Goal: Task Accomplishment & Management: Manage account settings

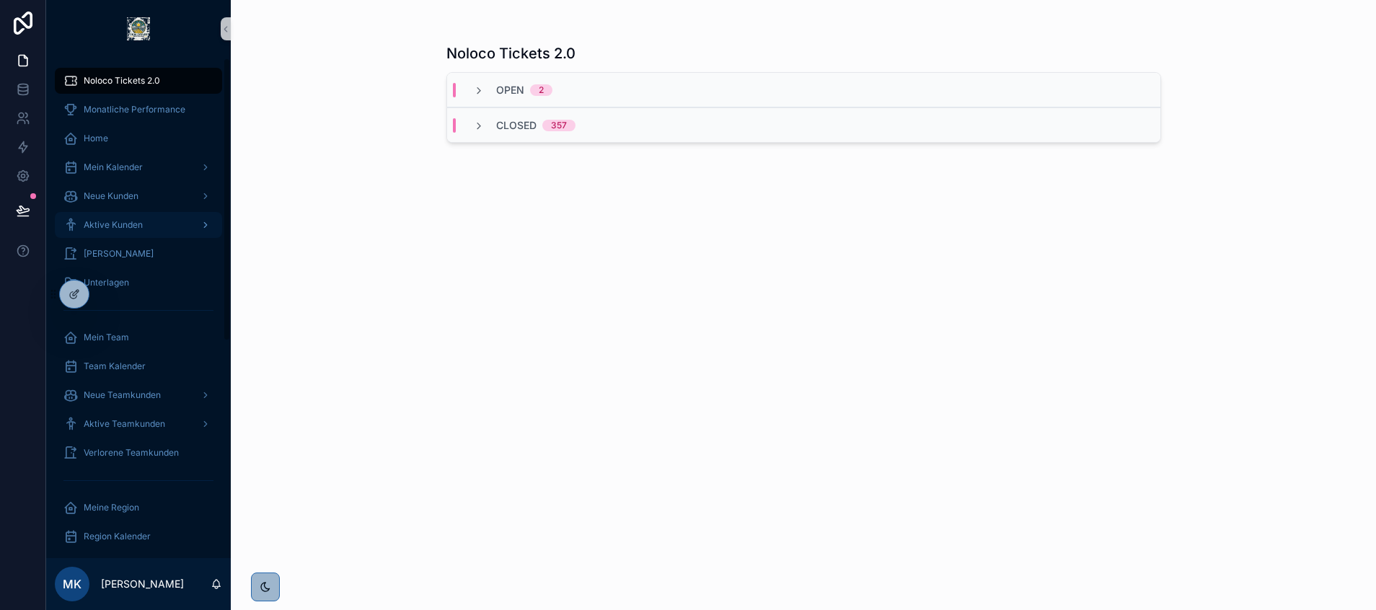
click at [141, 224] on span "Aktive Kunden" at bounding box center [113, 225] width 59 height 12
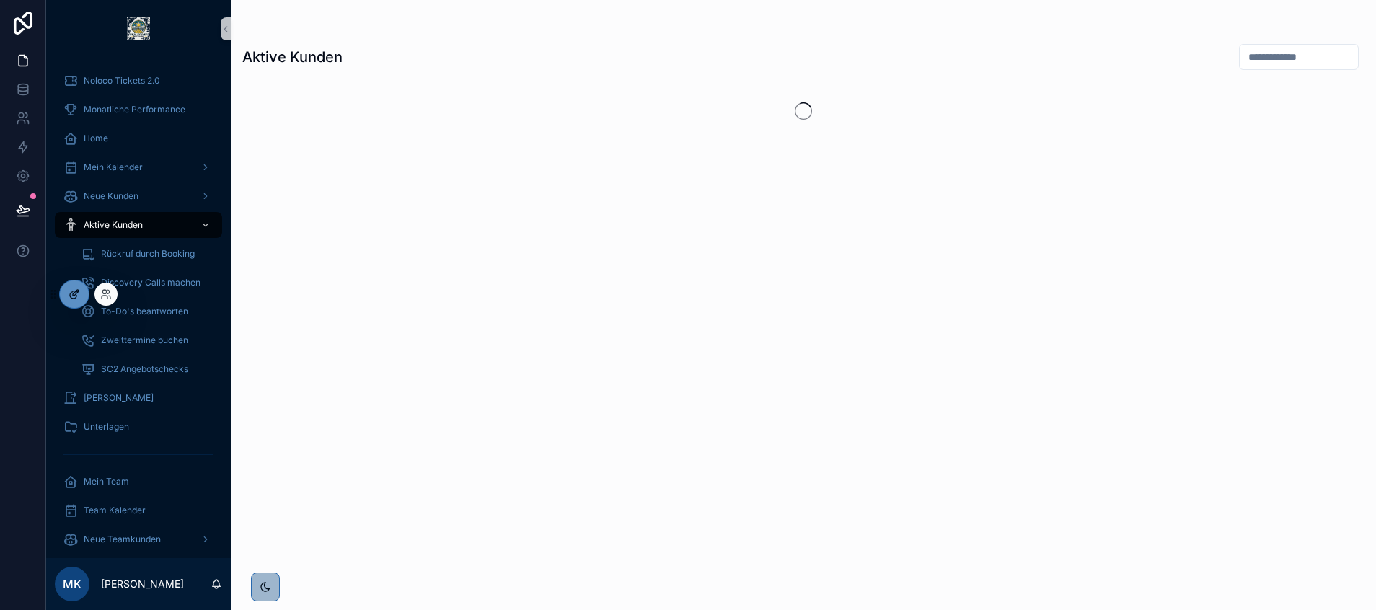
click at [79, 293] on icon at bounding box center [75, 294] width 12 height 12
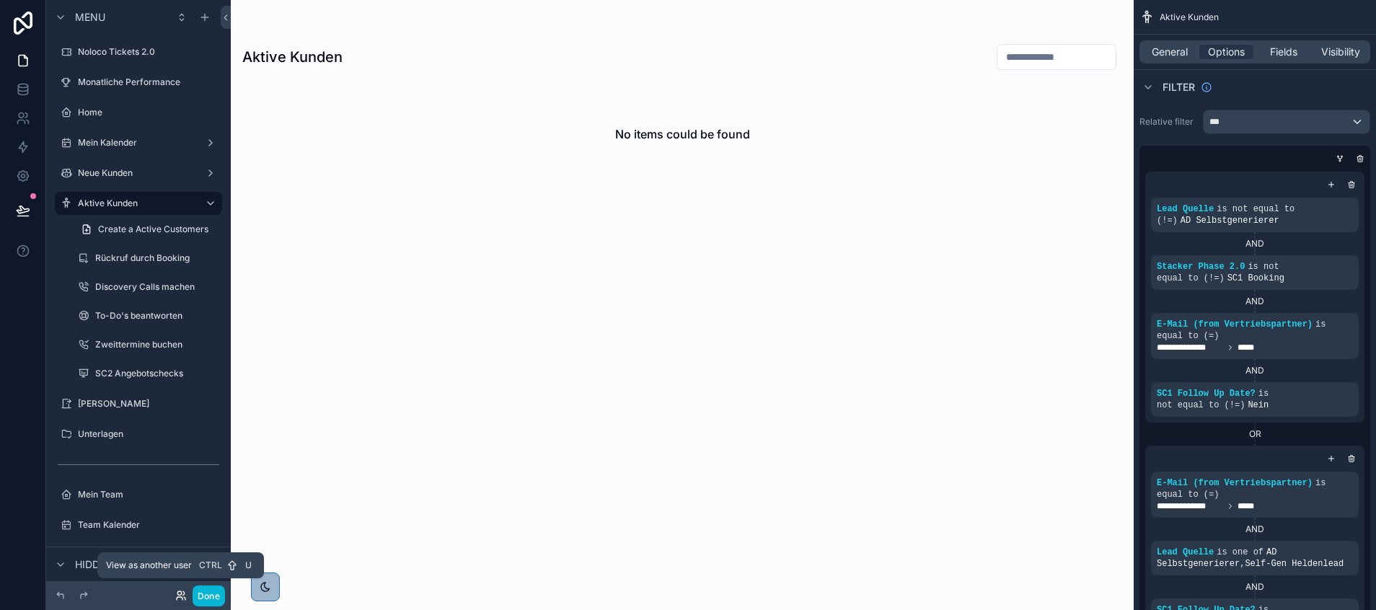
click at [180, 593] on icon at bounding box center [181, 596] width 12 height 12
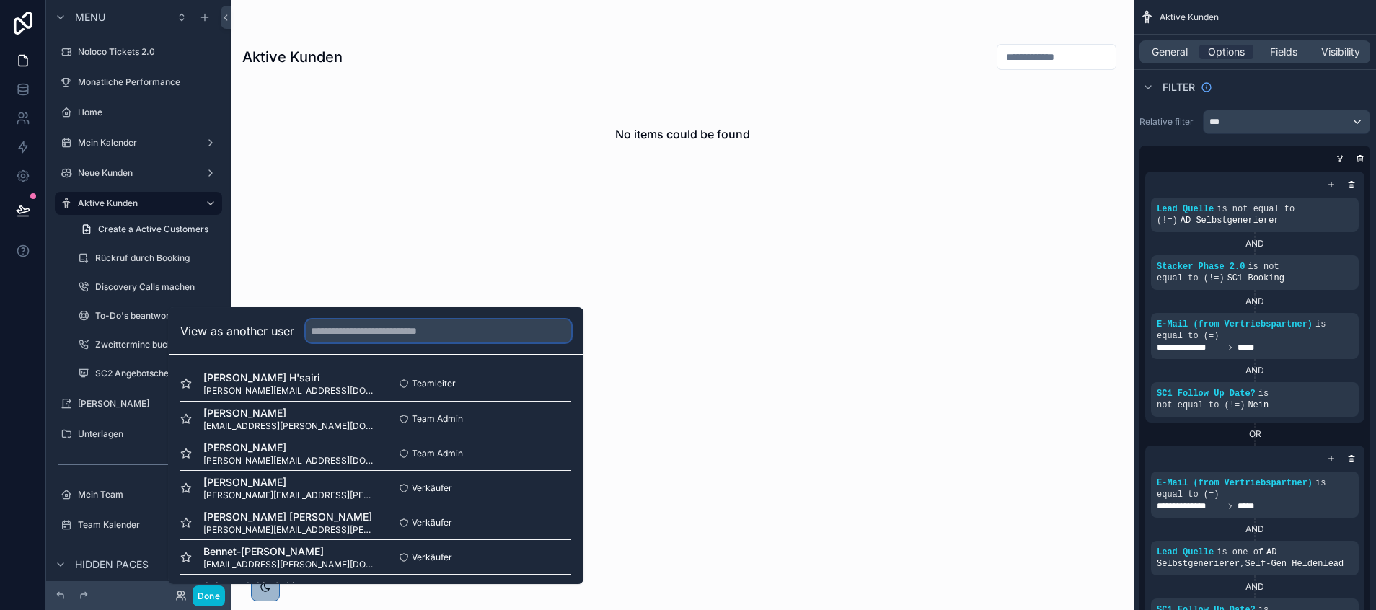
click at [324, 332] on input "text" at bounding box center [438, 330] width 265 height 23
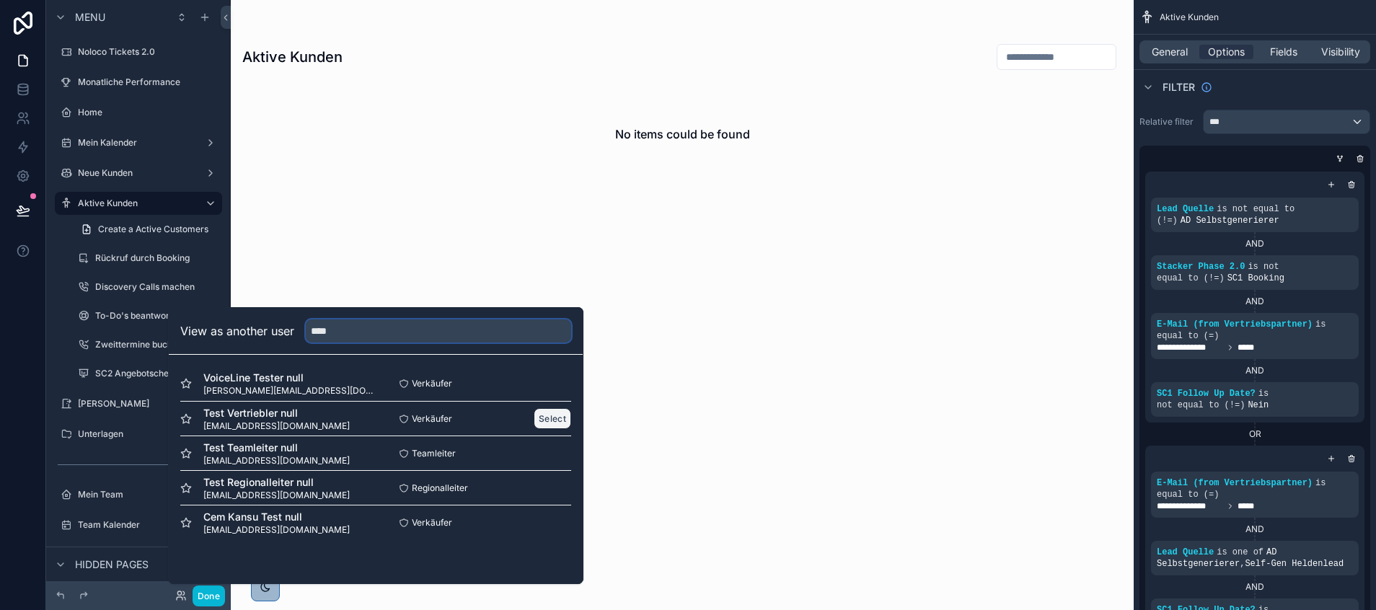
type input "****"
click at [547, 425] on button "Select" at bounding box center [552, 418] width 37 height 21
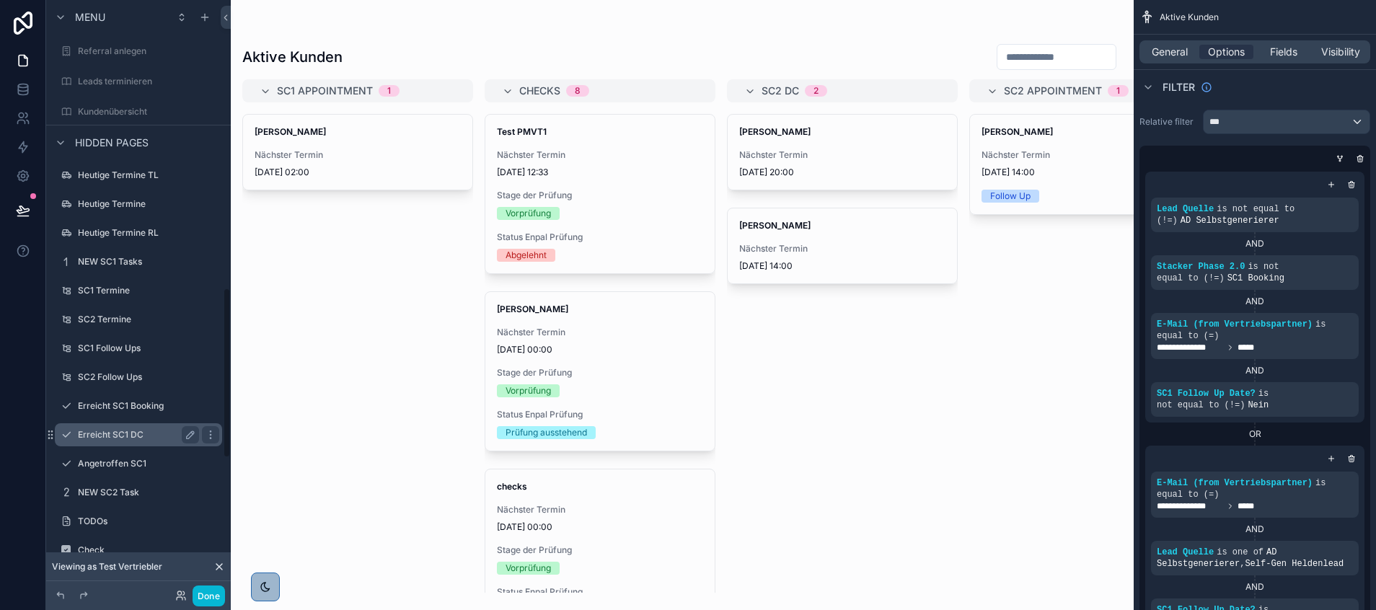
scroll to position [1003, 0]
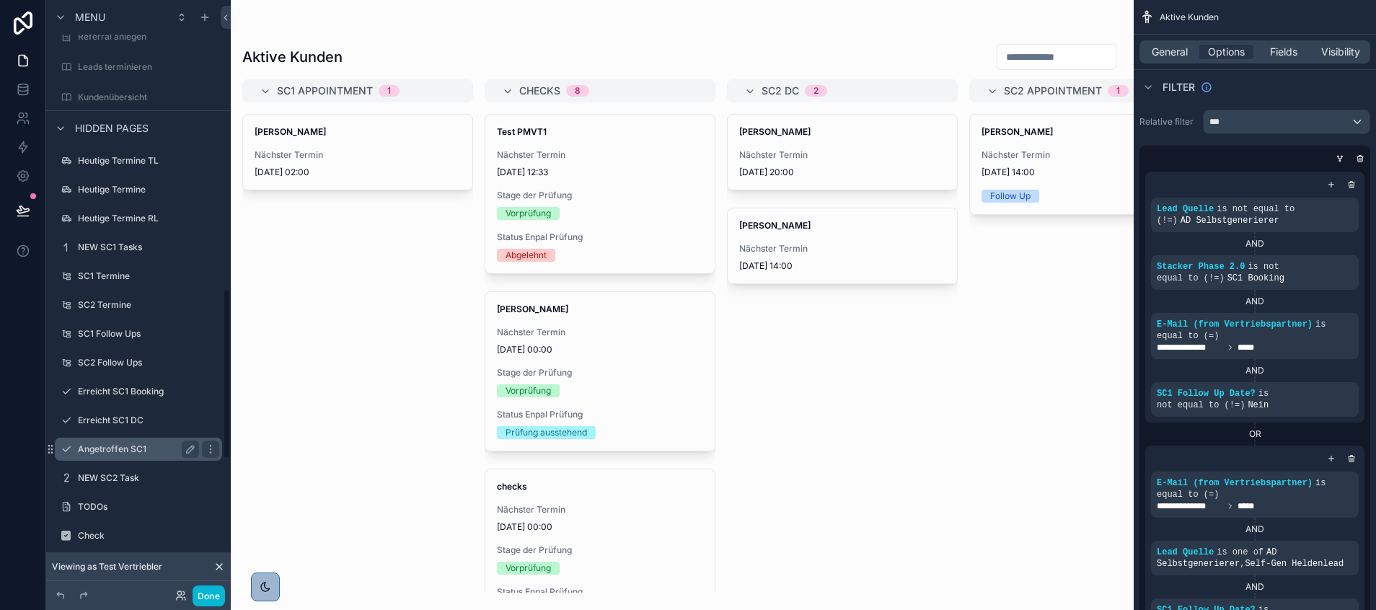
click at [110, 448] on label "Angetroffen SC1" at bounding box center [135, 449] width 115 height 12
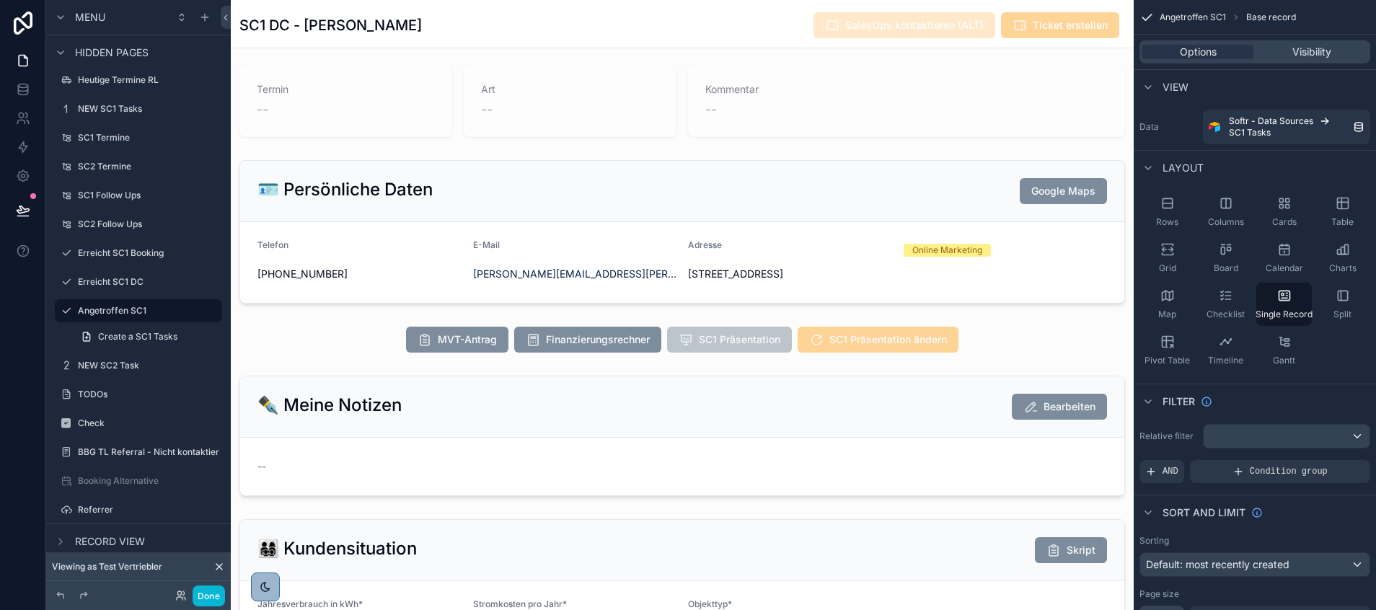
scroll to position [151, 0]
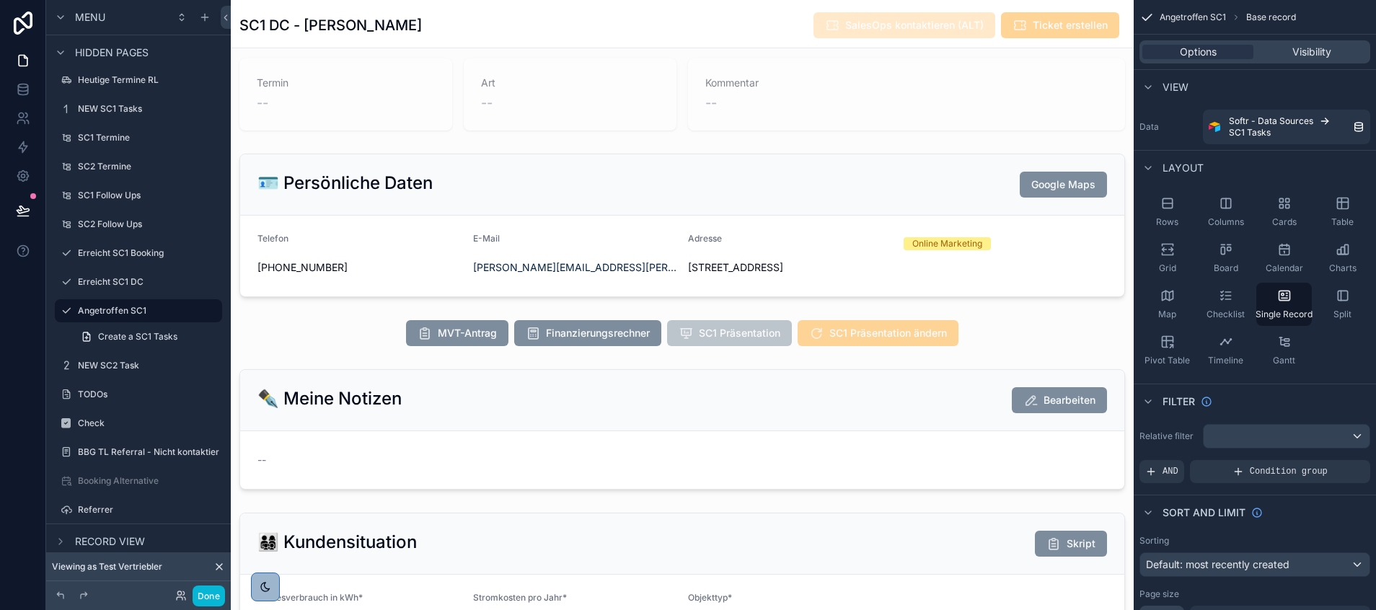
click at [449, 334] on div "scrollable content" at bounding box center [682, 332] width 903 height 37
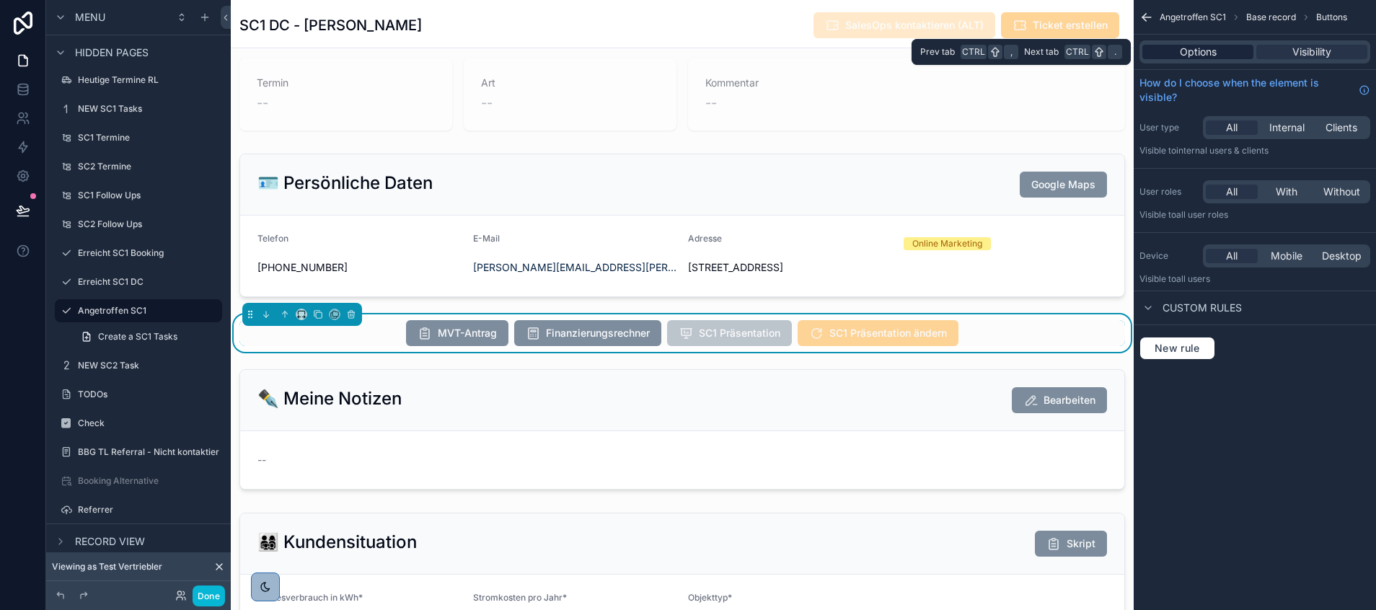
click at [1175, 59] on div "Options Visibility" at bounding box center [1254, 51] width 231 height 23
click at [1196, 58] on span "Options" at bounding box center [1198, 52] width 37 height 14
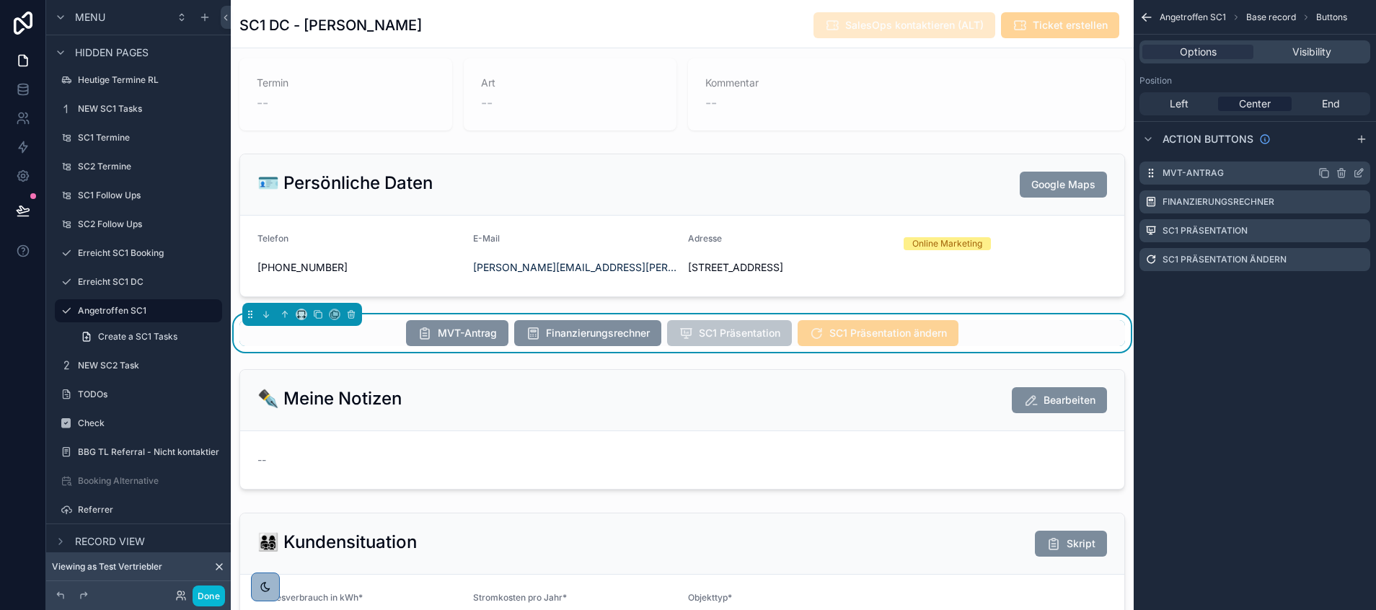
click at [1359, 169] on icon "scrollable content" at bounding box center [1359, 173] width 12 height 12
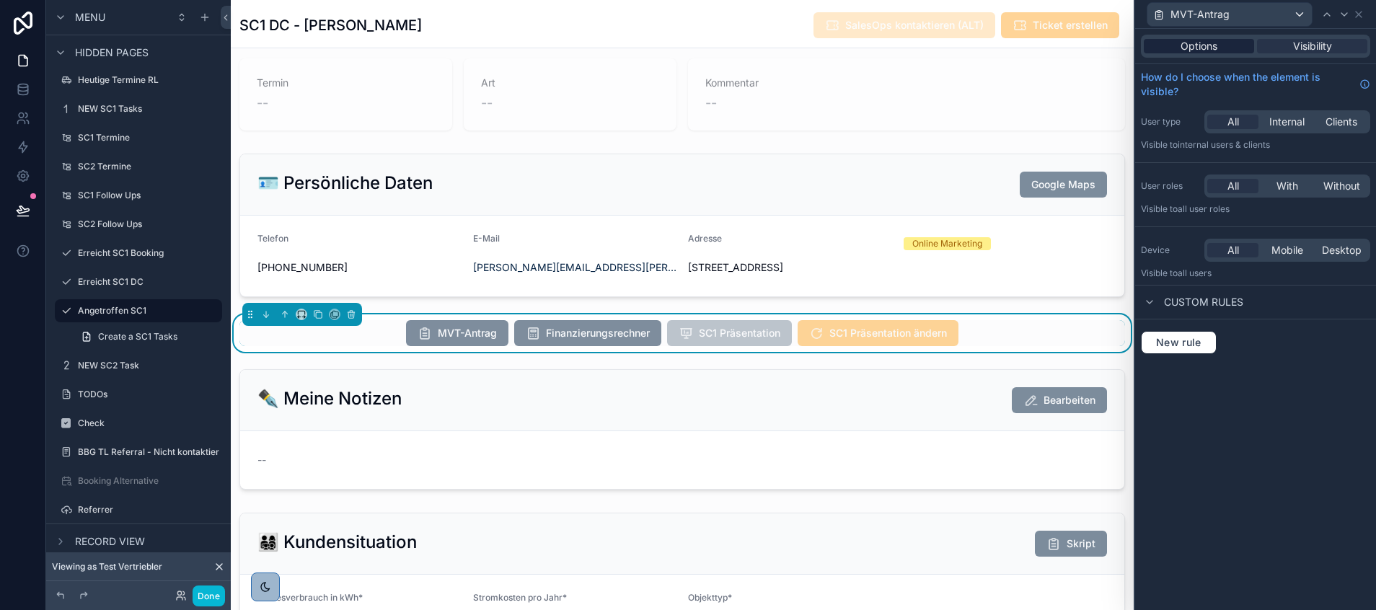
click at [1229, 43] on div "Options" at bounding box center [1199, 46] width 110 height 14
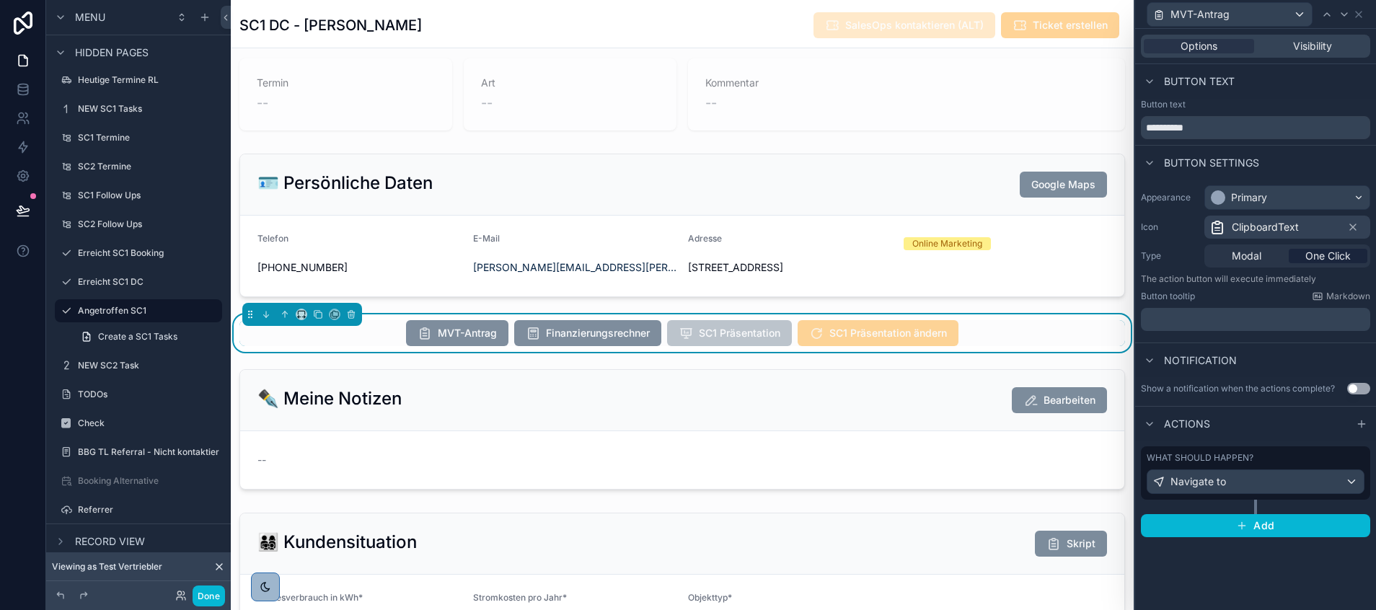
click at [1270, 456] on div "What should happen?" at bounding box center [1255, 458] width 218 height 12
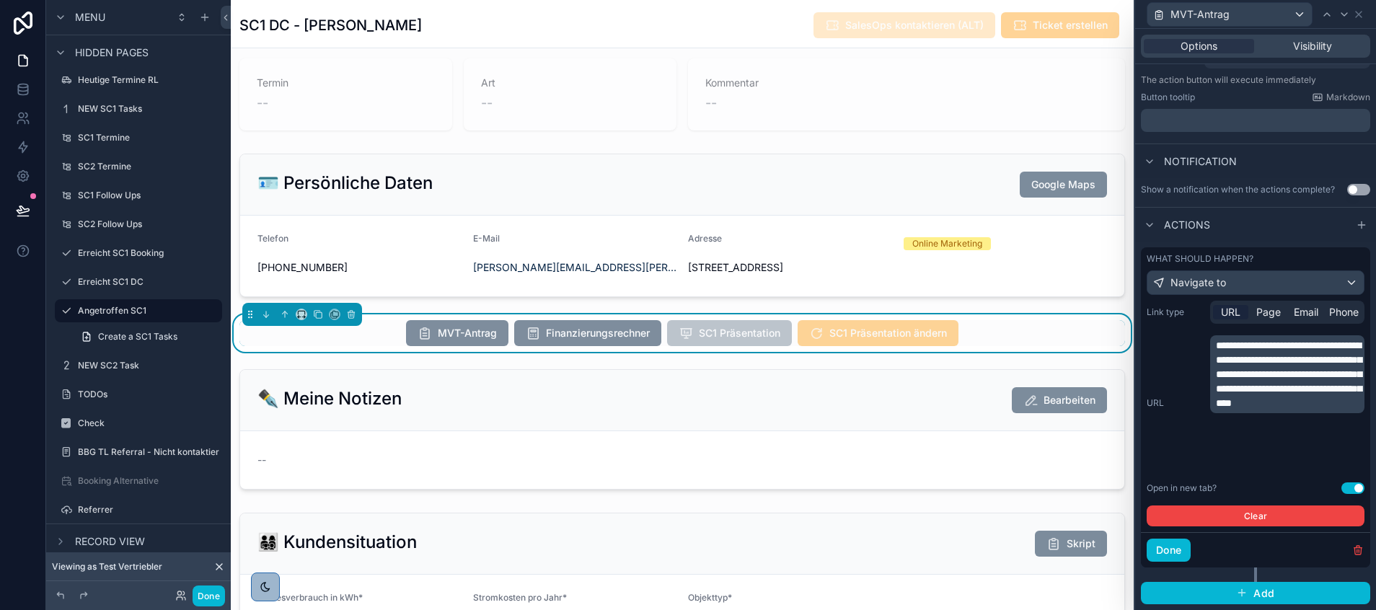
scroll to position [211, 0]
click at [1361, 12] on icon at bounding box center [1359, 15] width 6 height 6
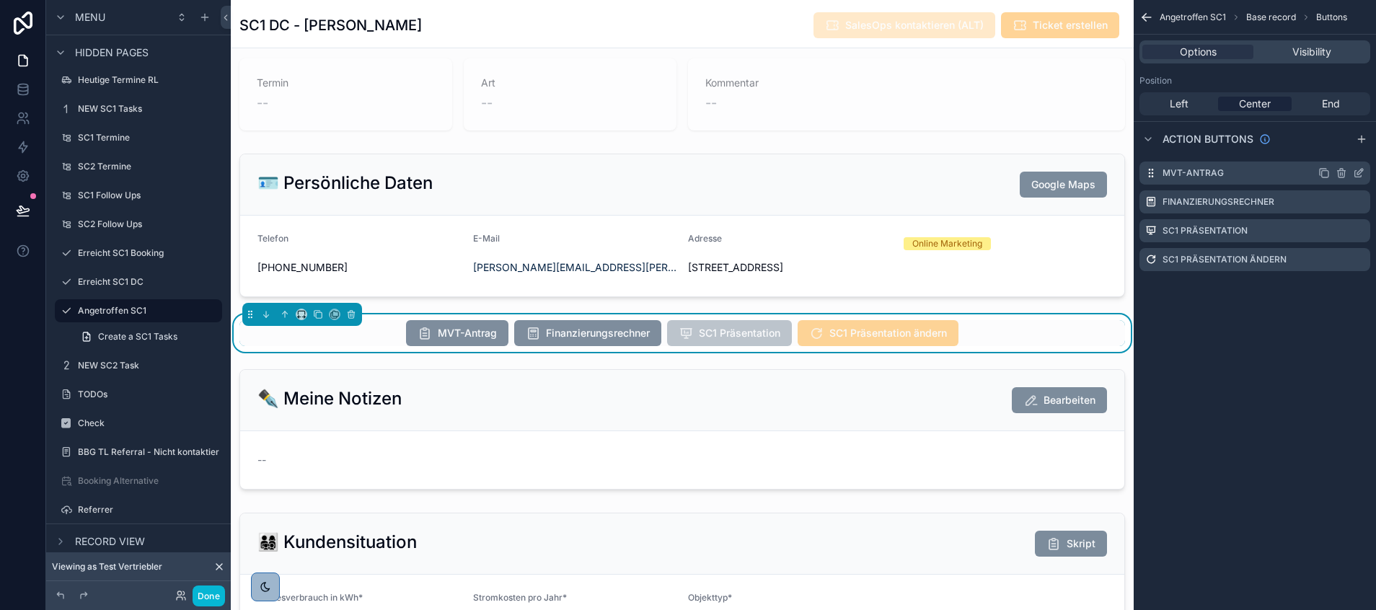
click at [1326, 174] on icon "scrollable content" at bounding box center [1324, 173] width 12 height 12
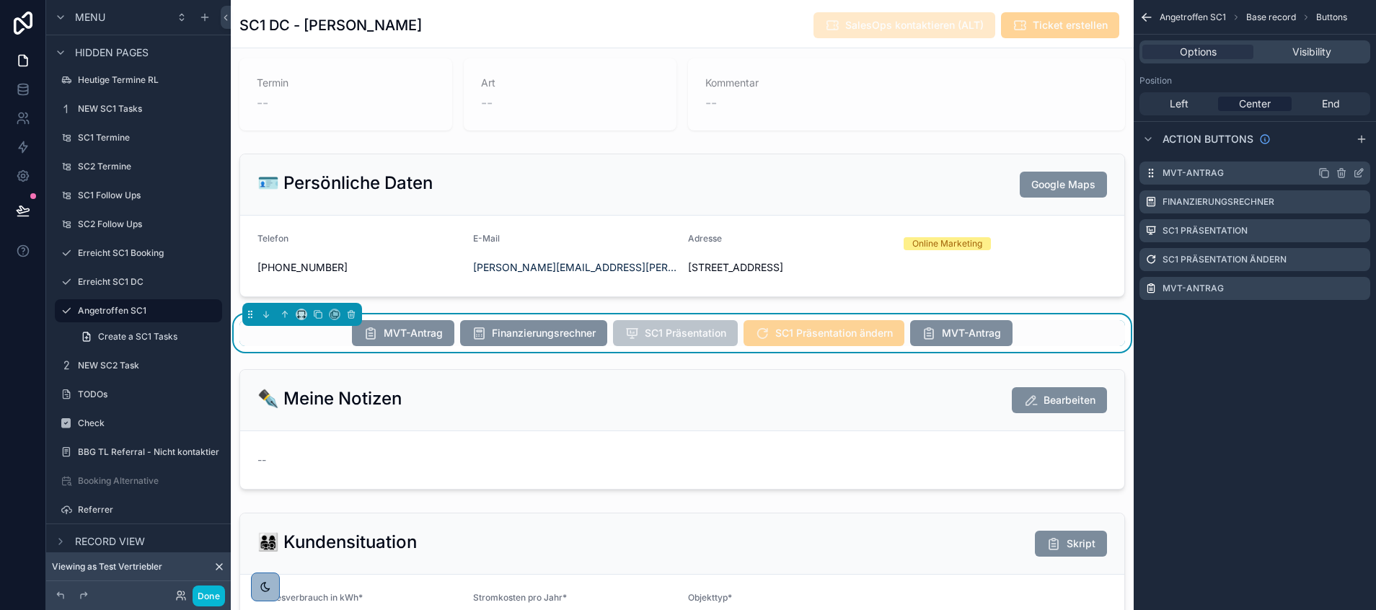
scroll to position [346, 0]
click at [1358, 286] on icon "scrollable content" at bounding box center [1359, 289] width 12 height 12
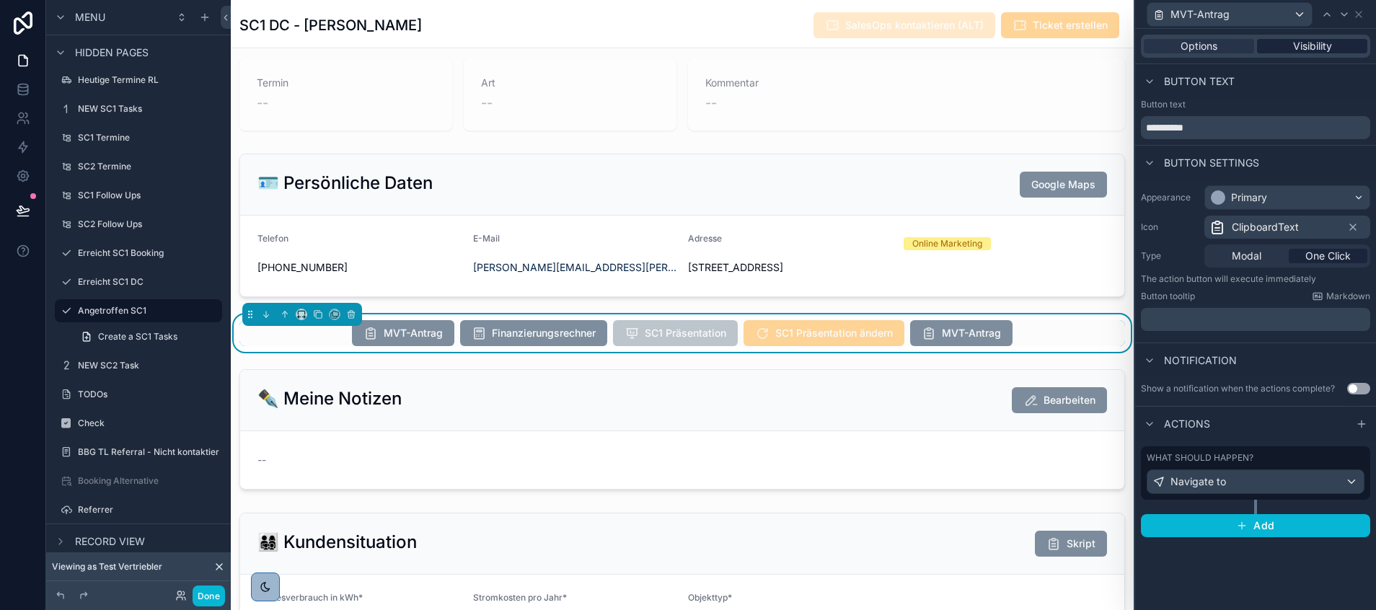
click at [1305, 46] on span "Visibility" at bounding box center [1312, 46] width 39 height 14
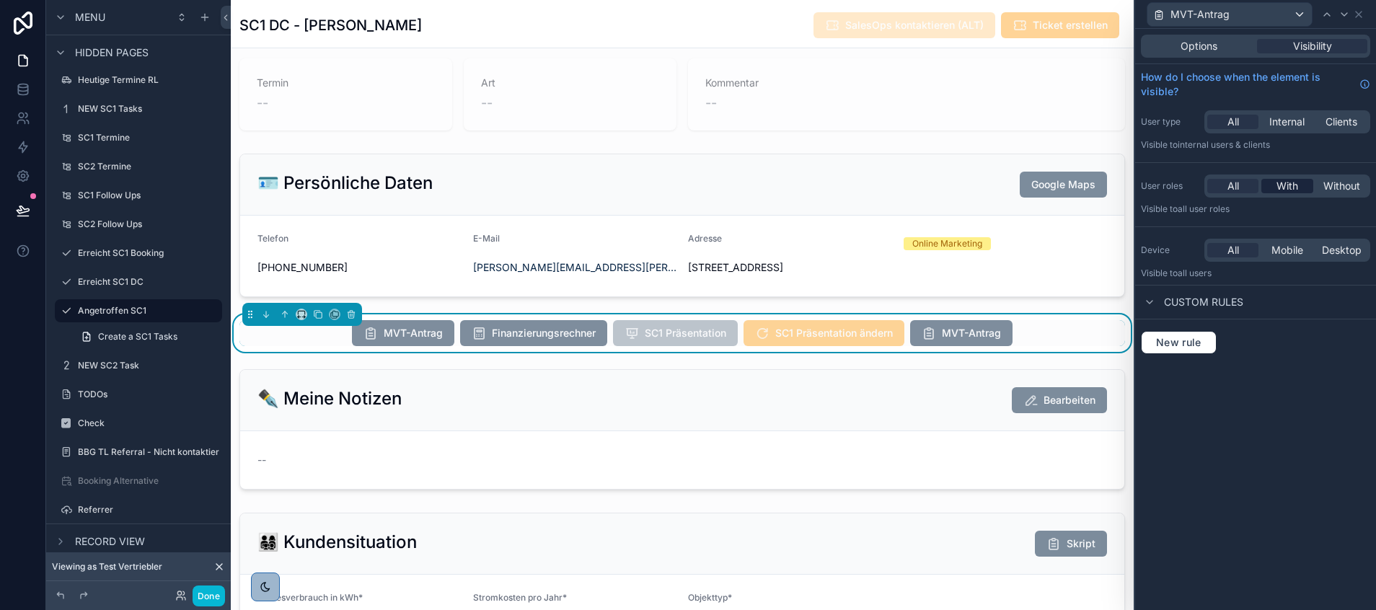
click at [1286, 187] on span "With" at bounding box center [1287, 186] width 22 height 14
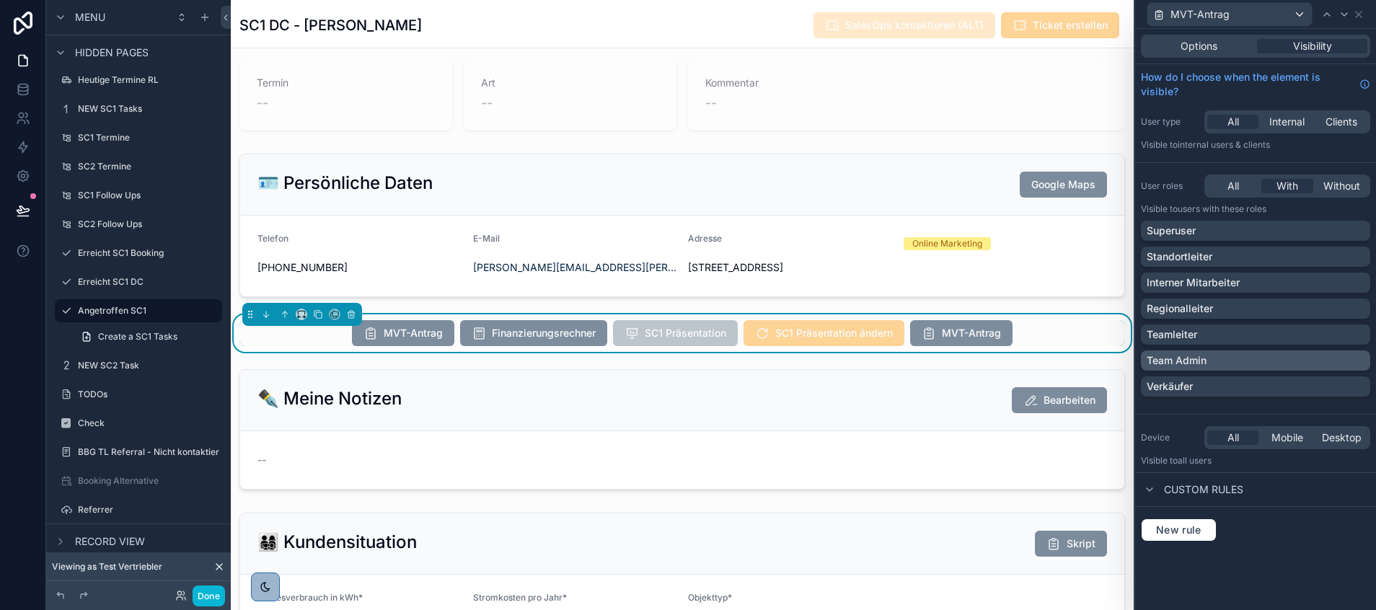
click at [1190, 358] on p "Team Admin" at bounding box center [1176, 360] width 60 height 14
click at [1360, 18] on icon at bounding box center [1359, 15] width 12 height 12
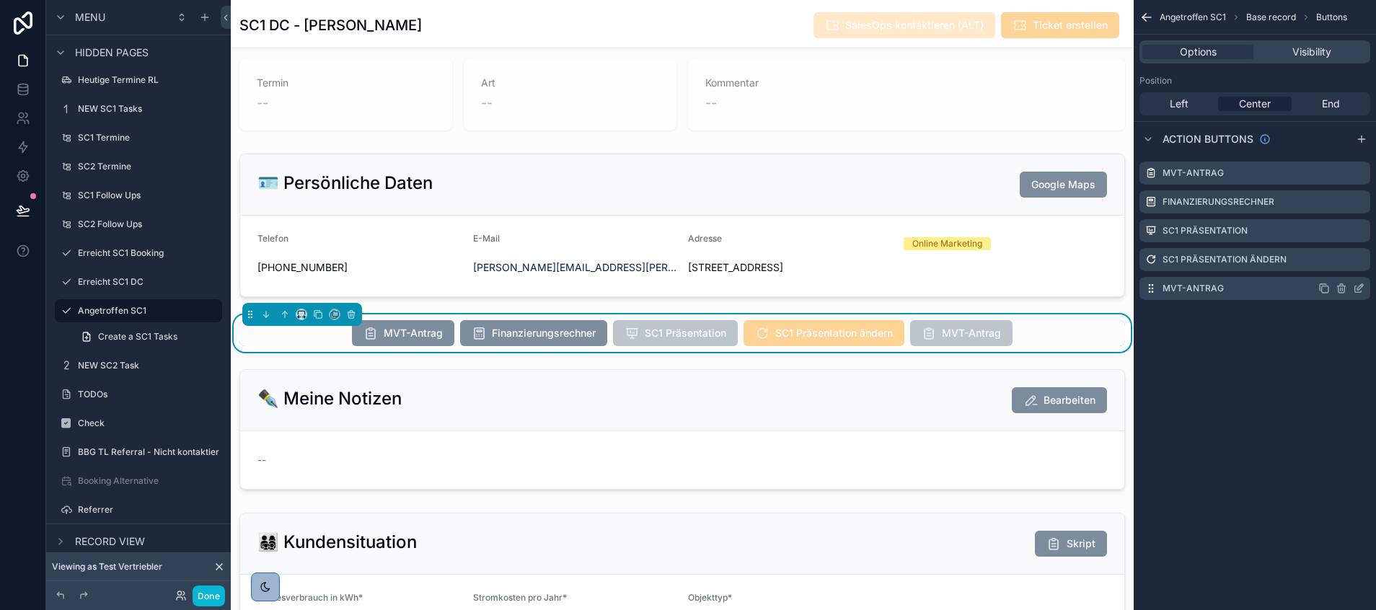
click at [1359, 289] on icon "scrollable content" at bounding box center [1360, 287] width 6 height 6
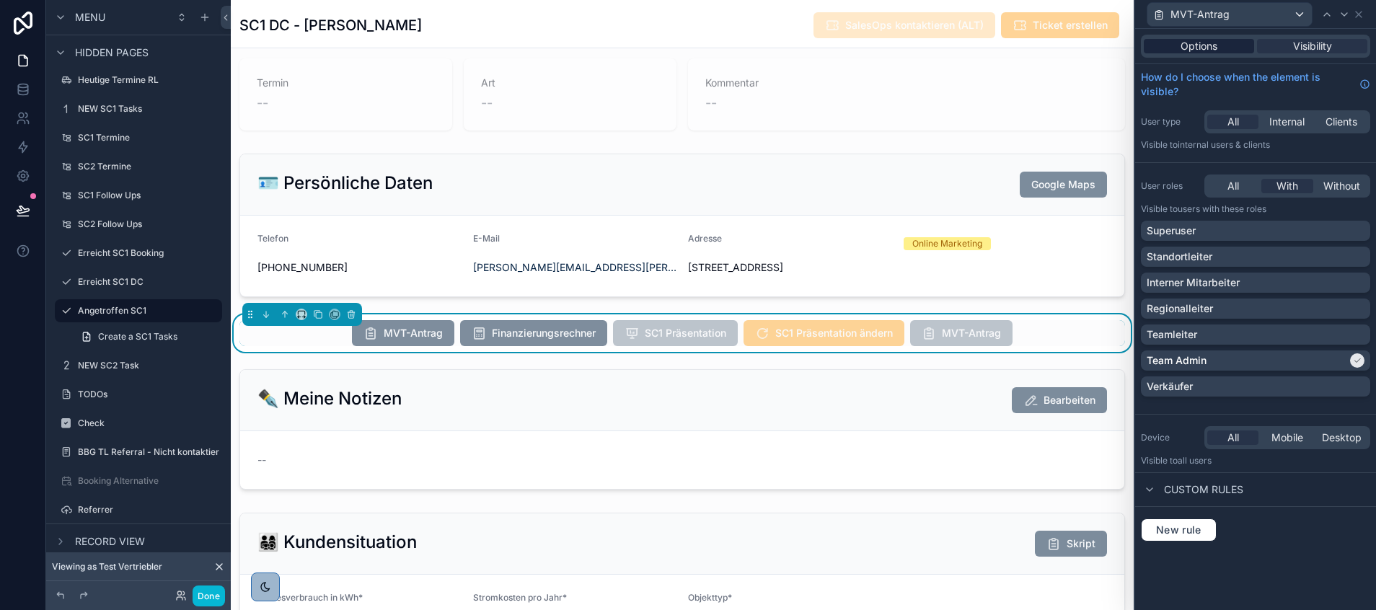
click at [1213, 39] on span "Options" at bounding box center [1198, 46] width 37 height 14
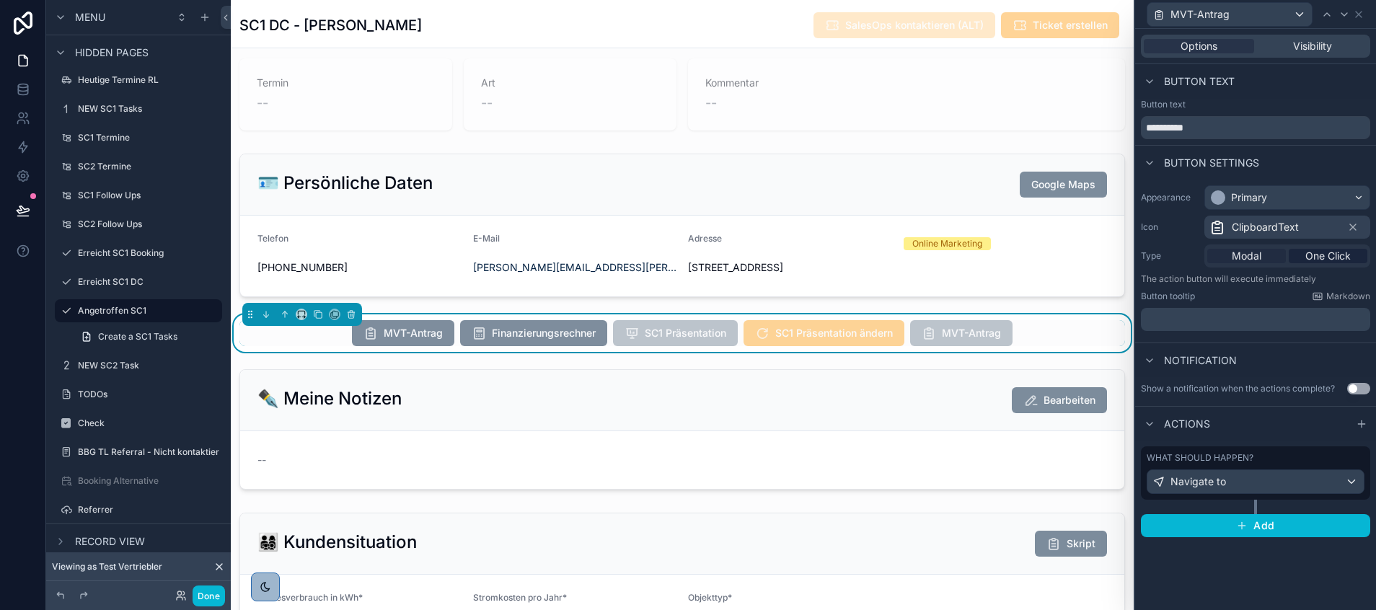
click at [1254, 257] on span "Modal" at bounding box center [1247, 256] width 30 height 14
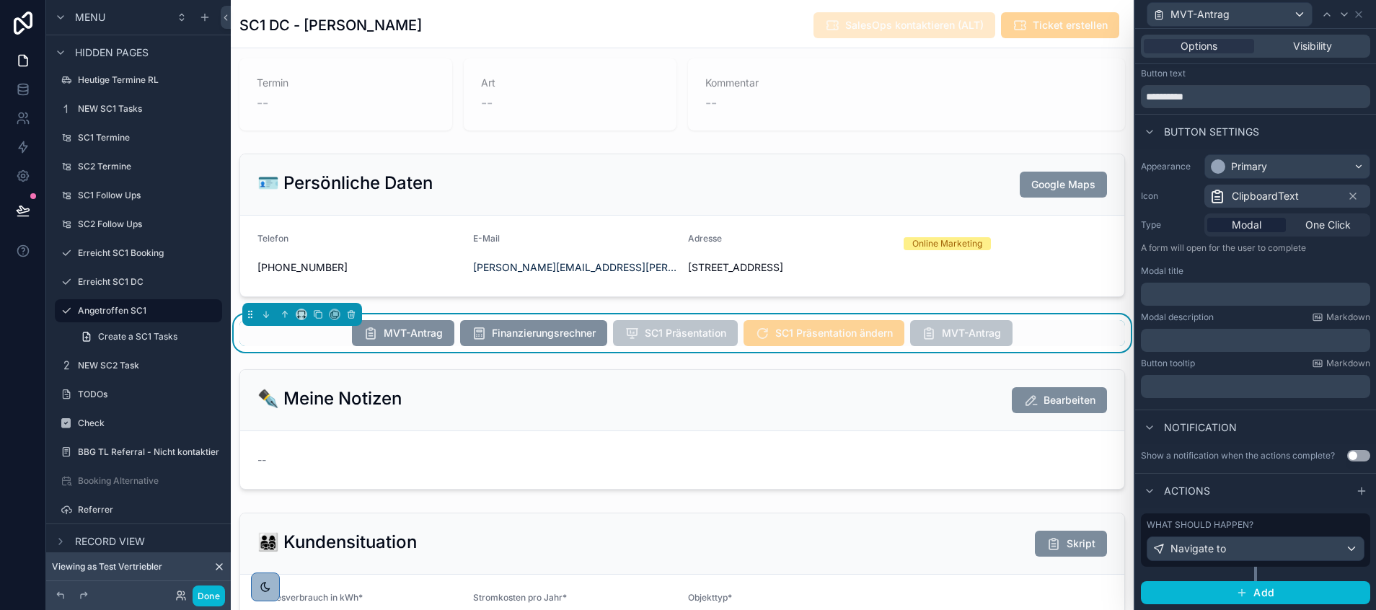
scroll to position [43, 0]
click at [1311, 538] on div "Navigate to" at bounding box center [1255, 548] width 216 height 23
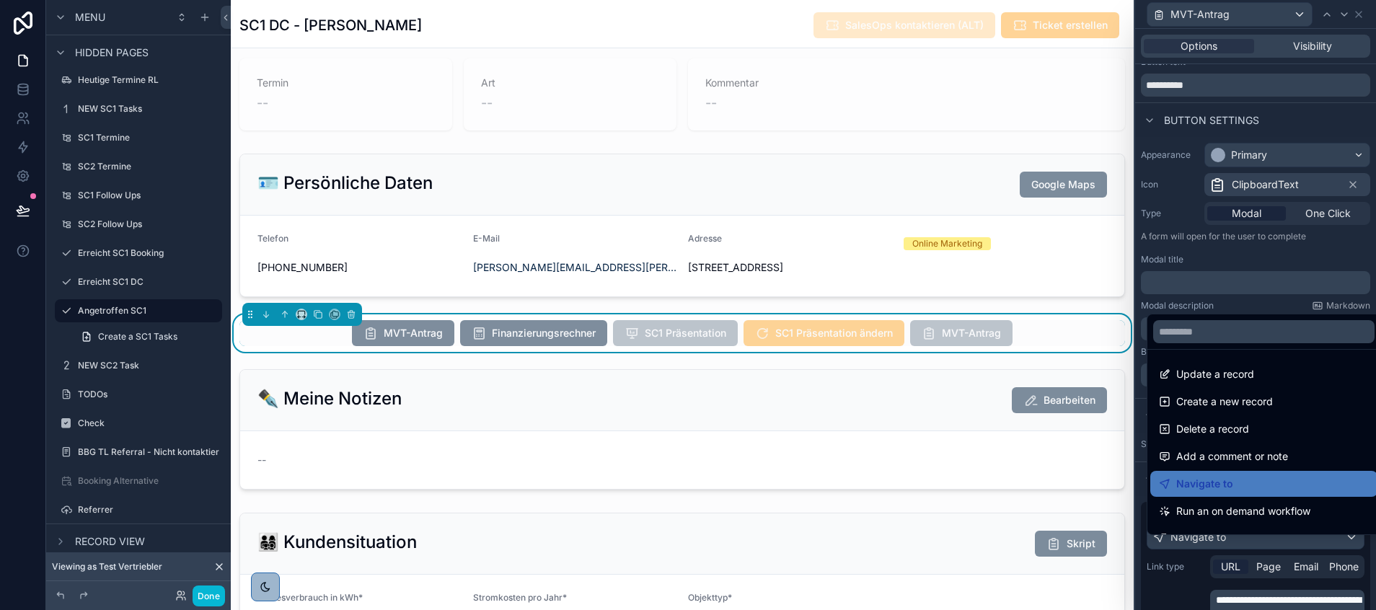
click at [1191, 578] on div at bounding box center [1255, 305] width 241 height 610
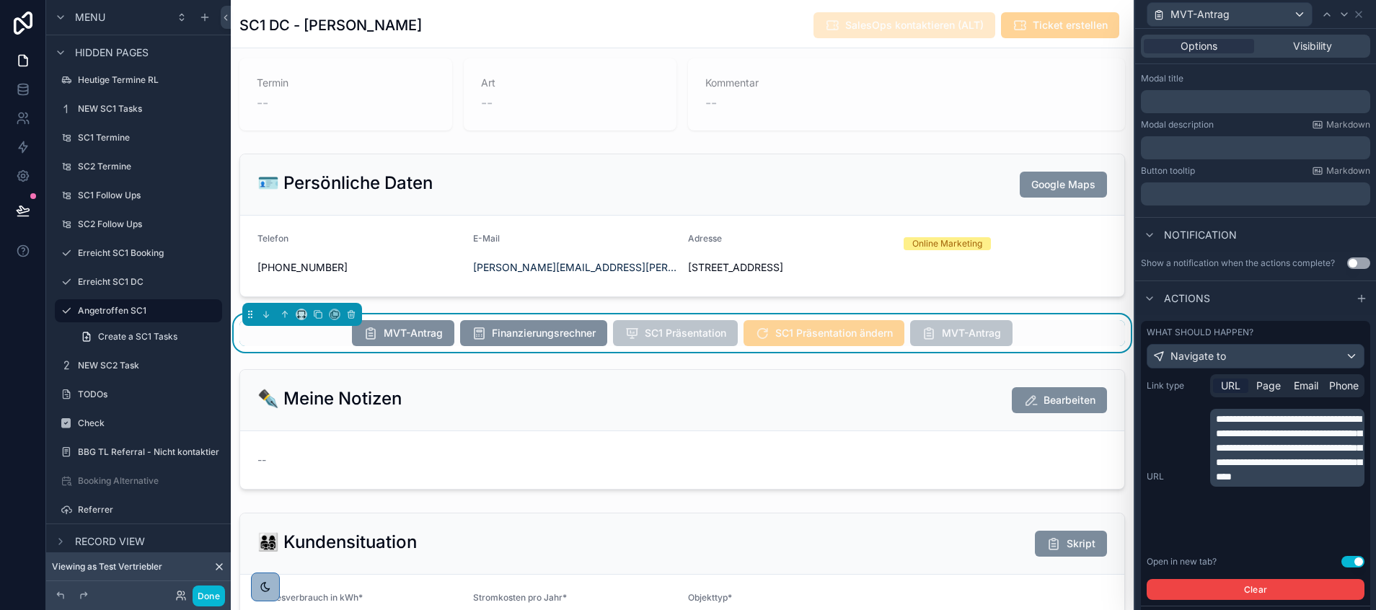
scroll to position [224, 0]
click at [1312, 355] on button "Navigate to" at bounding box center [1255, 355] width 218 height 25
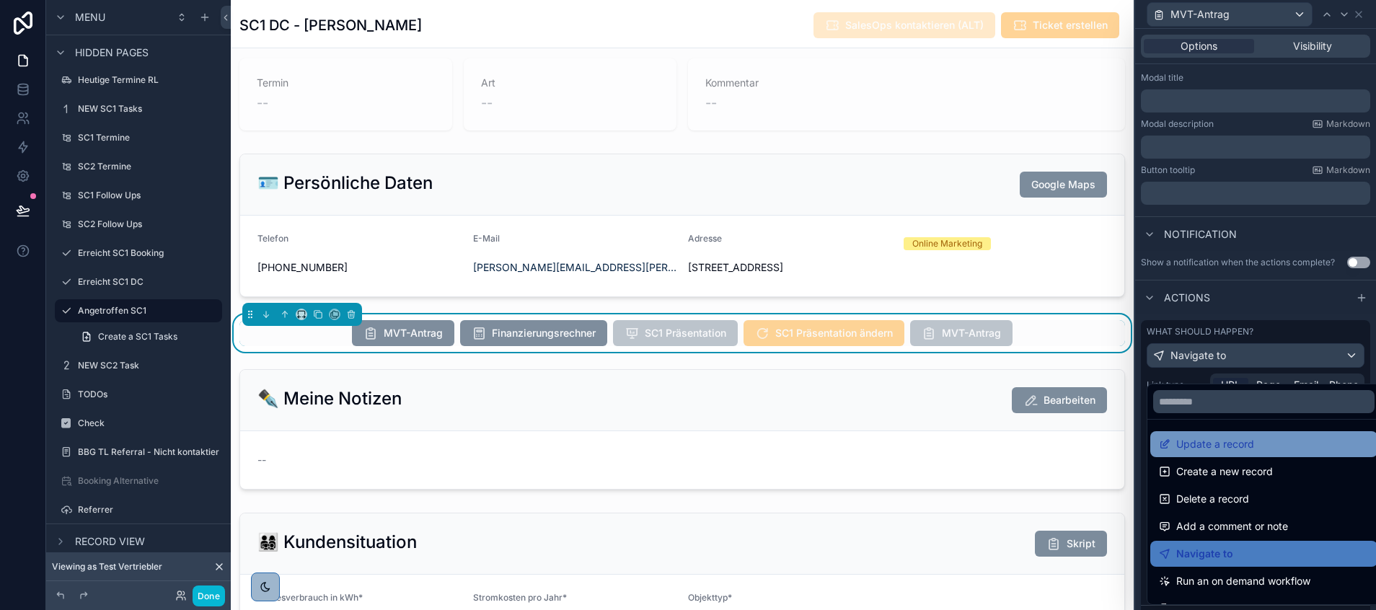
click at [1255, 446] on div "Update a record" at bounding box center [1264, 444] width 210 height 17
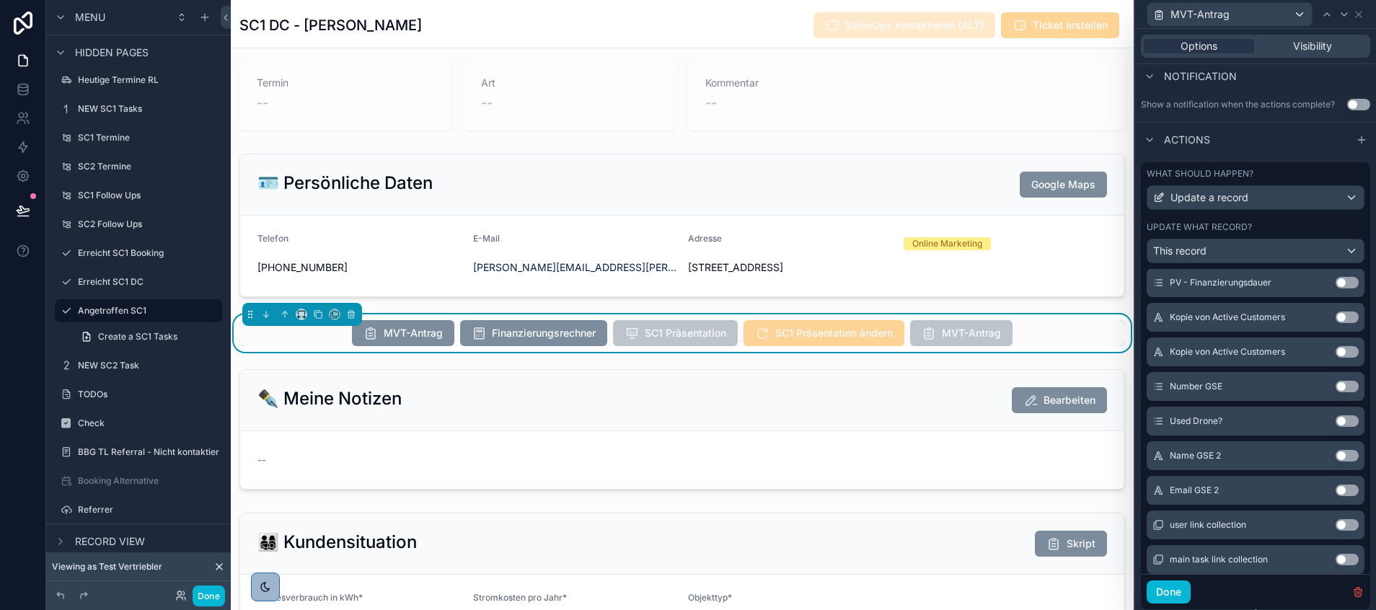
scroll to position [6140, 0]
click at [1335, 429] on button "Use setting" at bounding box center [1346, 423] width 23 height 12
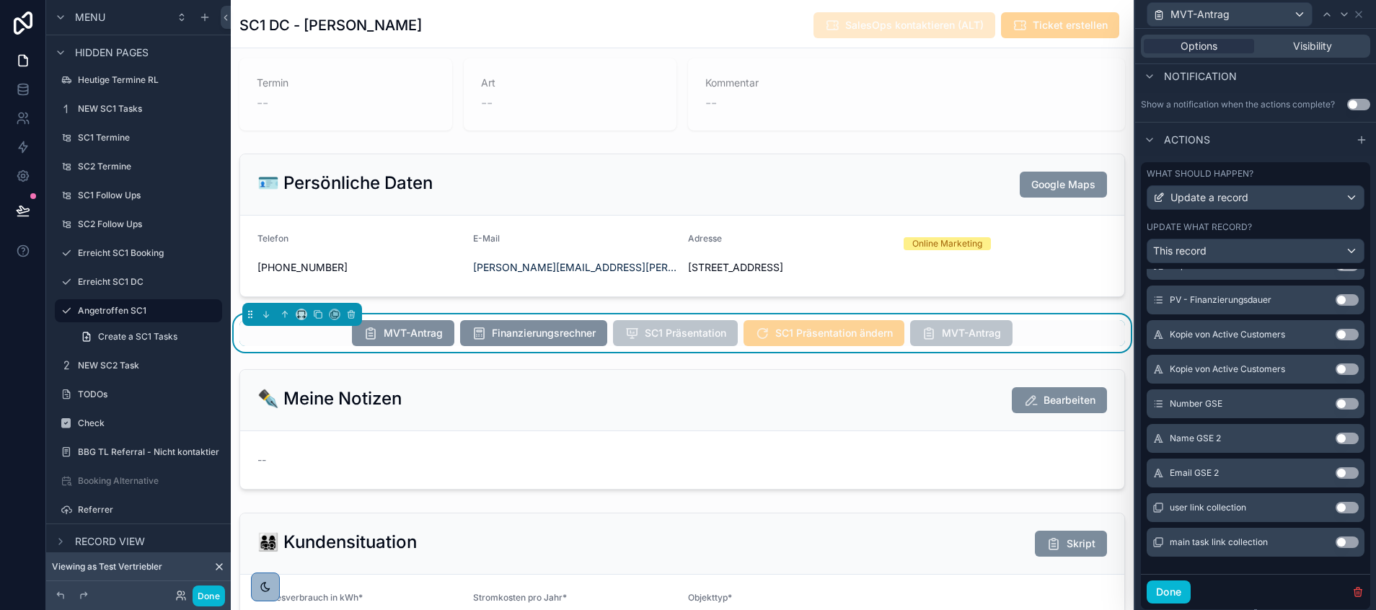
scroll to position [346, 0]
click at [1335, 410] on button "Use setting" at bounding box center [1346, 404] width 23 height 12
click at [1335, 444] on button "Use setting" at bounding box center [1346, 439] width 23 height 12
click at [1335, 479] on button "Use setting" at bounding box center [1346, 473] width 23 height 12
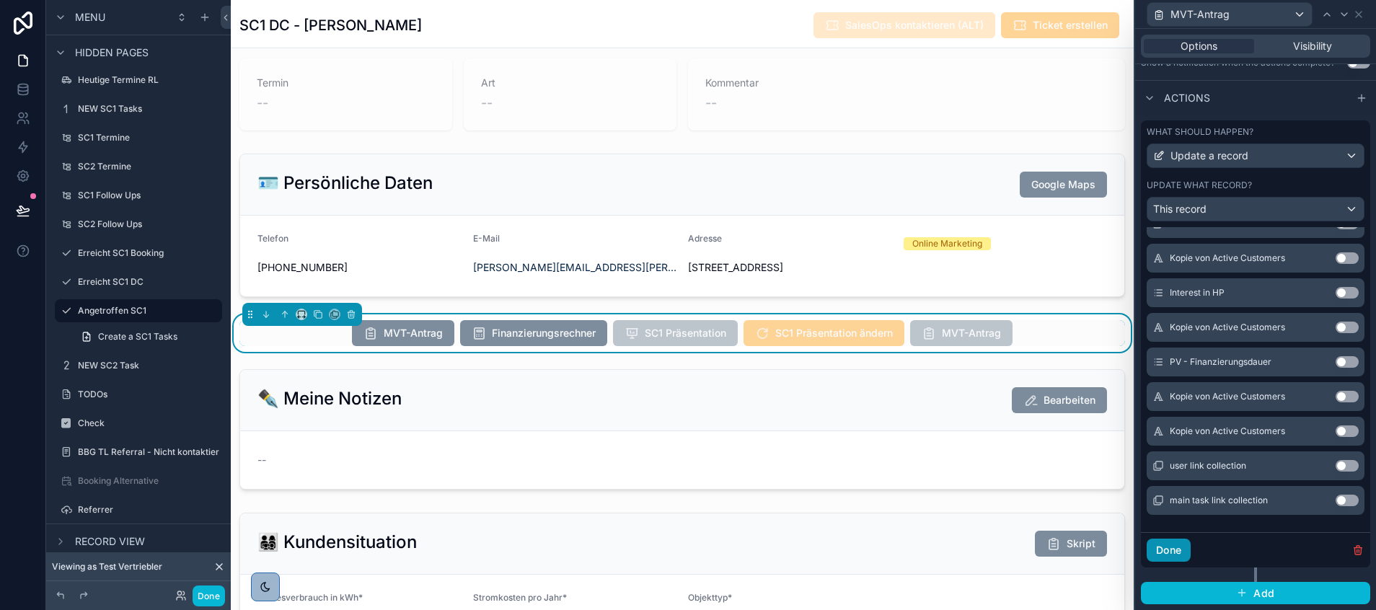
click at [1180, 549] on button "Done" at bounding box center [1168, 550] width 44 height 23
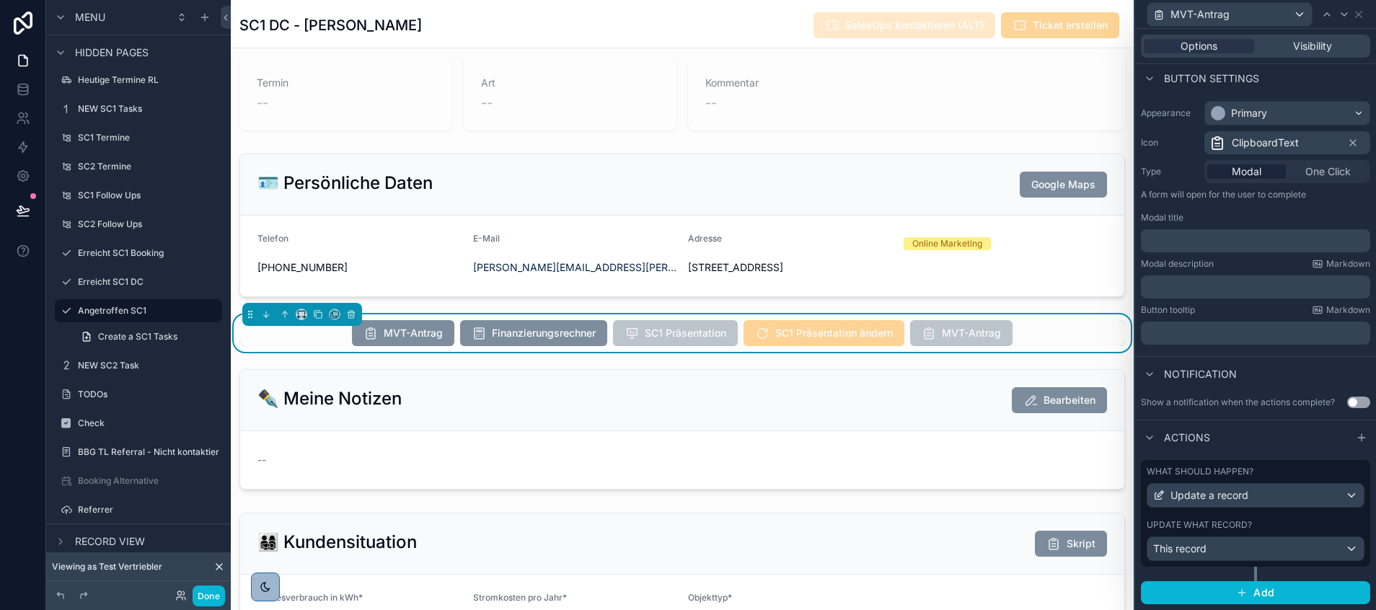
scroll to position [96, 0]
click at [1216, 588] on button "Add" at bounding box center [1255, 592] width 229 height 23
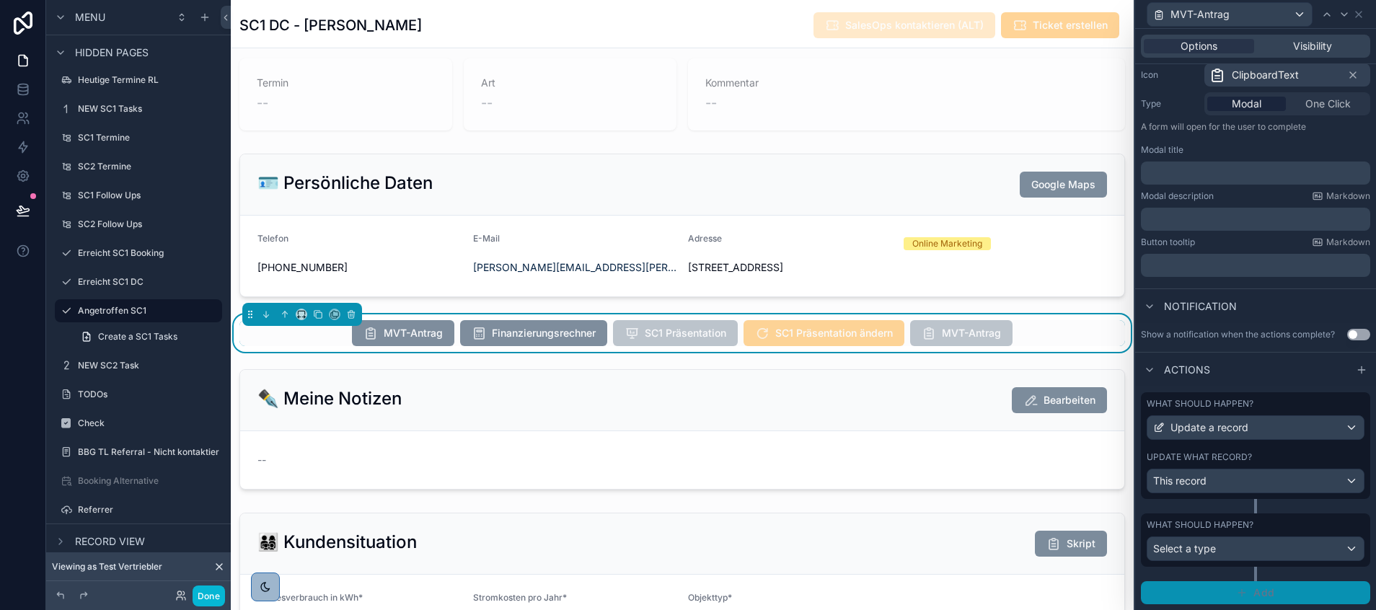
scroll to position [164, 0]
click at [1203, 546] on span "Select a type" at bounding box center [1184, 548] width 63 height 12
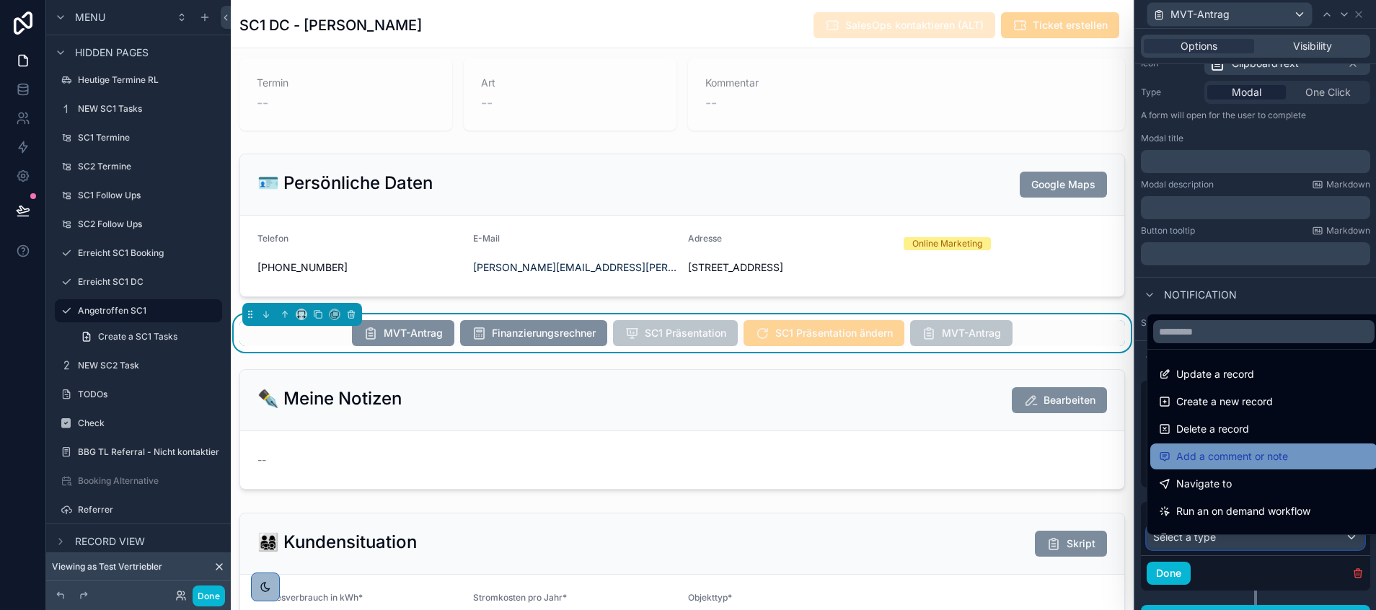
scroll to position [54, 0]
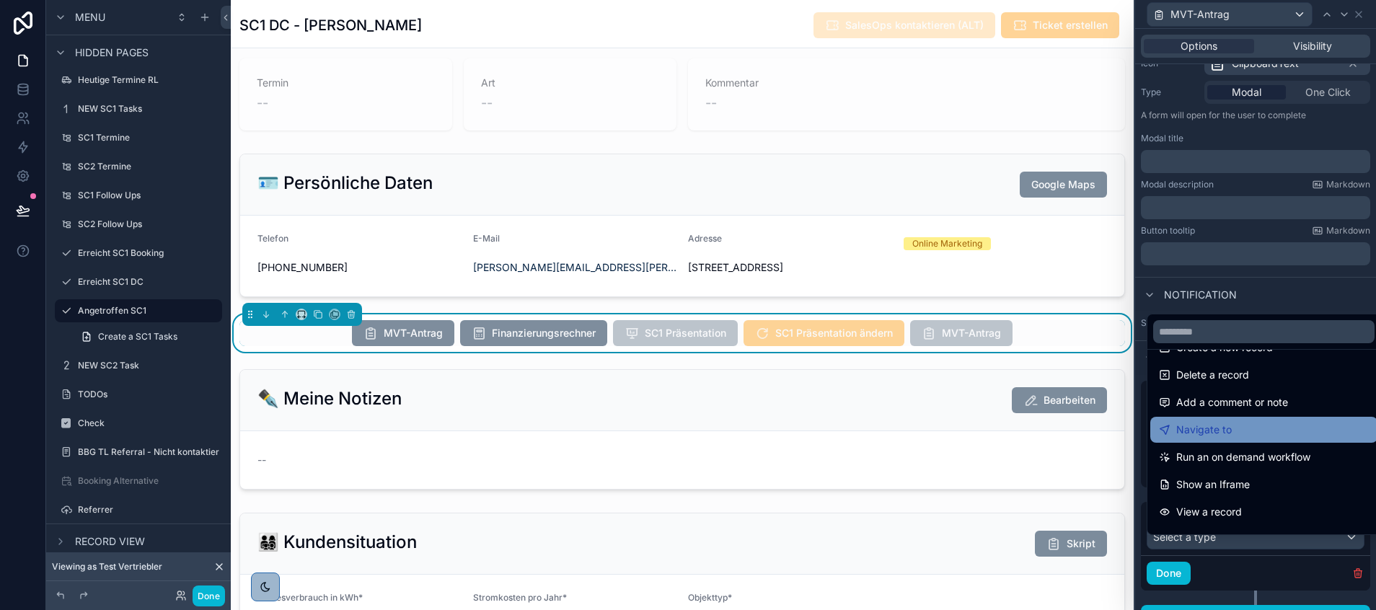
click at [1225, 432] on span "Navigate to" at bounding box center [1204, 429] width 56 height 17
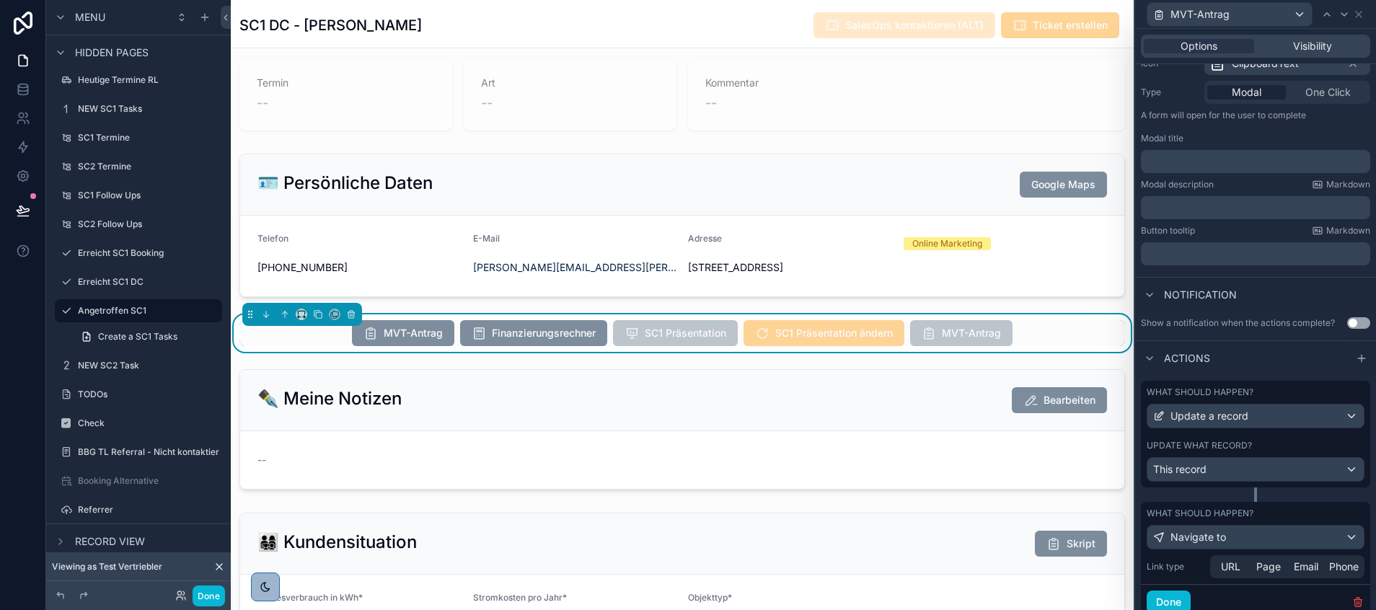
scroll to position [227, 0]
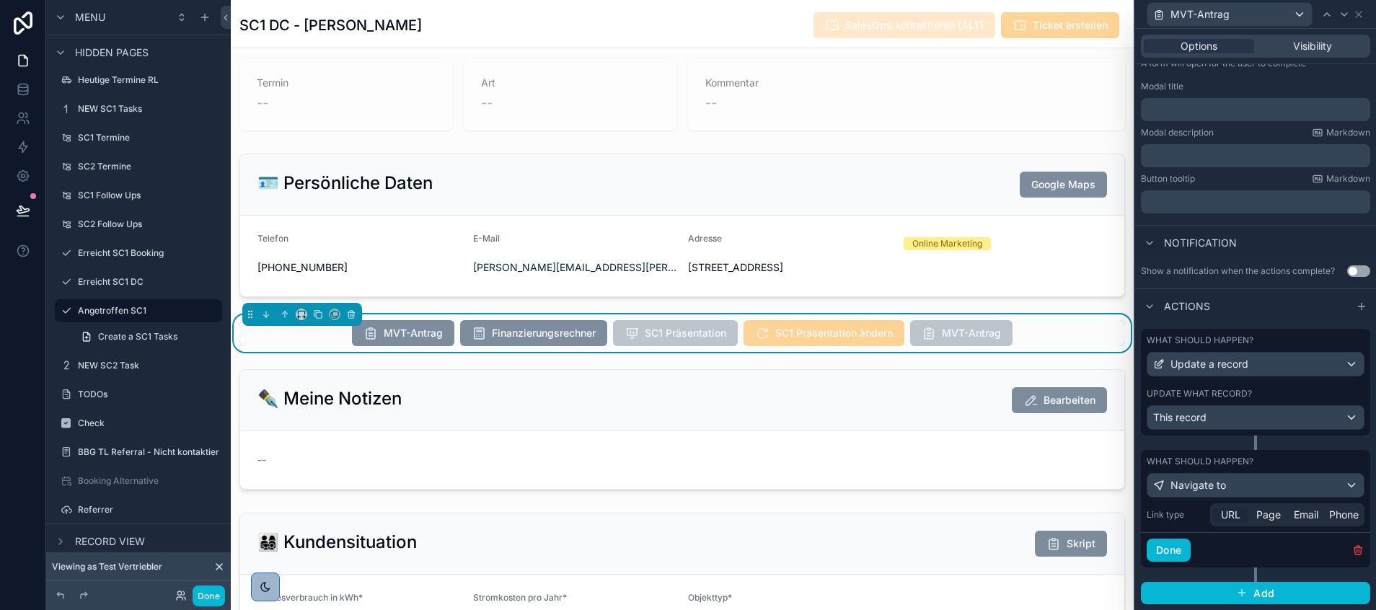
click at [1229, 511] on span "URL" at bounding box center [1230, 515] width 19 height 14
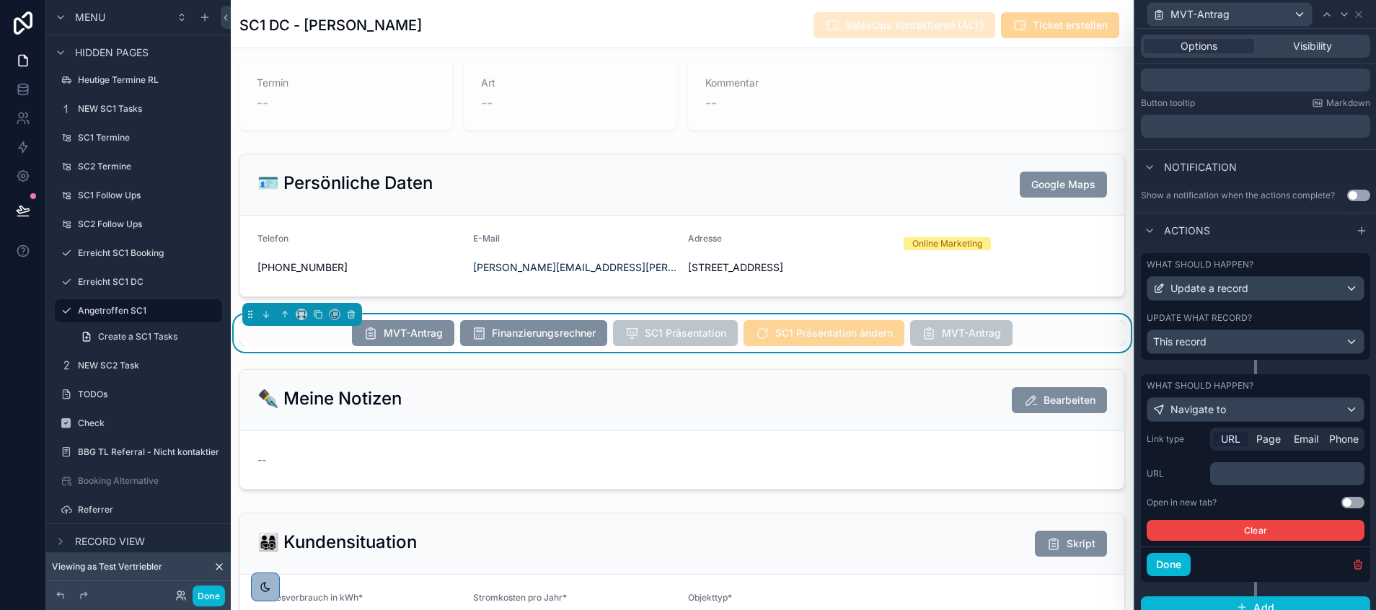
scroll to position [292, 0]
click at [1232, 480] on p "﻿" at bounding box center [1289, 473] width 146 height 14
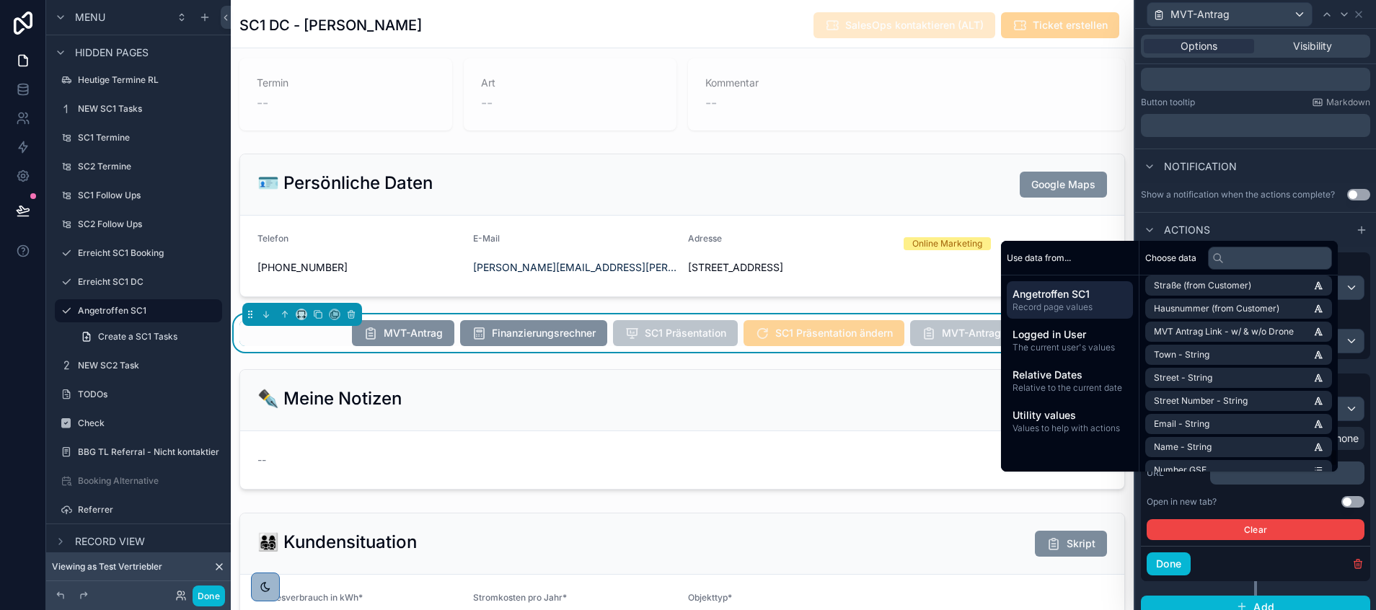
scroll to position [7548, 0]
click at [1224, 337] on span "MVT Antrag Link - w/ & w/o Drone" at bounding box center [1224, 335] width 140 height 12
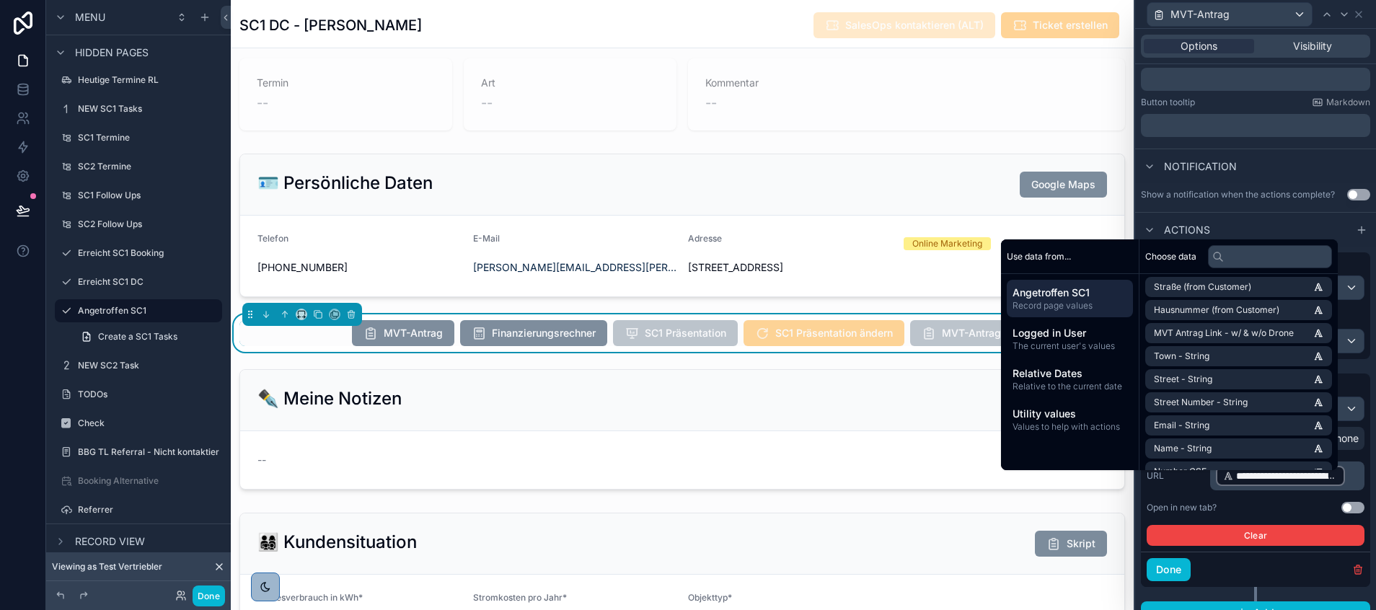
scroll to position [346, 0]
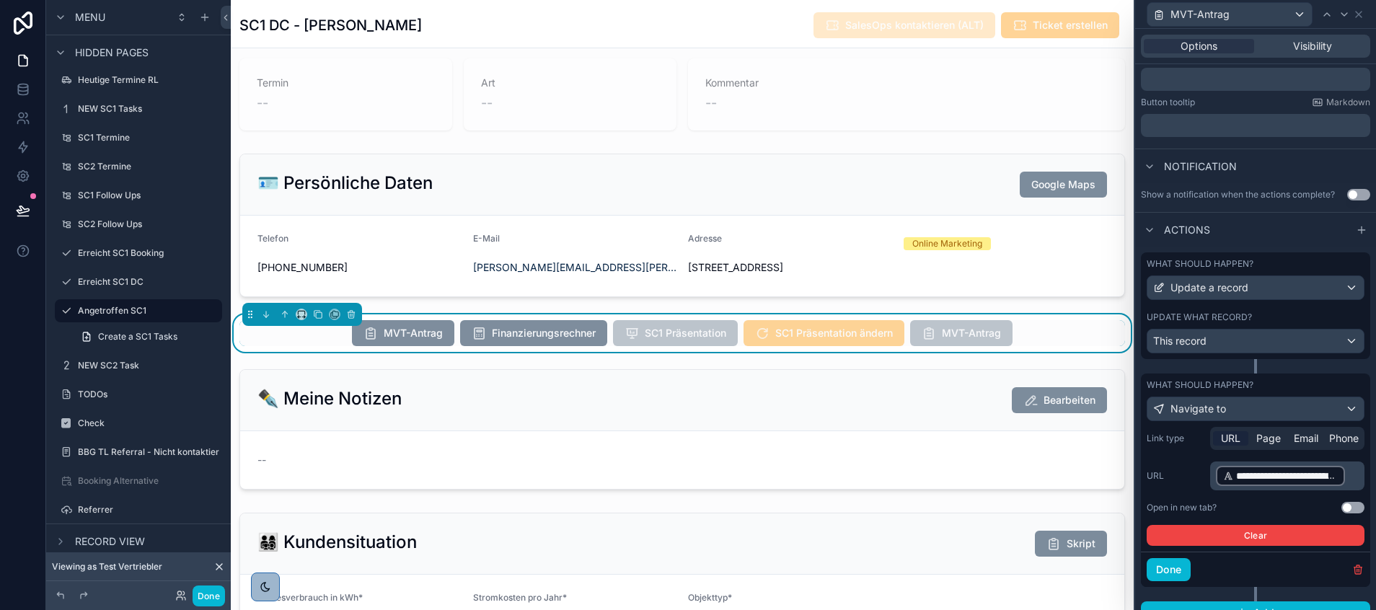
click at [1183, 504] on div "**********" at bounding box center [1255, 486] width 218 height 119
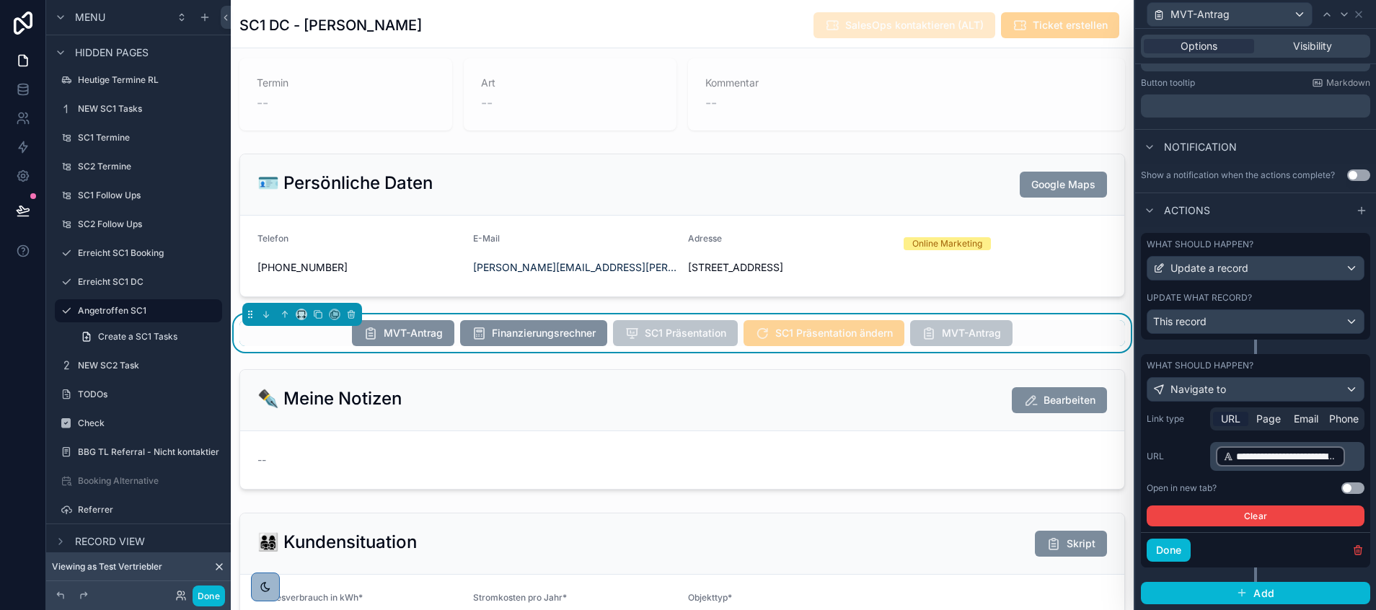
click at [1221, 290] on div "What should happen? Update a record Update what record? This record" at bounding box center [1255, 286] width 229 height 107
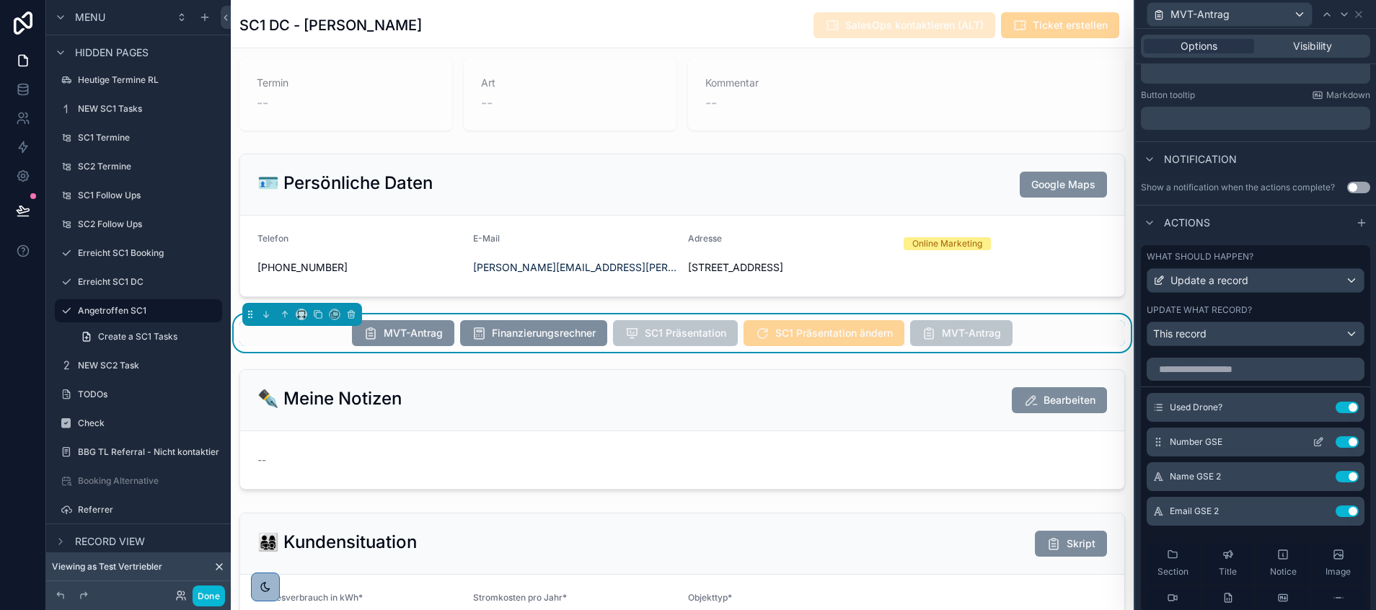
scroll to position [321, 0]
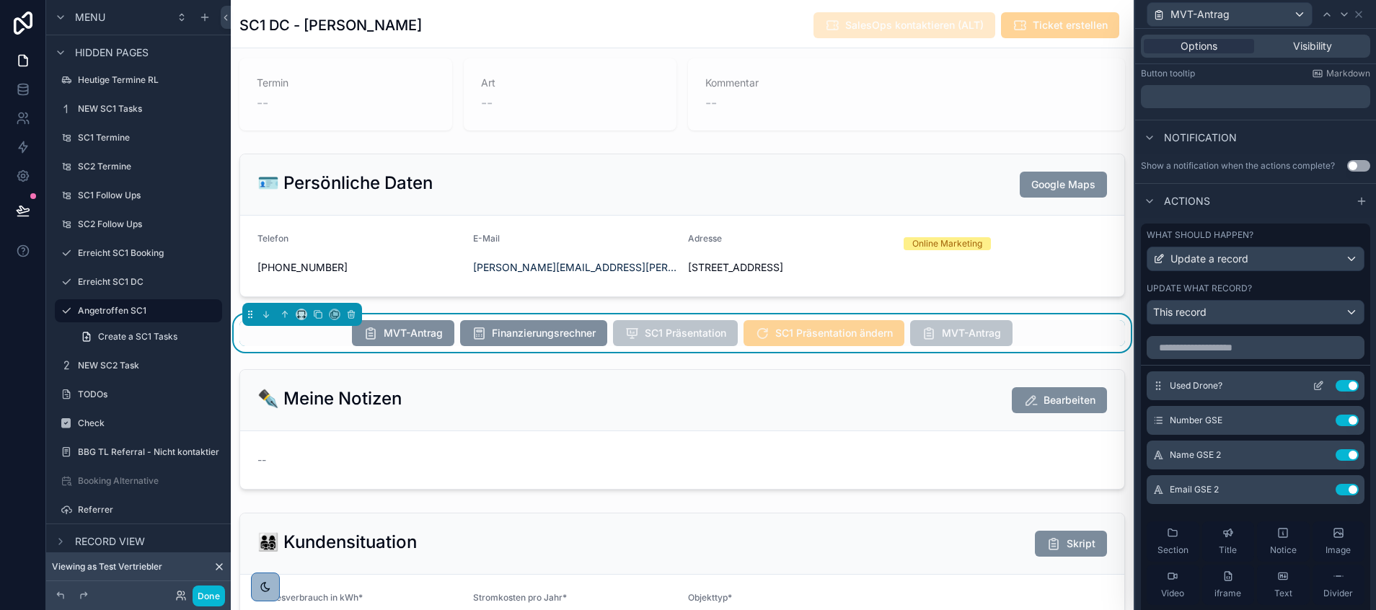
click at [1312, 392] on icon at bounding box center [1318, 386] width 12 height 12
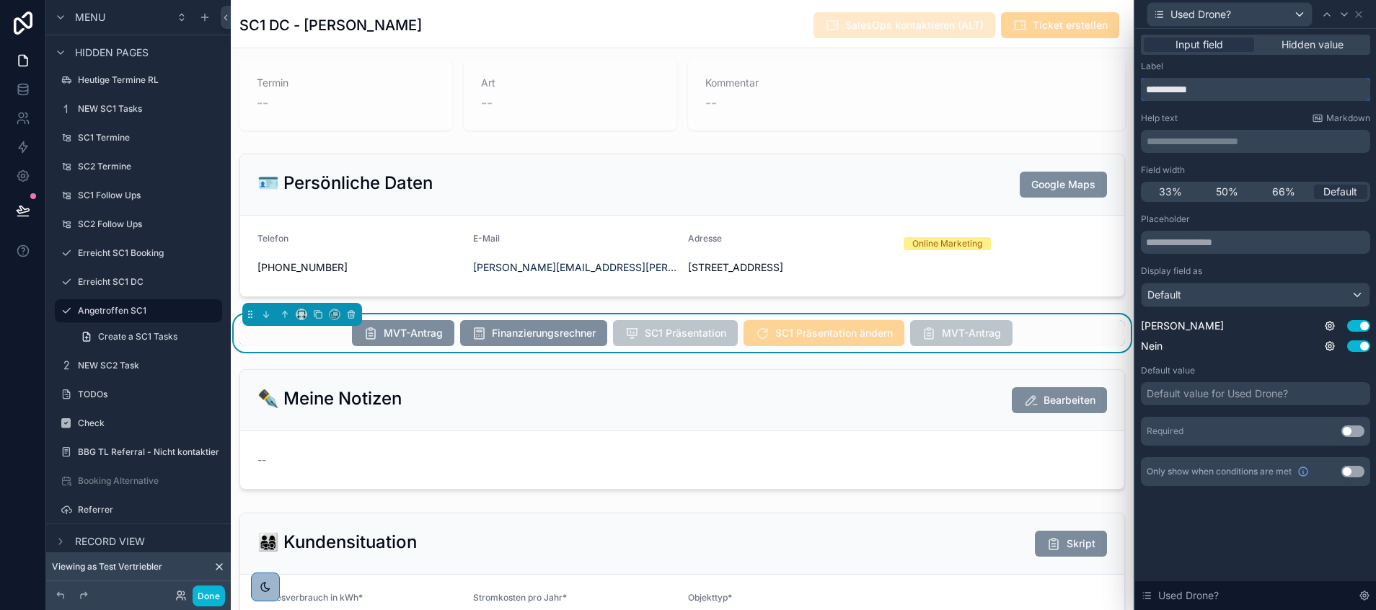
click at [1221, 87] on input "**********" at bounding box center [1255, 89] width 229 height 23
click at [1357, 15] on icon at bounding box center [1359, 15] width 6 height 6
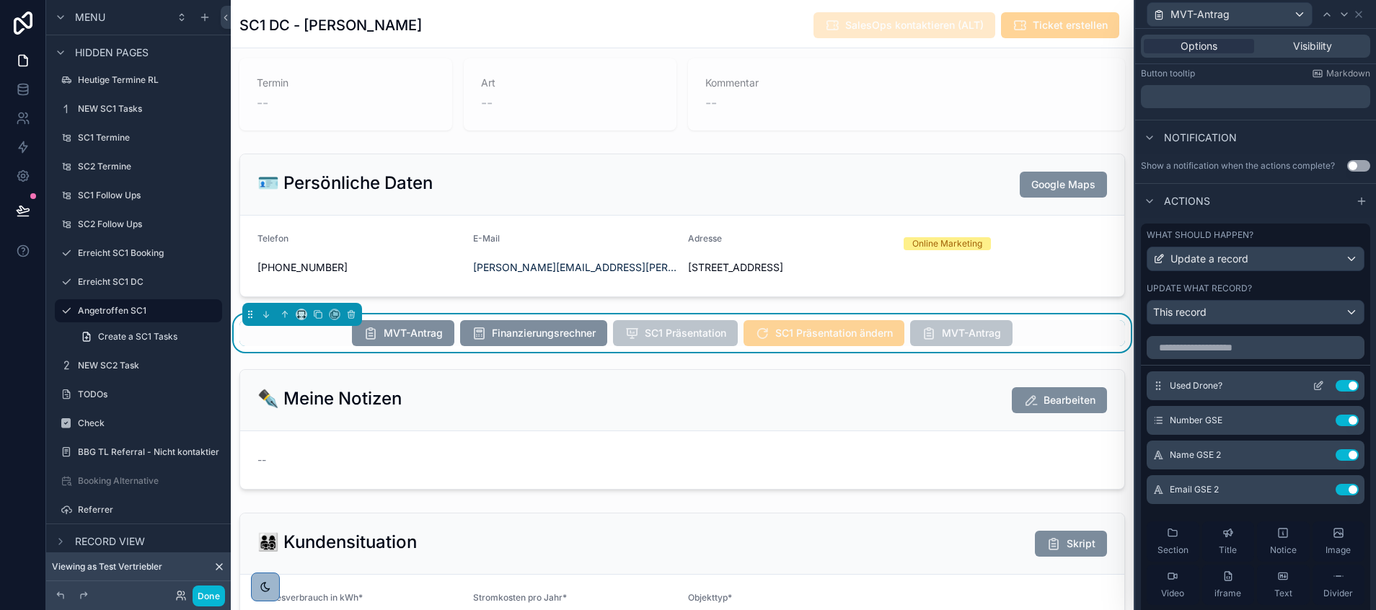
click at [1312, 392] on icon at bounding box center [1318, 386] width 12 height 12
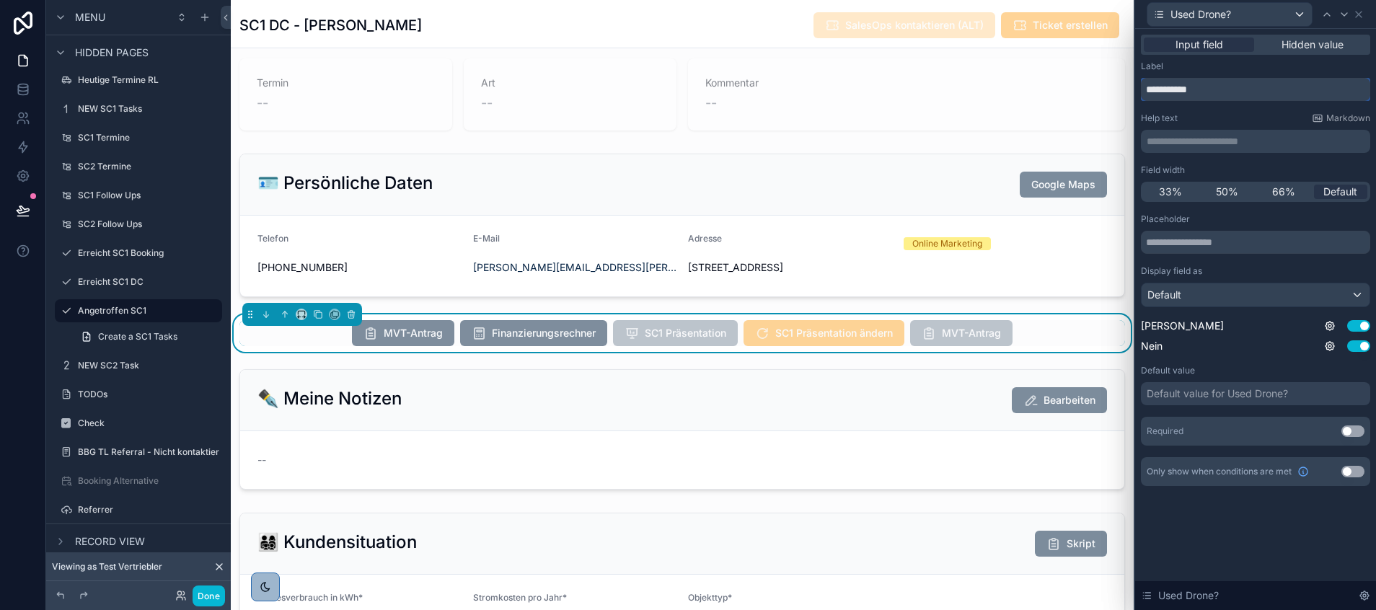
drag, startPoint x: 1239, startPoint y: 81, endPoint x: 1146, endPoint y: 87, distance: 93.2
click at [1146, 87] on input "**********" at bounding box center [1255, 89] width 229 height 23
paste input "**********"
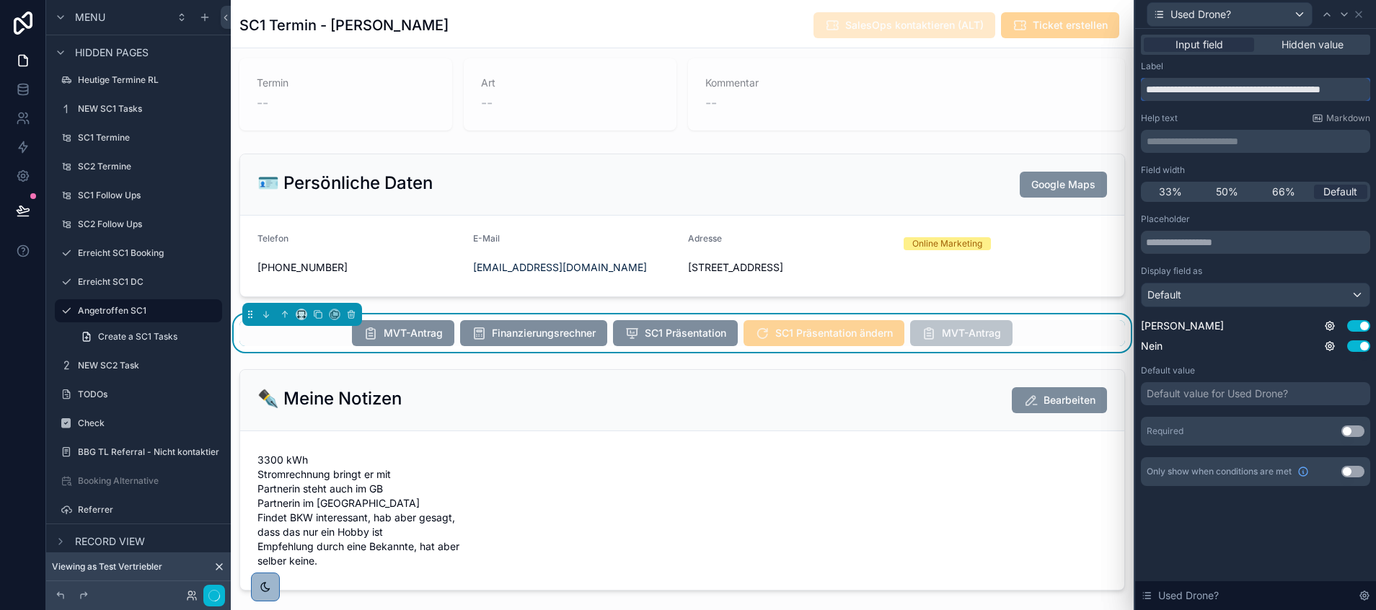
scroll to position [346, 0]
type input "**********"
click at [1268, 297] on div "Default" at bounding box center [1255, 294] width 228 height 23
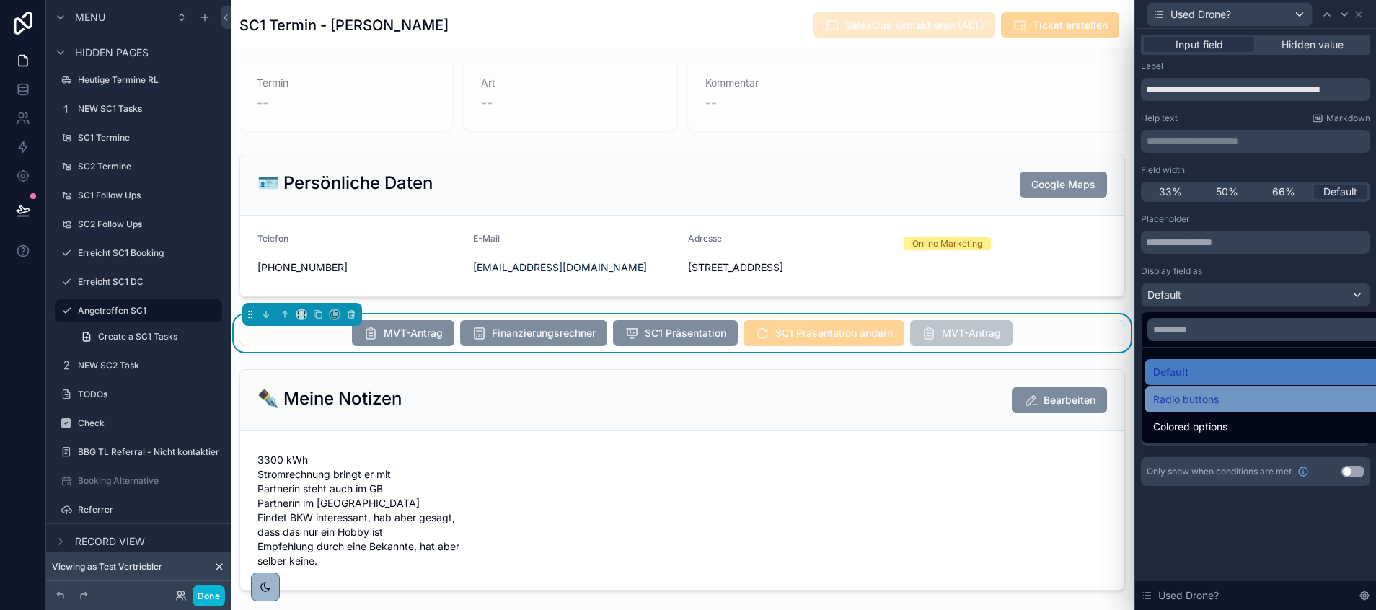
click at [1208, 392] on span "Radio buttons" at bounding box center [1186, 399] width 66 height 17
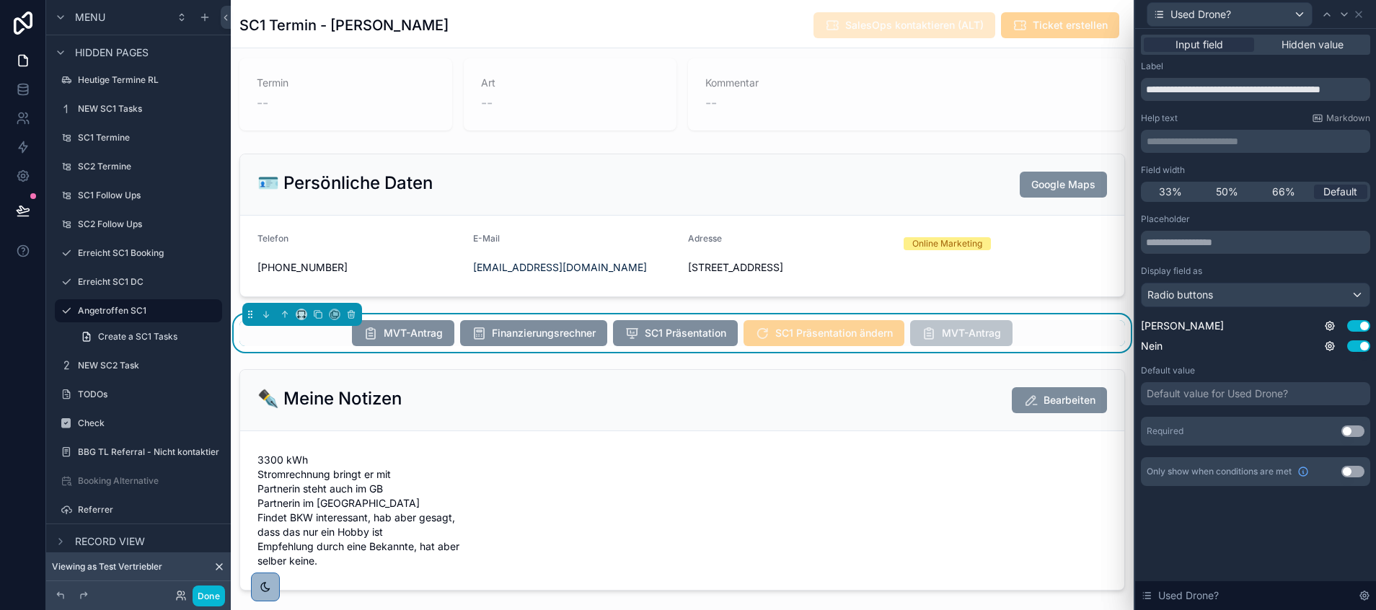
scroll to position [346, 0]
click at [1359, 17] on icon at bounding box center [1359, 15] width 12 height 12
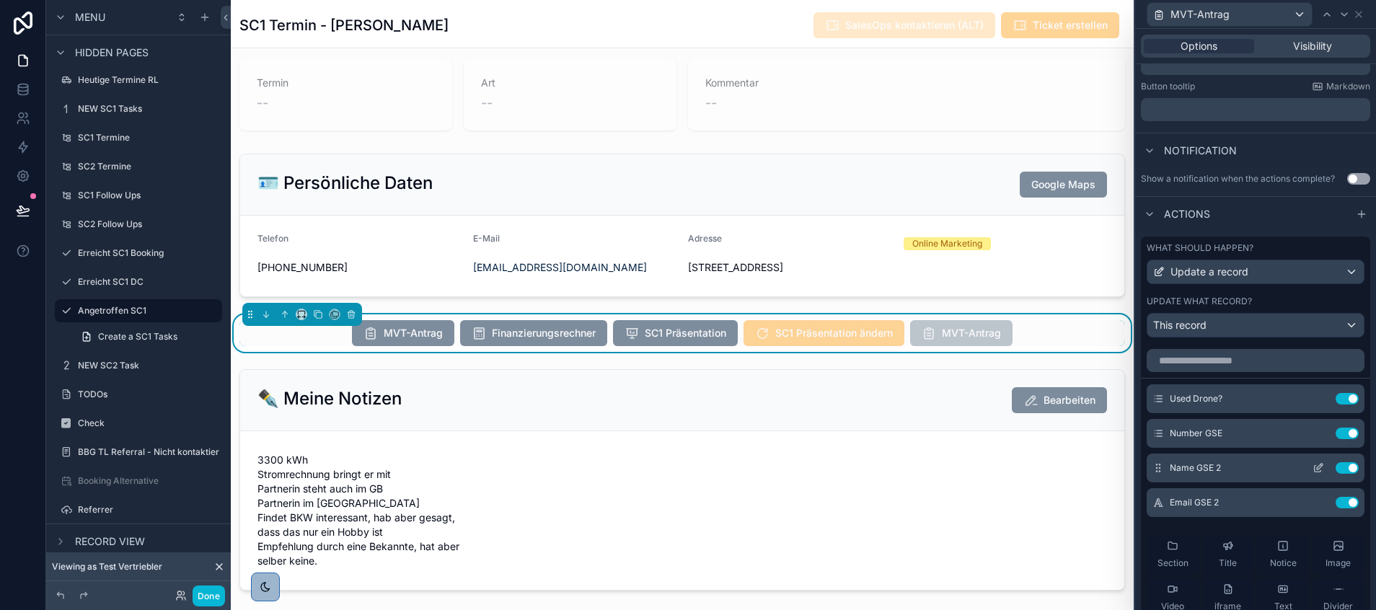
scroll to position [309, 0]
click at [1317, 399] on icon at bounding box center [1320, 396] width 6 height 6
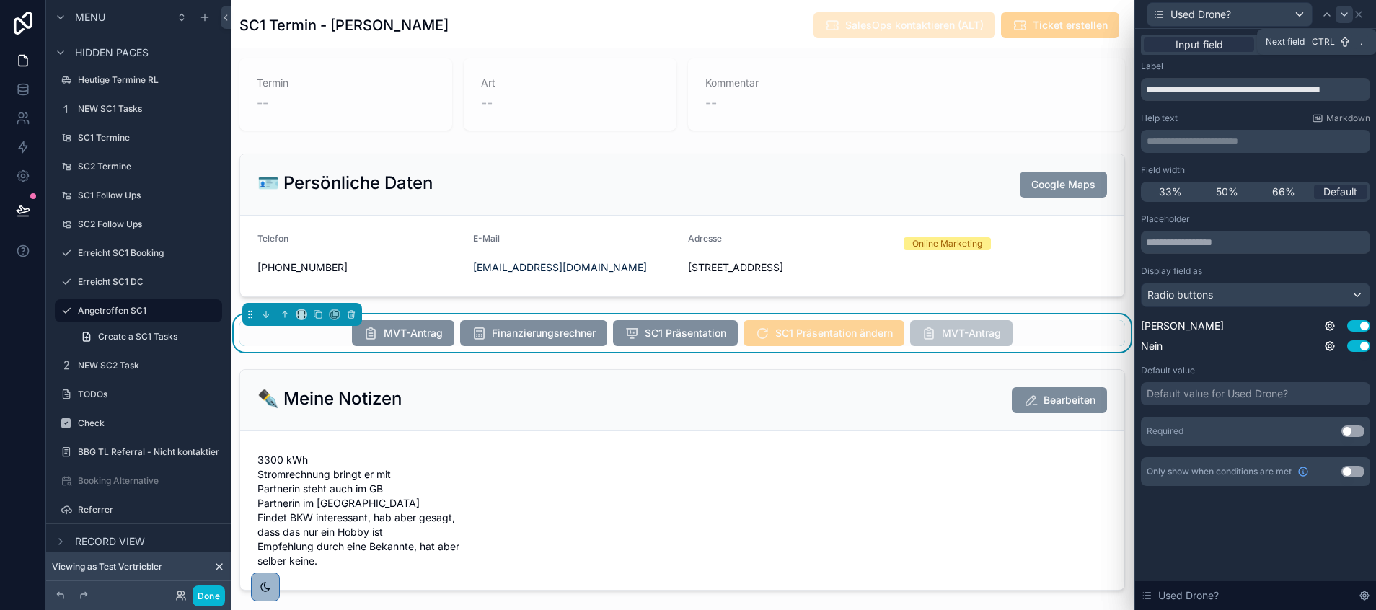
click at [1348, 12] on icon at bounding box center [1344, 15] width 12 height 12
drag, startPoint x: 1226, startPoint y: 94, endPoint x: 1149, endPoint y: 92, distance: 76.5
click at [1149, 92] on input "**********" at bounding box center [1255, 89] width 229 height 23
paste input "**********"
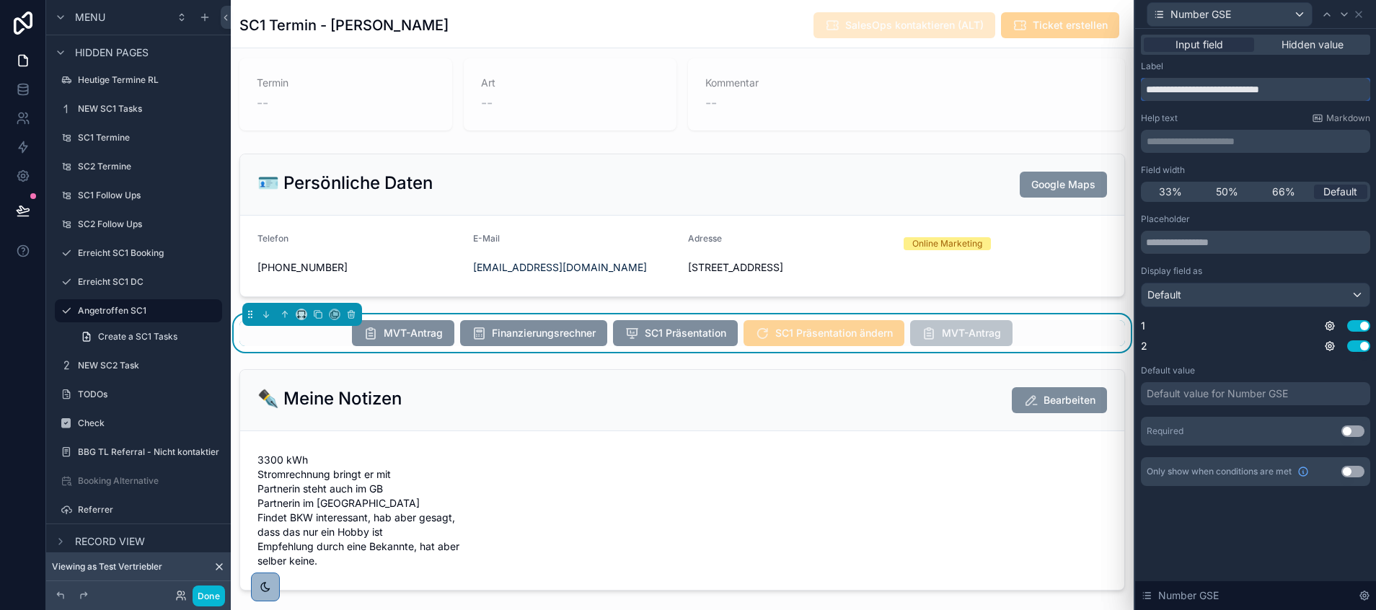
type input "**********"
click at [1349, 425] on button "Use setting" at bounding box center [1352, 431] width 23 height 12
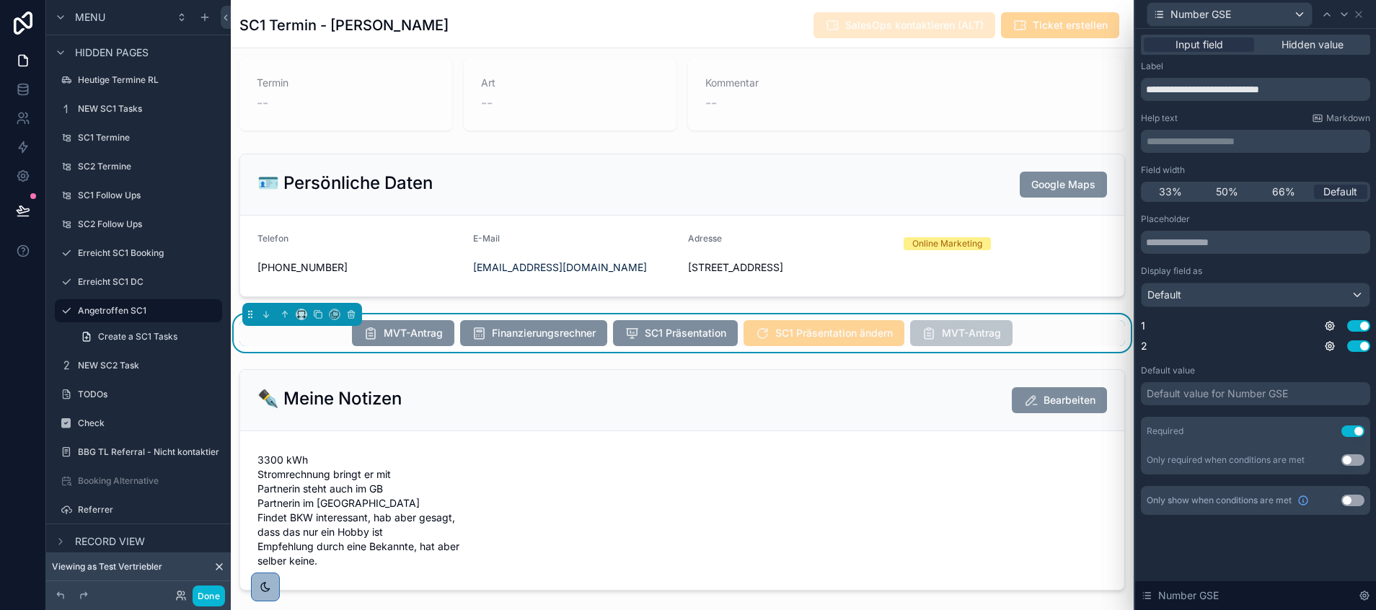
click at [1349, 425] on button "Use setting" at bounding box center [1352, 431] width 23 height 12
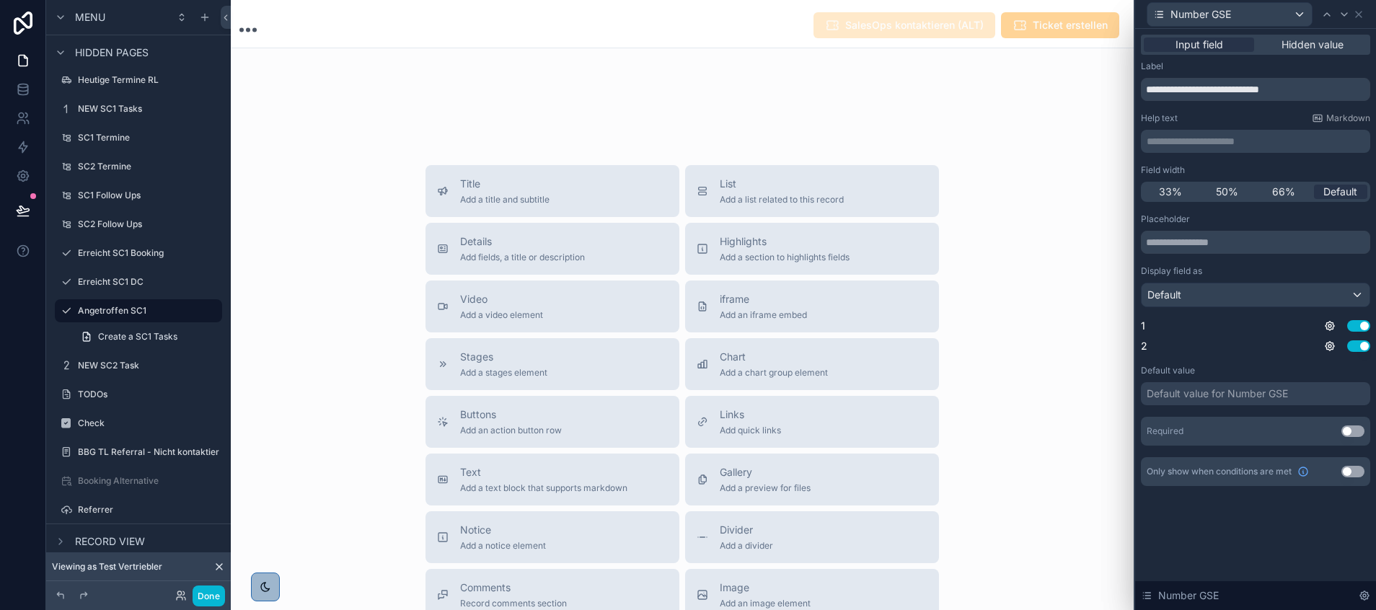
click at [1355, 429] on button "Use setting" at bounding box center [1352, 431] width 23 height 12
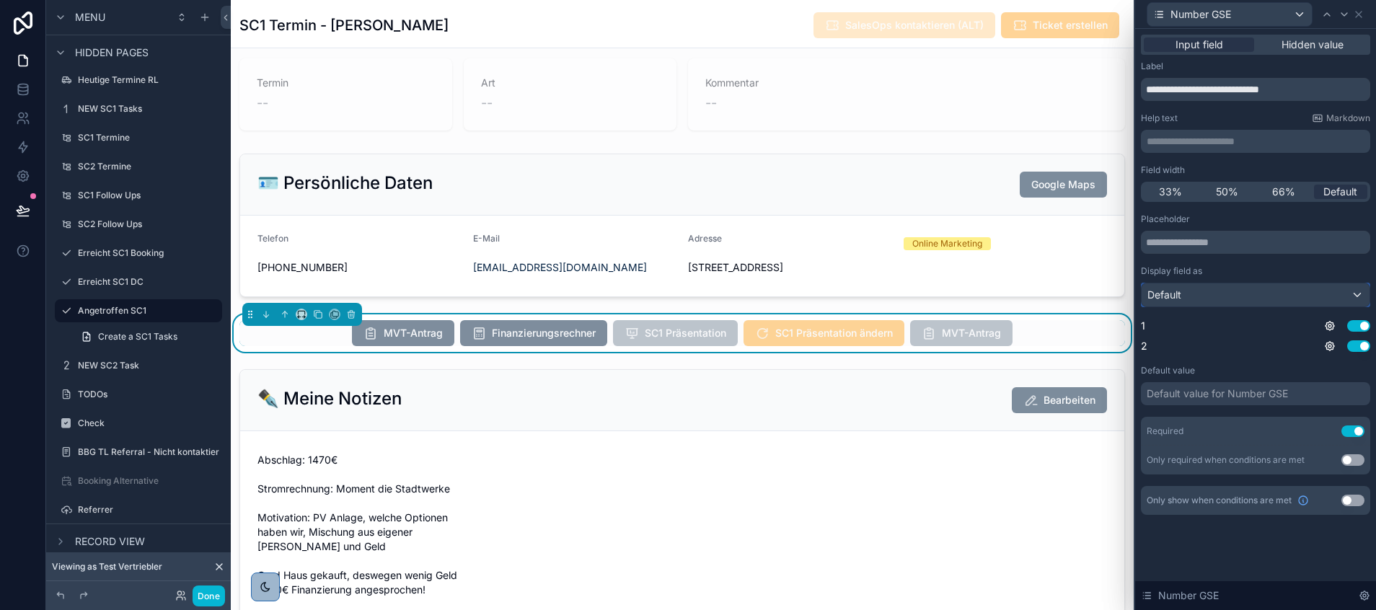
click at [1312, 288] on div "Default" at bounding box center [1255, 294] width 228 height 23
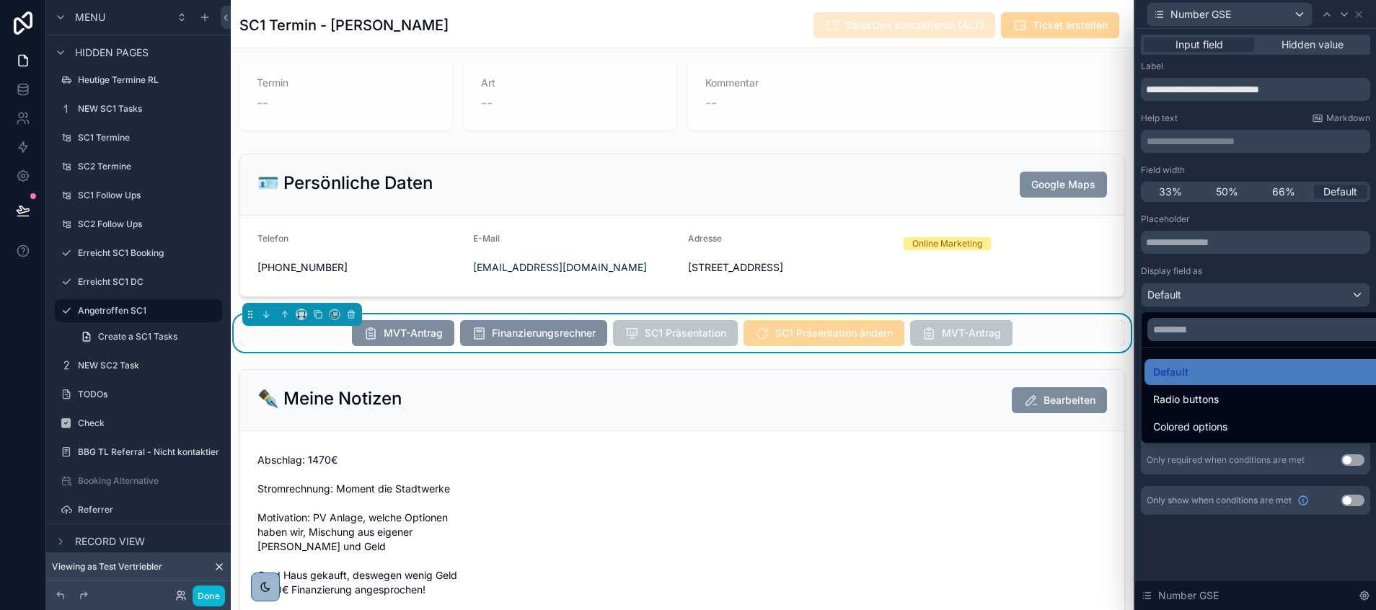
click at [1220, 399] on div "Radio buttons" at bounding box center [1272, 399] width 238 height 17
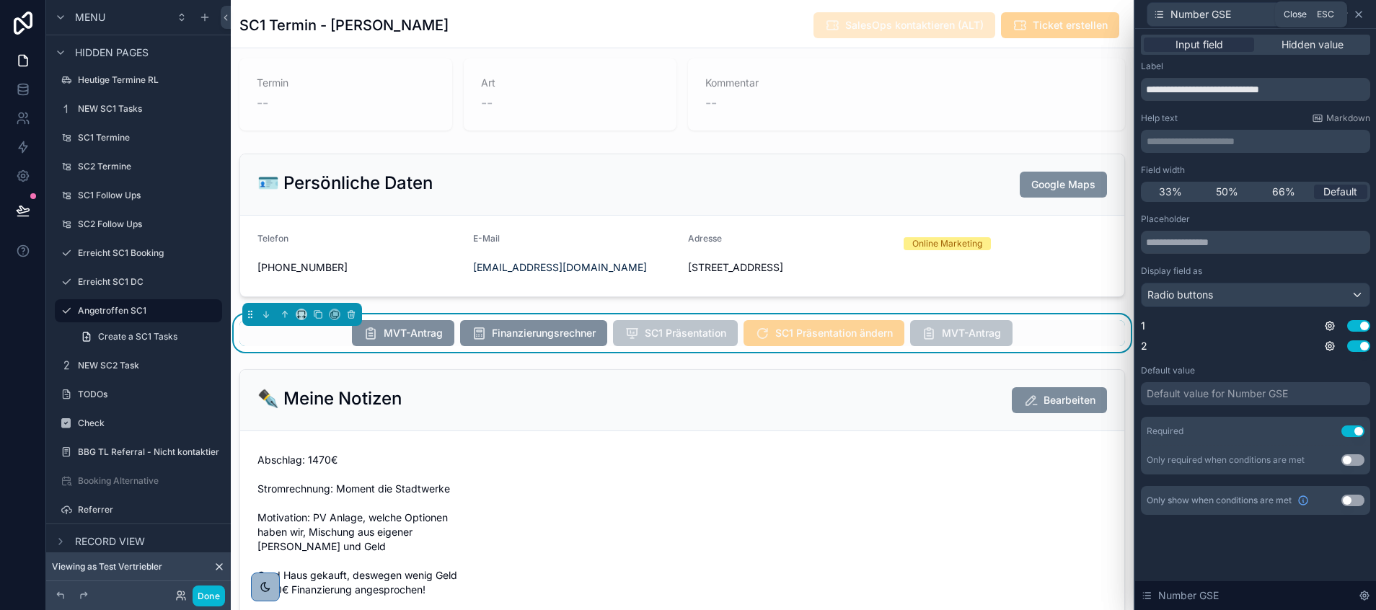
click at [1358, 16] on icon at bounding box center [1359, 15] width 12 height 12
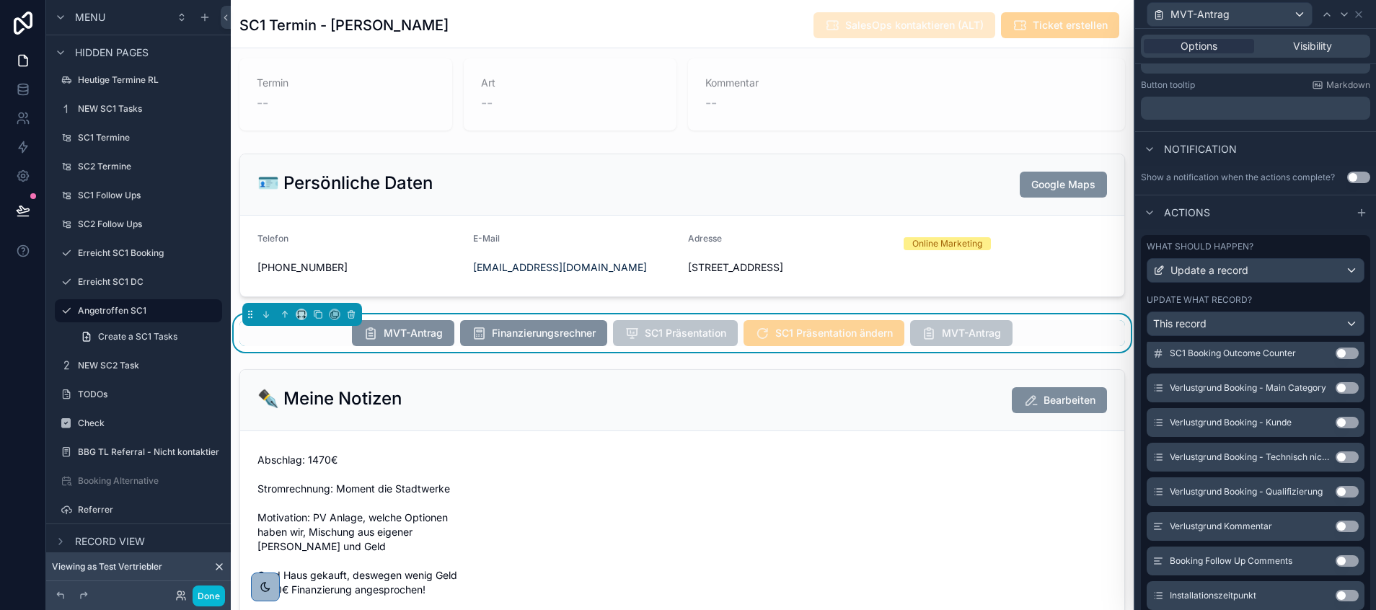
scroll to position [0, 0]
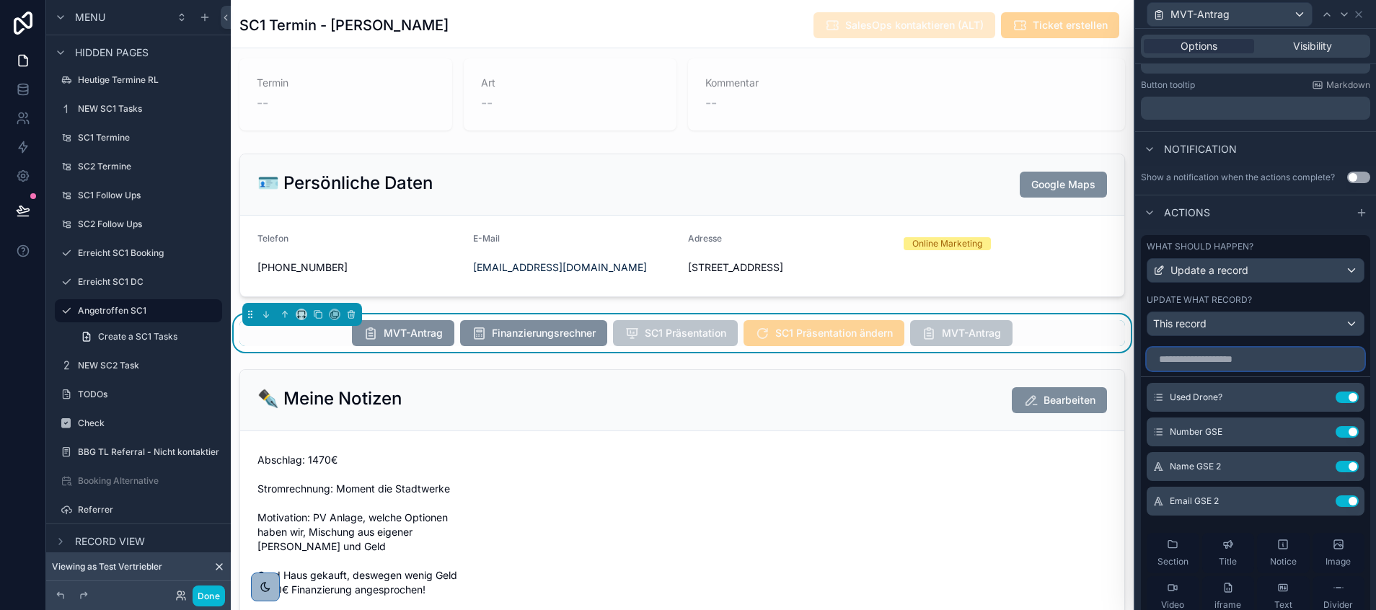
click at [1203, 368] on input "text" at bounding box center [1255, 359] width 218 height 23
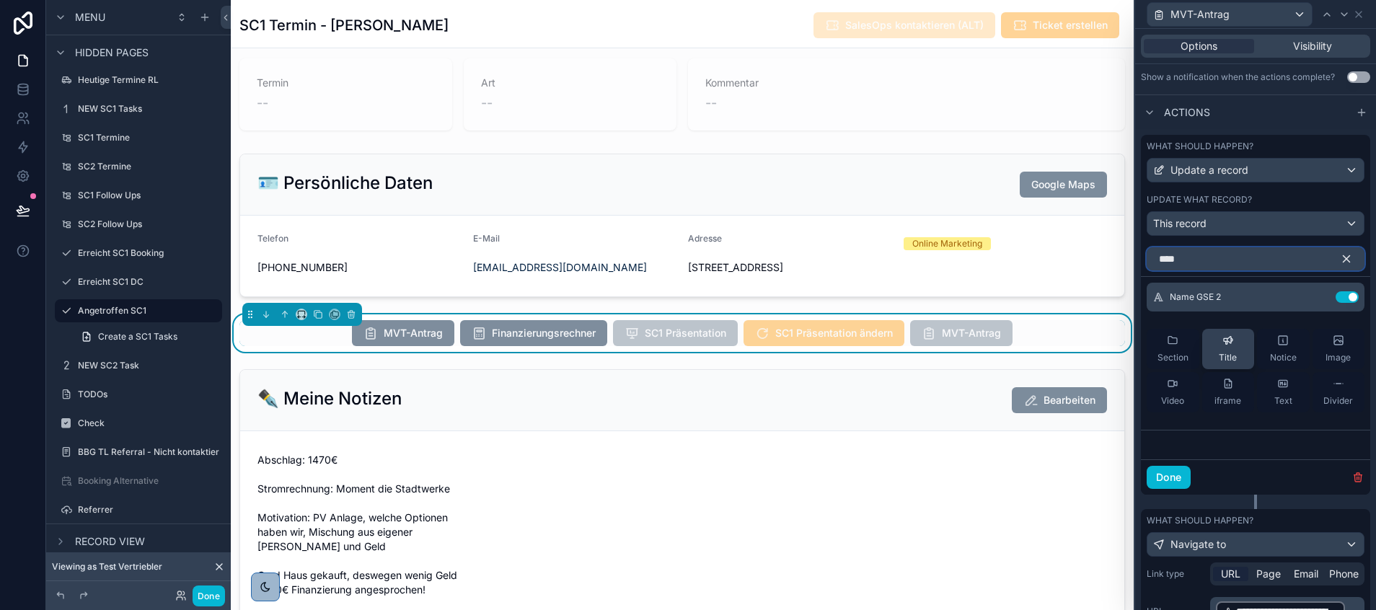
scroll to position [411, 0]
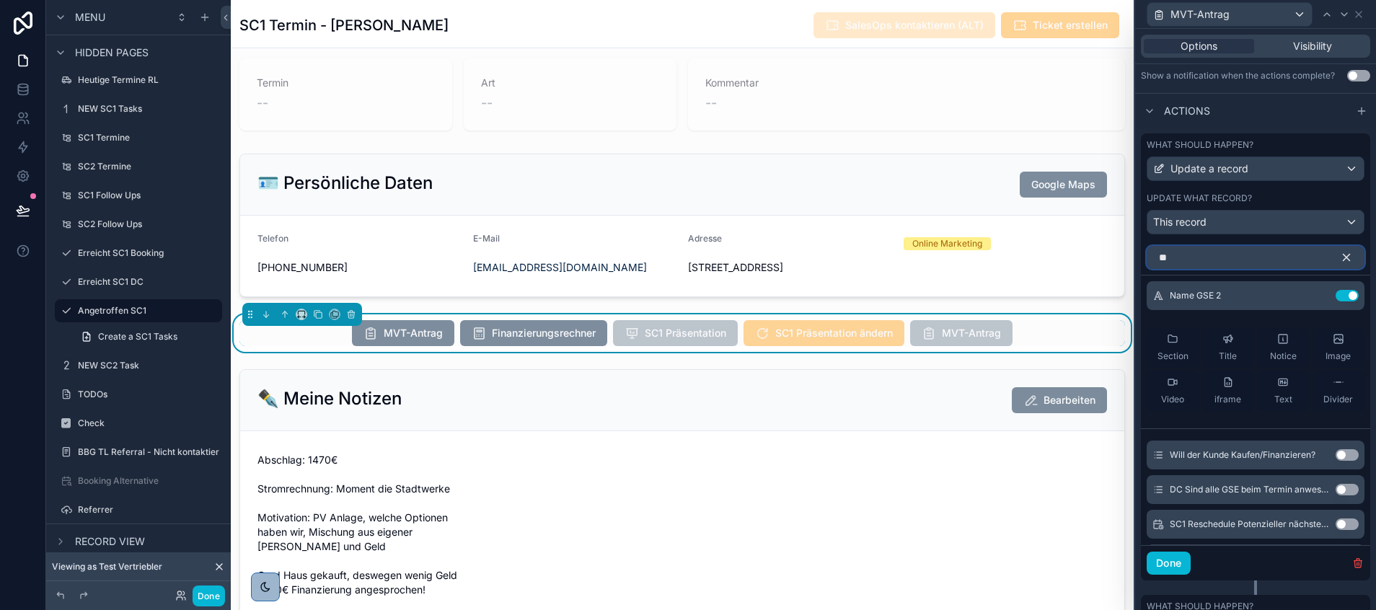
type input "*"
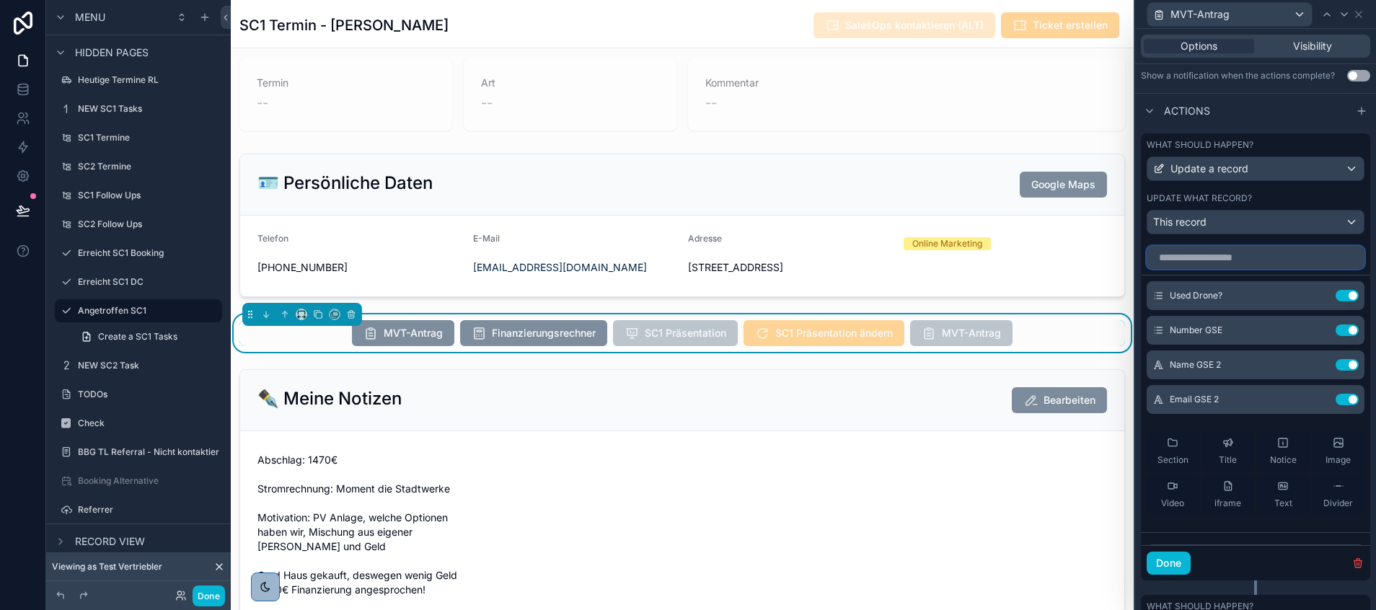
scroll to position [346, 0]
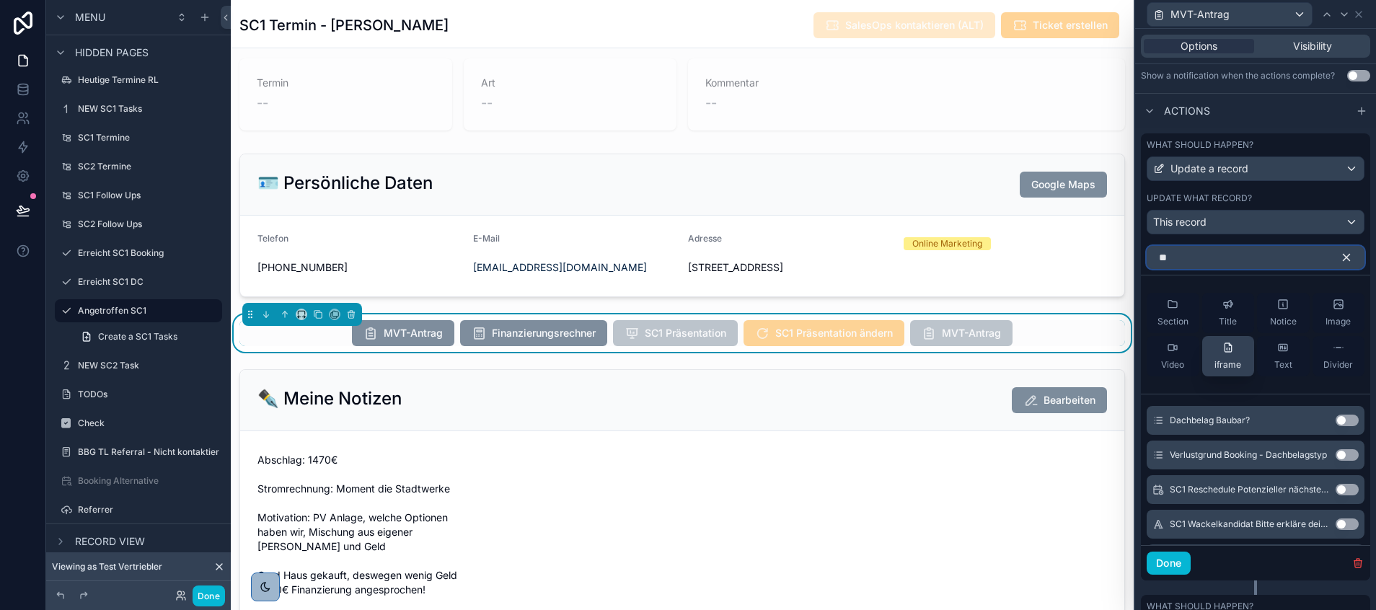
type input "*"
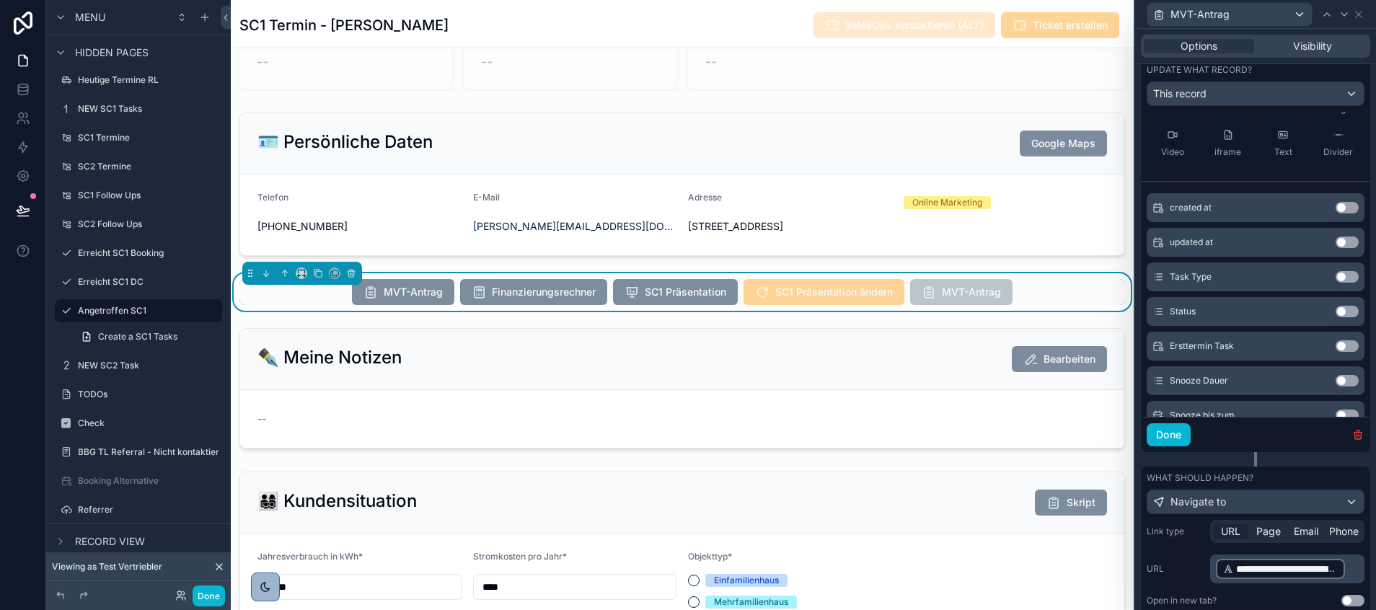
scroll to position [0, 0]
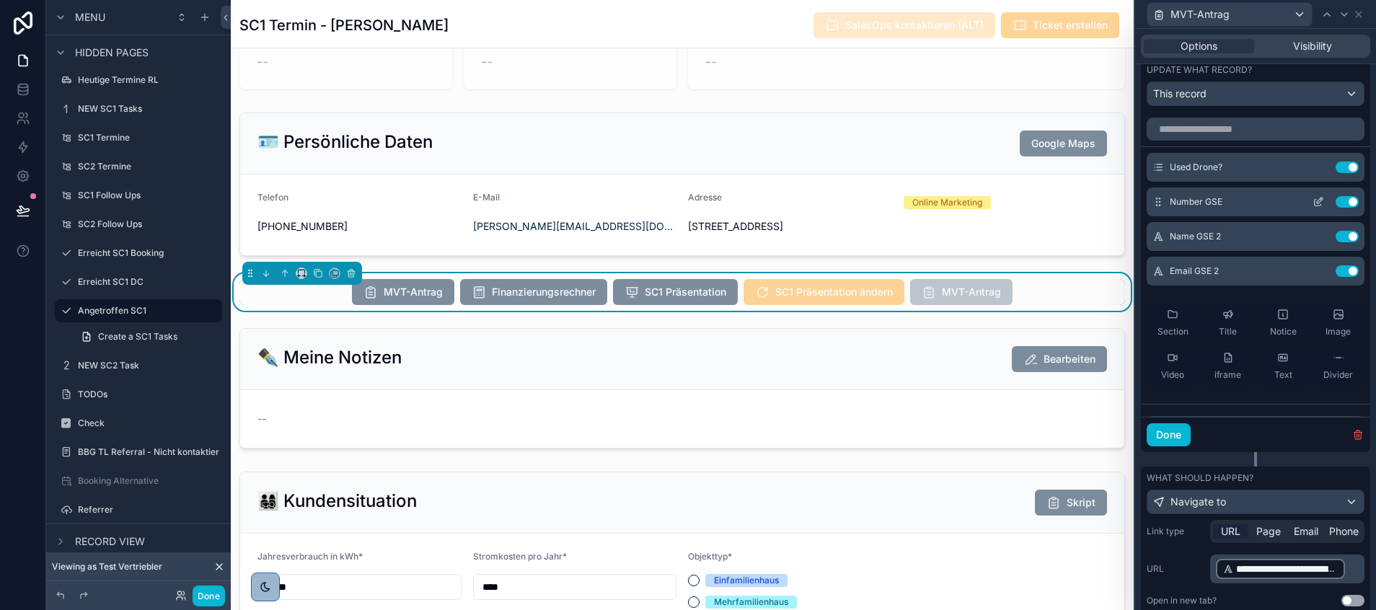
click at [1312, 208] on icon at bounding box center [1318, 202] width 12 height 12
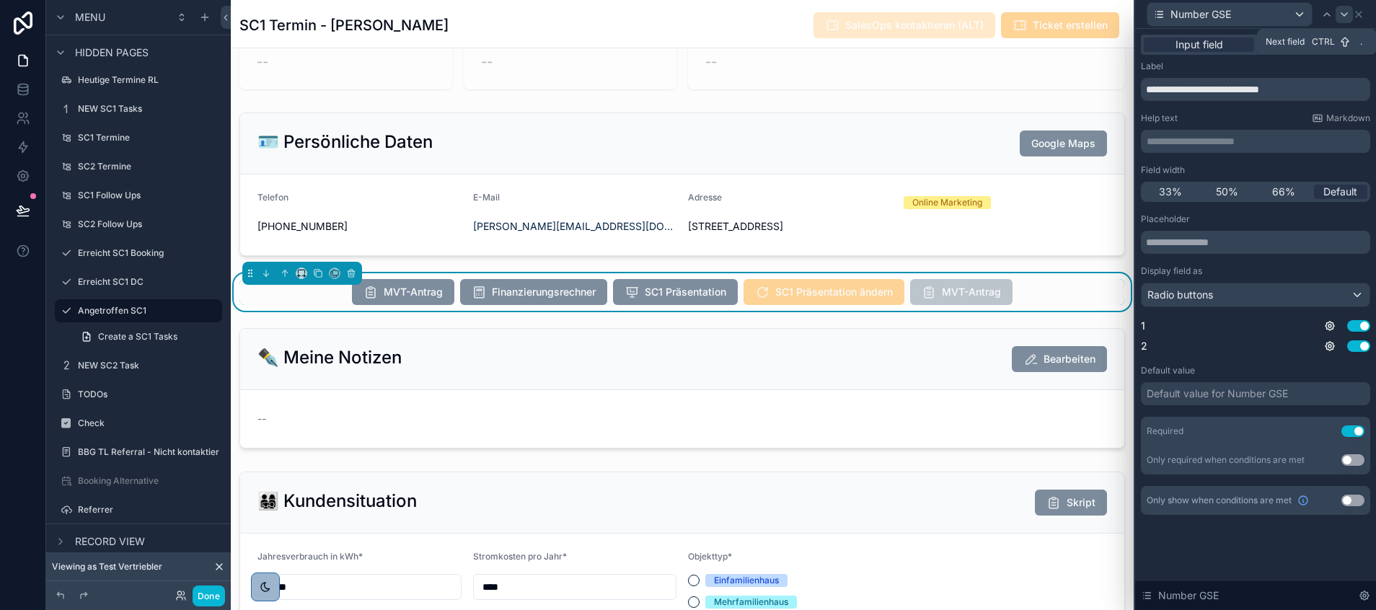
click at [1349, 11] on icon at bounding box center [1344, 15] width 12 height 12
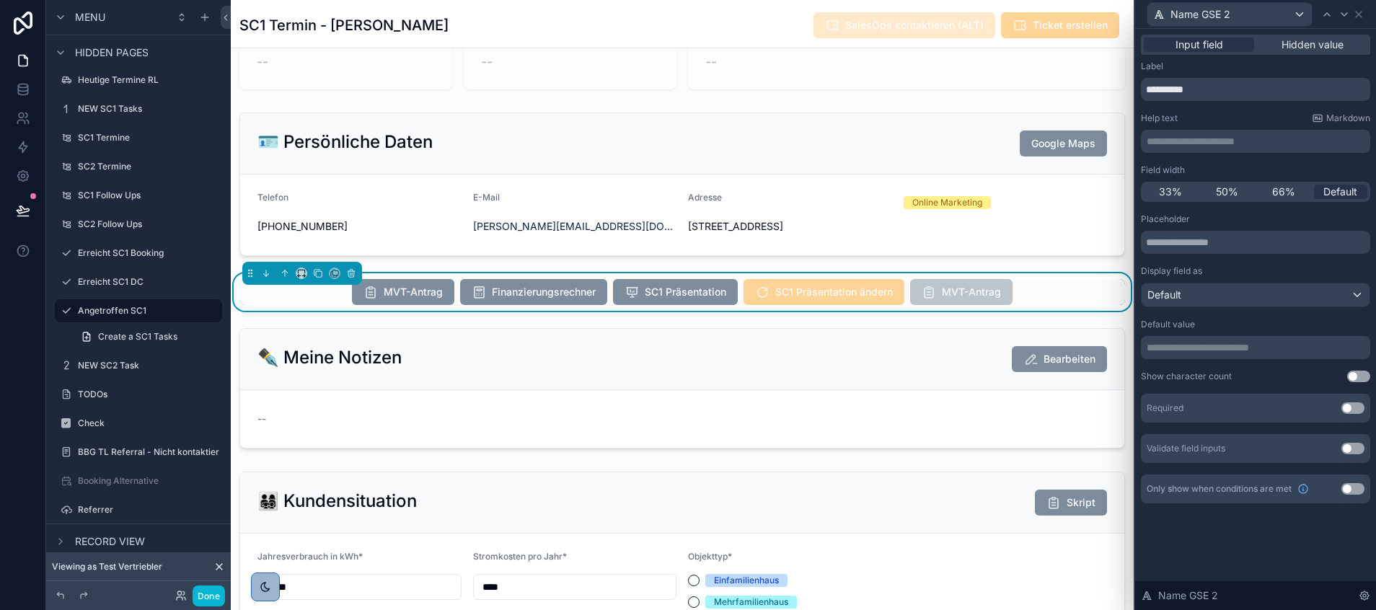
click at [1353, 487] on button "Use setting" at bounding box center [1352, 489] width 23 height 12
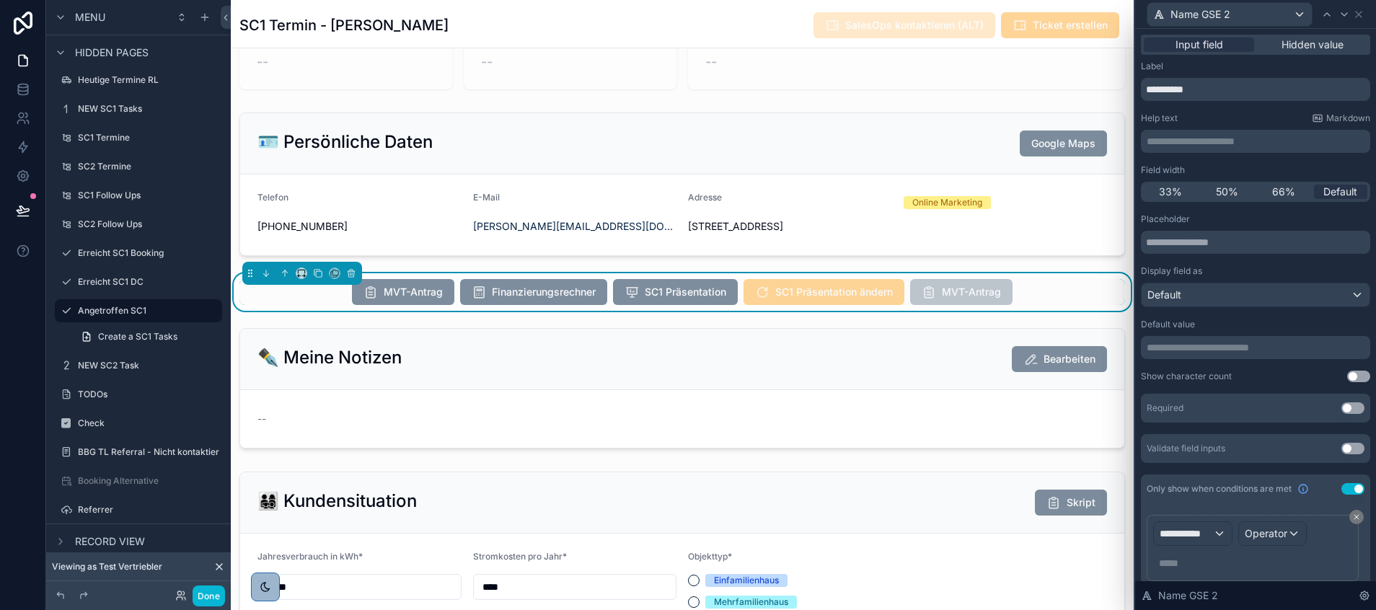
scroll to position [50, 0]
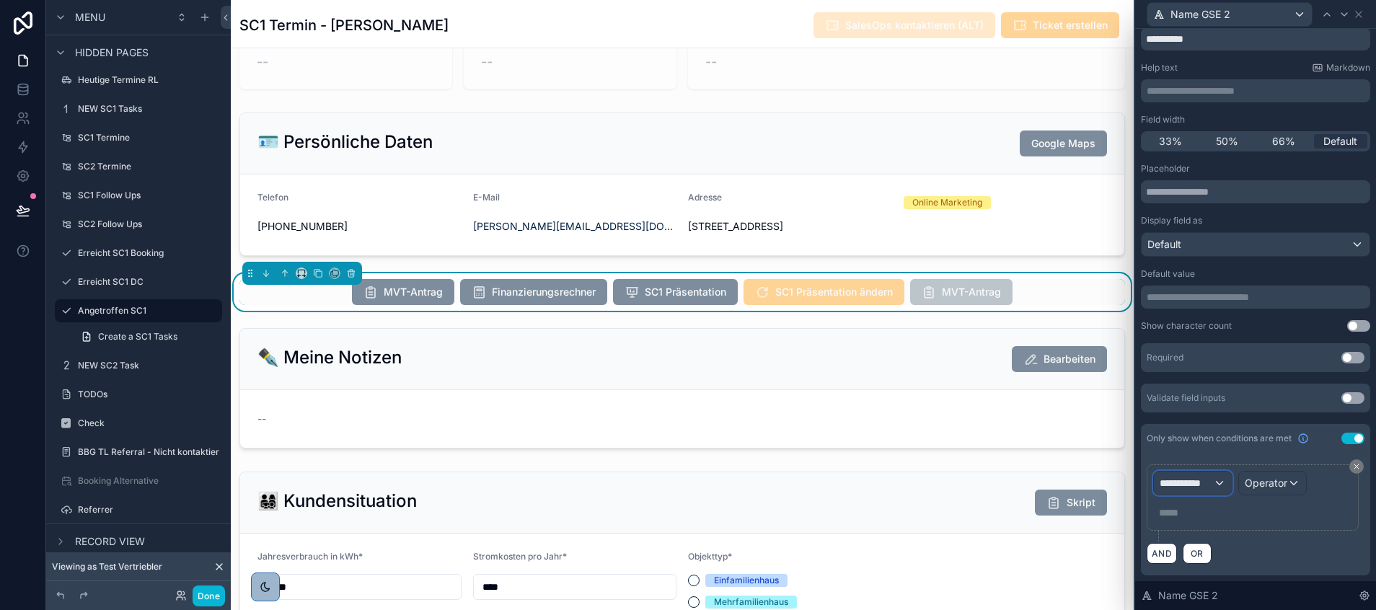
click at [1204, 480] on span "**********" at bounding box center [1185, 483] width 53 height 14
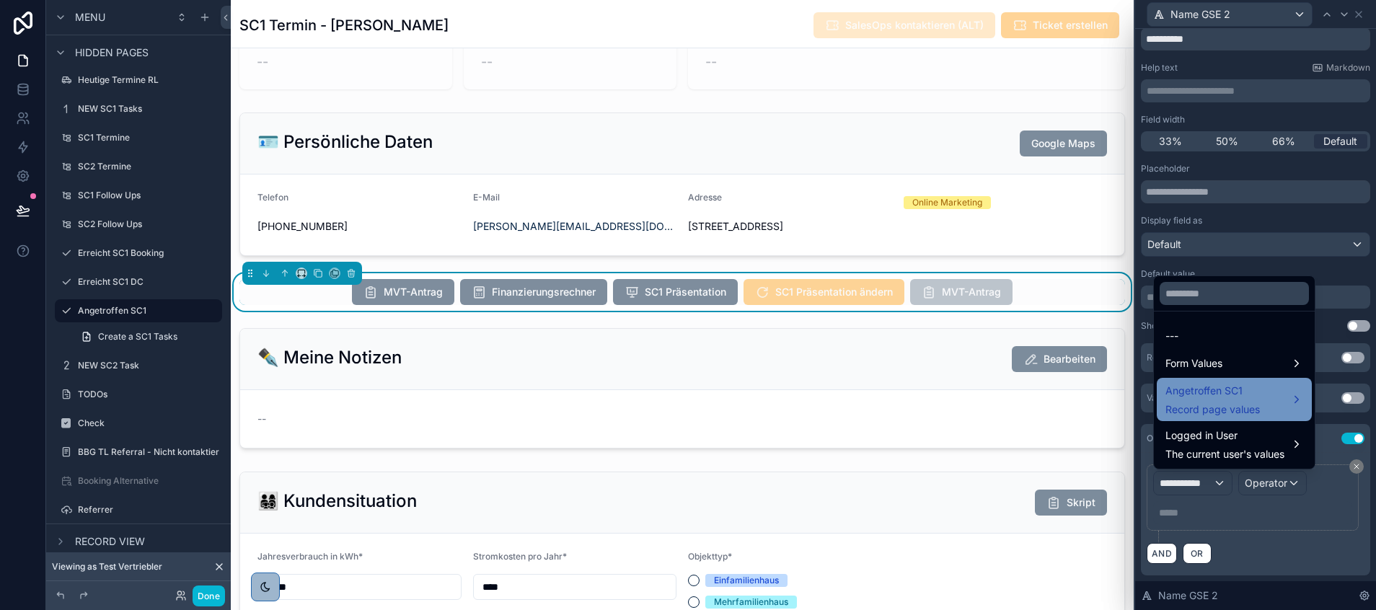
click at [1206, 394] on span "Angetroffen SC1" at bounding box center [1212, 390] width 94 height 17
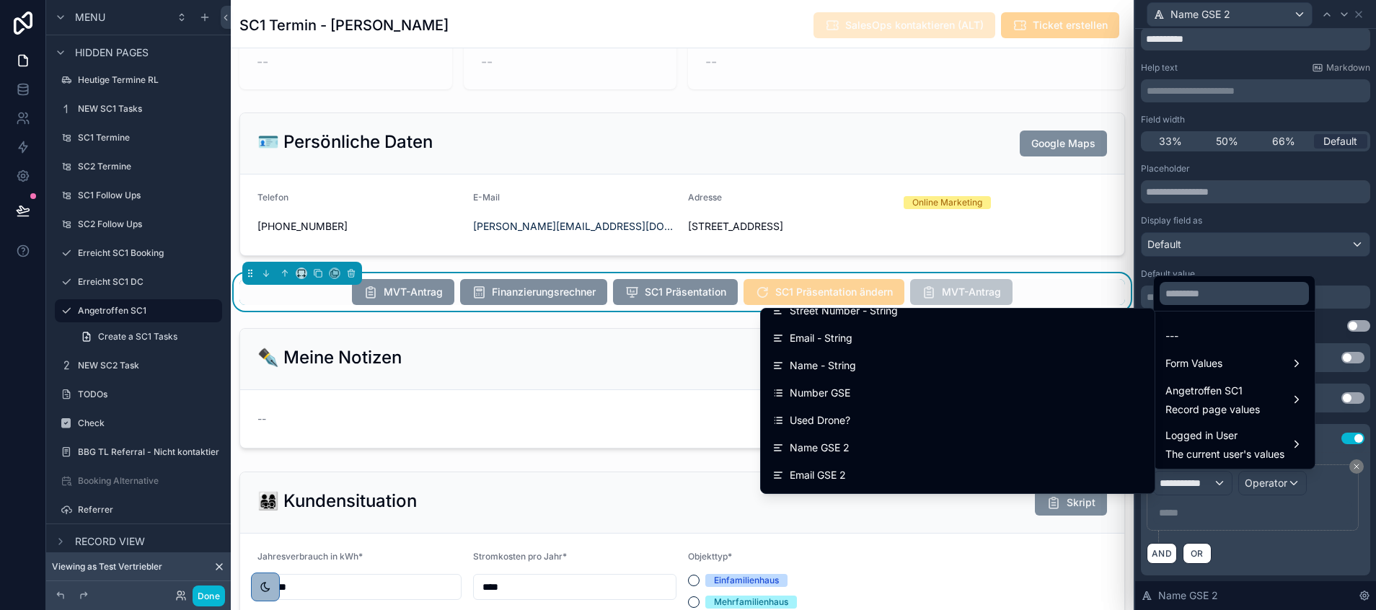
scroll to position [9130, 0]
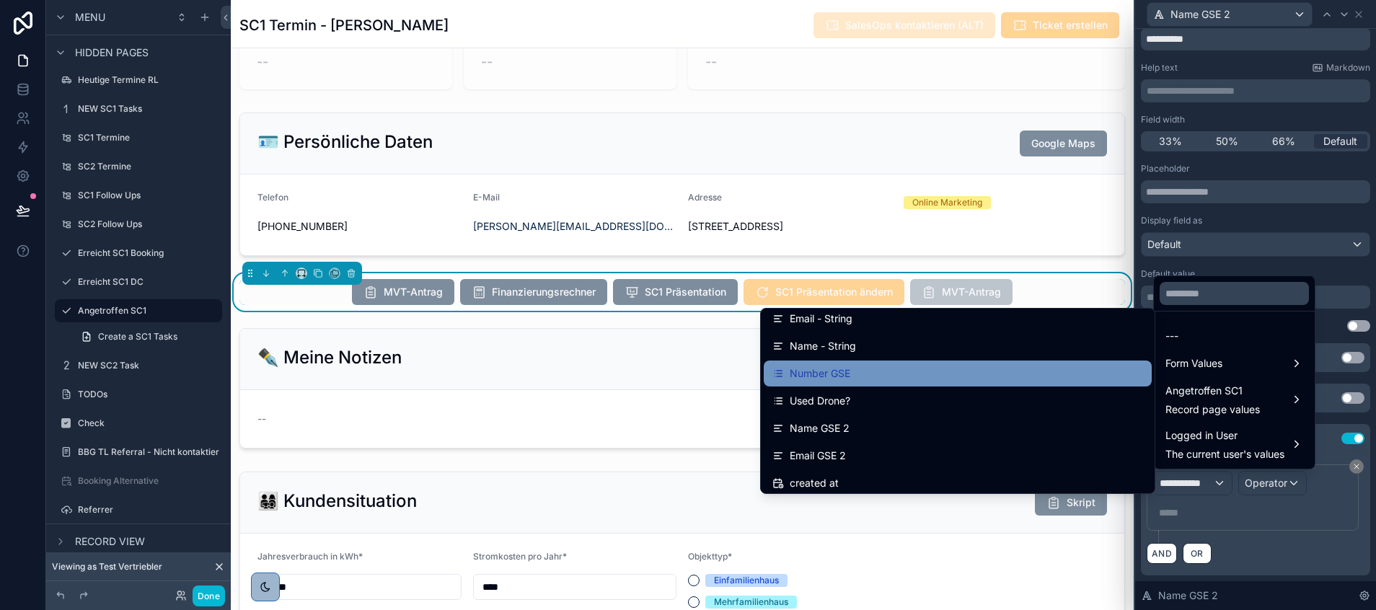
click at [952, 371] on div "Number GSE" at bounding box center [957, 373] width 371 height 17
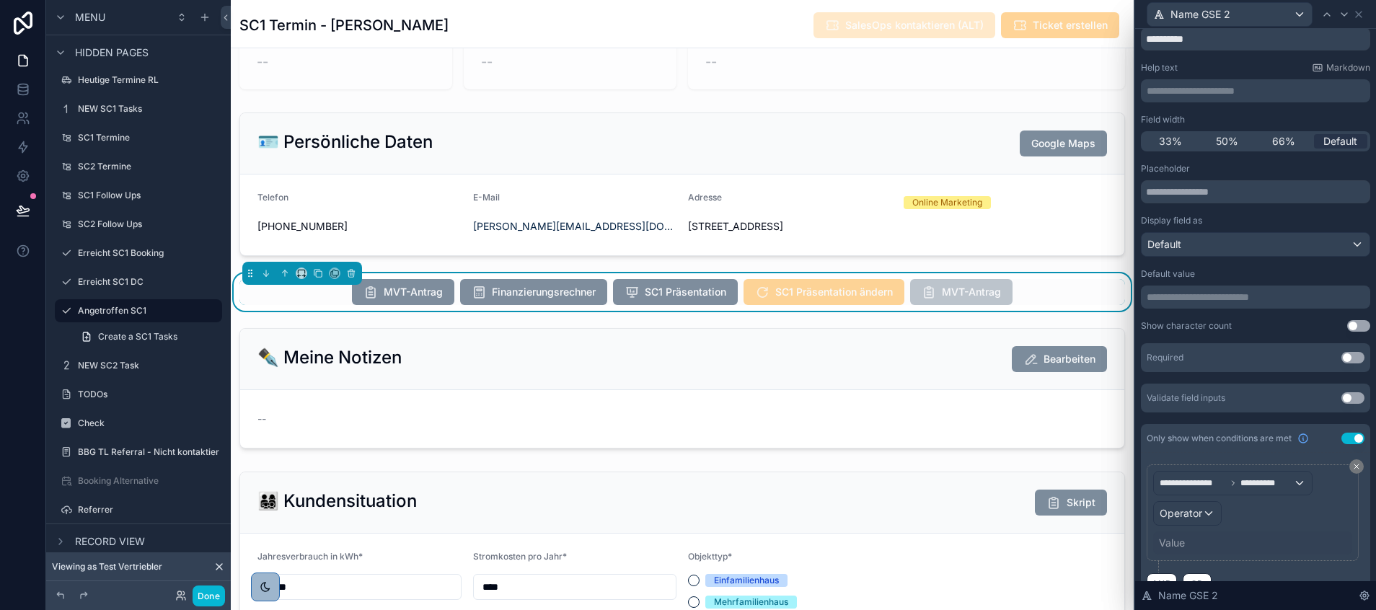
scroll to position [346, 0]
click at [1208, 516] on div "Operator" at bounding box center [1187, 513] width 67 height 23
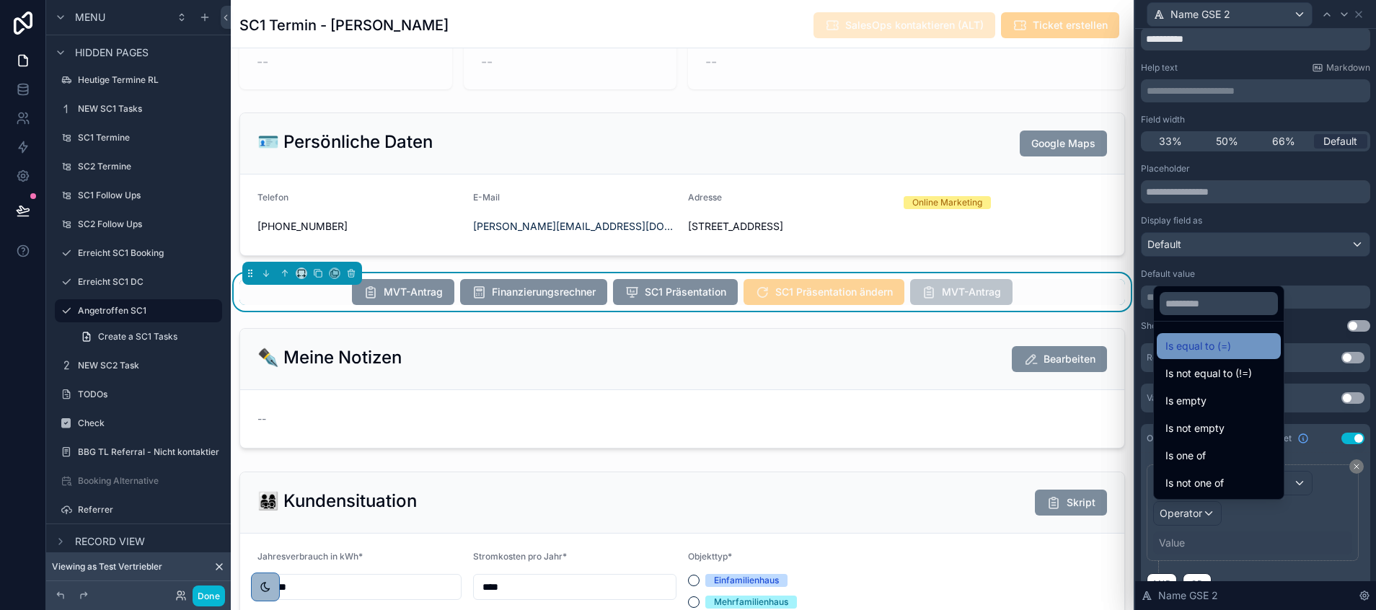
click at [1209, 340] on span "Is equal to (=)" at bounding box center [1198, 345] width 66 height 17
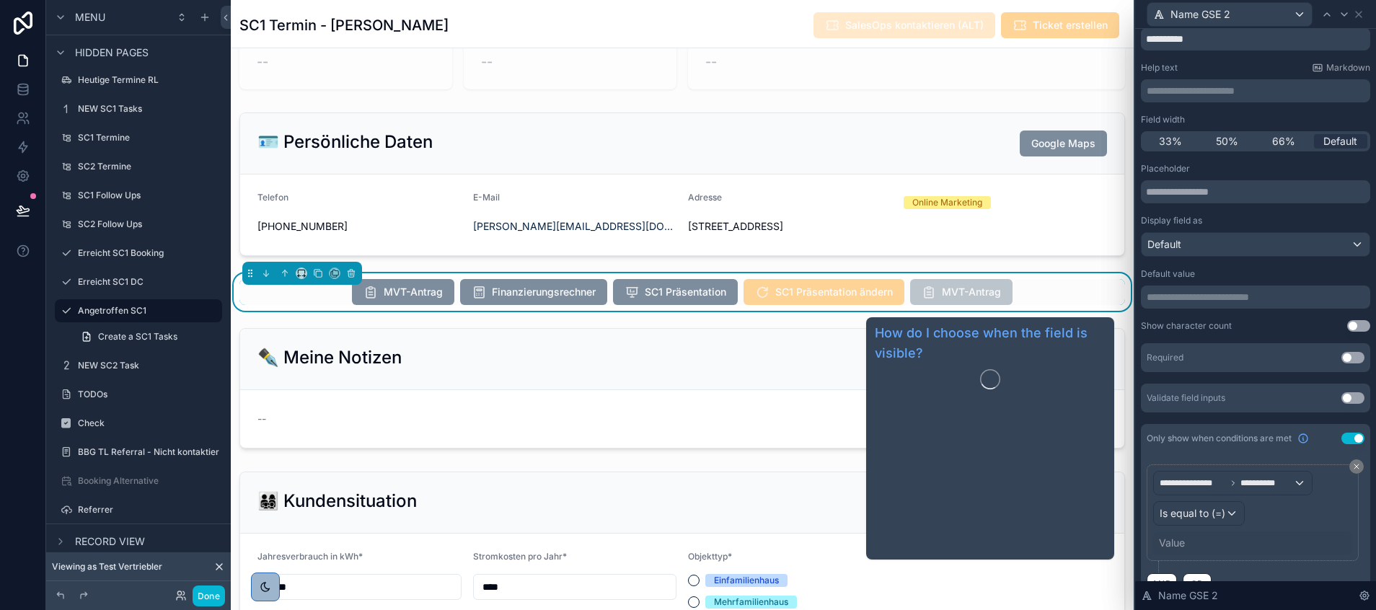
scroll to position [81, 0]
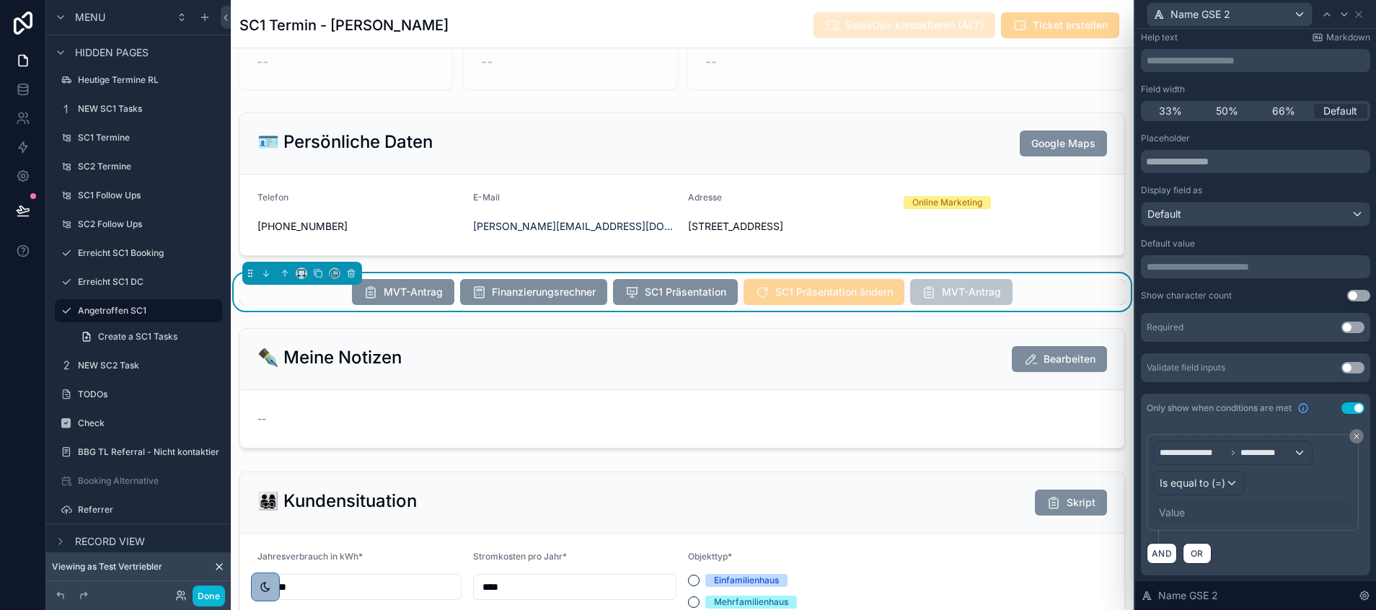
click at [1182, 508] on div "Value" at bounding box center [1172, 512] width 26 height 14
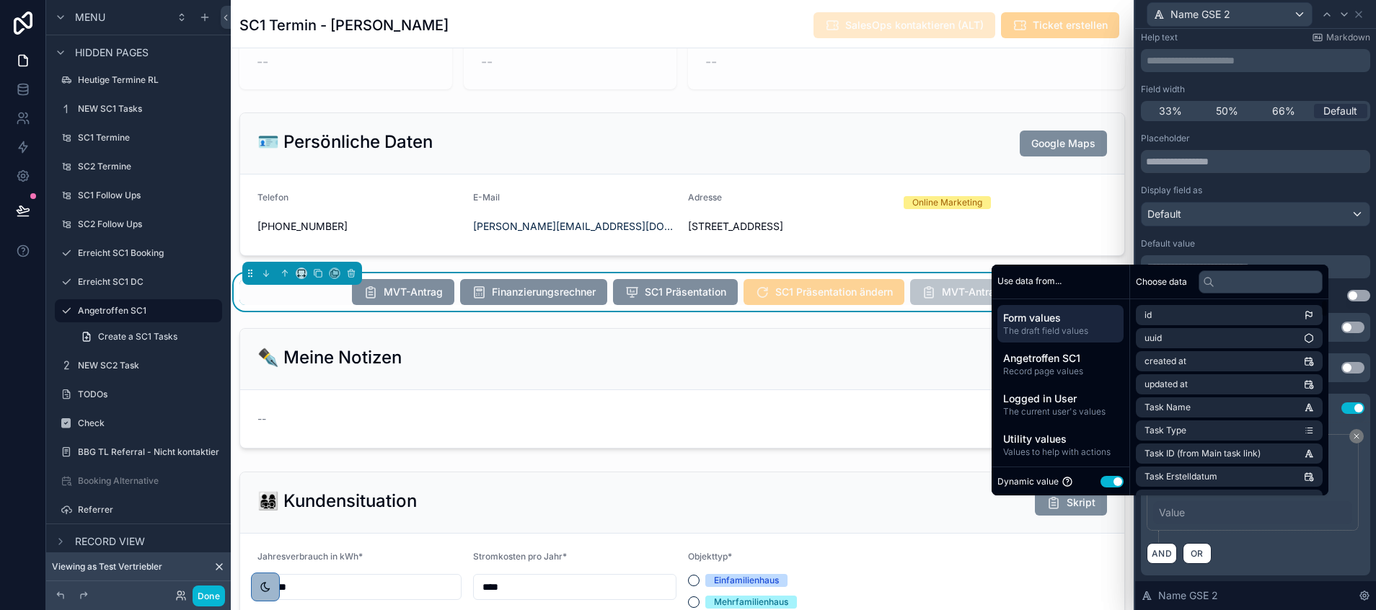
click at [1108, 483] on button "Use setting" at bounding box center [1111, 482] width 23 height 12
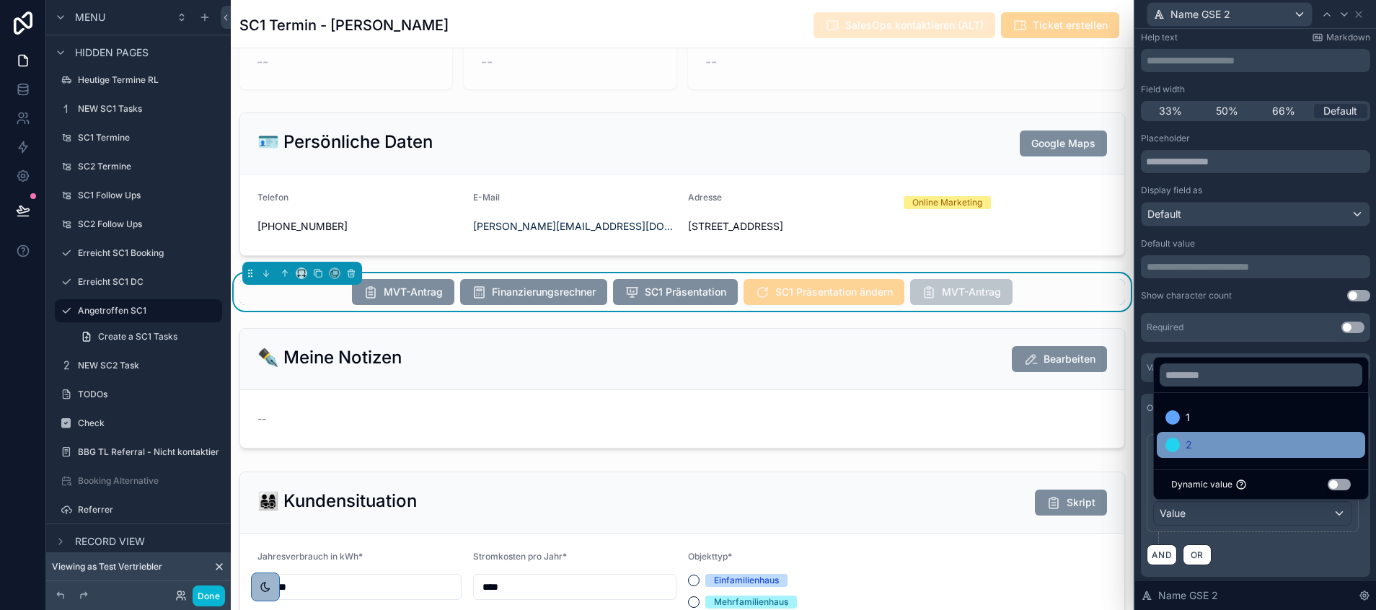
click at [1195, 448] on div "2" at bounding box center [1260, 444] width 191 height 17
click at [1281, 553] on div "AND OR" at bounding box center [1255, 555] width 218 height 22
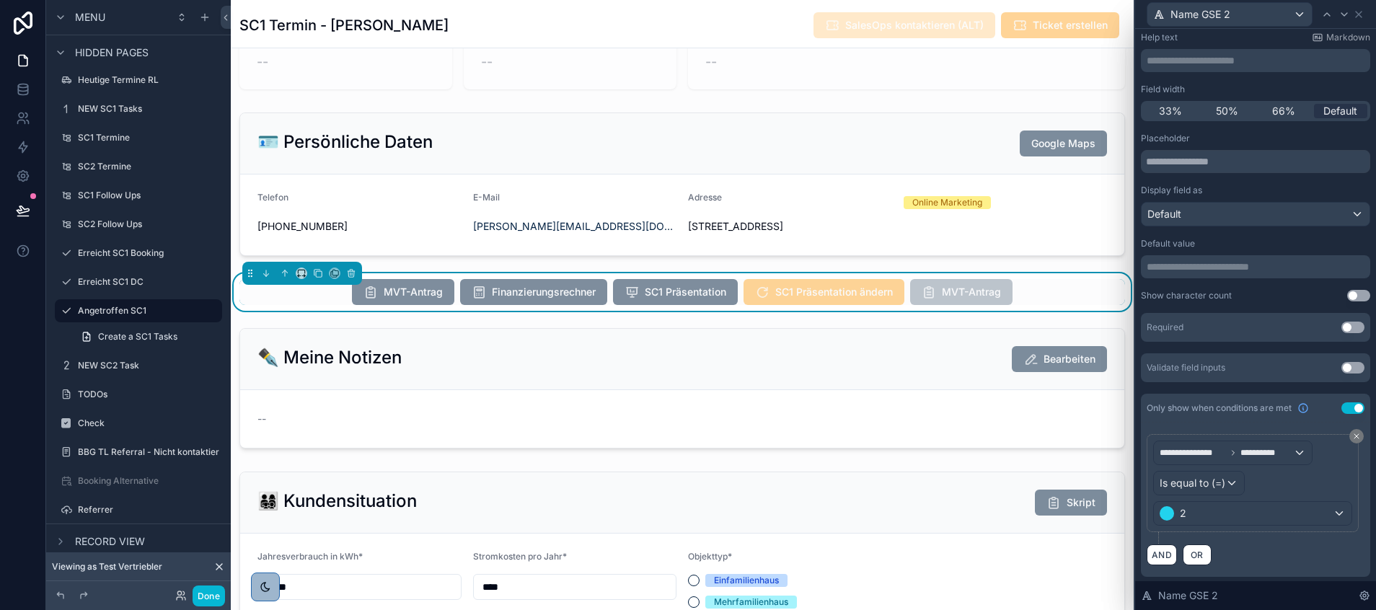
scroll to position [82, 0]
click at [1337, 319] on div "Required Use setting" at bounding box center [1255, 326] width 229 height 29
click at [1341, 326] on button "Use setting" at bounding box center [1352, 326] width 23 height 12
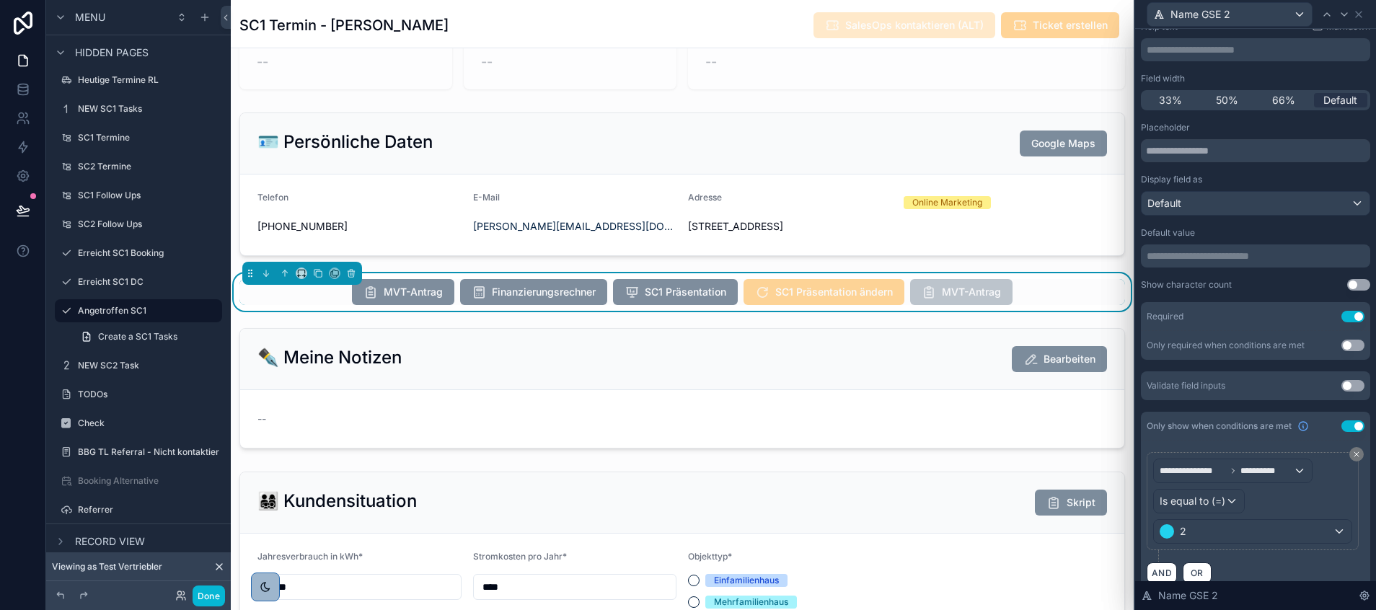
scroll to position [85, 0]
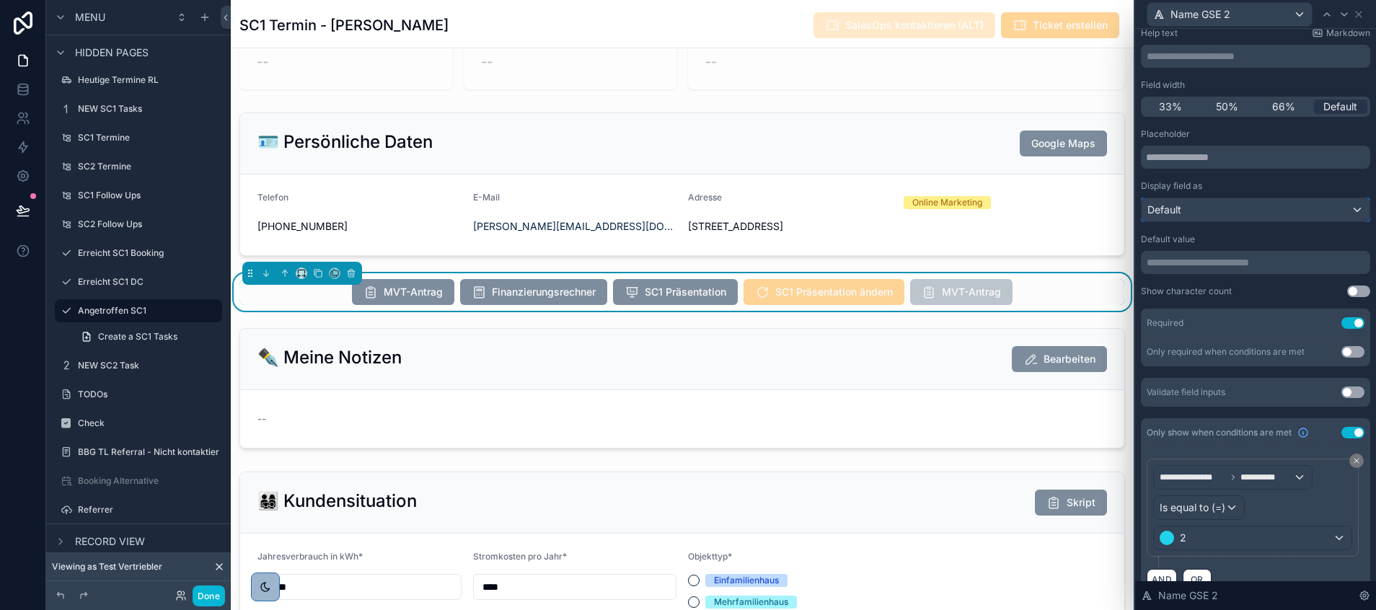
click at [1291, 208] on div "Default" at bounding box center [1255, 209] width 228 height 23
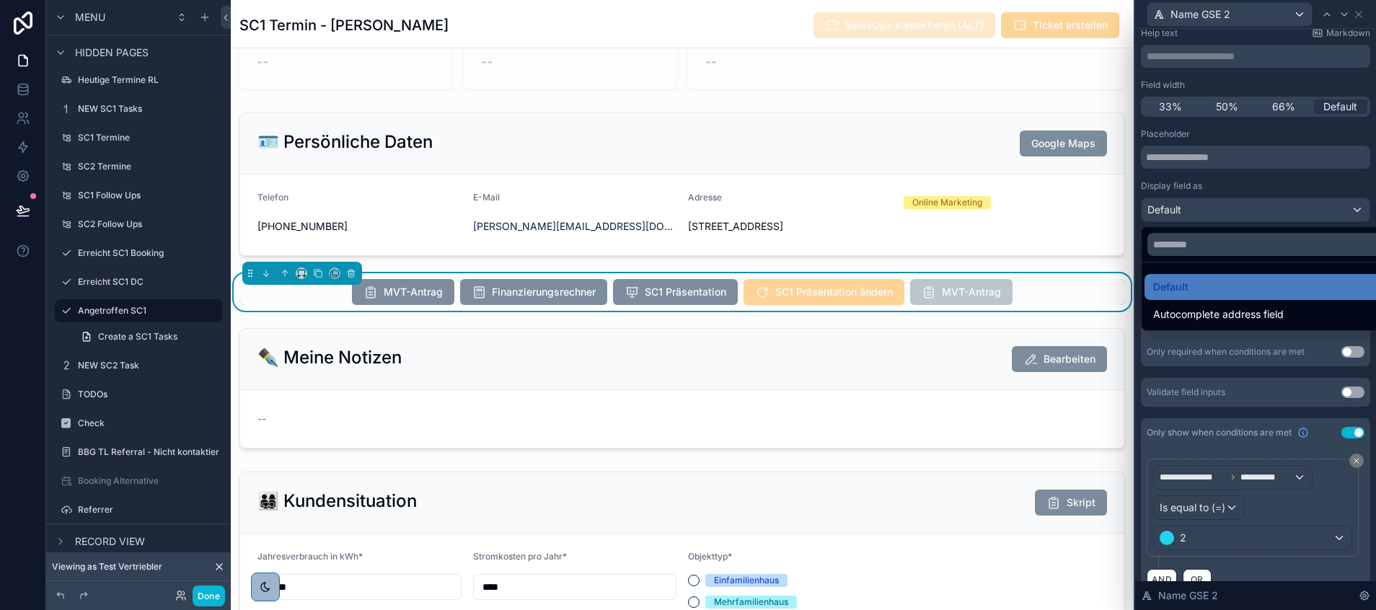
click at [1288, 211] on div at bounding box center [1255, 305] width 241 height 610
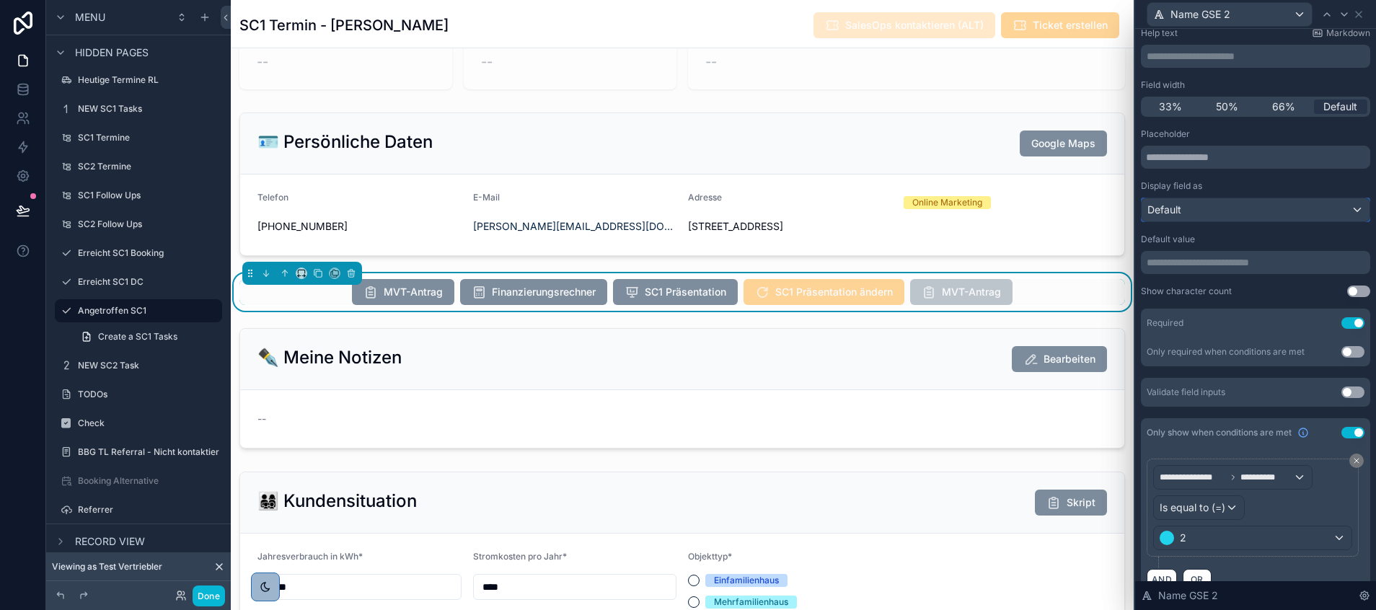
click at [1290, 216] on div "Default" at bounding box center [1255, 209] width 228 height 23
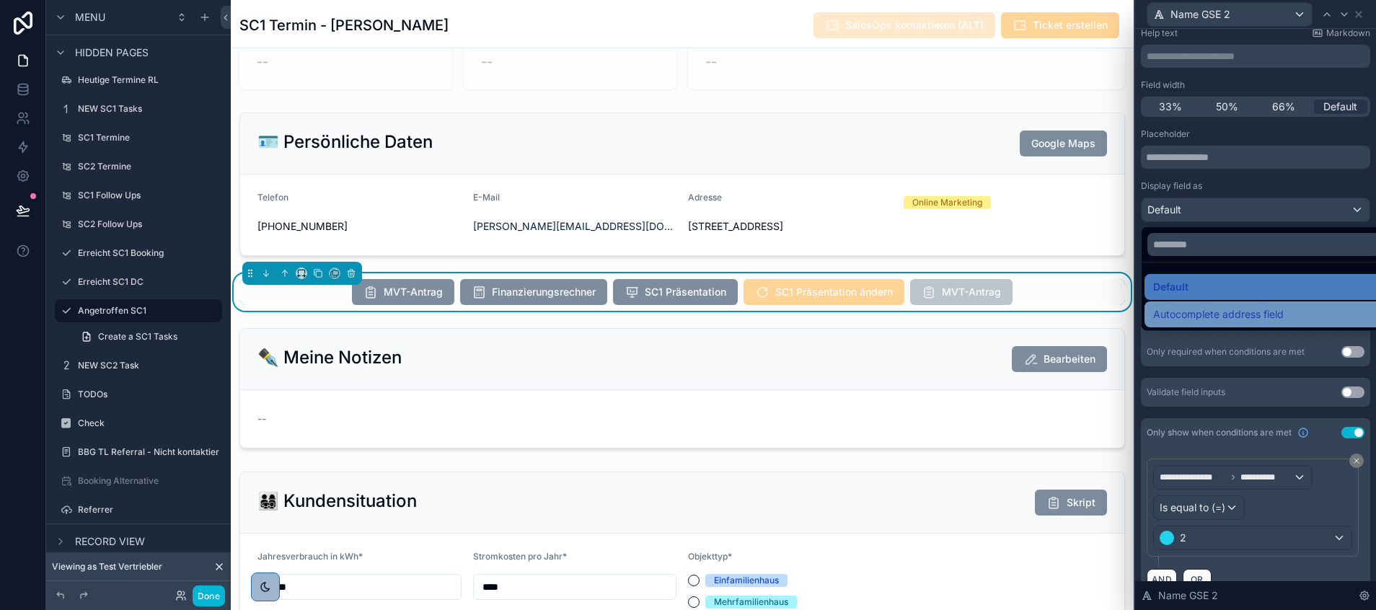
click at [1221, 319] on span "Autocomplete address field" at bounding box center [1218, 314] width 131 height 17
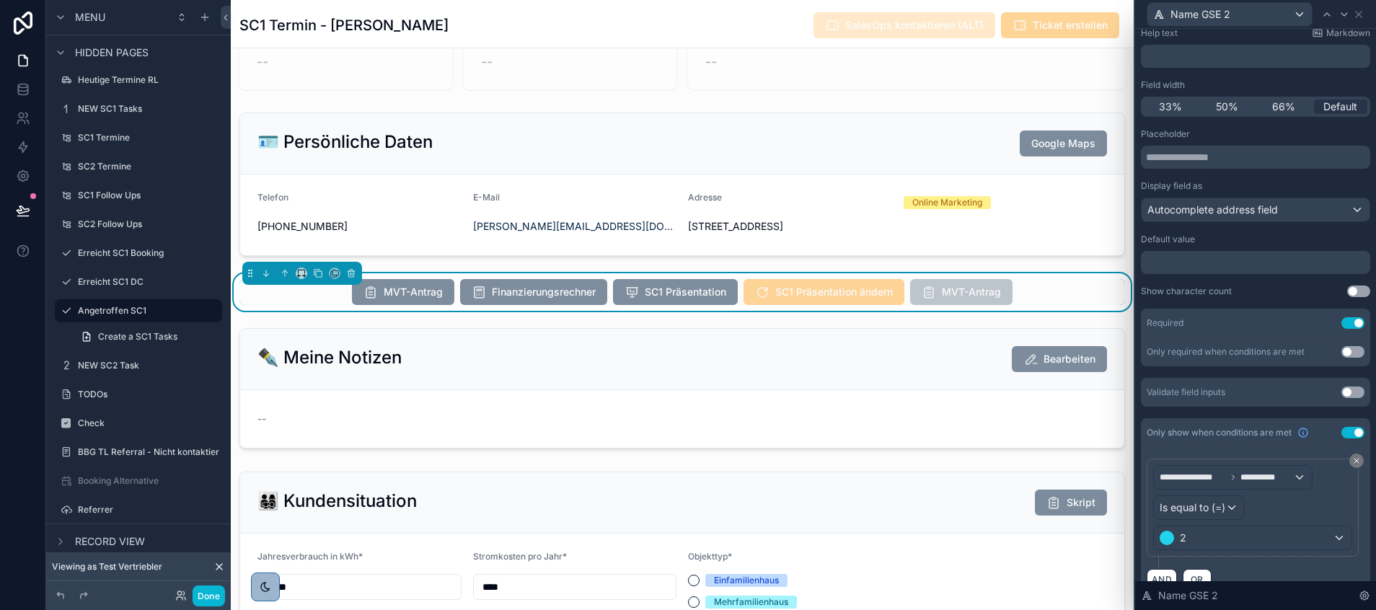
scroll to position [346, 0]
click at [1249, 209] on span "Autocomplete address field" at bounding box center [1212, 210] width 131 height 14
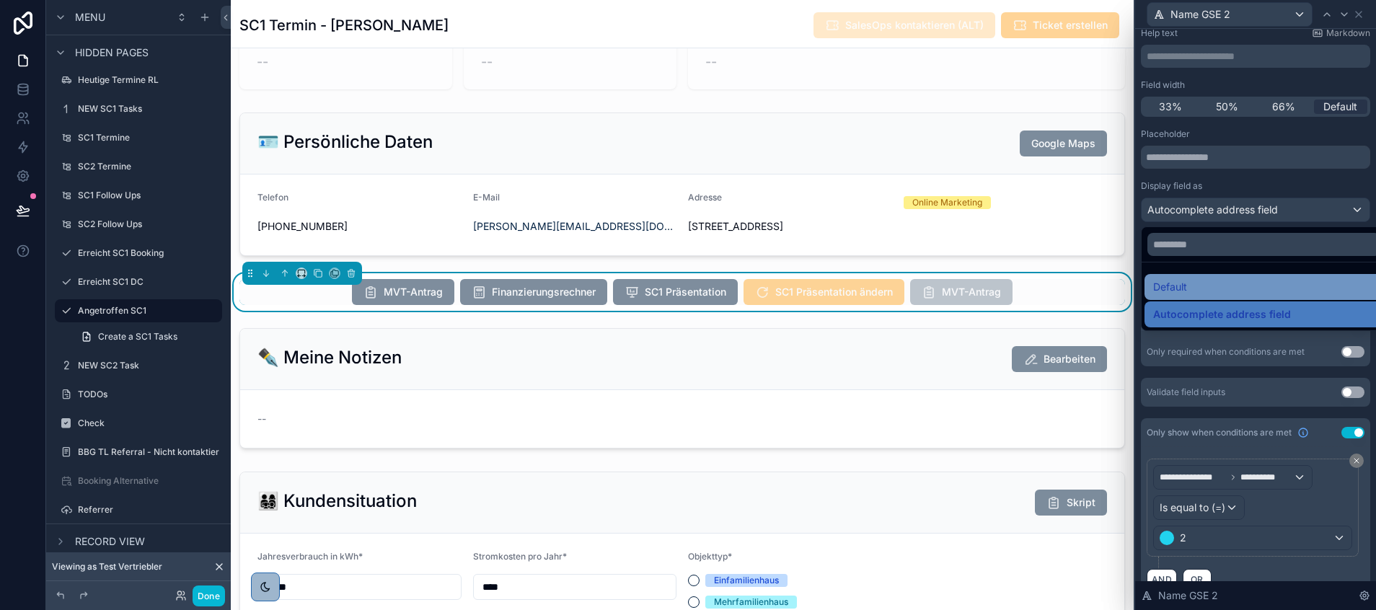
click at [1203, 278] on div "Default" at bounding box center [1263, 286] width 221 height 17
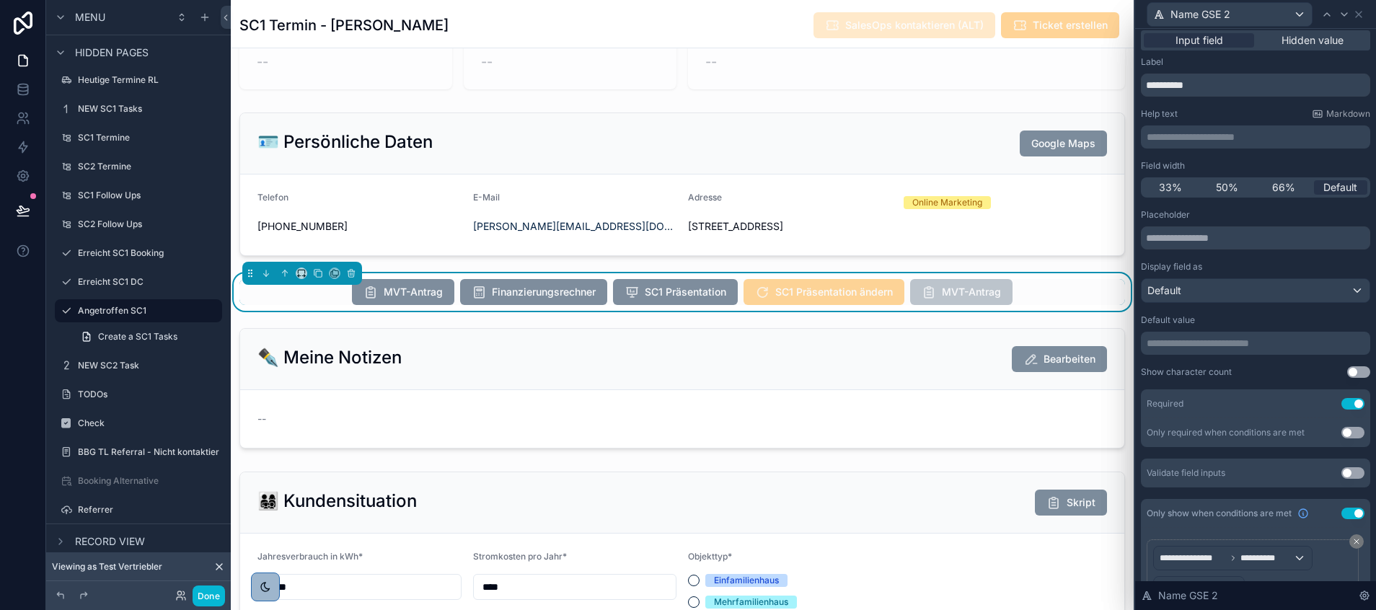
scroll to position [0, 0]
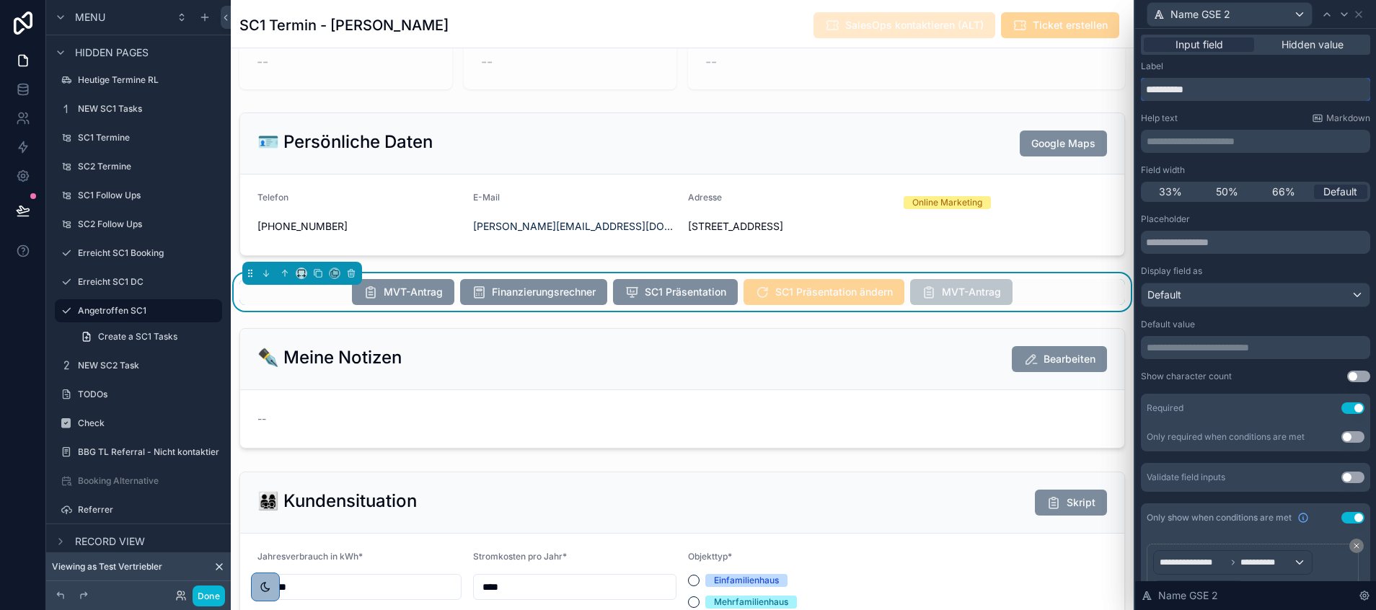
drag, startPoint x: 1229, startPoint y: 87, endPoint x: 1148, endPoint y: 90, distance: 80.8
click at [1148, 90] on input "**********" at bounding box center [1255, 89] width 229 height 23
type input "*******"
click at [1190, 73] on div "Label *******" at bounding box center [1255, 81] width 229 height 40
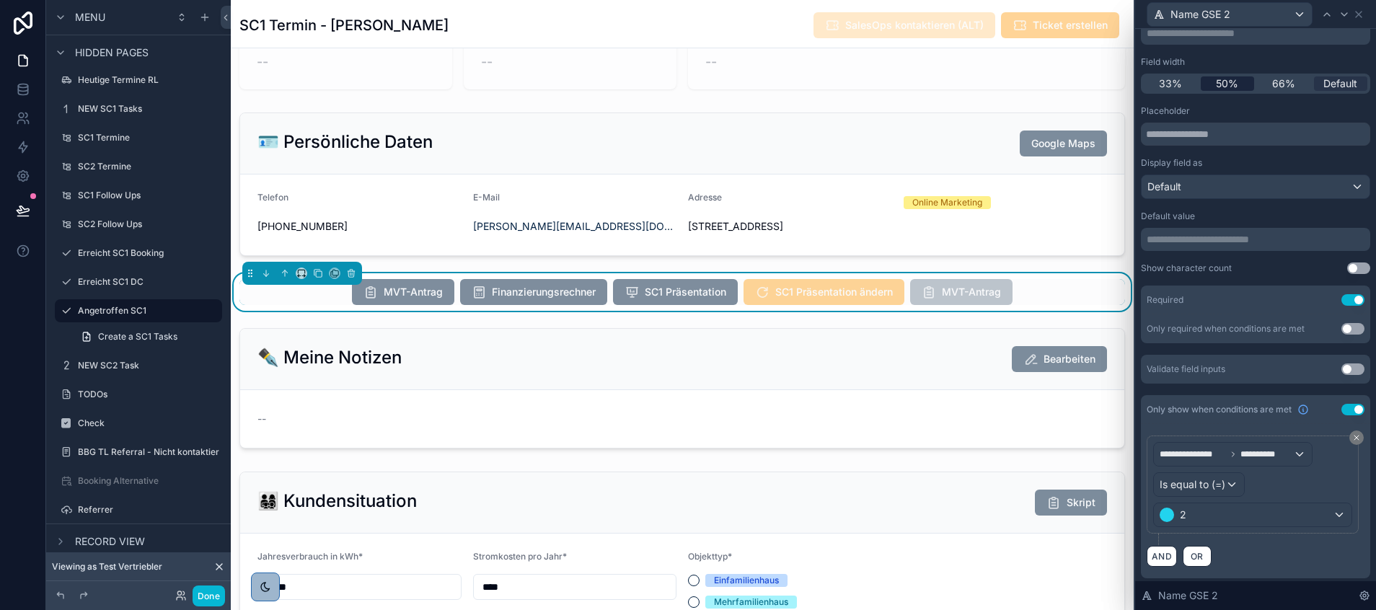
scroll to position [0, 0]
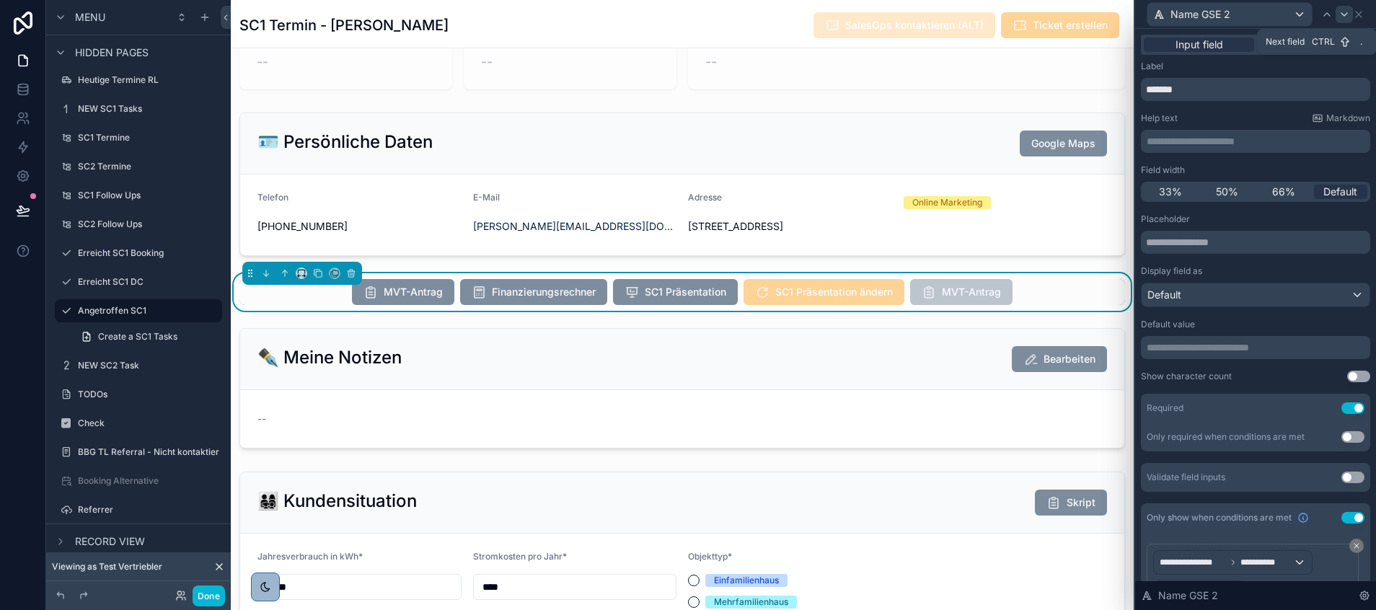
click at [1344, 14] on icon at bounding box center [1344, 15] width 12 height 12
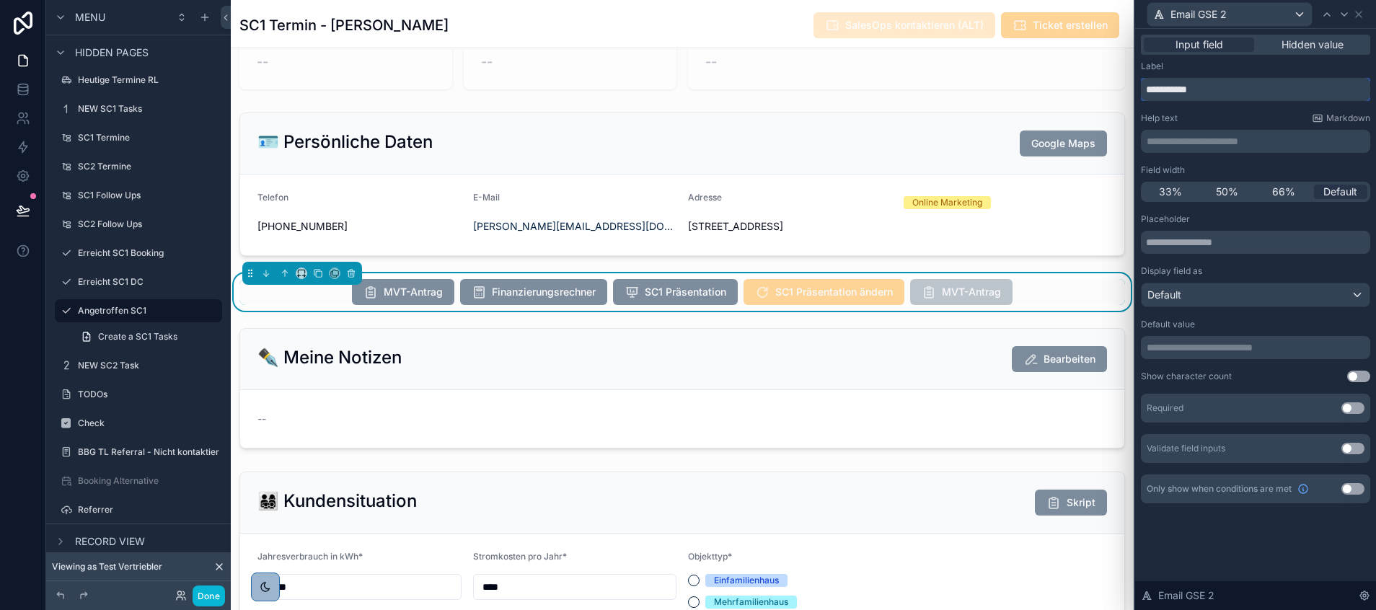
drag, startPoint x: 1199, startPoint y: 84, endPoint x: 1124, endPoint y: 89, distance: 75.2
click at [1124, 89] on div "**********" at bounding box center [688, 305] width 1376 height 610
type input "********"
click at [1348, 405] on button "Use setting" at bounding box center [1352, 408] width 23 height 12
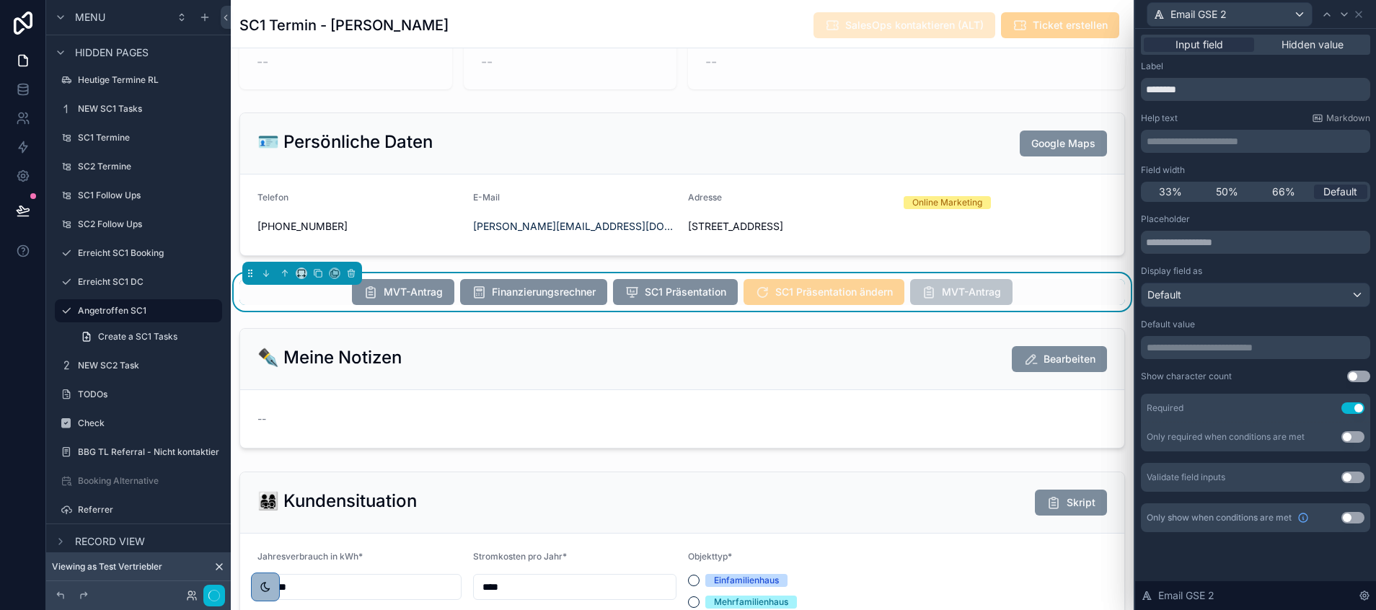
click at [1353, 477] on button "Use setting" at bounding box center [1352, 478] width 23 height 12
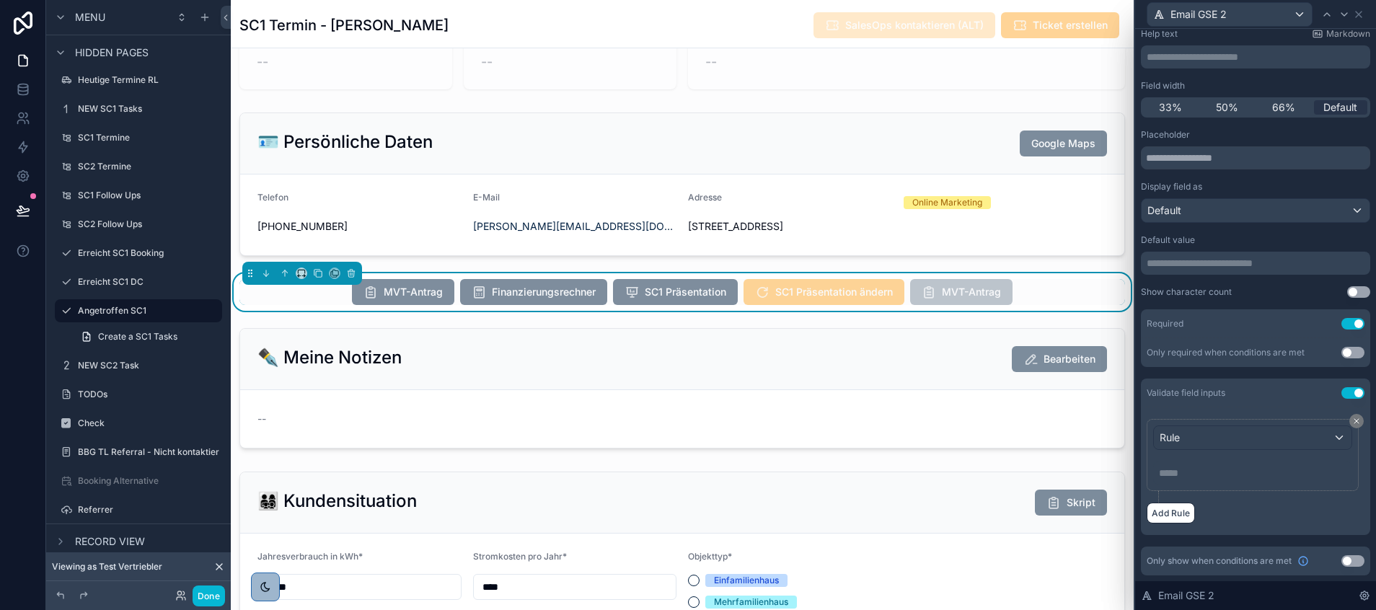
scroll to position [84, 0]
click at [1341, 390] on button "Use setting" at bounding box center [1352, 393] width 23 height 12
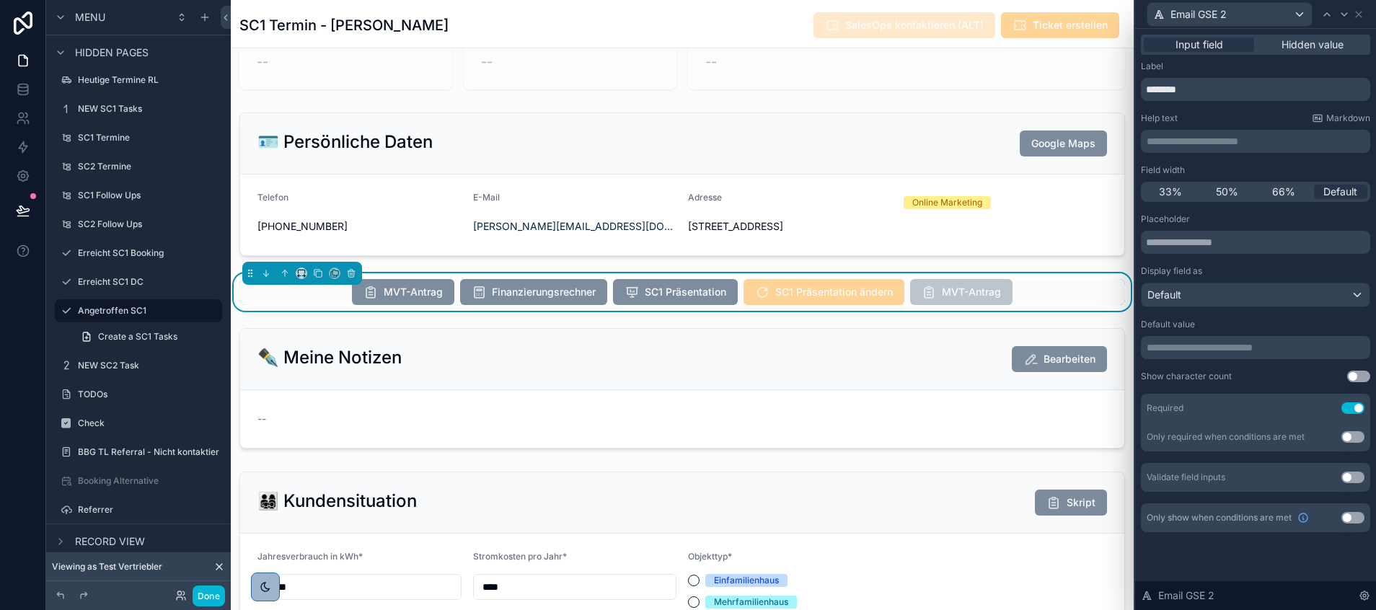
scroll to position [346, 0]
click at [1344, 520] on button "Use setting" at bounding box center [1352, 518] width 23 height 12
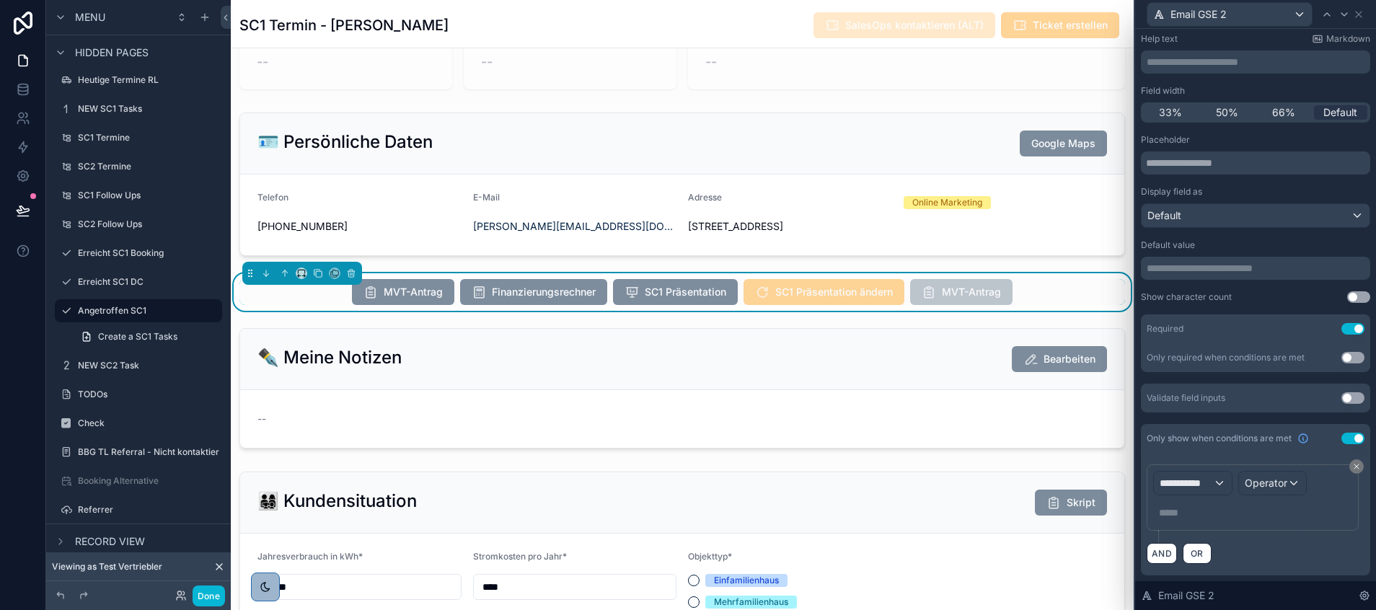
scroll to position [79, 0]
click at [1218, 478] on div "**********" at bounding box center [1193, 483] width 78 height 23
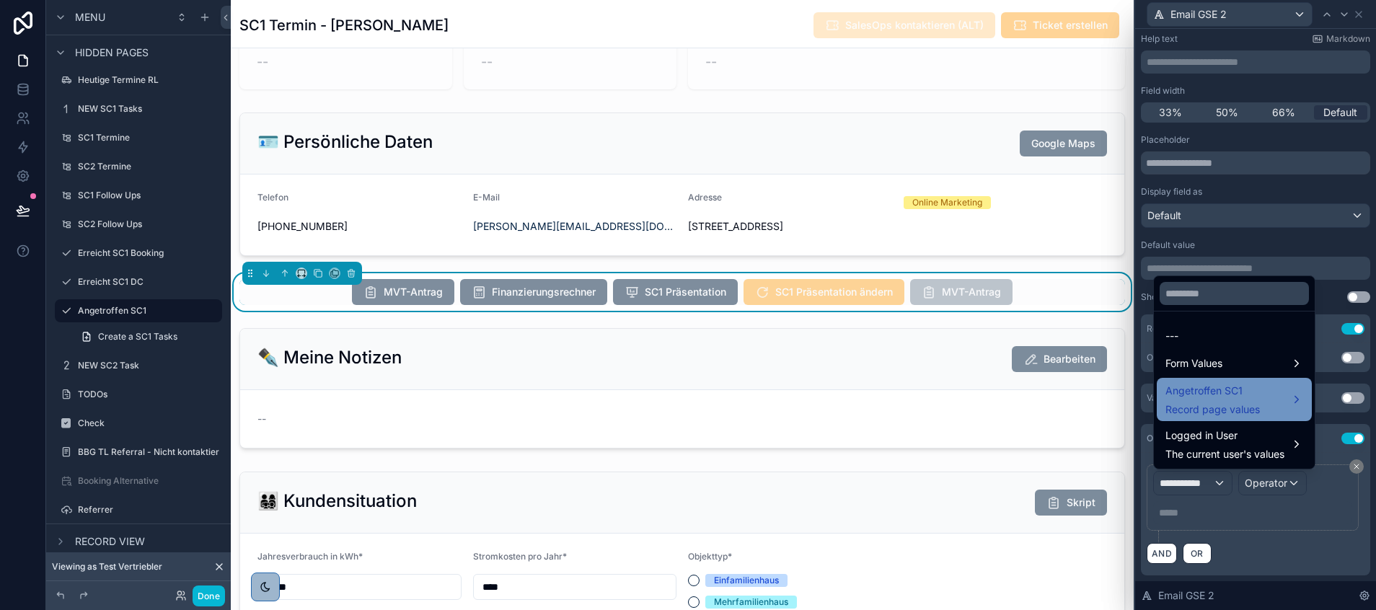
click at [1242, 404] on span "Record page values" at bounding box center [1212, 409] width 94 height 14
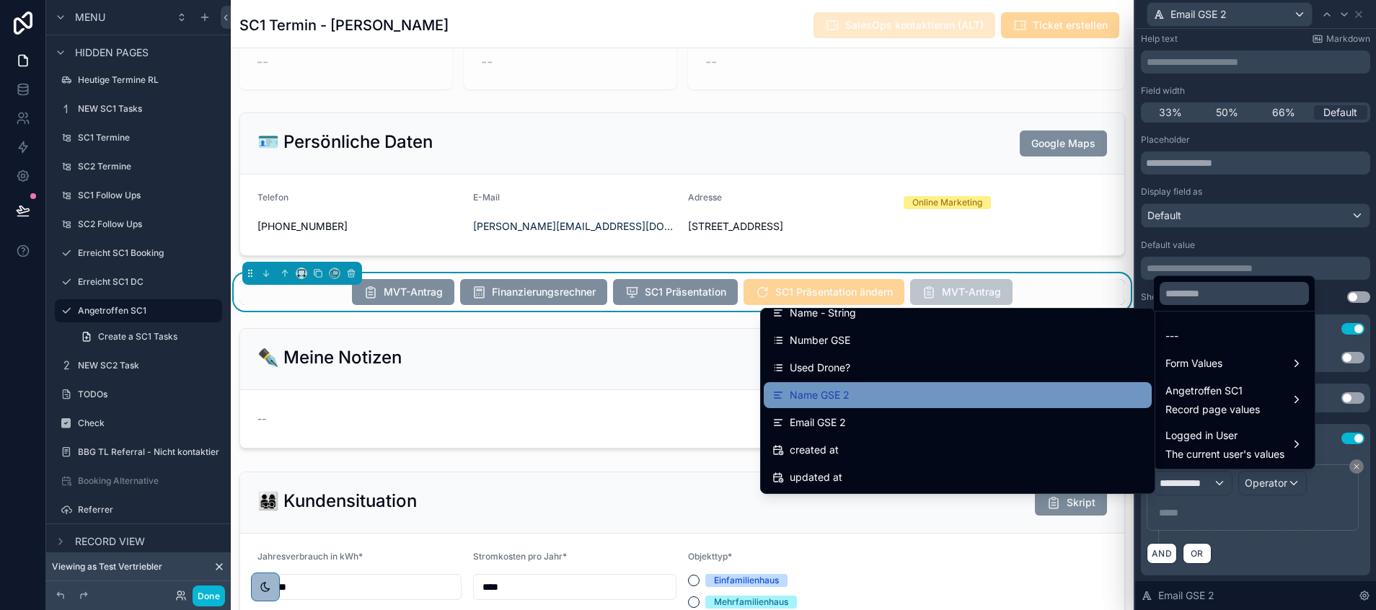
scroll to position [9142, 0]
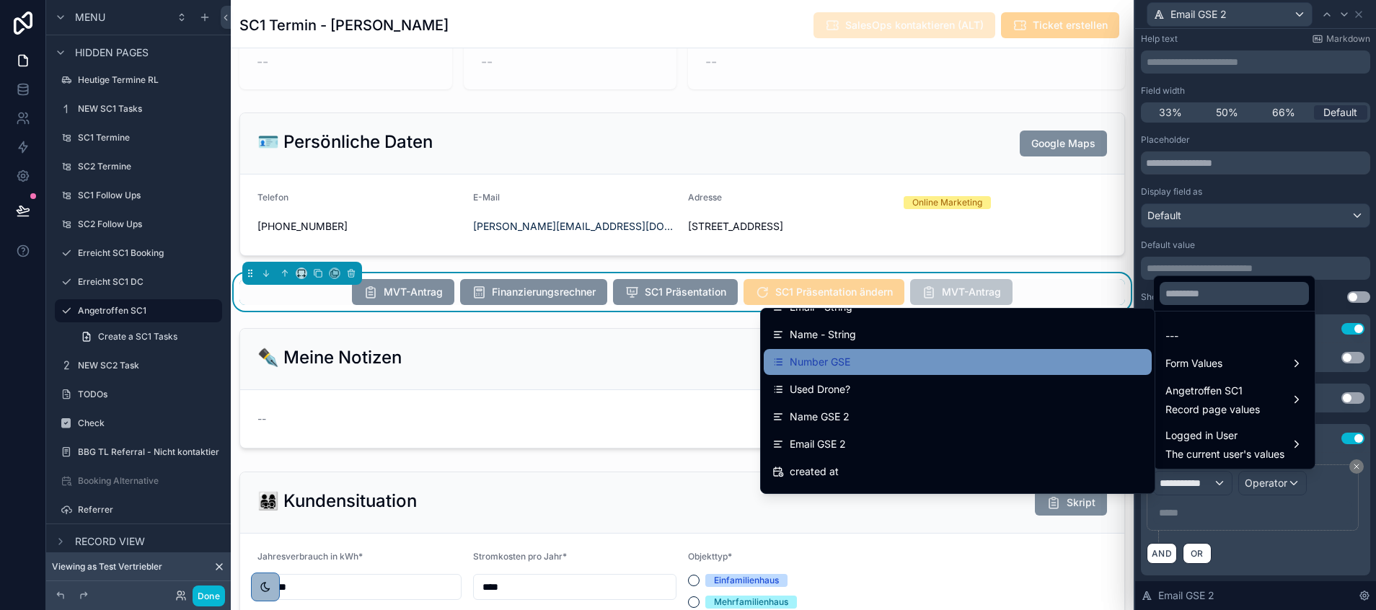
click at [864, 358] on div "Number GSE" at bounding box center [957, 361] width 371 height 17
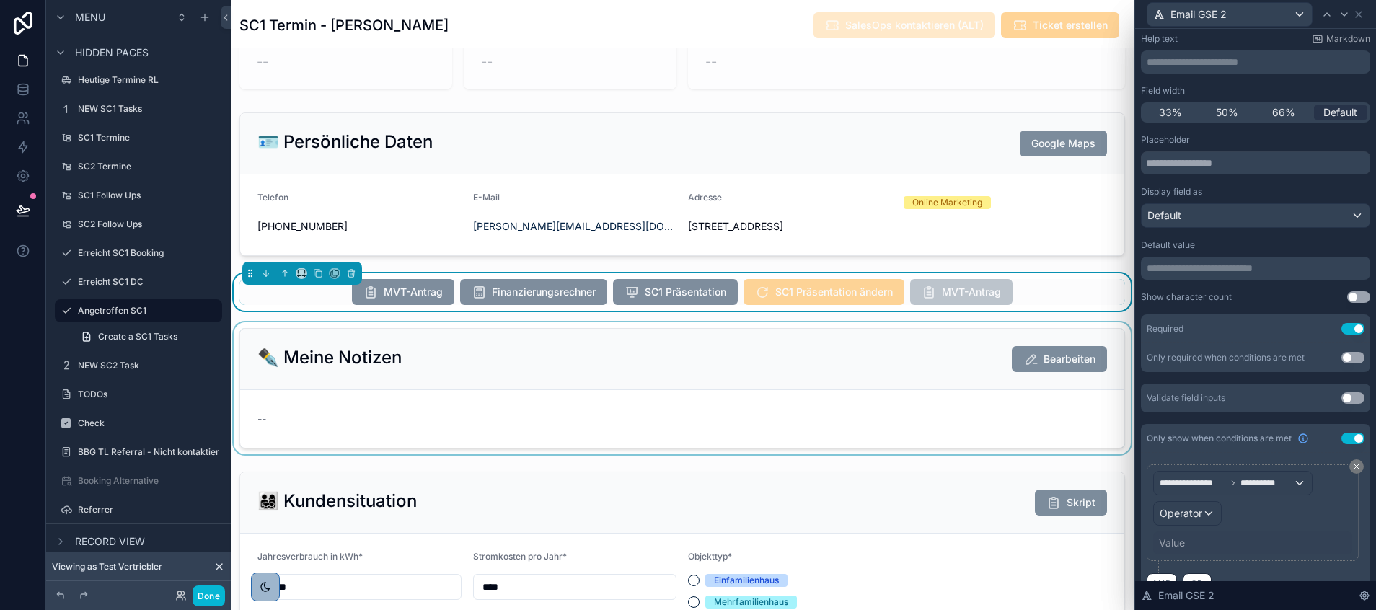
scroll to position [346, 0]
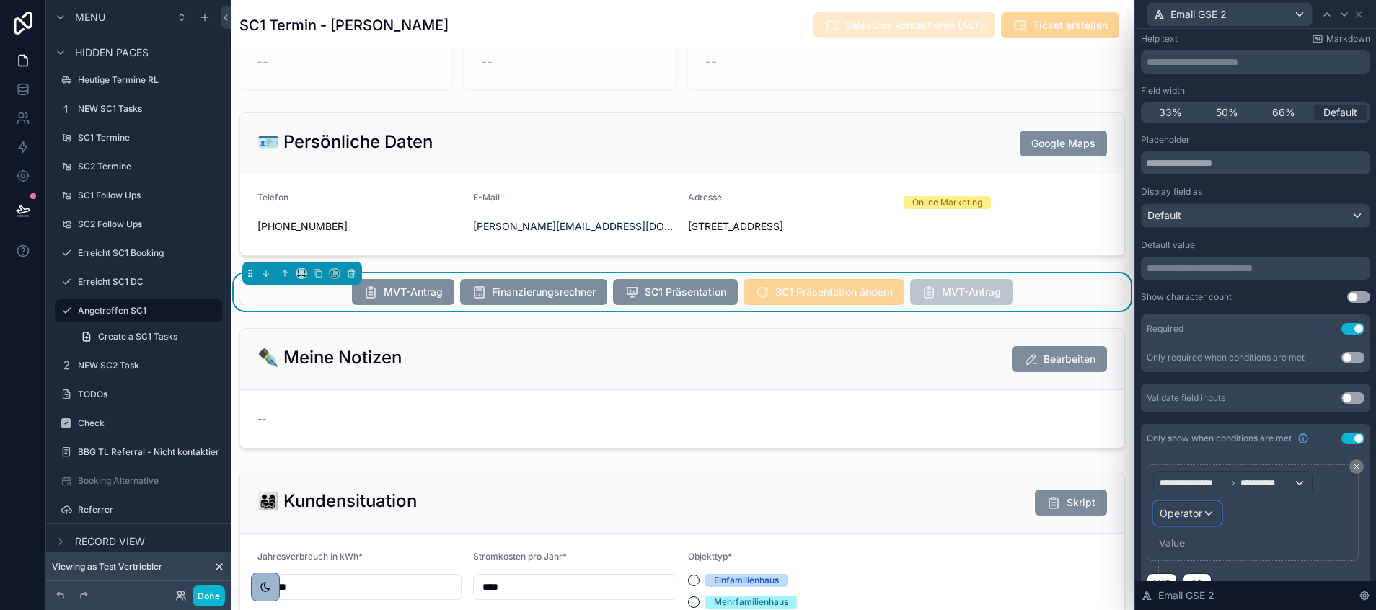
click at [1186, 518] on span "Operator" at bounding box center [1180, 513] width 43 height 12
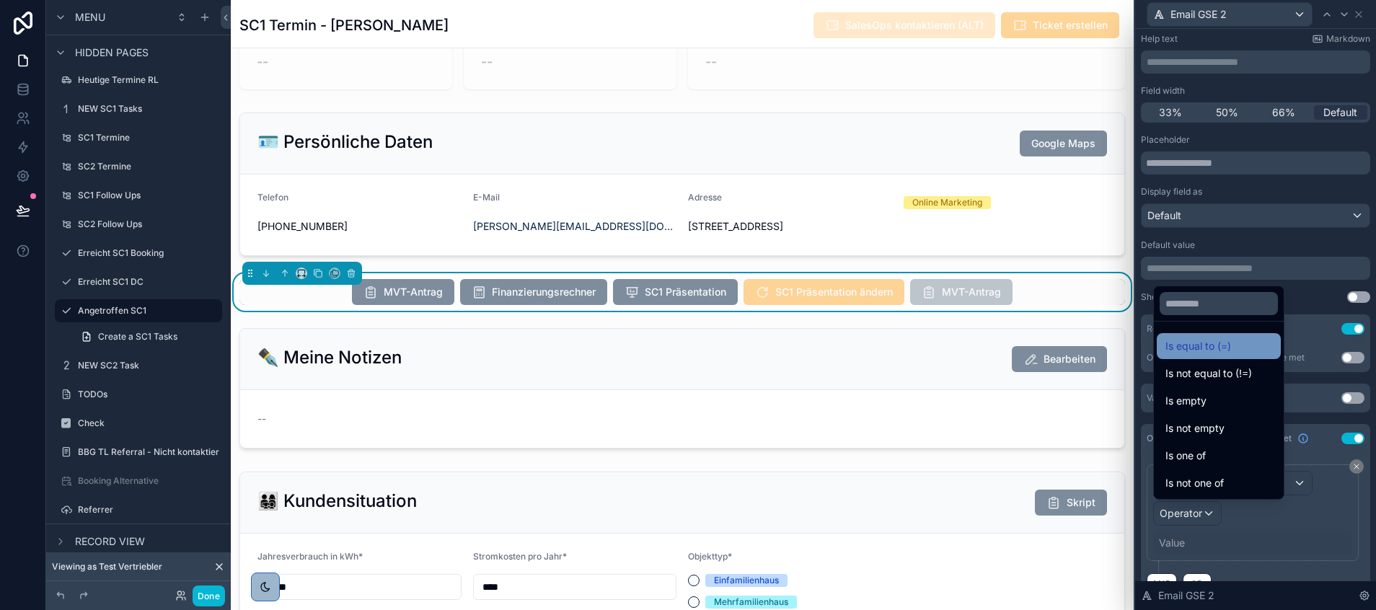
click at [1198, 354] on span "Is equal to (=)" at bounding box center [1198, 345] width 66 height 17
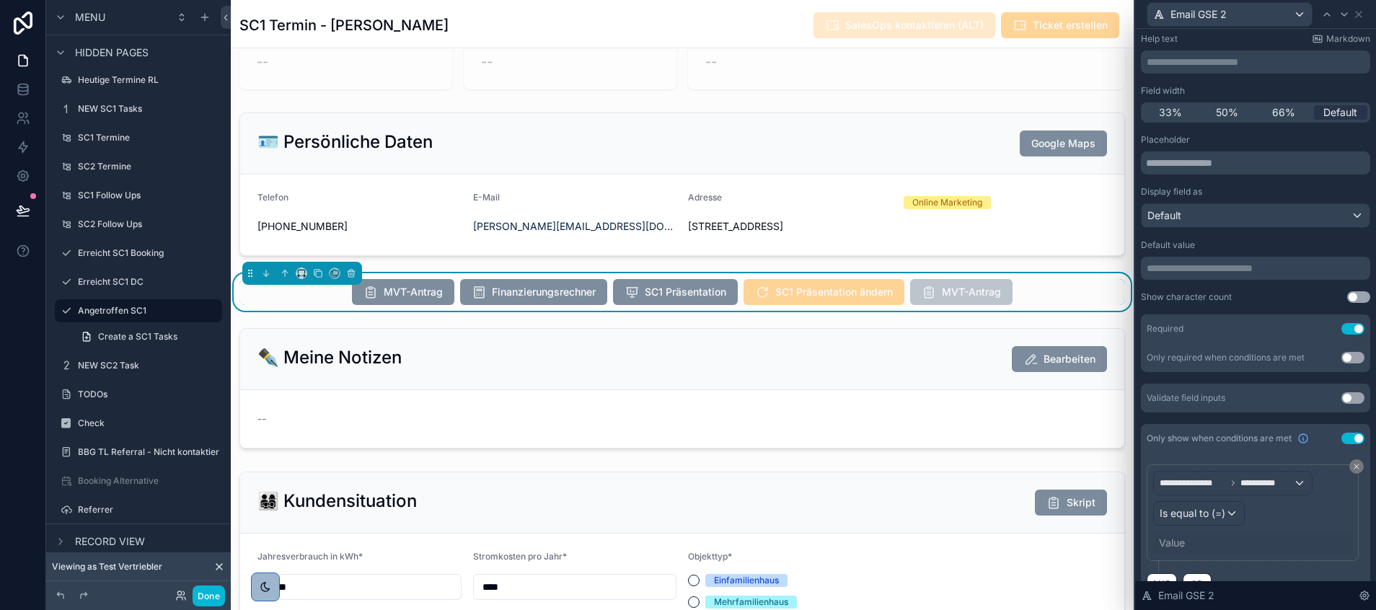
click at [1190, 539] on div "Value" at bounding box center [1252, 542] width 199 height 23
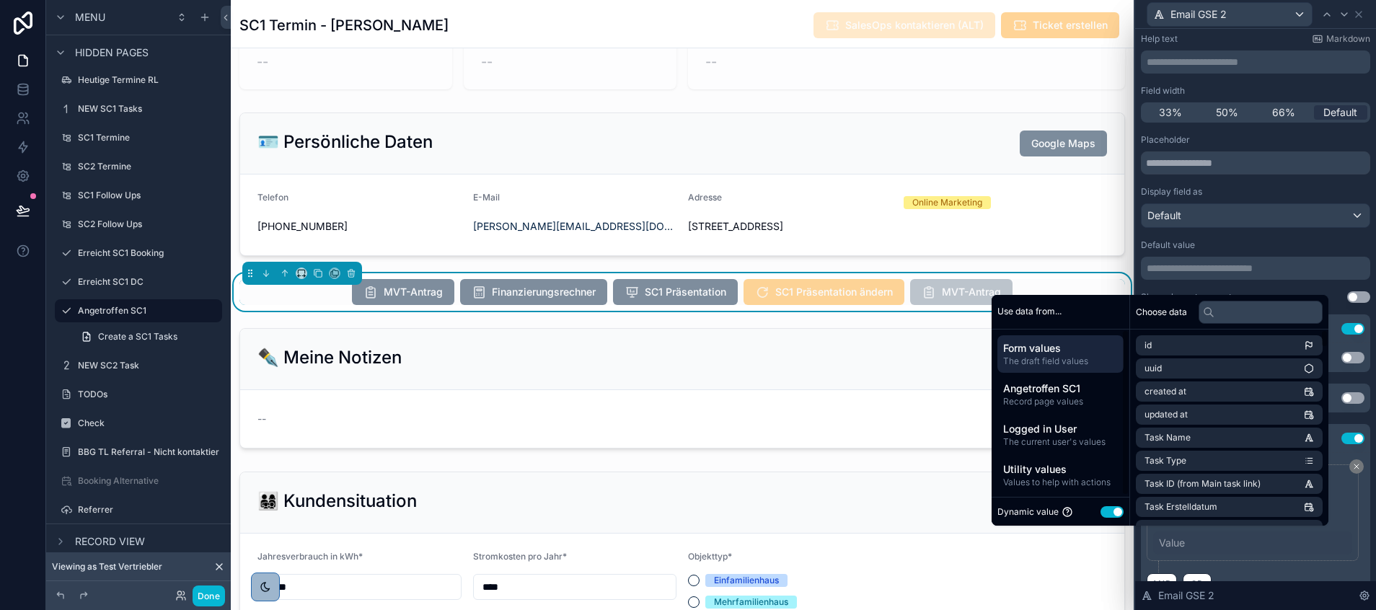
click at [1106, 507] on button "Use setting" at bounding box center [1111, 512] width 23 height 12
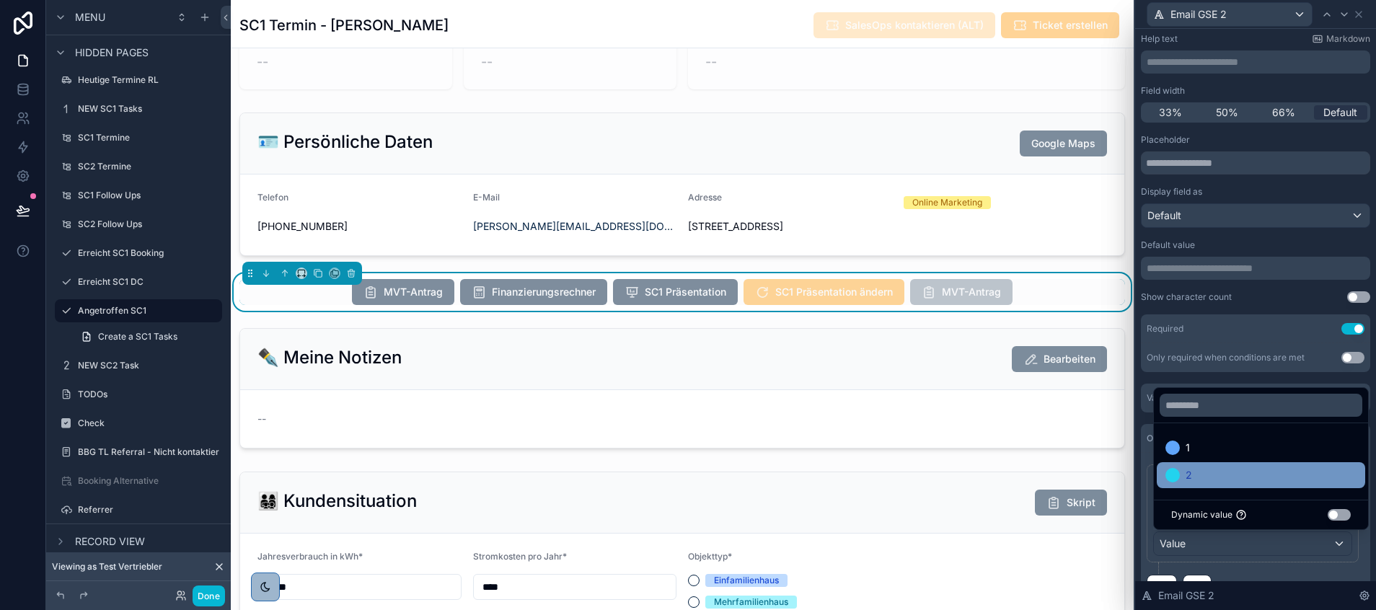
click at [1193, 473] on div "2" at bounding box center [1260, 475] width 191 height 17
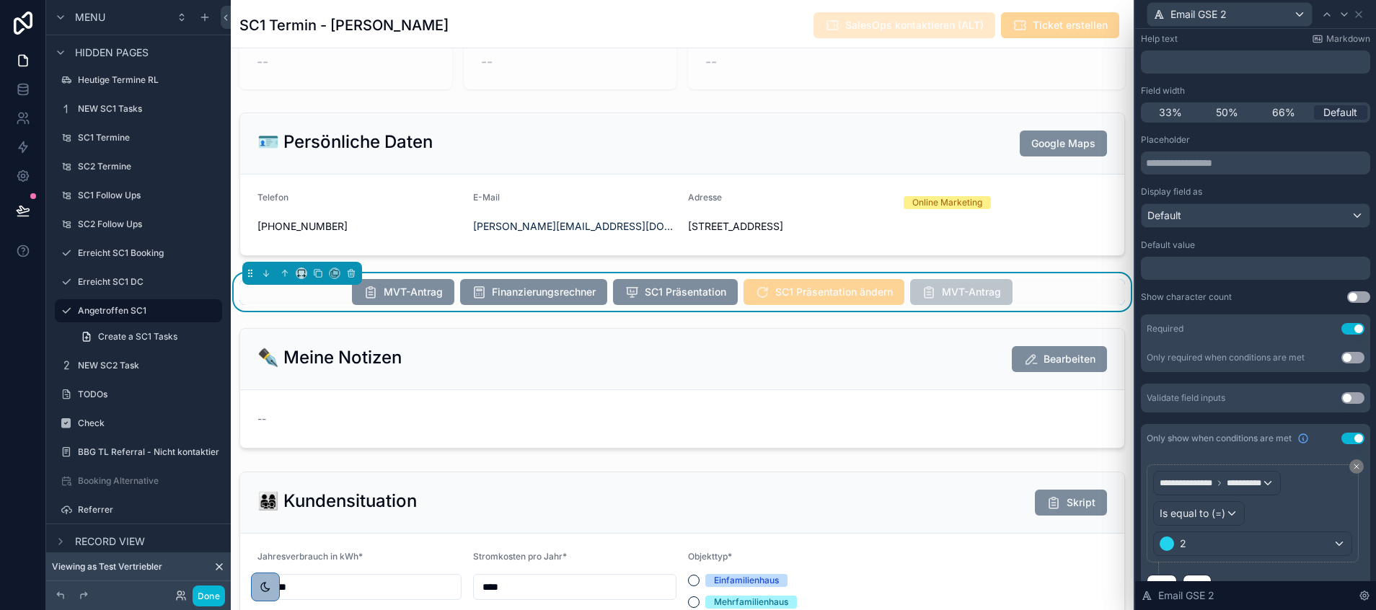
click at [1252, 562] on div "**********" at bounding box center [1252, 513] width 212 height 98
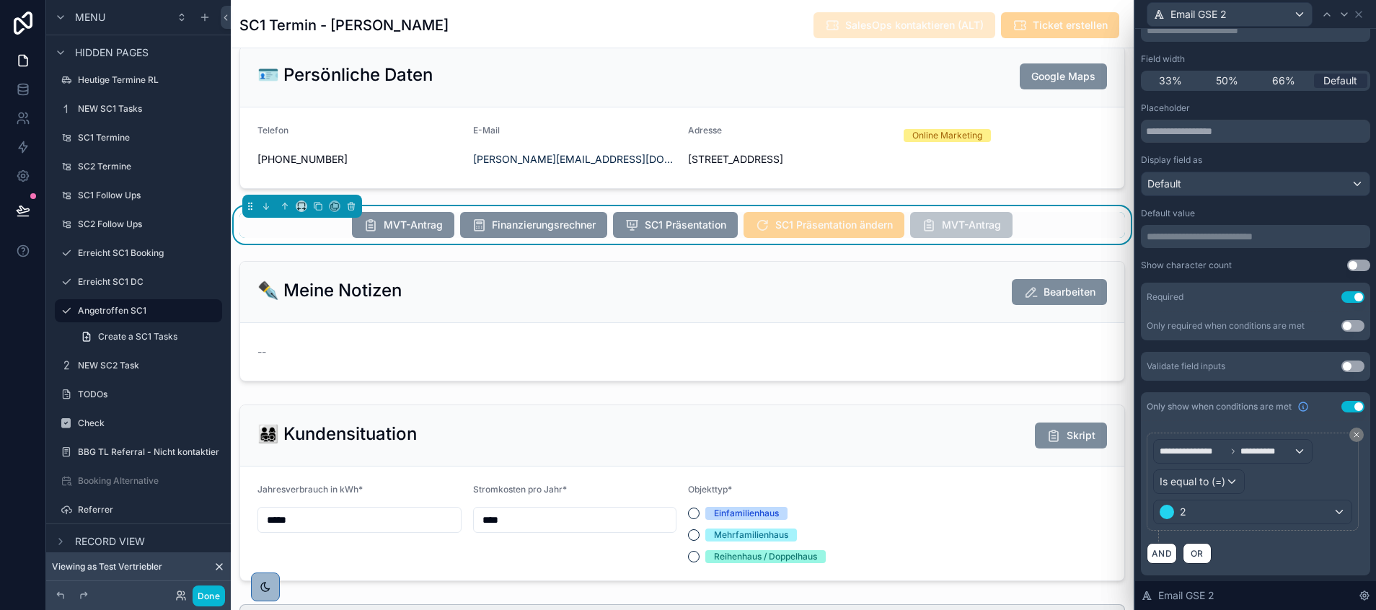
scroll to position [0, 0]
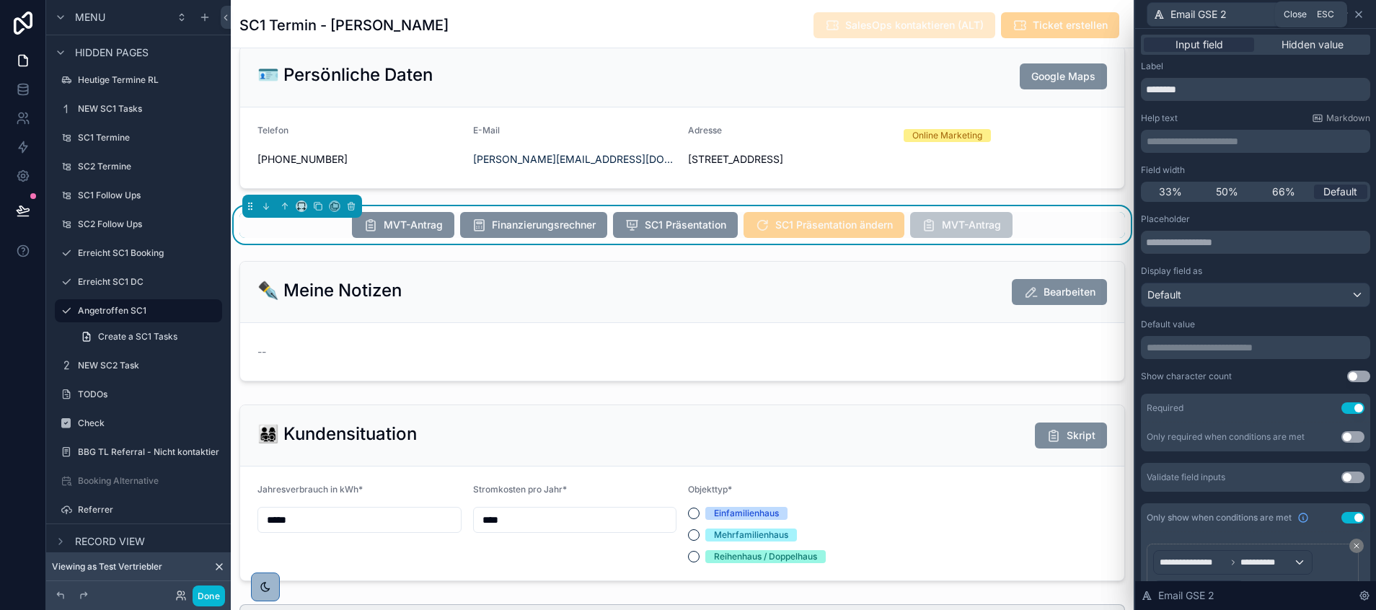
click at [1357, 16] on icon at bounding box center [1359, 15] width 6 height 6
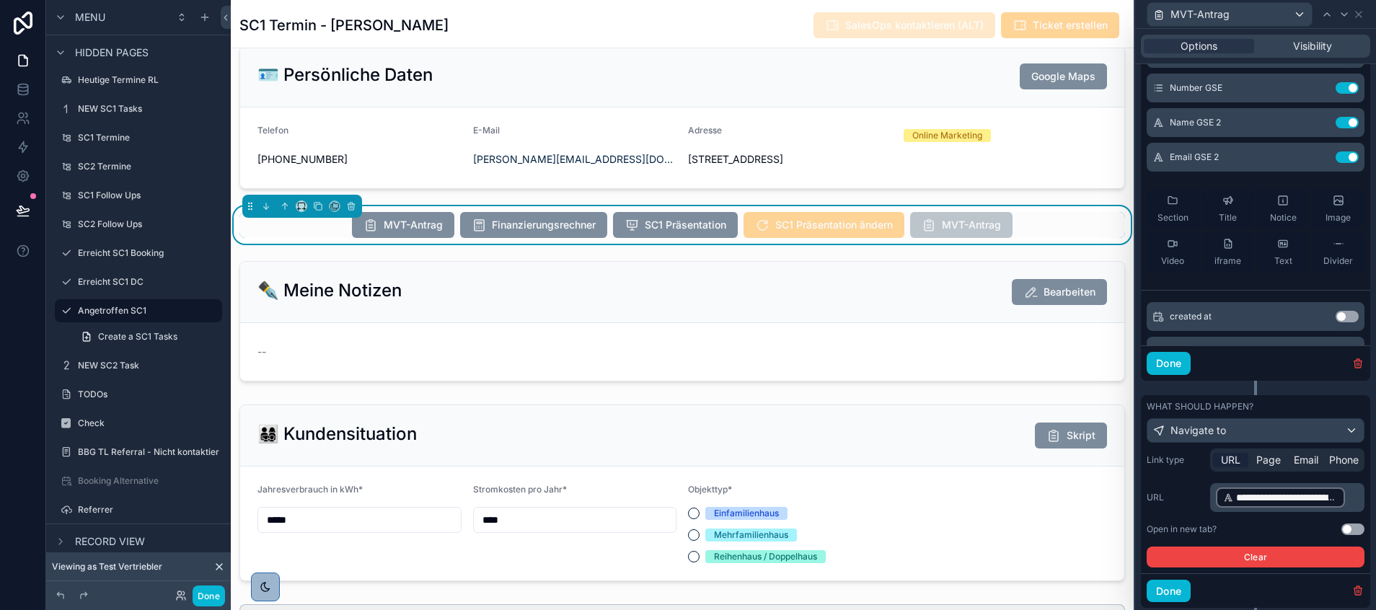
scroll to position [614, 0]
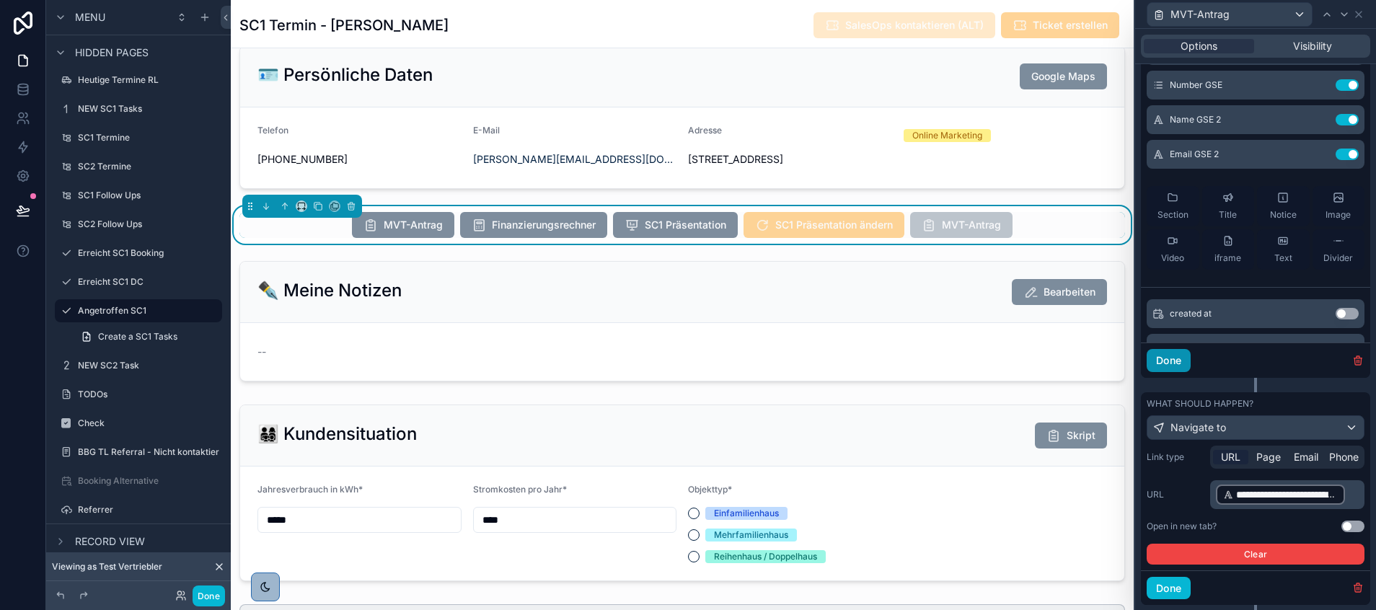
click at [1172, 371] on button "Done" at bounding box center [1168, 360] width 44 height 23
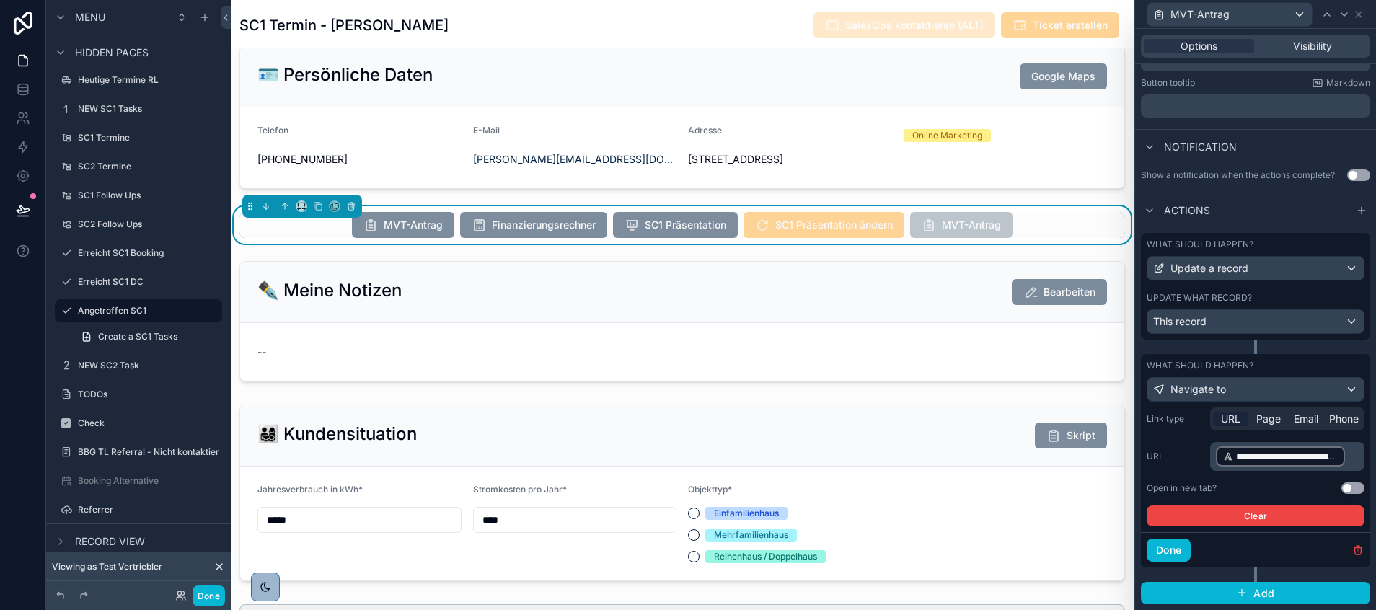
scroll to position [323, 0]
click at [1172, 550] on button "Done" at bounding box center [1168, 550] width 44 height 23
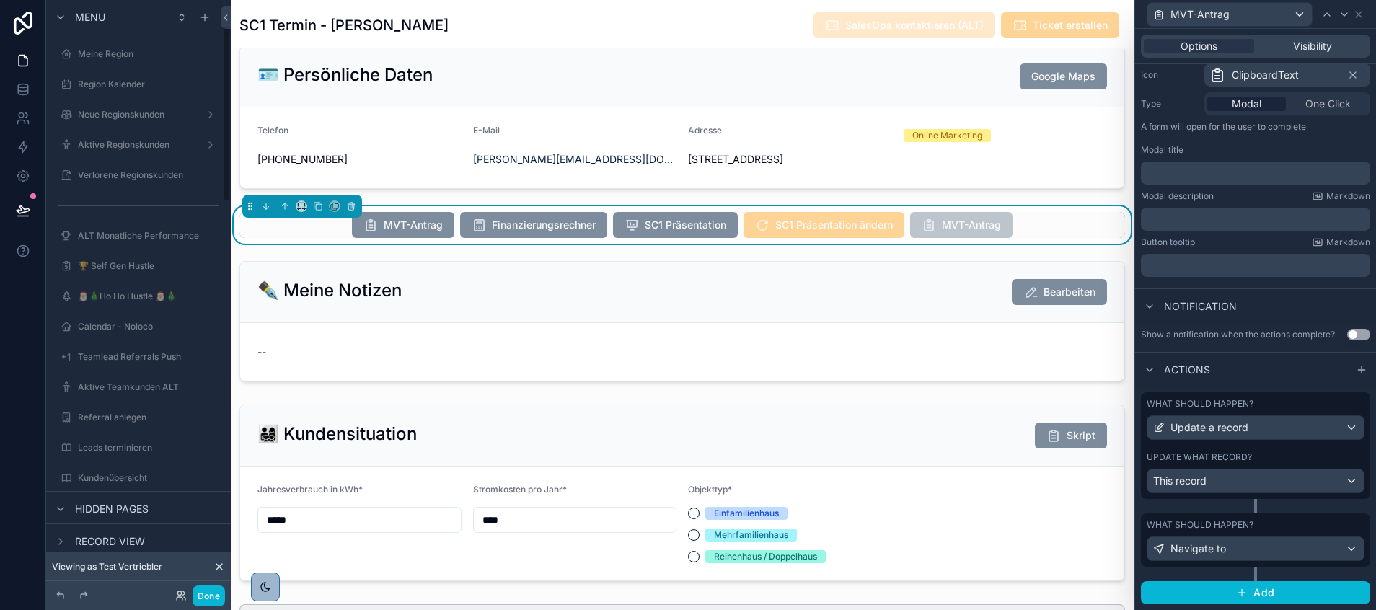
scroll to position [68, 0]
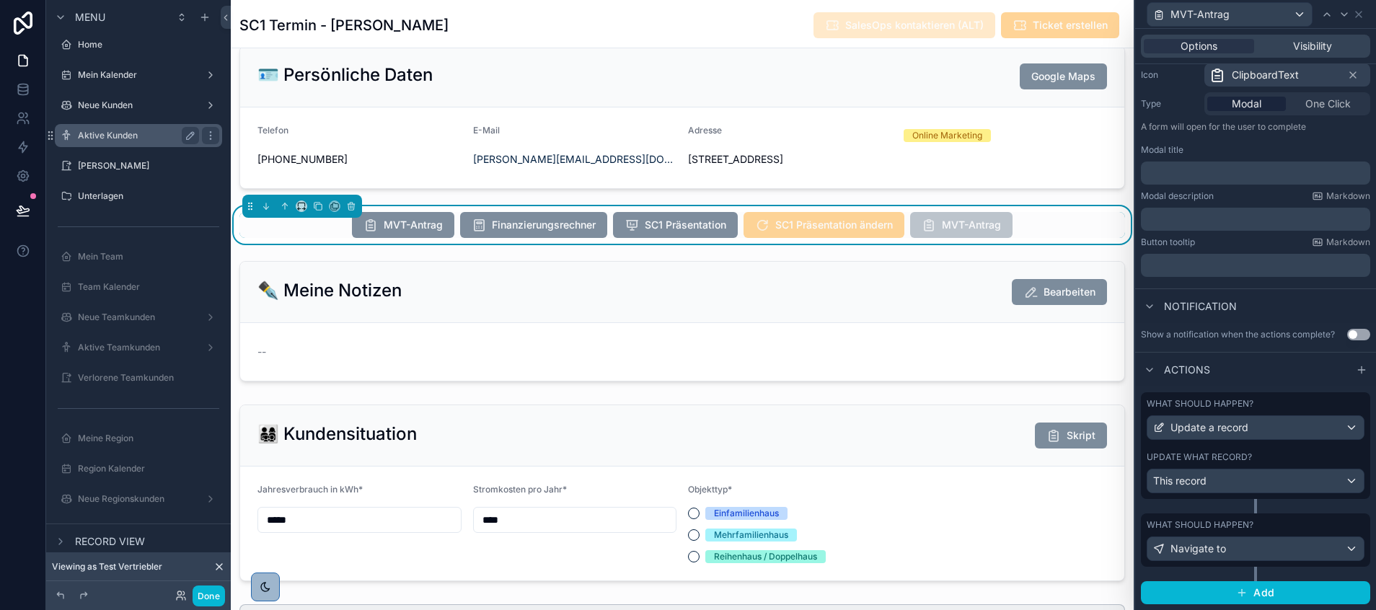
click at [138, 131] on label "Aktive Kunden" at bounding box center [135, 136] width 115 height 12
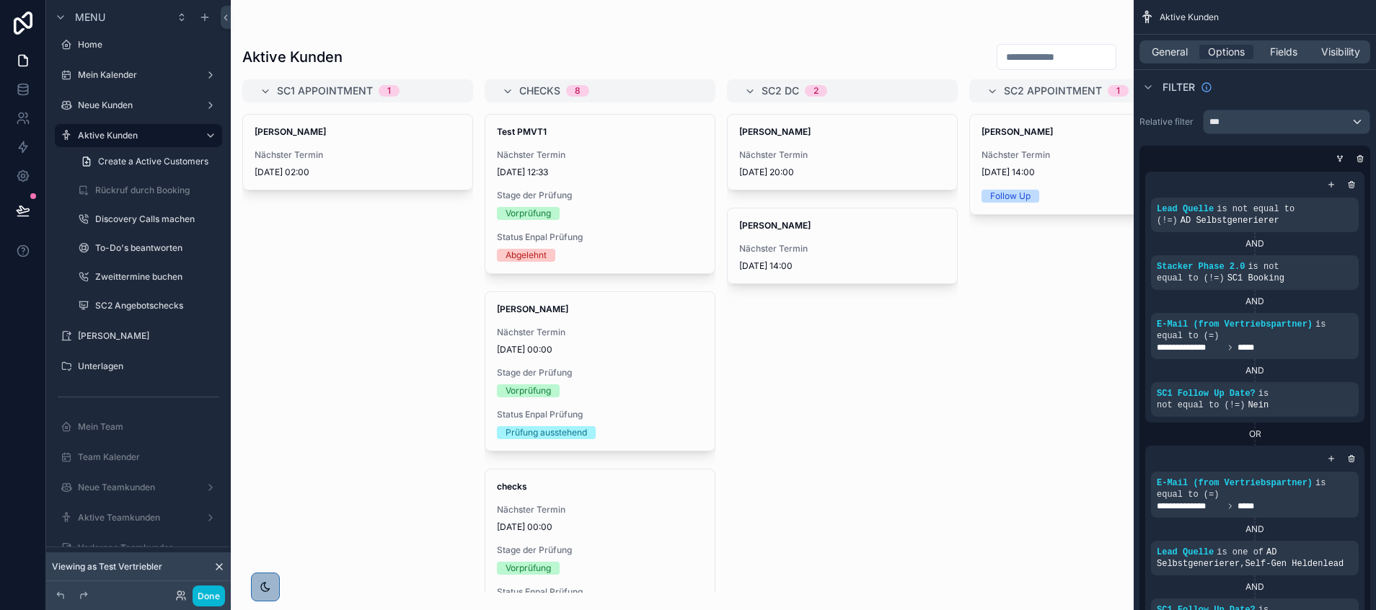
click at [343, 138] on div "scrollable content" at bounding box center [682, 305] width 903 height 610
click at [324, 151] on span "Nächster Termin" at bounding box center [358, 155] width 206 height 12
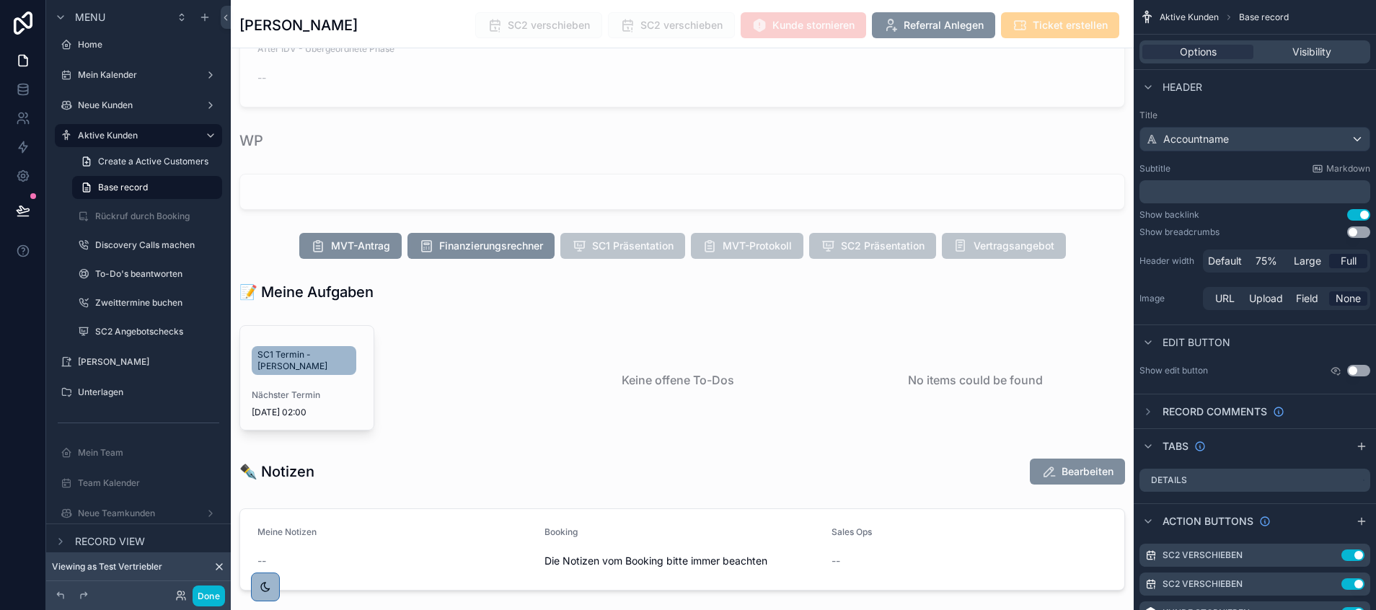
scroll to position [1603, 0]
click at [207, 595] on button "Done" at bounding box center [209, 596] width 32 height 21
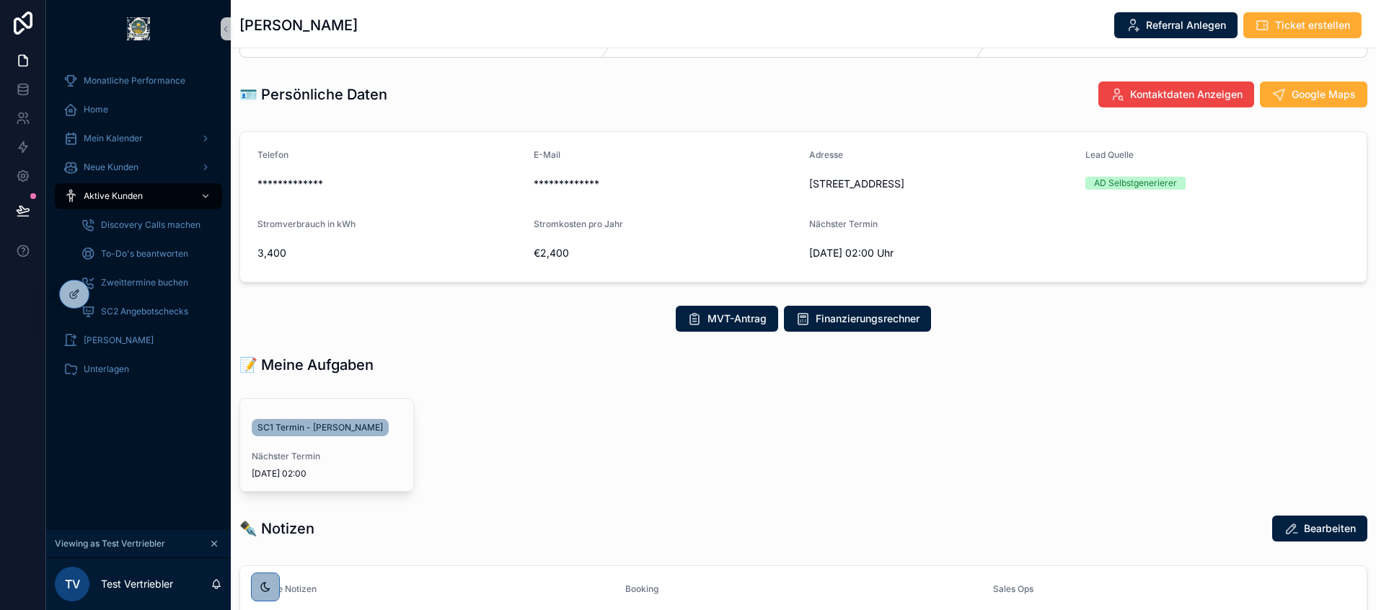
scroll to position [40, 0]
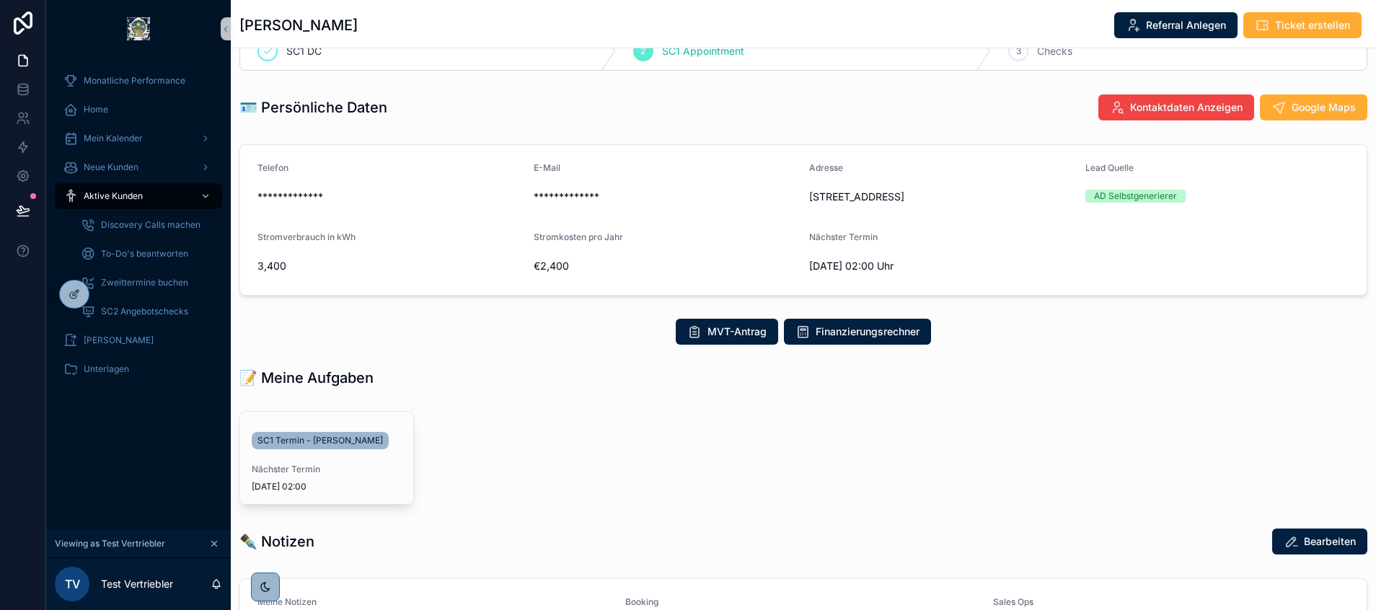
click at [206, 544] on button "scrollable content" at bounding box center [214, 544] width 16 height 16
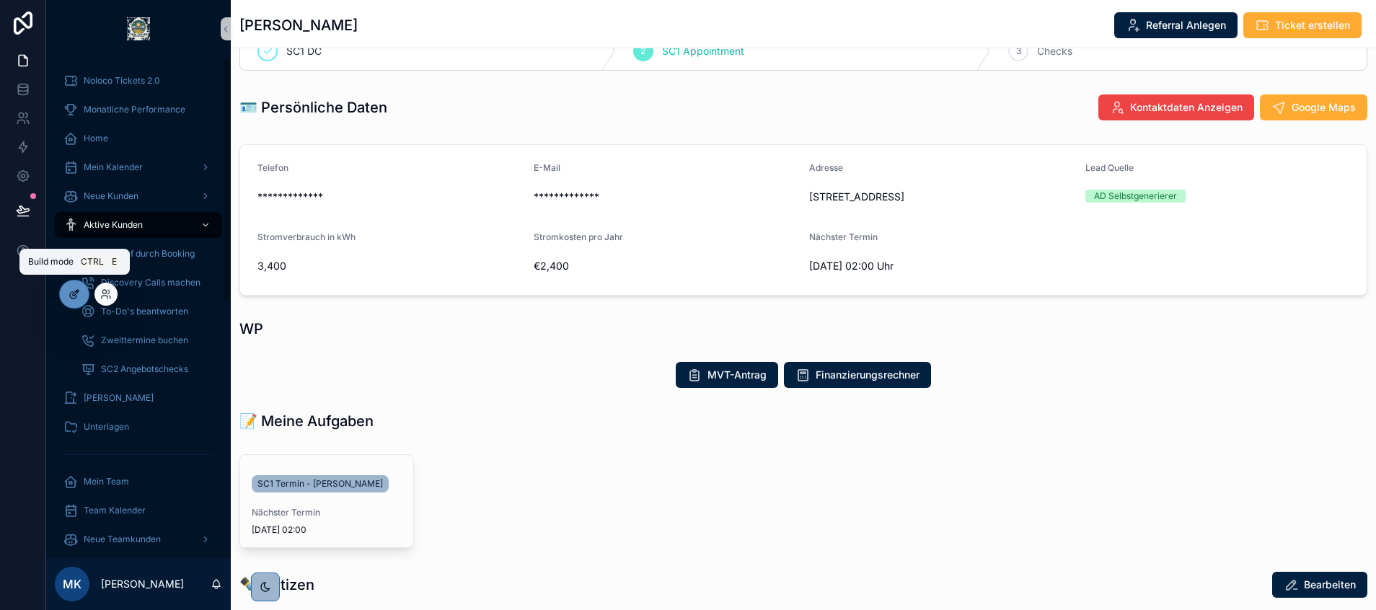
click at [80, 286] on div at bounding box center [74, 293] width 29 height 27
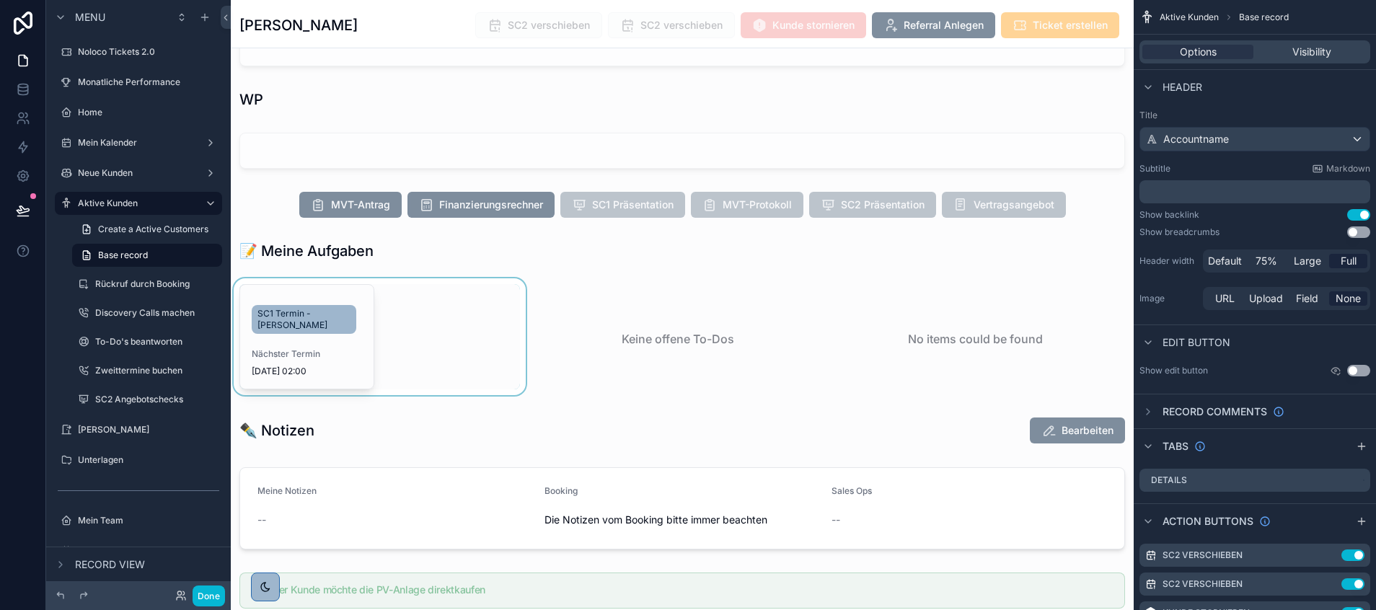
scroll to position [1645, 0]
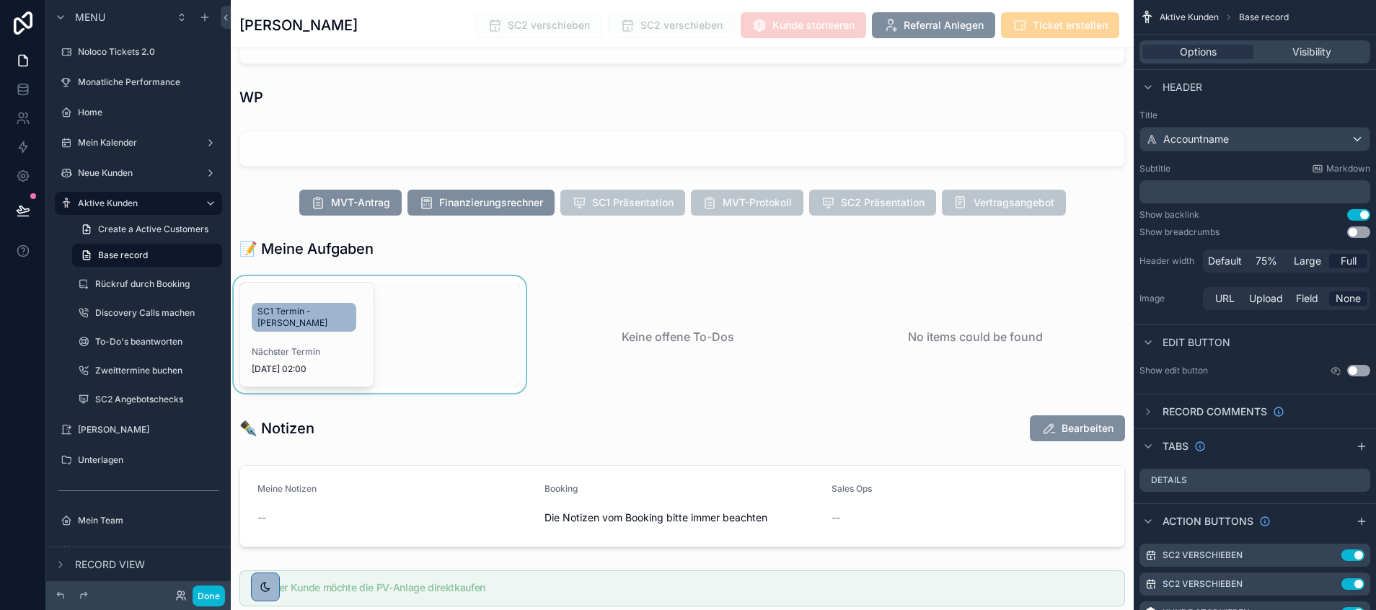
click at [303, 361] on div "scrollable content" at bounding box center [380, 336] width 298 height 121
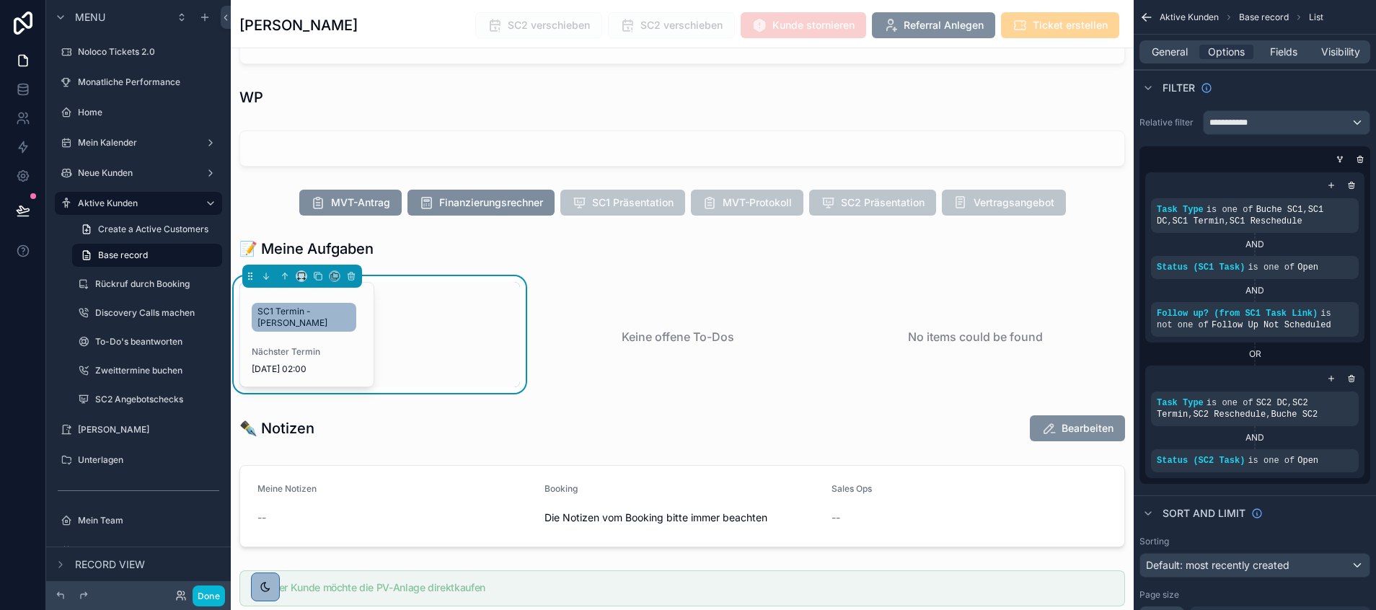
click at [278, 329] on span "SC1 Termin - [PERSON_NAME]" at bounding box center [303, 317] width 93 height 23
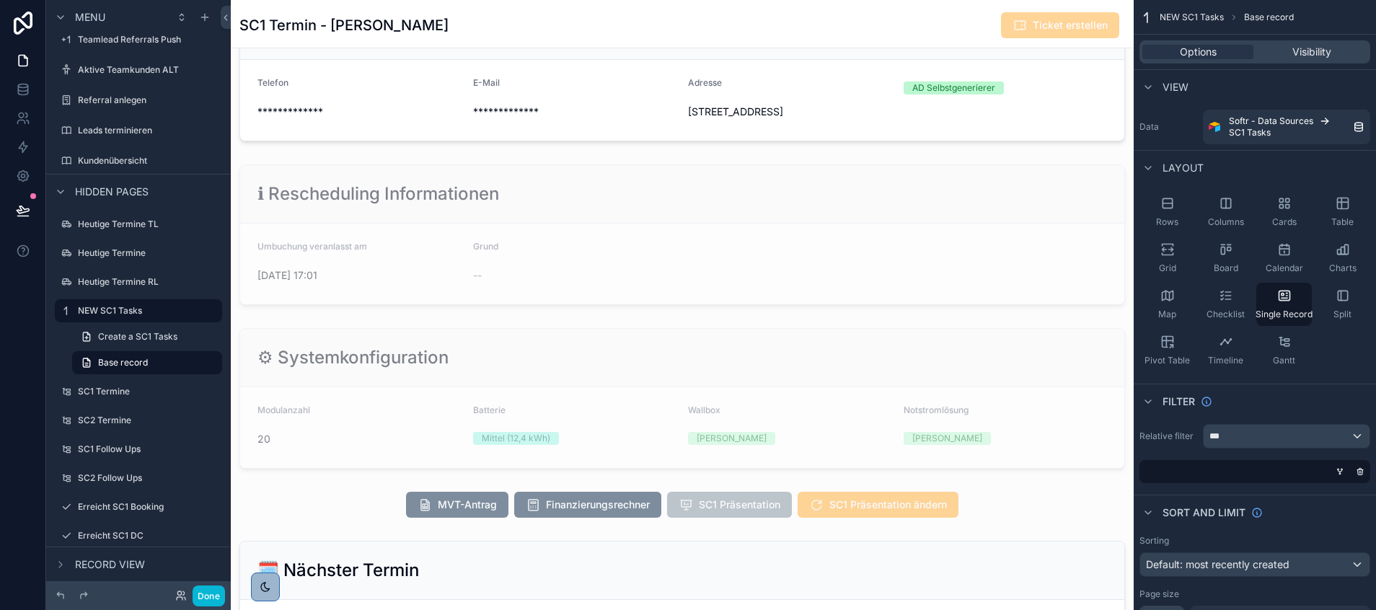
scroll to position [71, 0]
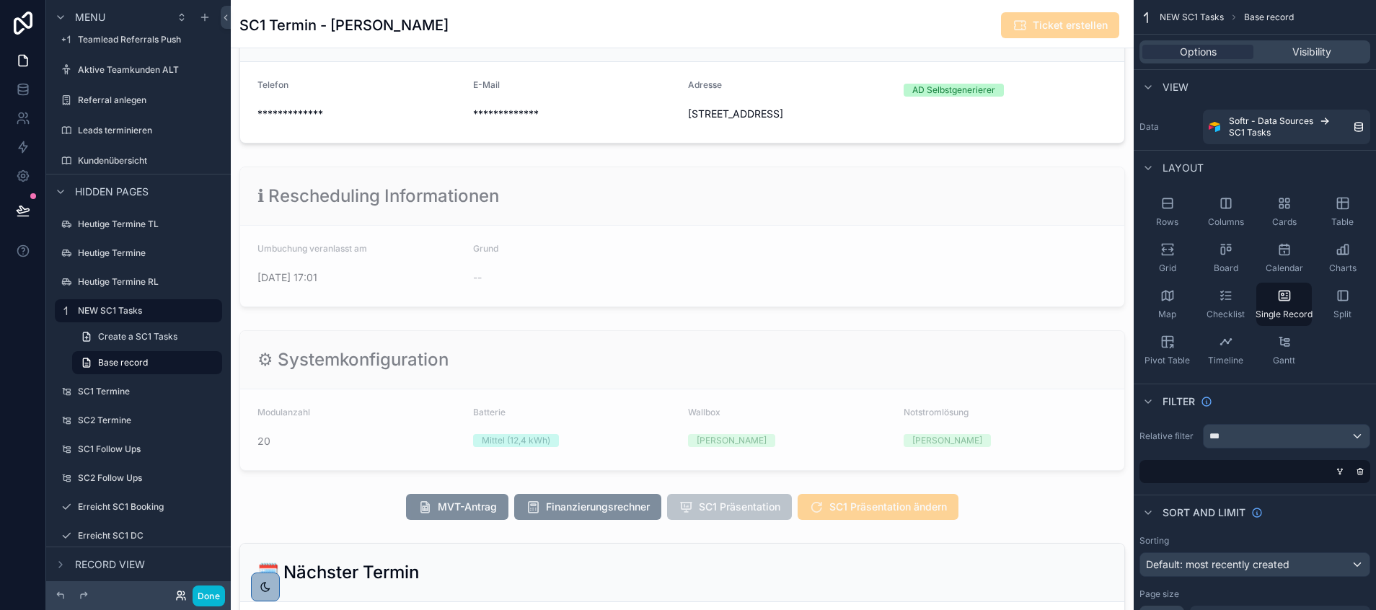
click at [179, 603] on div "Done" at bounding box center [196, 596] width 58 height 21
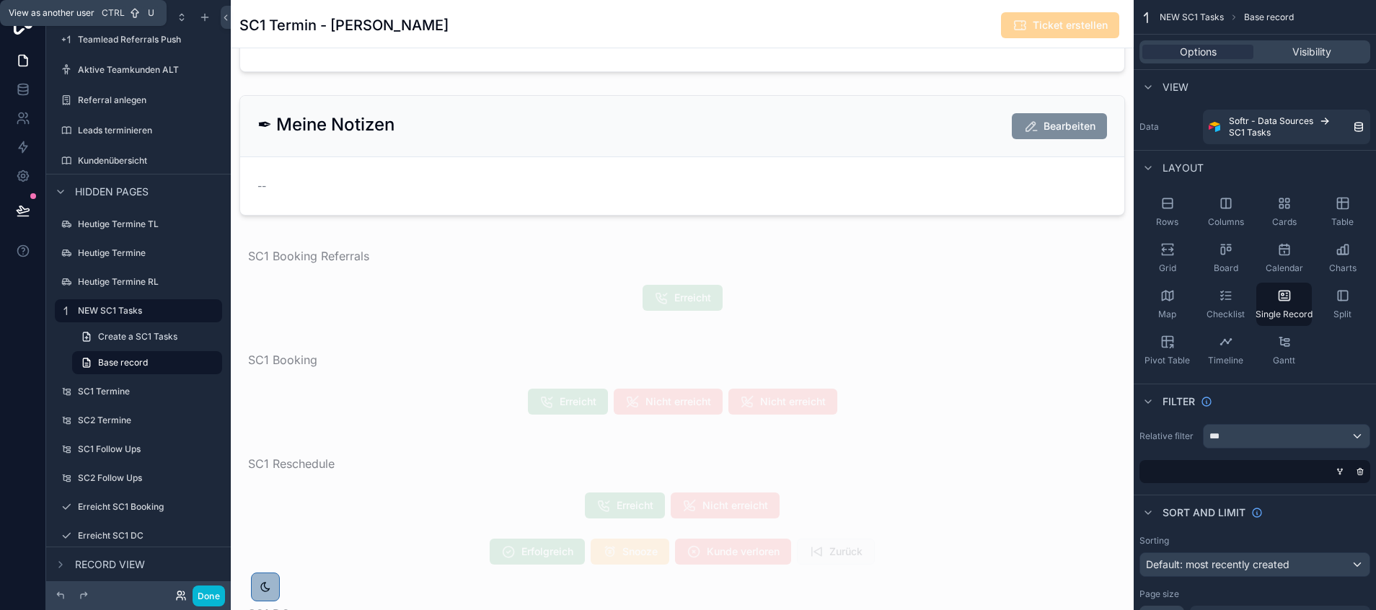
click at [176, 596] on icon at bounding box center [181, 596] width 12 height 12
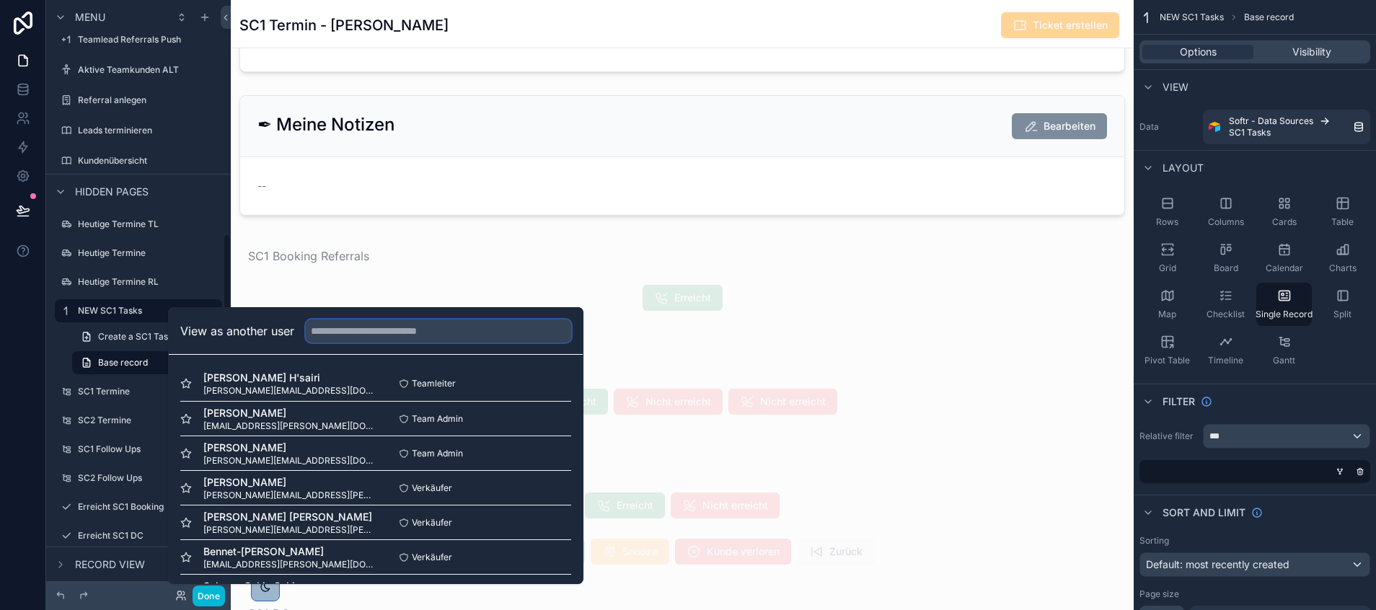
click at [374, 328] on input "text" at bounding box center [438, 330] width 265 height 23
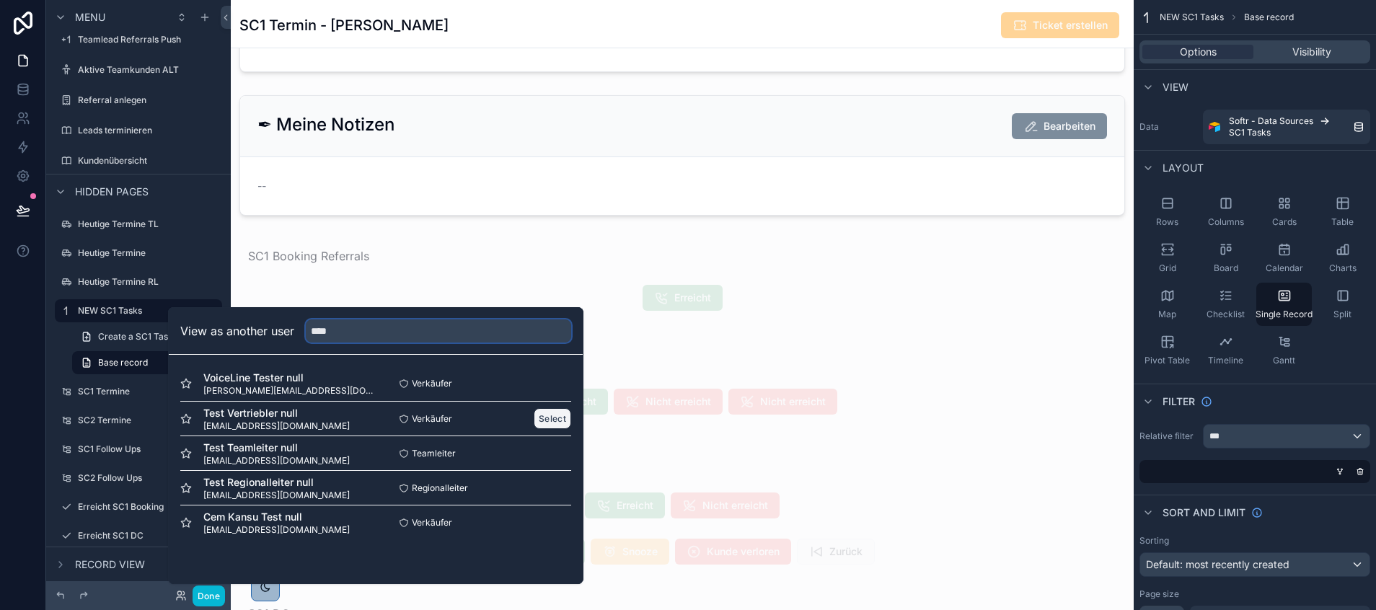
type input "****"
click at [552, 418] on button "Select" at bounding box center [552, 418] width 37 height 21
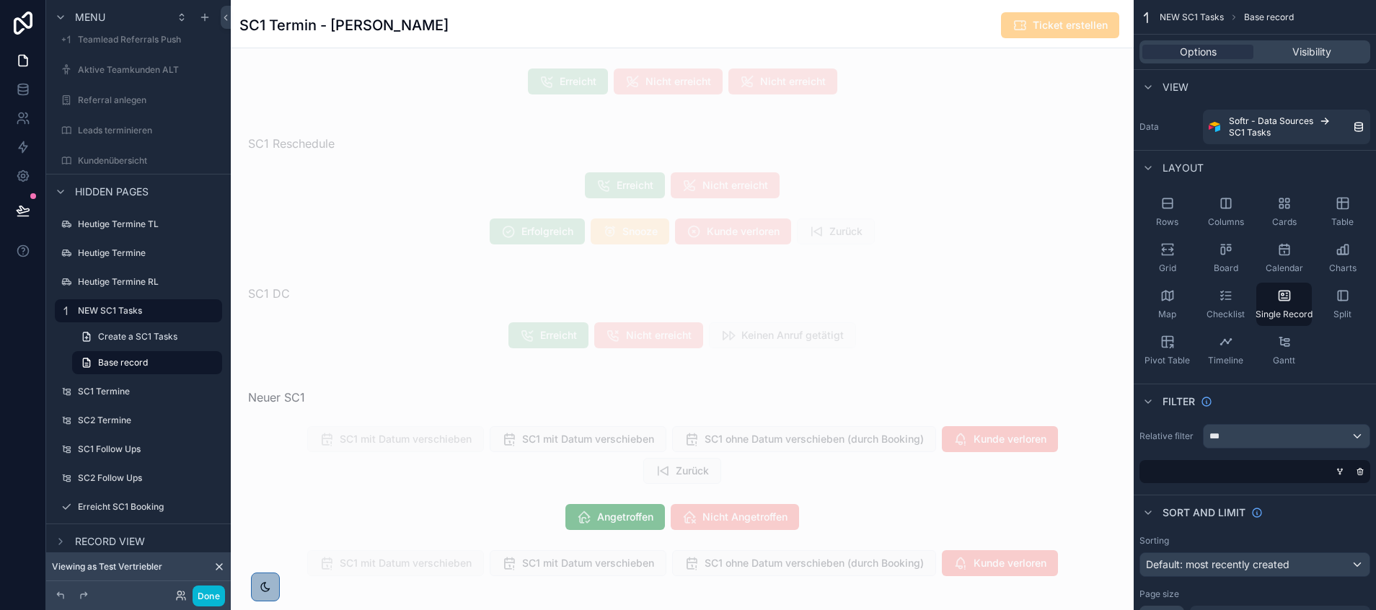
scroll to position [1464, 0]
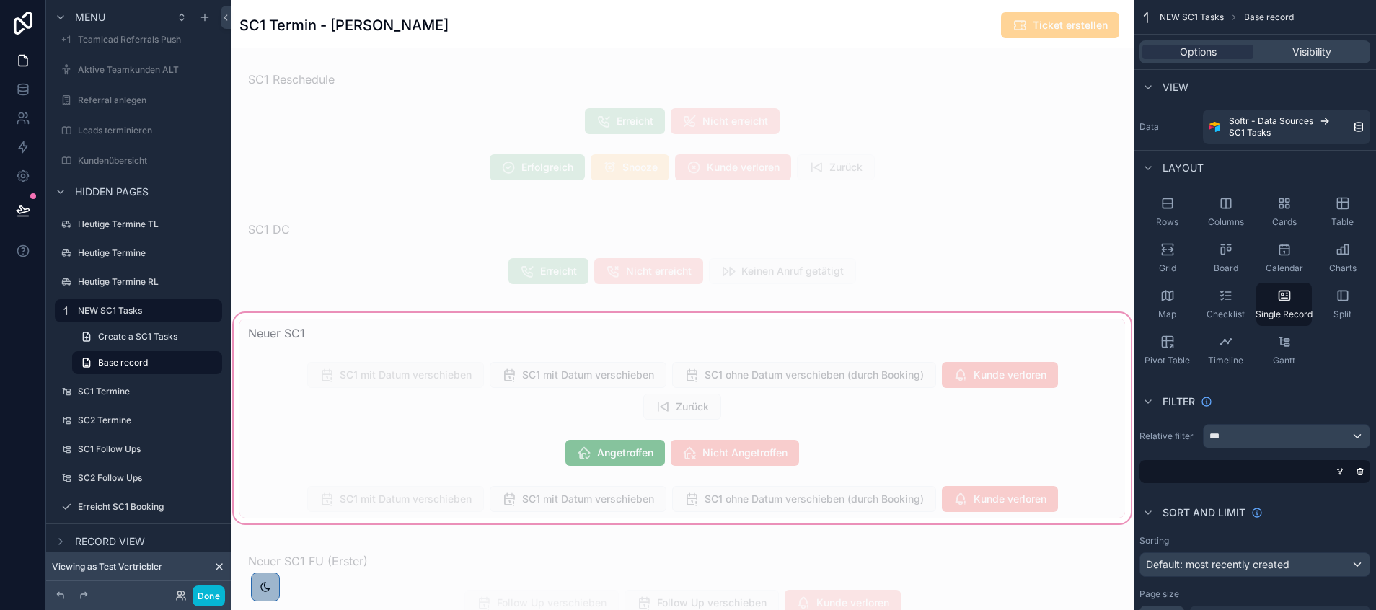
click at [529, 456] on div "scrollable content" at bounding box center [682, 418] width 903 height 216
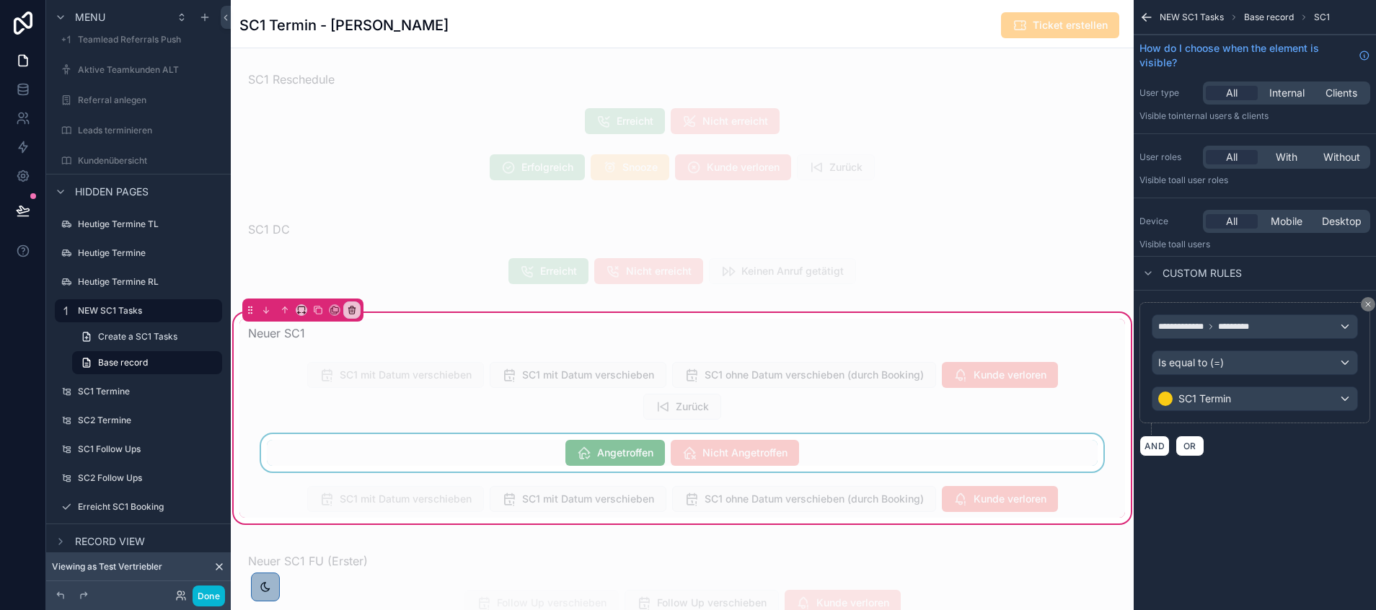
scroll to position [346, 0]
click at [598, 459] on div "scrollable content" at bounding box center [681, 452] width 885 height 37
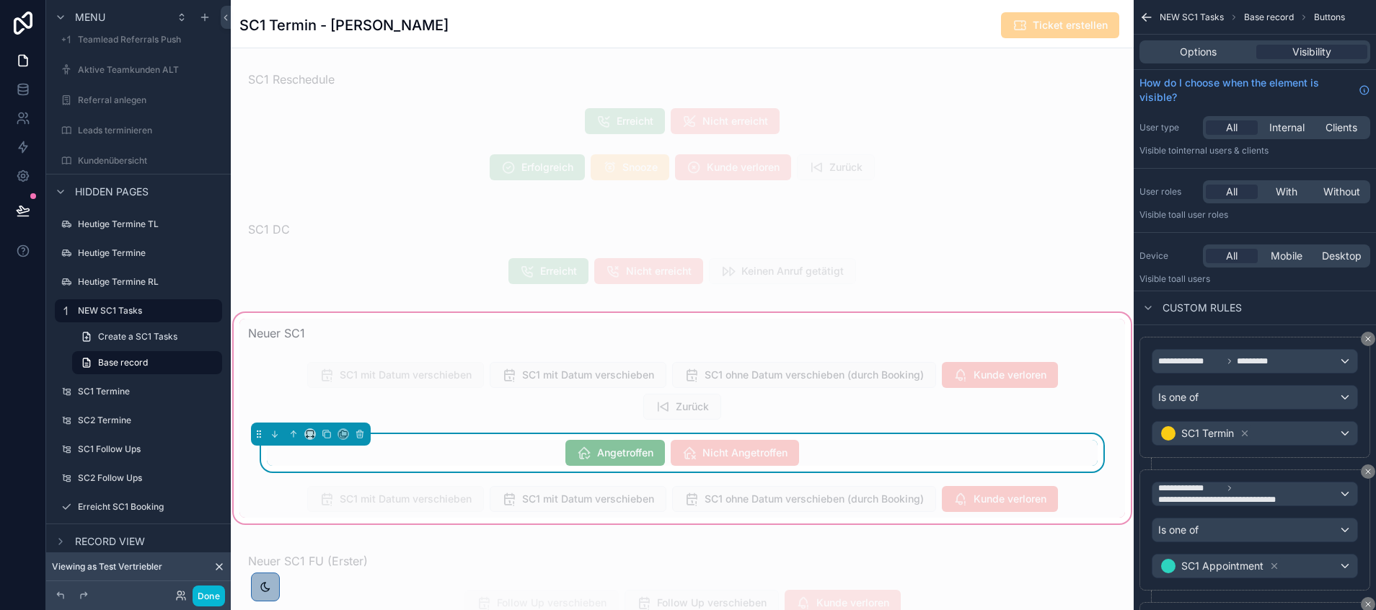
click at [600, 459] on span "Angetroffen" at bounding box center [615, 454] width 100 height 14
click at [205, 595] on button "Done" at bounding box center [209, 596] width 32 height 21
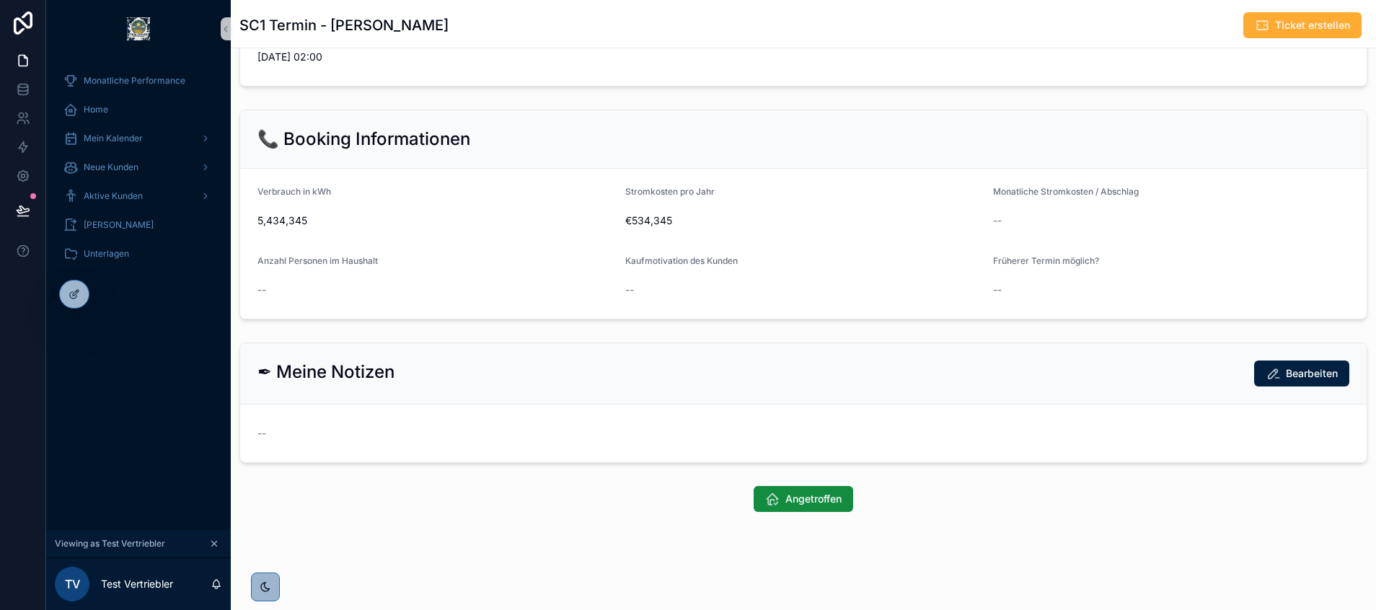
scroll to position [341, 0]
click at [800, 500] on span "Angetroffen" at bounding box center [813, 499] width 56 height 14
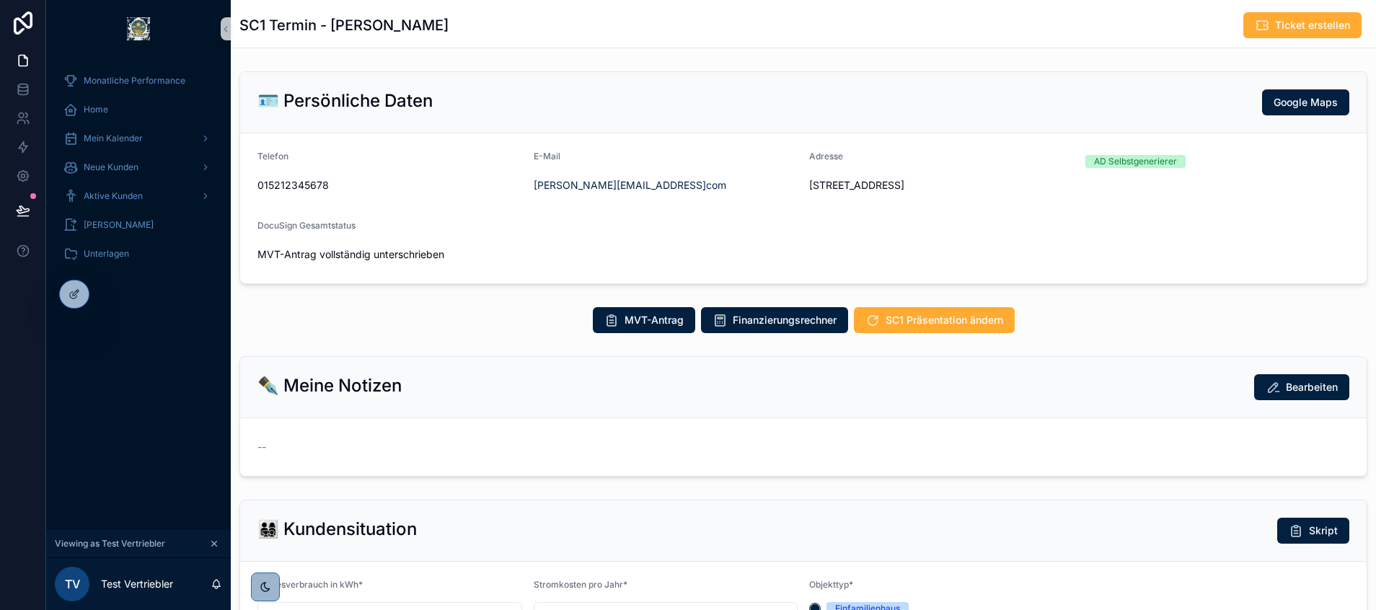
scroll to position [346, 0]
click at [208, 540] on button "scrollable content" at bounding box center [214, 544] width 16 height 16
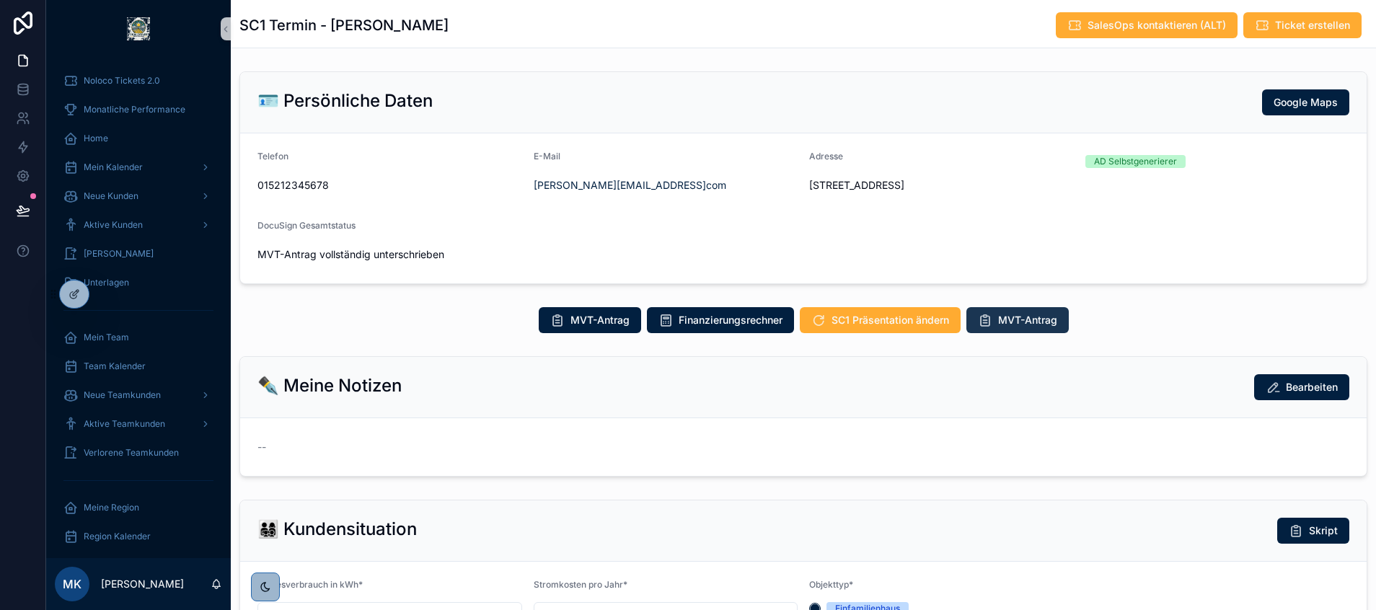
click at [1007, 314] on span "MVT-Antrag" at bounding box center [1027, 320] width 59 height 14
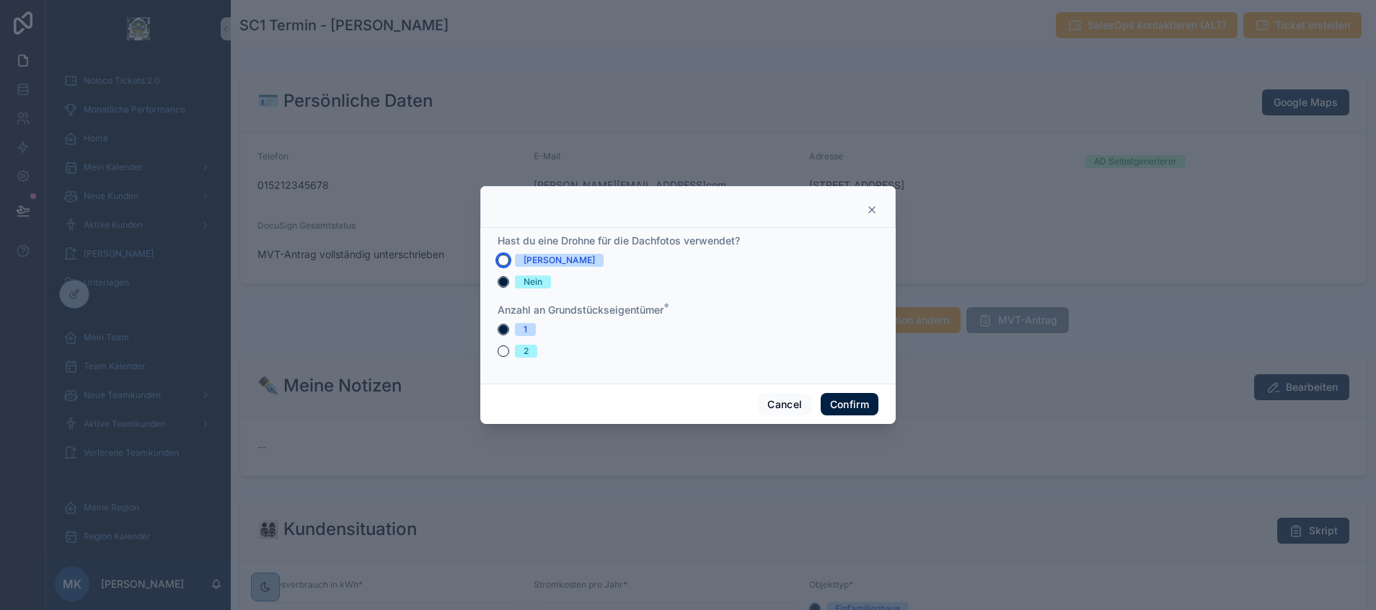
click at [506, 259] on button "[PERSON_NAME]" at bounding box center [504, 261] width 12 height 12
click at [502, 352] on button "2" at bounding box center [504, 351] width 12 height 12
click at [782, 403] on button "Cancel" at bounding box center [784, 404] width 53 height 23
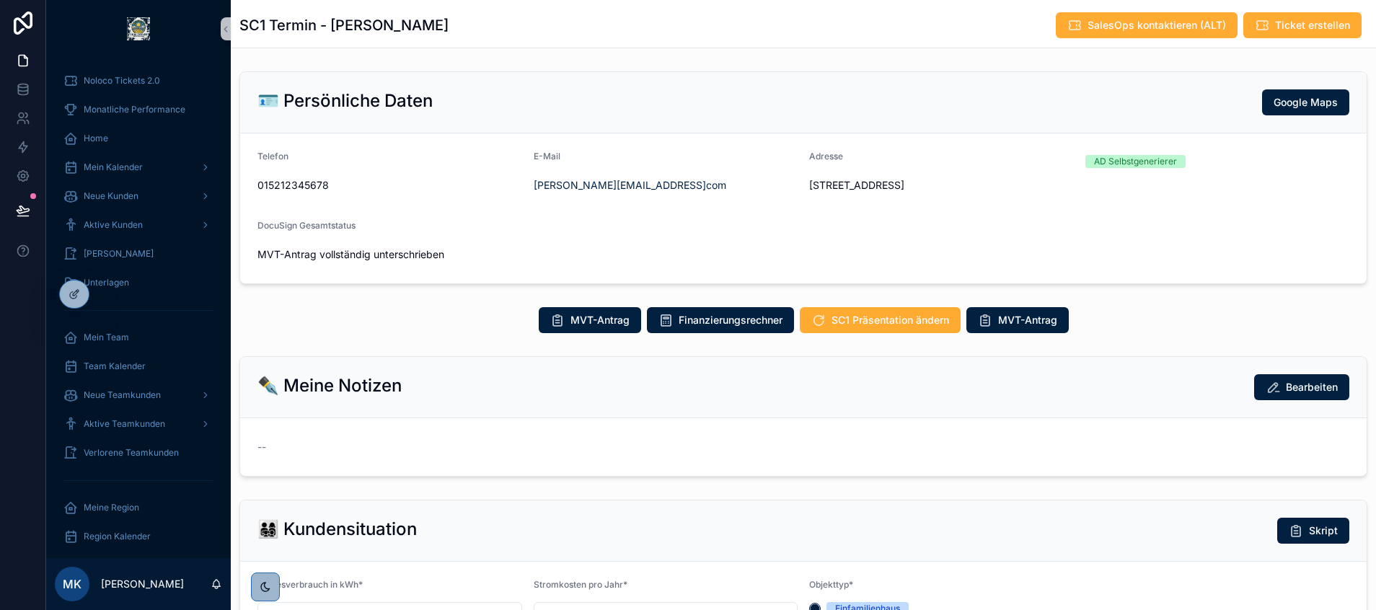
click at [873, 208] on form "Telefon 015212345678 E-Mail miaa.aa001@gmailcom Adresse Koppenstr. 8, 10243 Ber…" at bounding box center [803, 208] width 1126 height 150
click at [781, 400] on div "✒️ Meine Notizen Bearbeiten" at bounding box center [803, 387] width 1126 height 61
click at [72, 291] on icon at bounding box center [75, 294] width 12 height 12
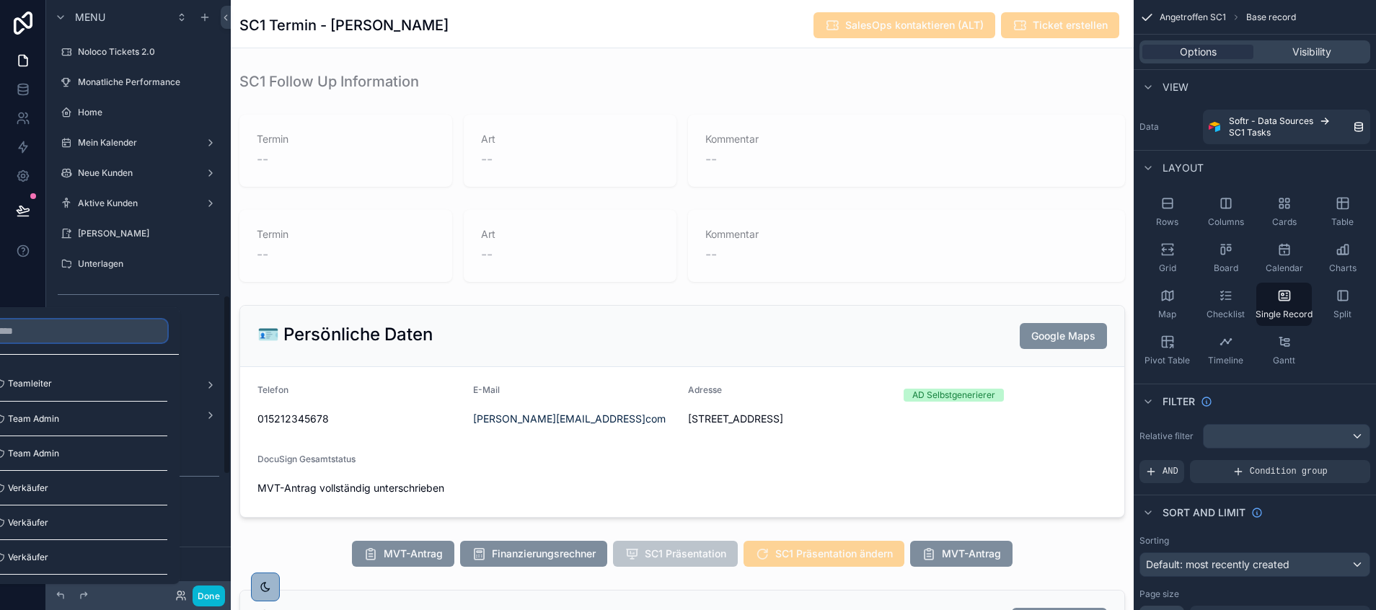
click at [40, 327] on input "text" at bounding box center [34, 330] width 265 height 23
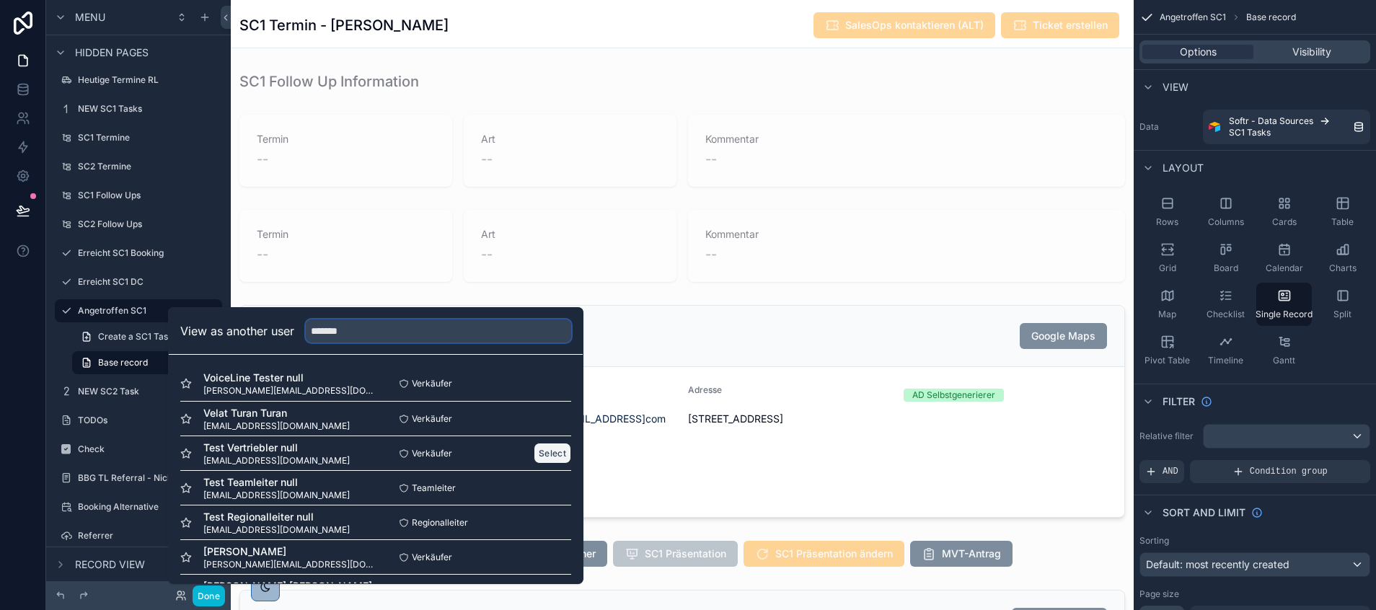
type input "*******"
click at [535, 448] on button "Select" at bounding box center [552, 453] width 37 height 21
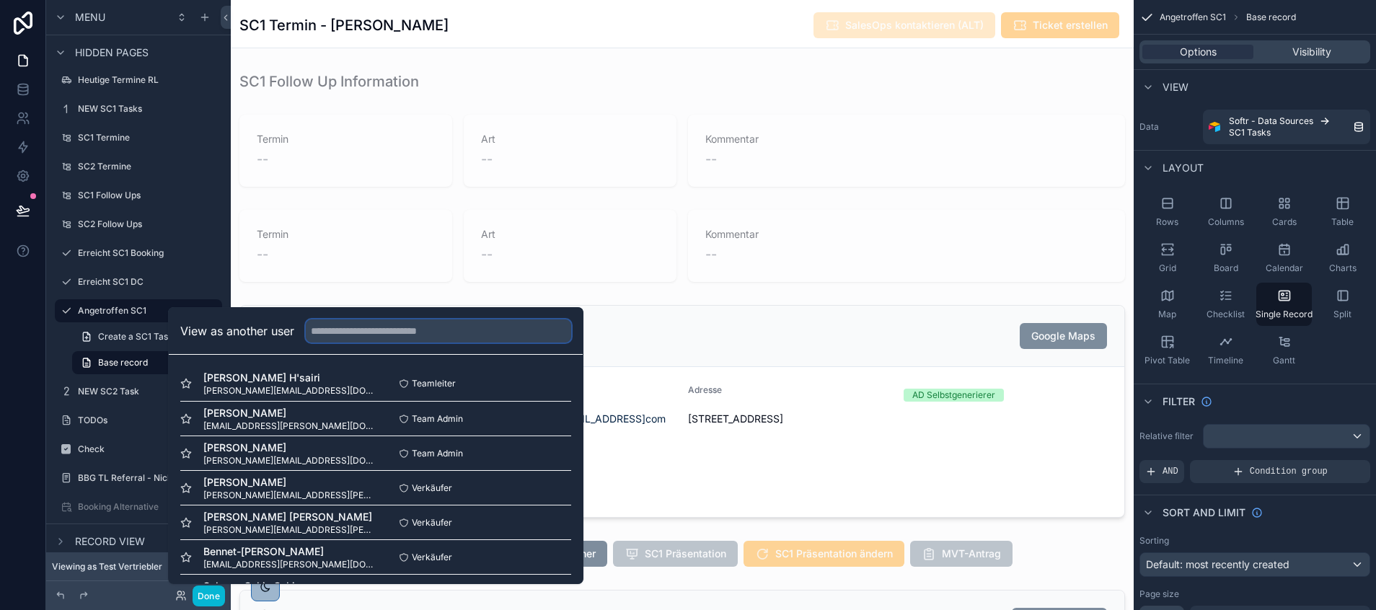
click at [374, 330] on input "text" at bounding box center [438, 330] width 265 height 23
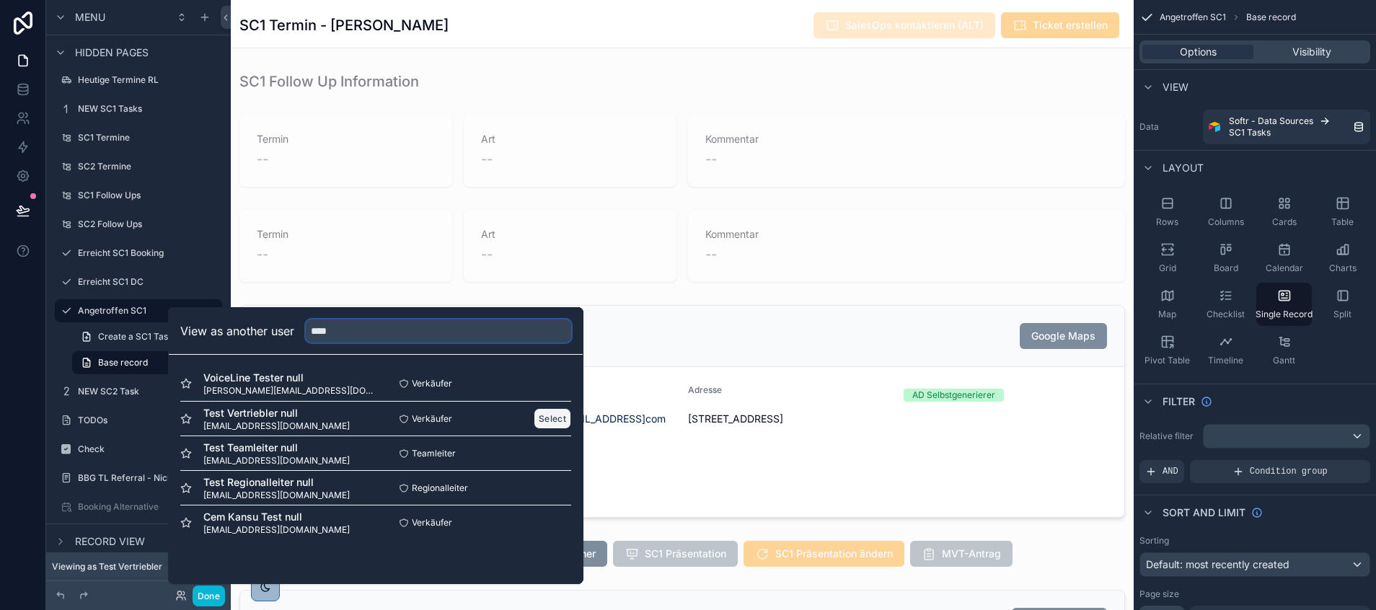
type input "****"
click at [547, 417] on button "Select" at bounding box center [552, 418] width 37 height 21
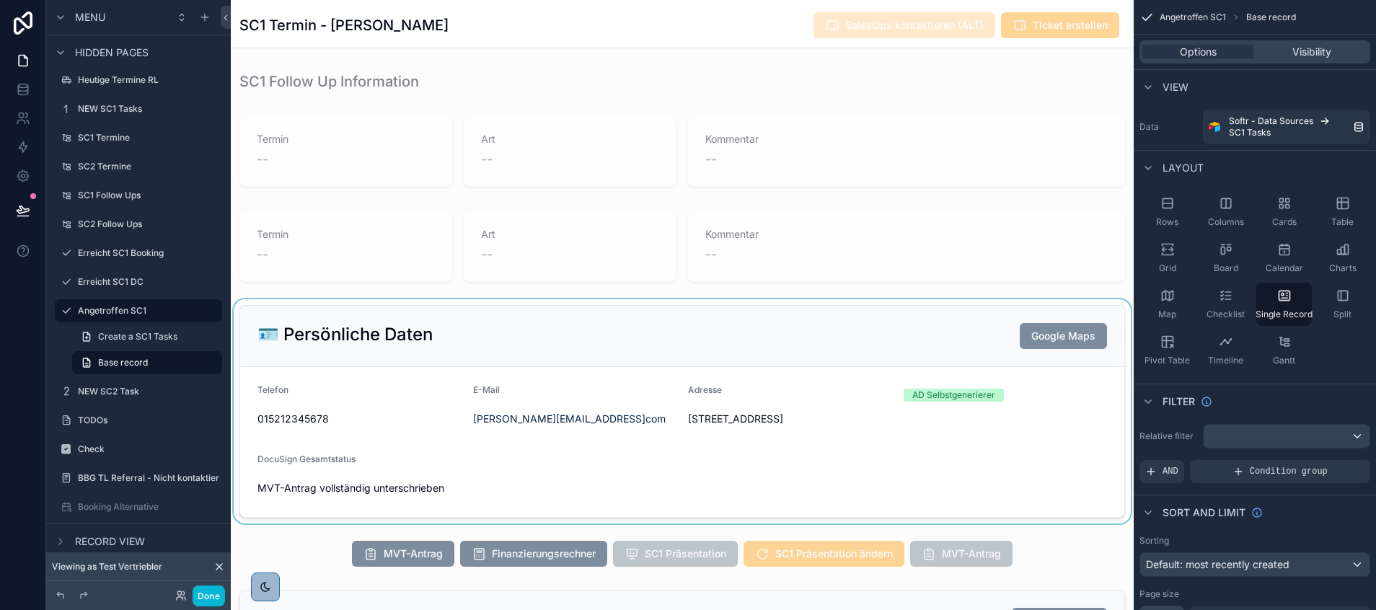
click at [640, 330] on div "scrollable content" at bounding box center [682, 411] width 903 height 224
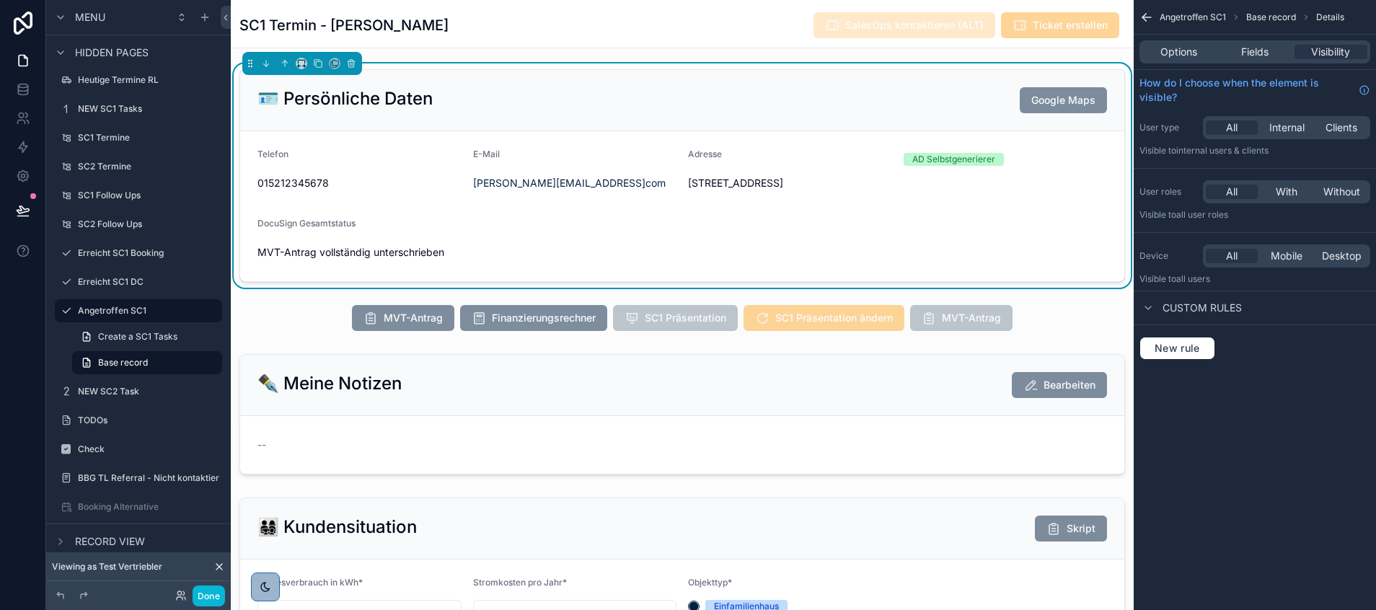
scroll to position [249, 0]
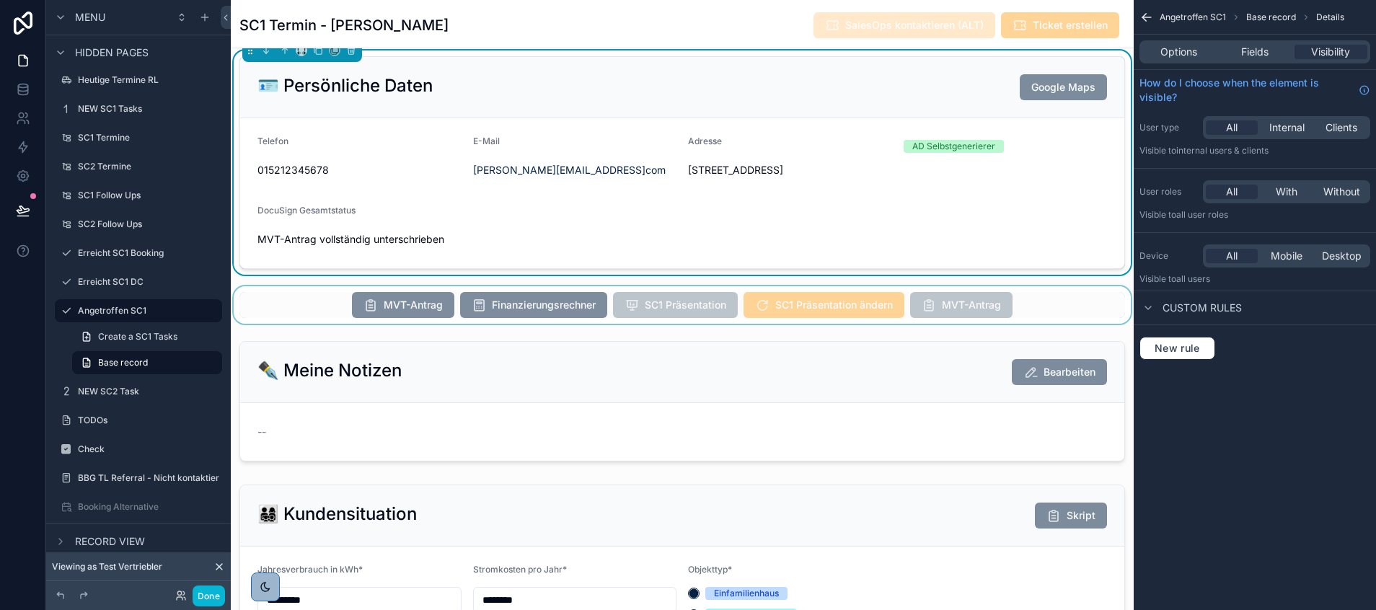
click at [864, 293] on div "scrollable content" at bounding box center [682, 304] width 903 height 37
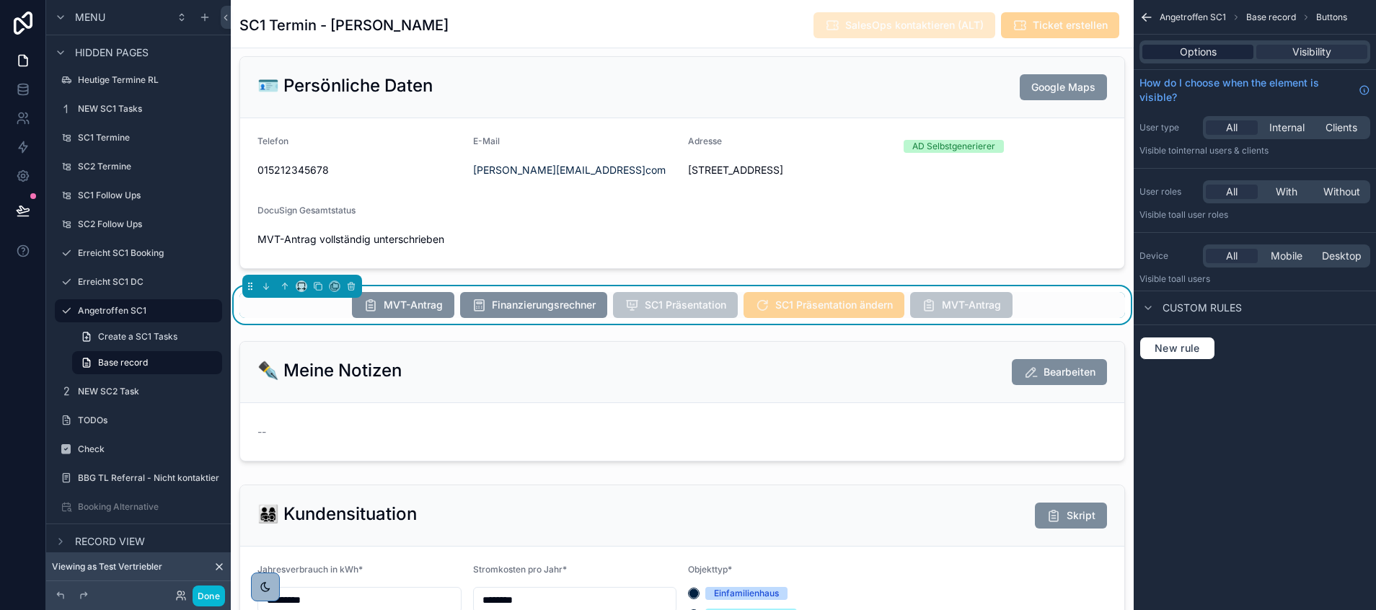
click at [1219, 51] on div "Options" at bounding box center [1197, 52] width 111 height 14
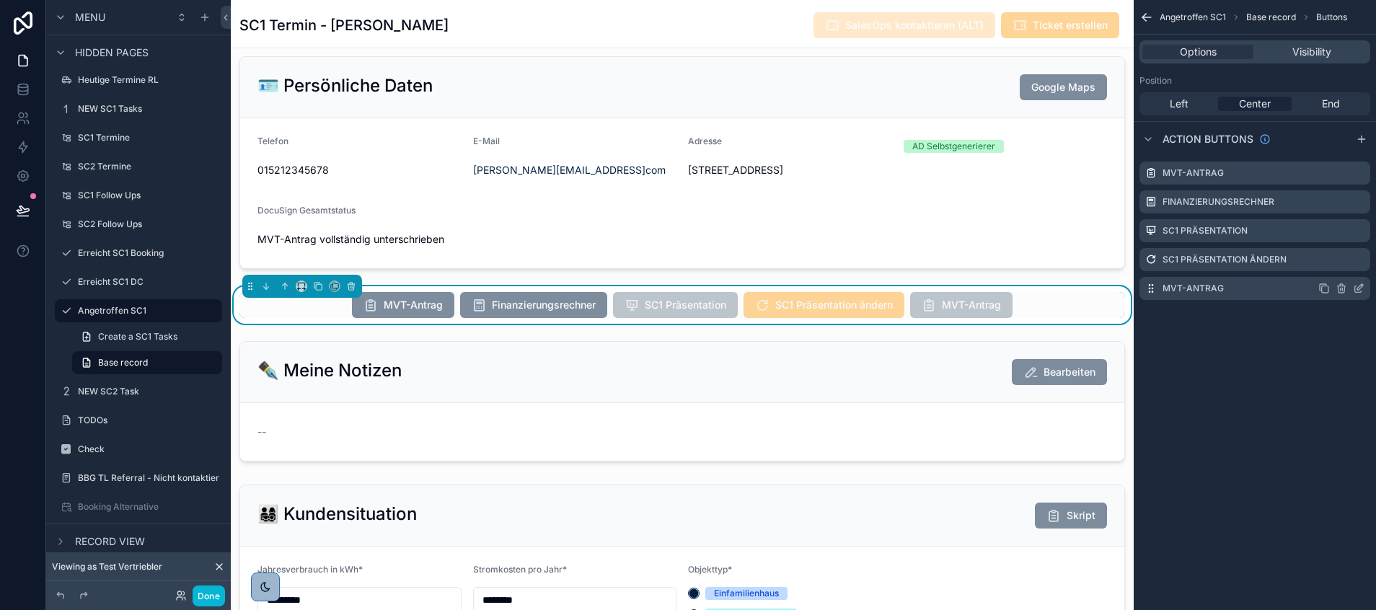
click at [1361, 286] on icon "scrollable content" at bounding box center [1359, 289] width 12 height 12
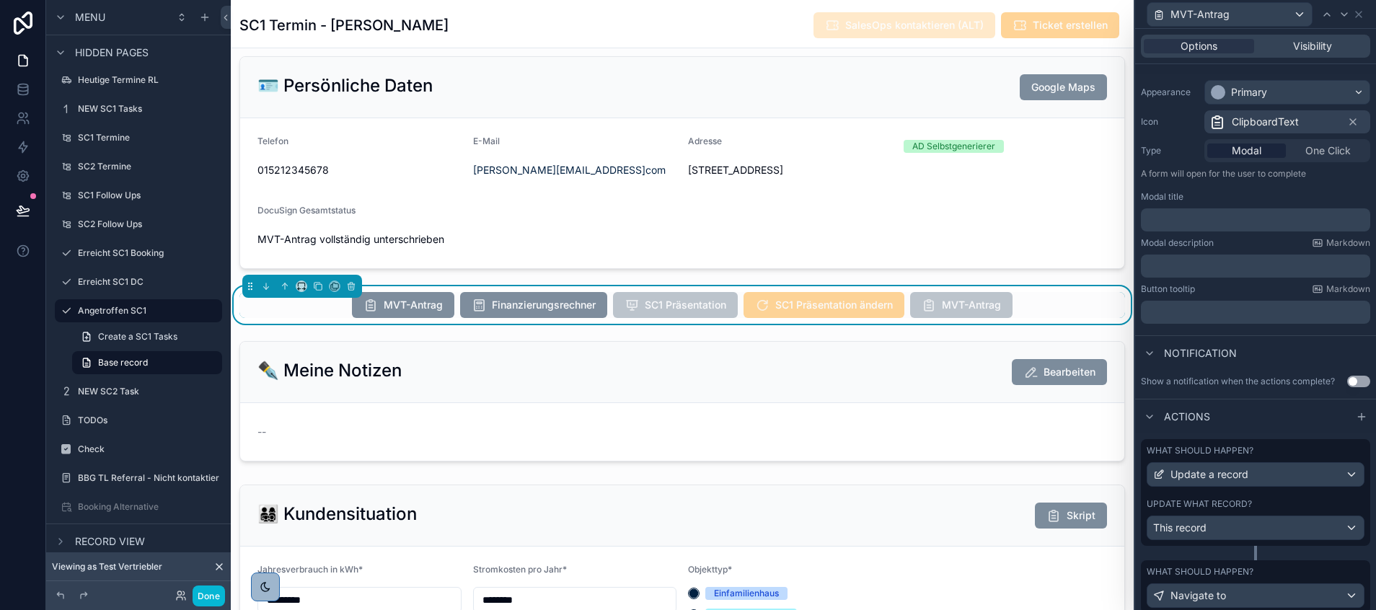
scroll to position [164, 0]
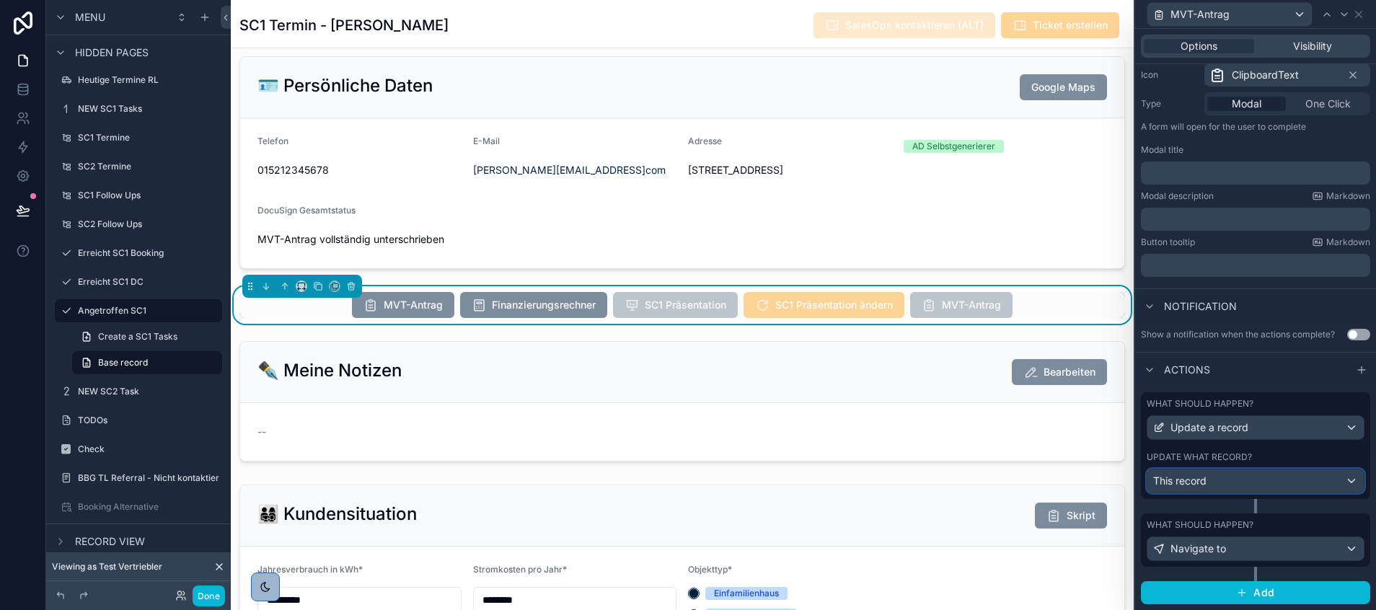
click at [1251, 474] on div "This record" at bounding box center [1255, 480] width 216 height 23
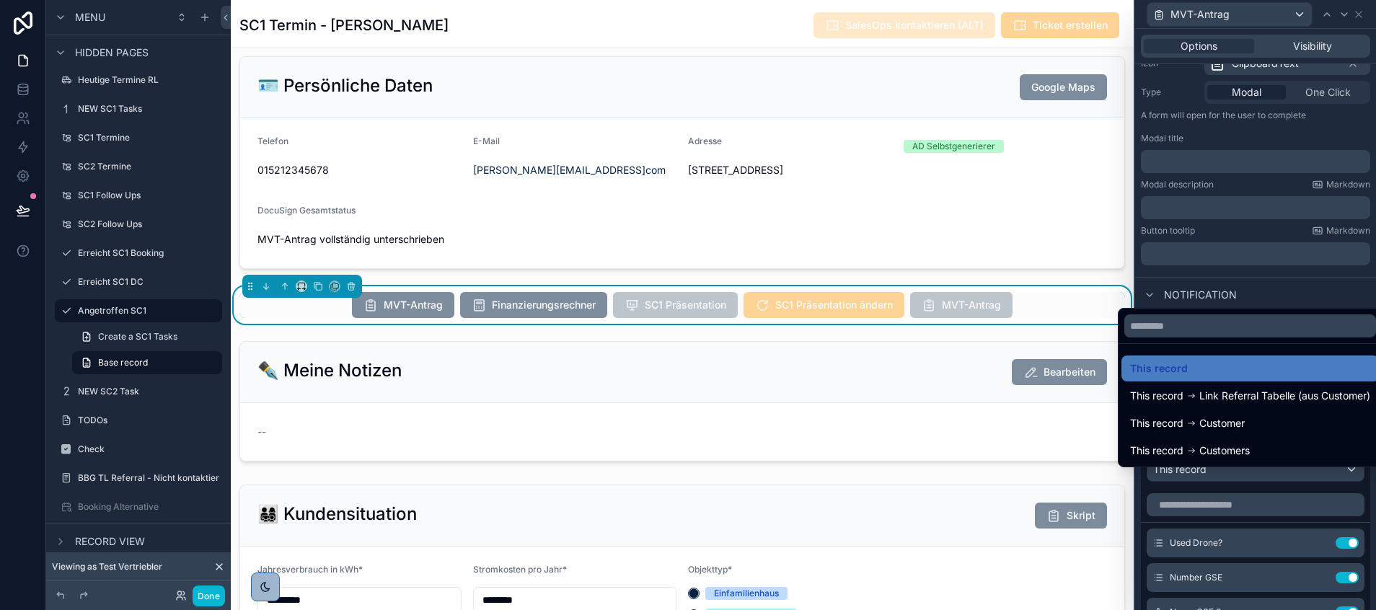
click at [1195, 521] on div at bounding box center [1255, 305] width 241 height 610
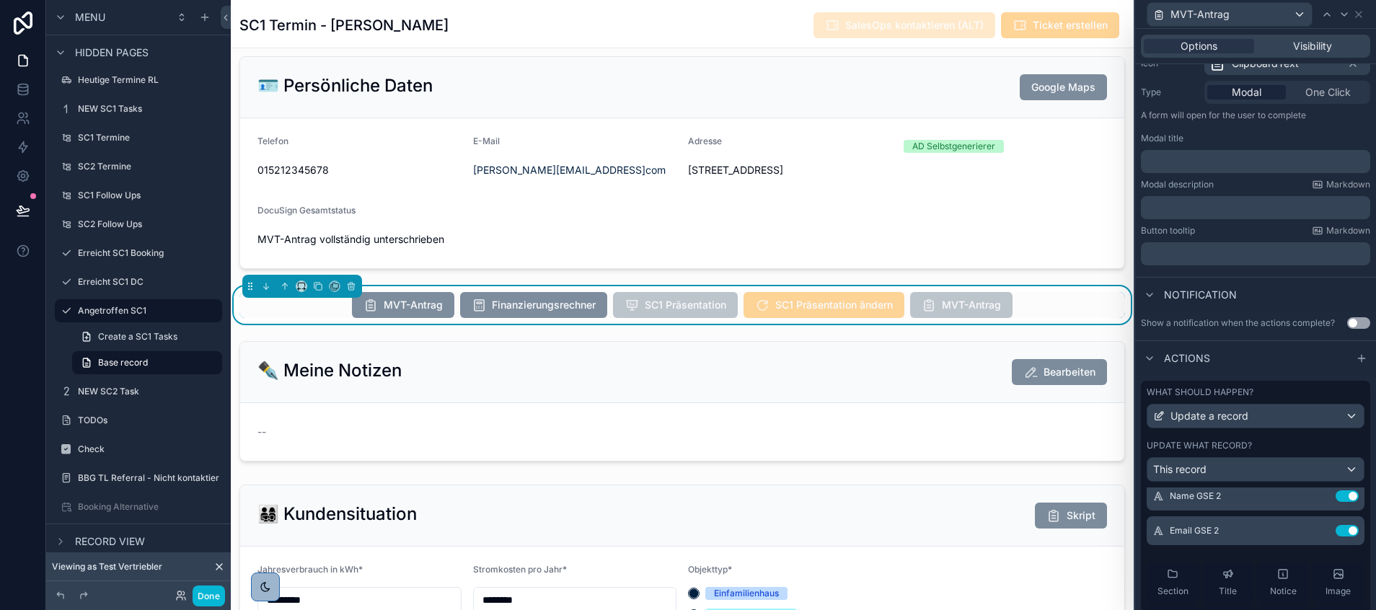
scroll to position [117, 0]
click at [1315, 500] on icon at bounding box center [1318, 496] width 6 height 6
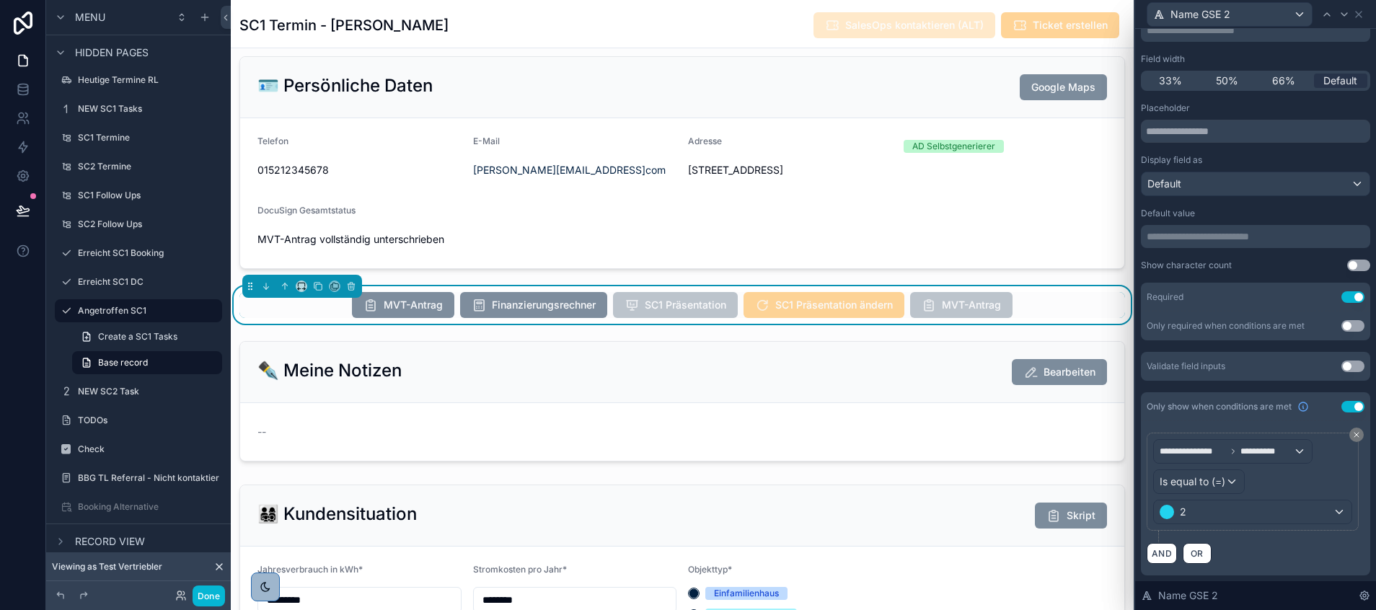
scroll to position [111, 0]
click at [1262, 452] on span "**********" at bounding box center [1266, 452] width 53 height 12
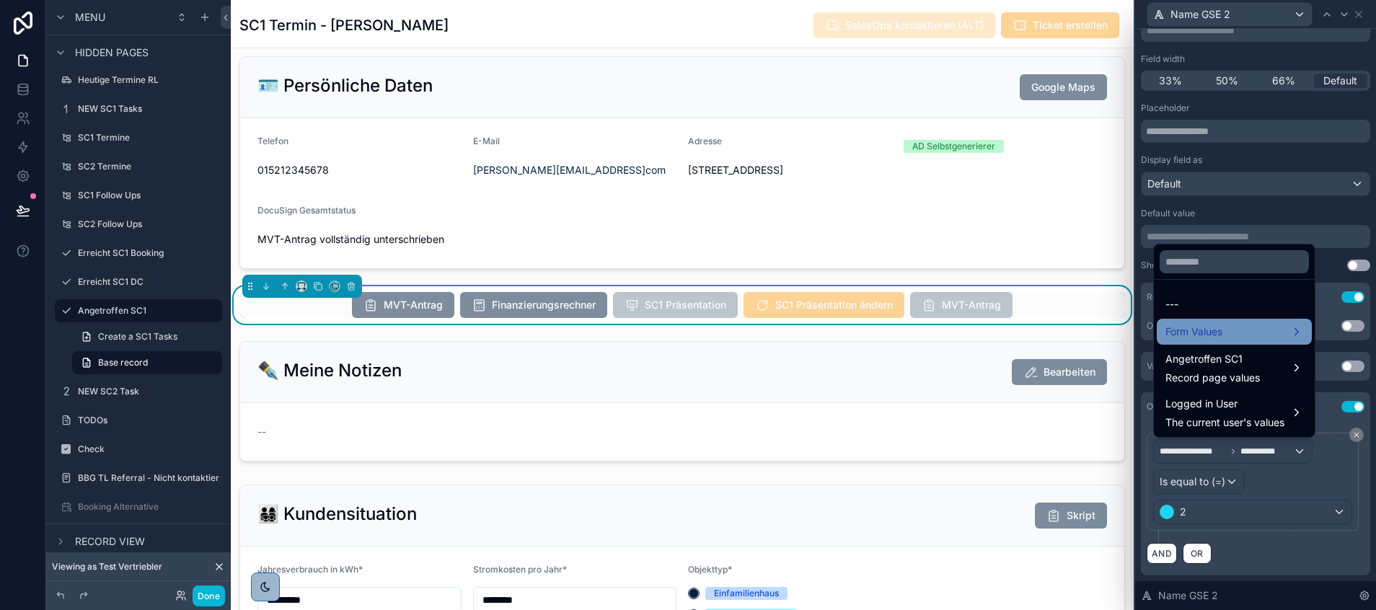
click at [1212, 334] on span "Form Values" at bounding box center [1193, 331] width 57 height 17
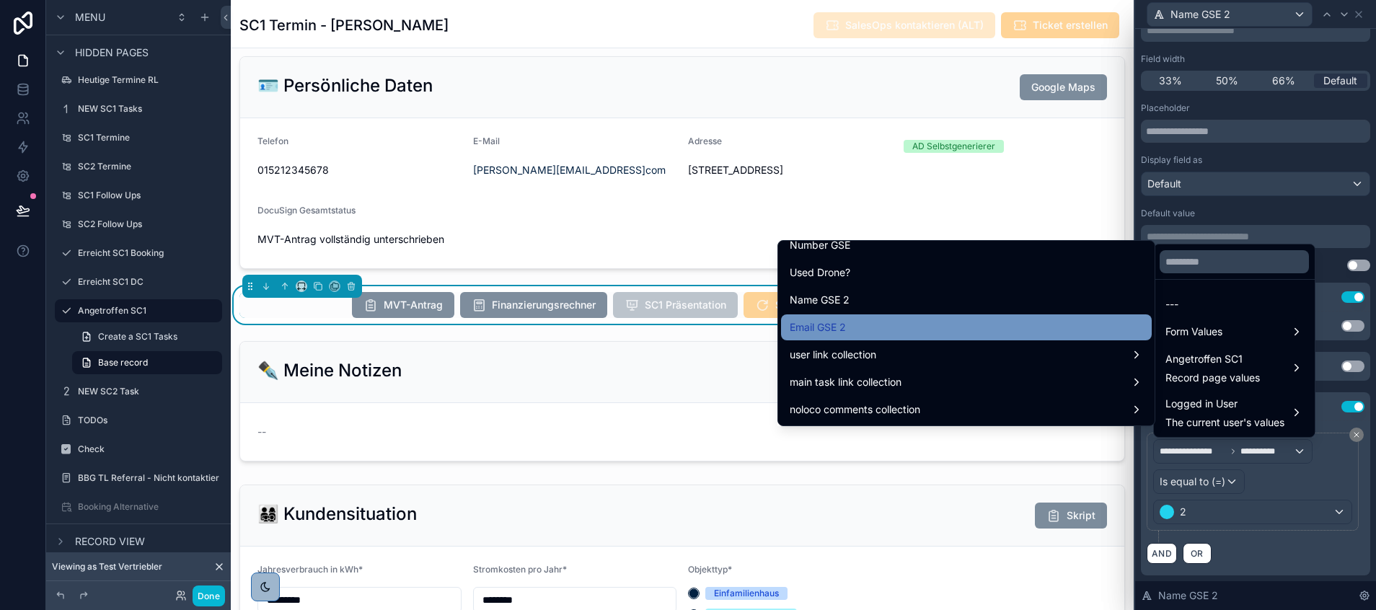
scroll to position [9225, 0]
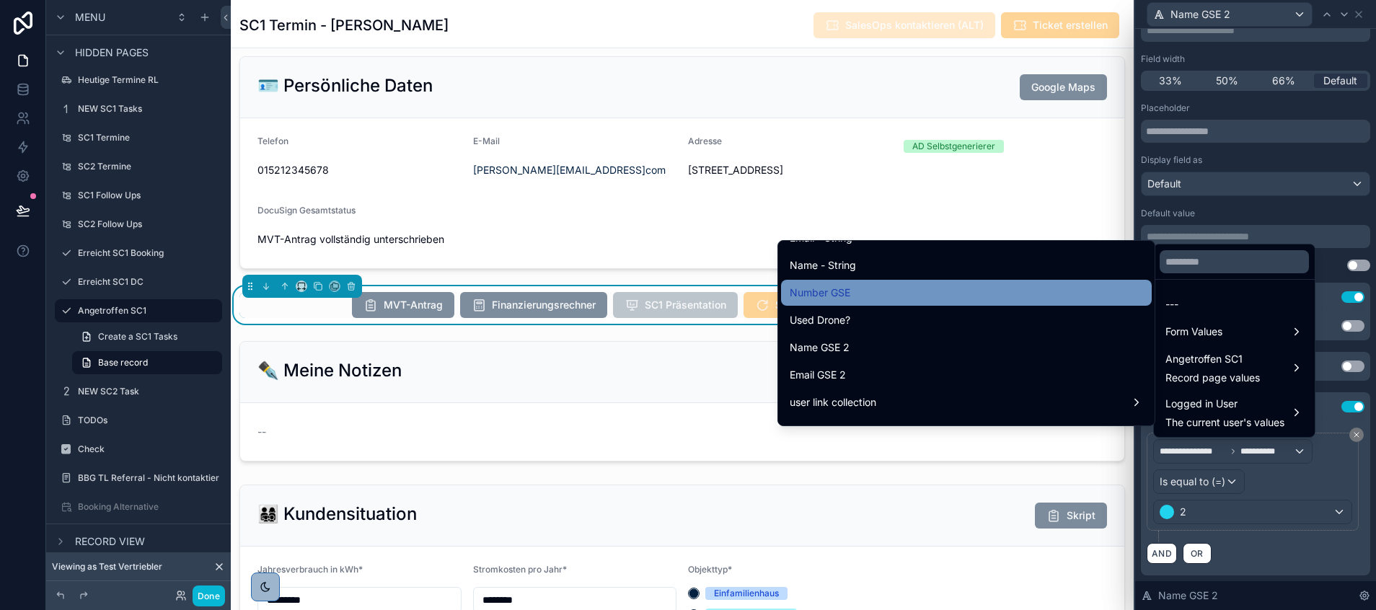
click at [971, 292] on div "Number GSE" at bounding box center [966, 292] width 353 height 17
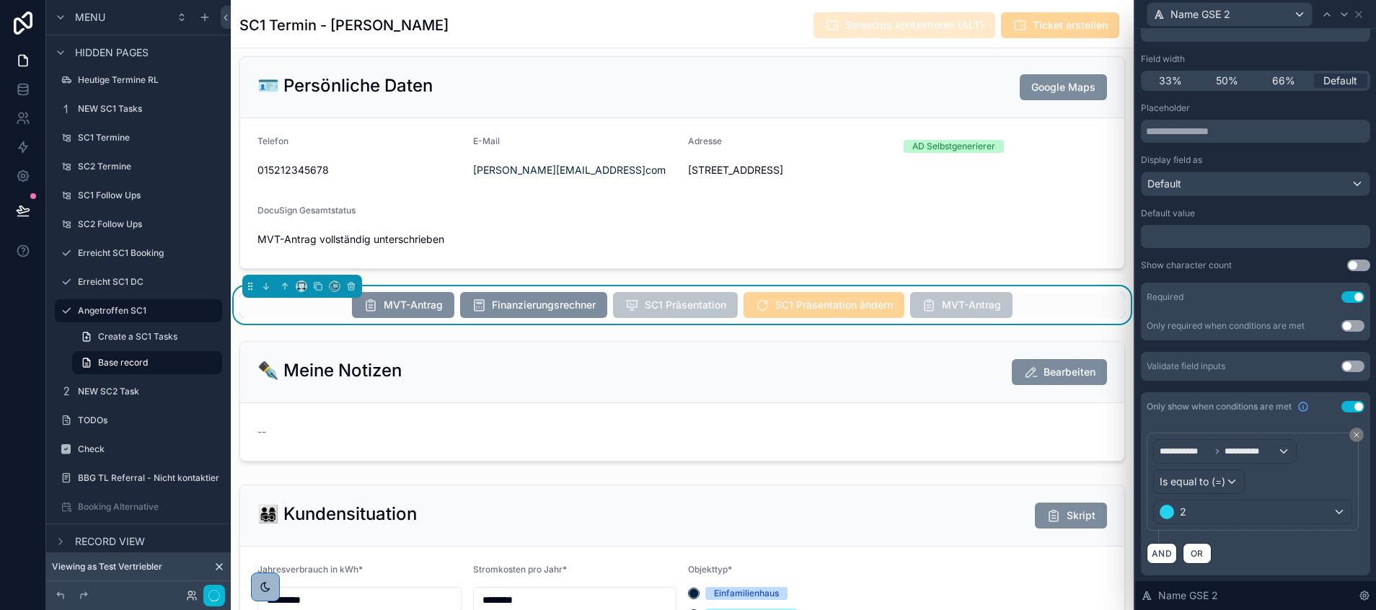
scroll to position [346, 0]
click at [1346, 11] on icon at bounding box center [1344, 15] width 12 height 12
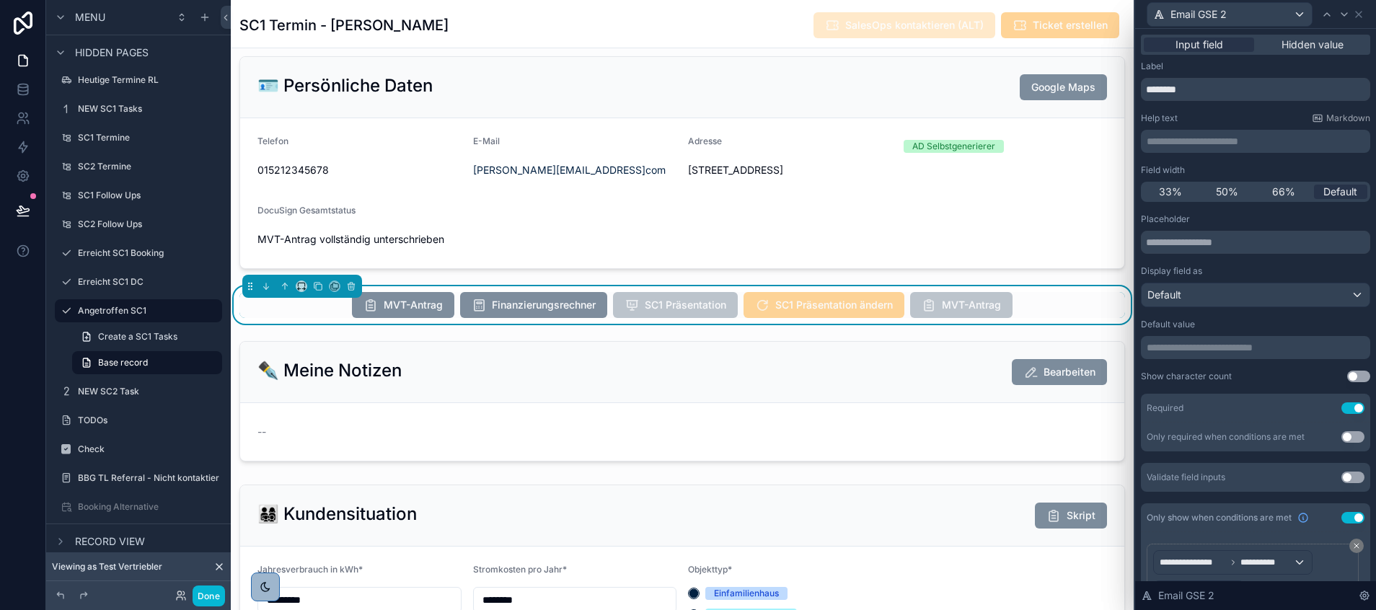
scroll to position [111, 0]
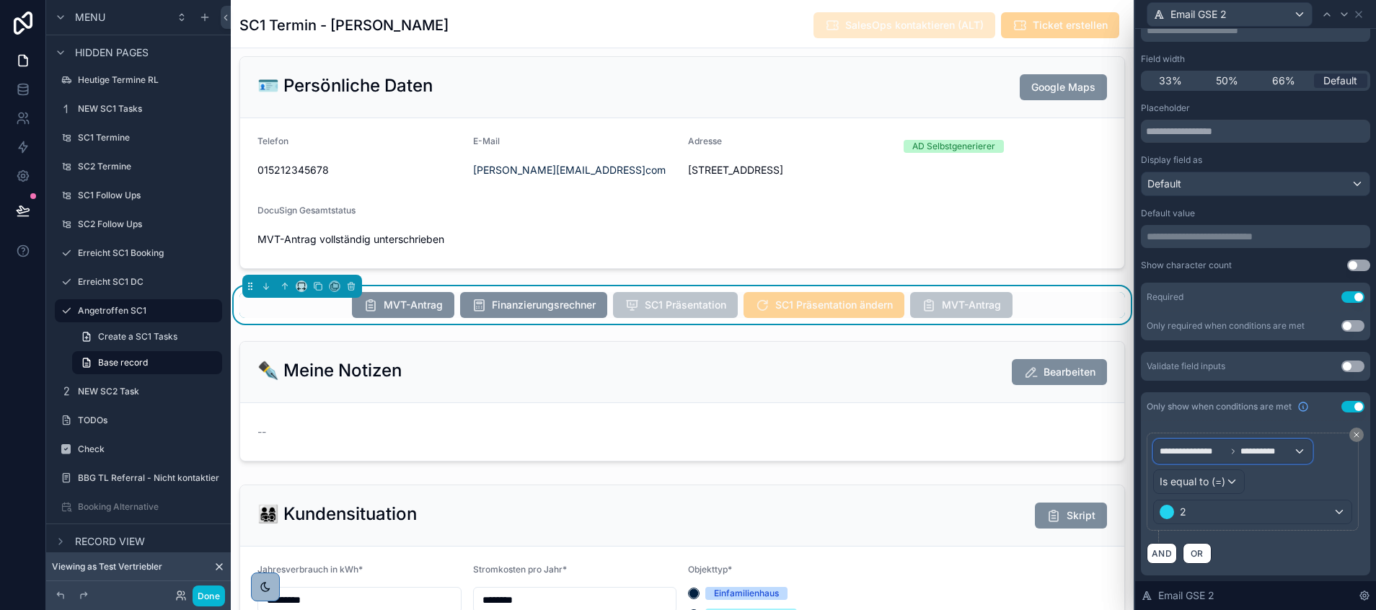
click at [1238, 452] on span "**********" at bounding box center [1225, 452] width 133 height 12
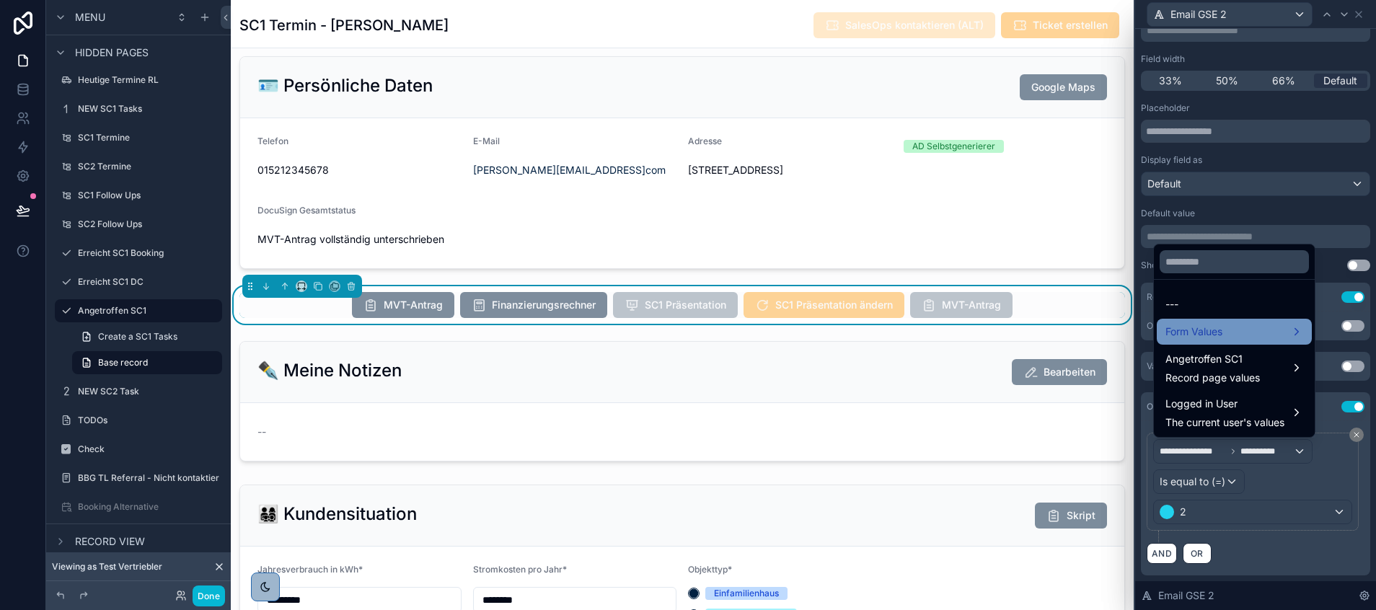
click at [1196, 329] on span "Form Values" at bounding box center [1193, 331] width 57 height 17
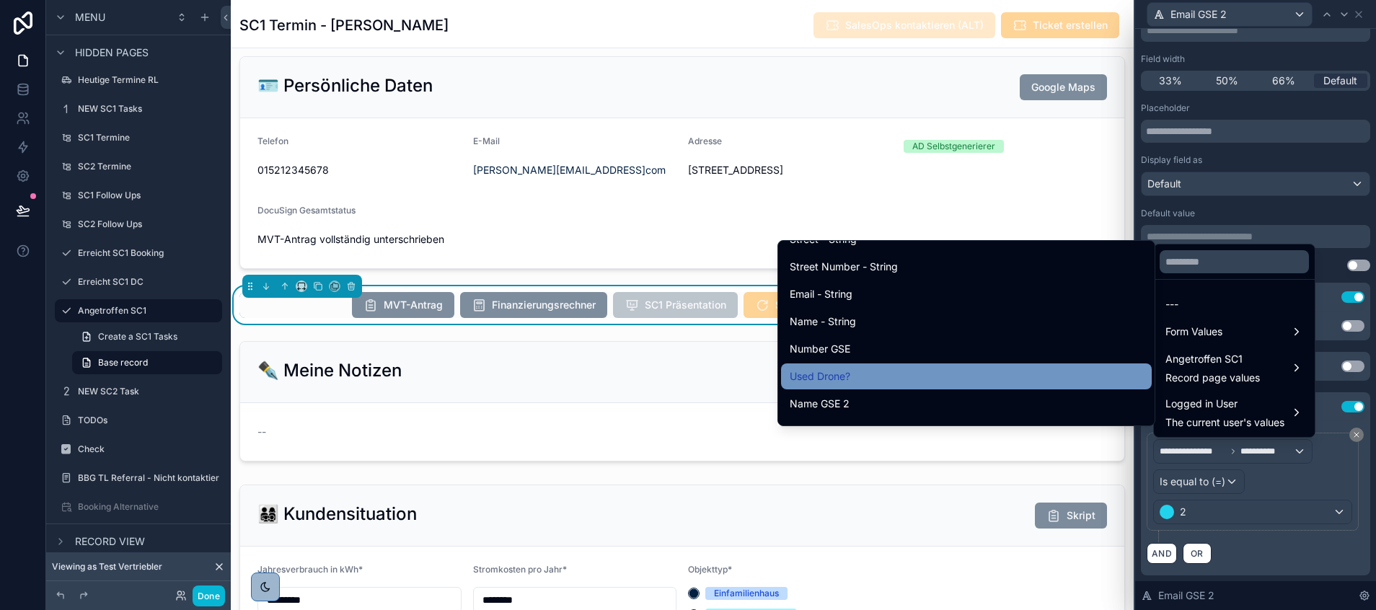
scroll to position [9171, 0]
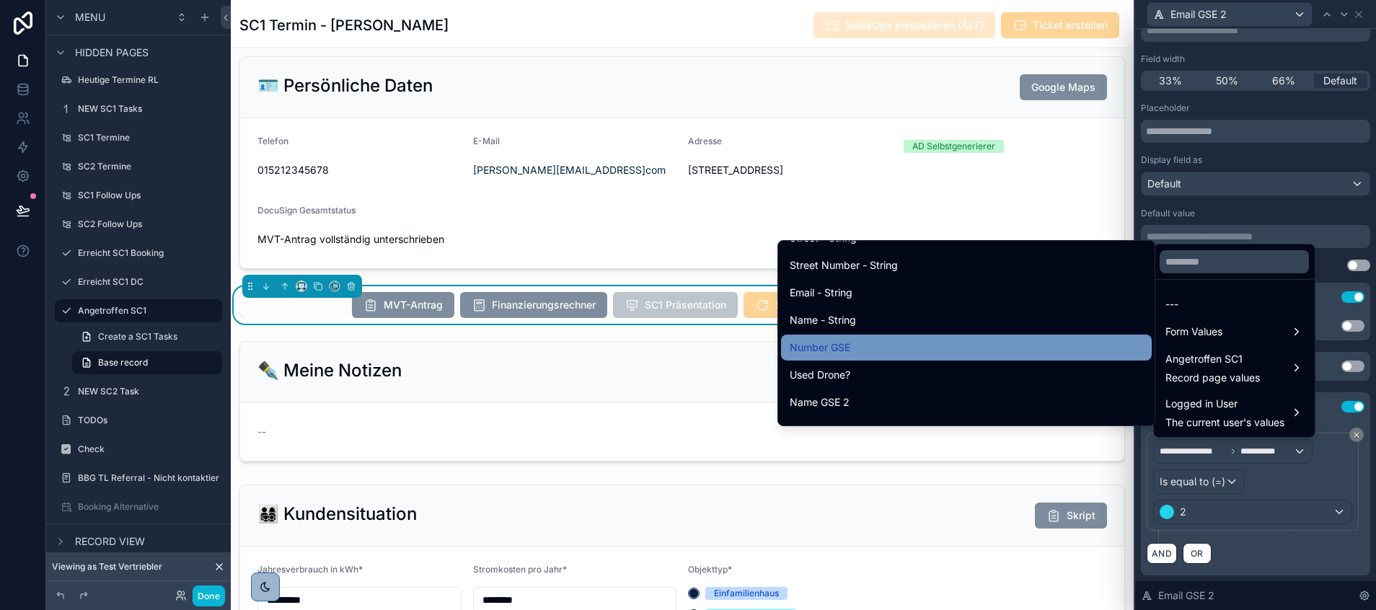
click at [877, 351] on div "Number GSE" at bounding box center [966, 347] width 353 height 17
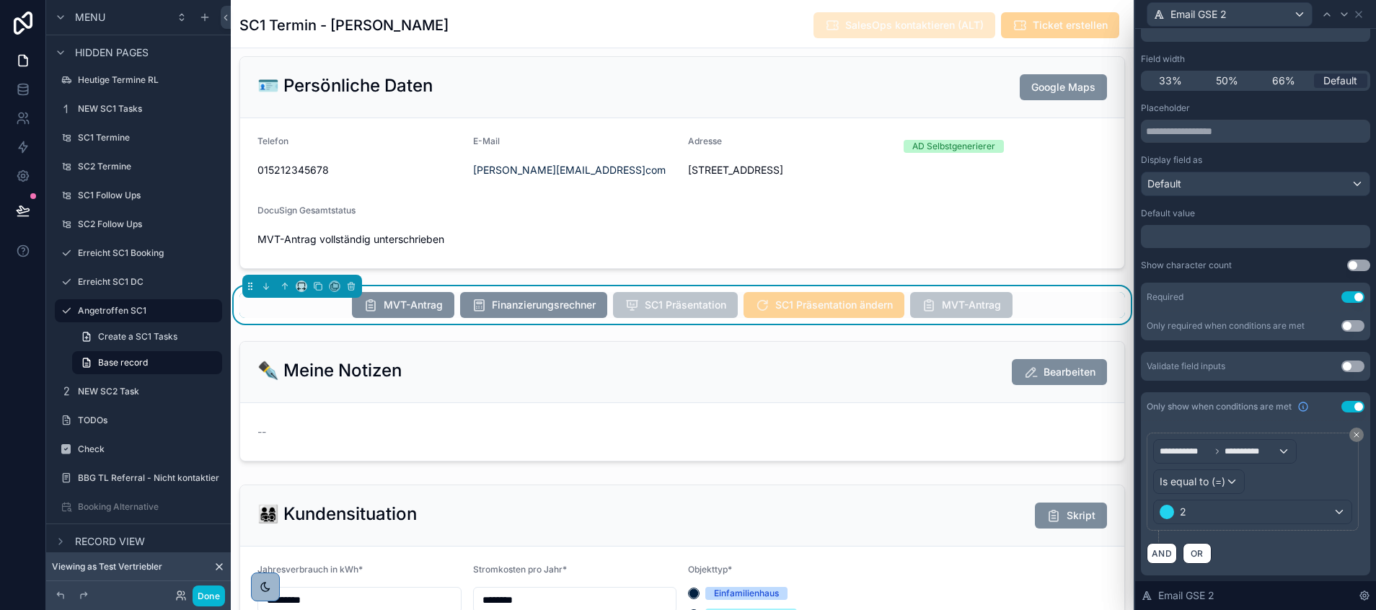
scroll to position [346, 0]
click at [1360, 12] on icon at bounding box center [1359, 15] width 12 height 12
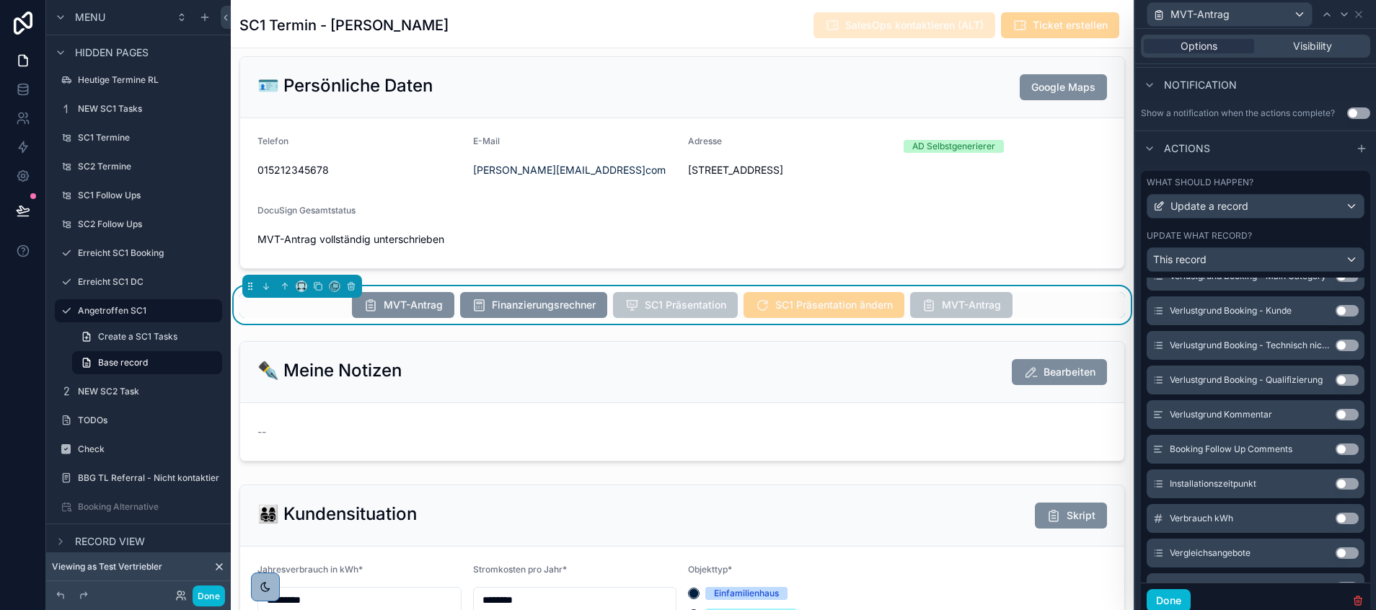
scroll to position [686, 0]
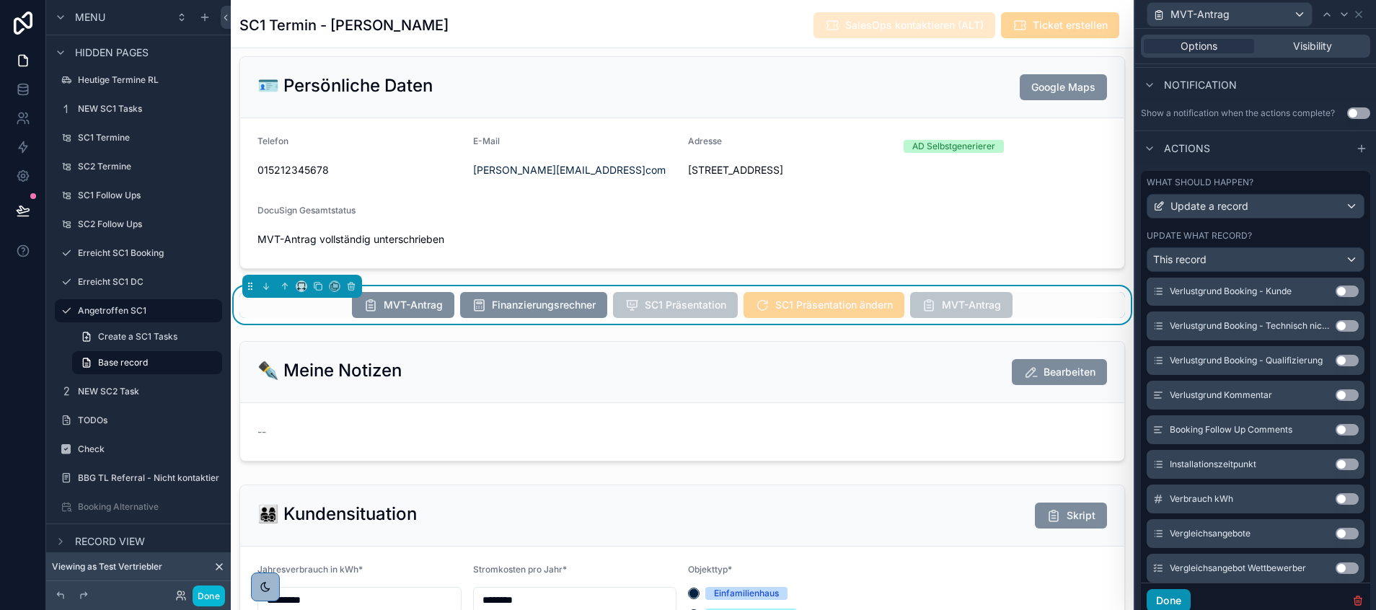
click at [1162, 602] on button "Done" at bounding box center [1168, 600] width 44 height 23
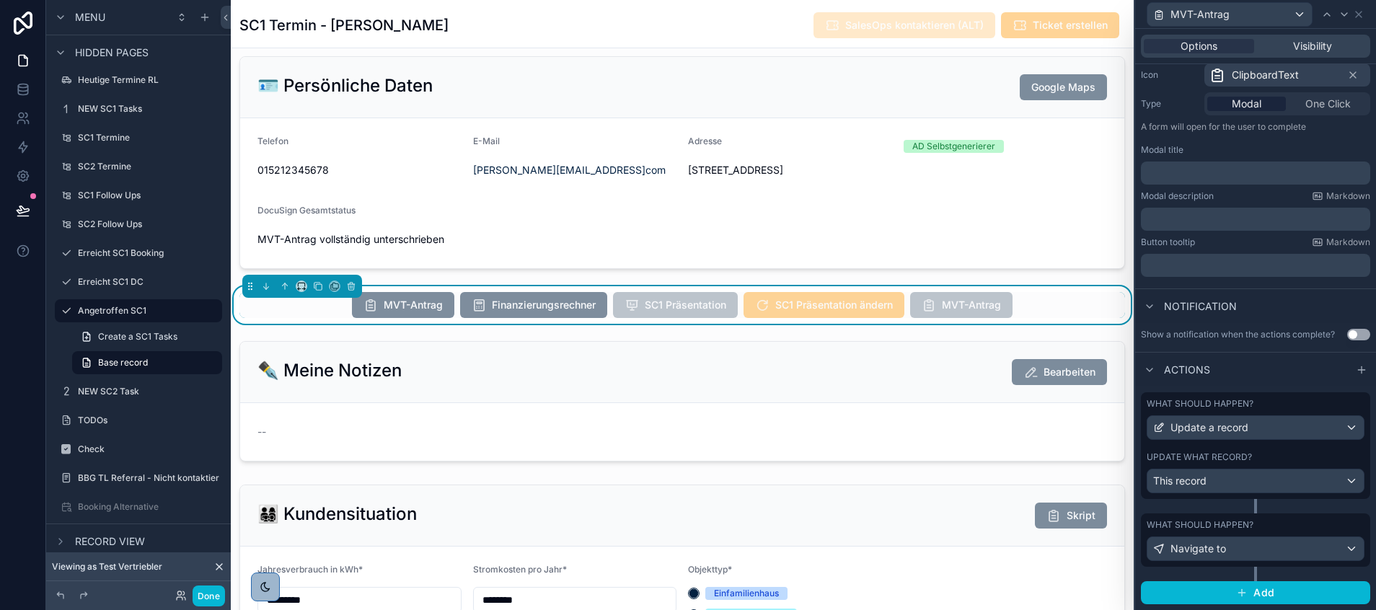
scroll to position [164, 0]
click at [202, 590] on button "Done" at bounding box center [209, 596] width 32 height 21
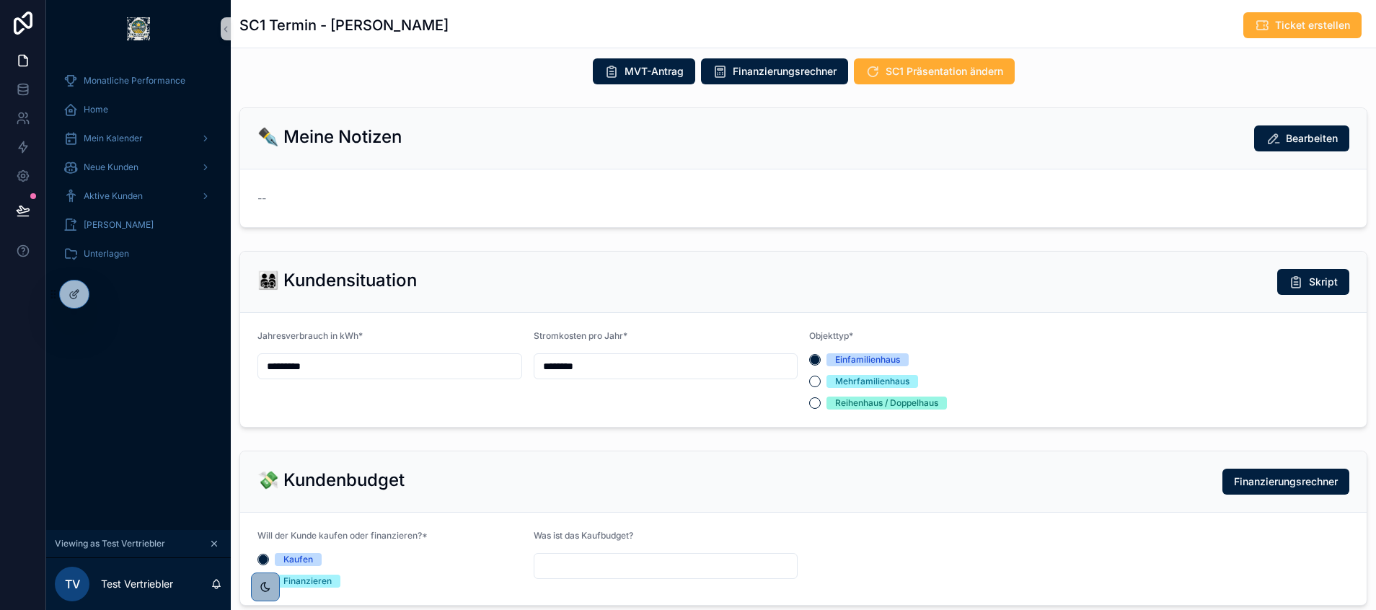
scroll to position [346, 0]
click at [213, 541] on icon "scrollable content" at bounding box center [214, 544] width 10 height 10
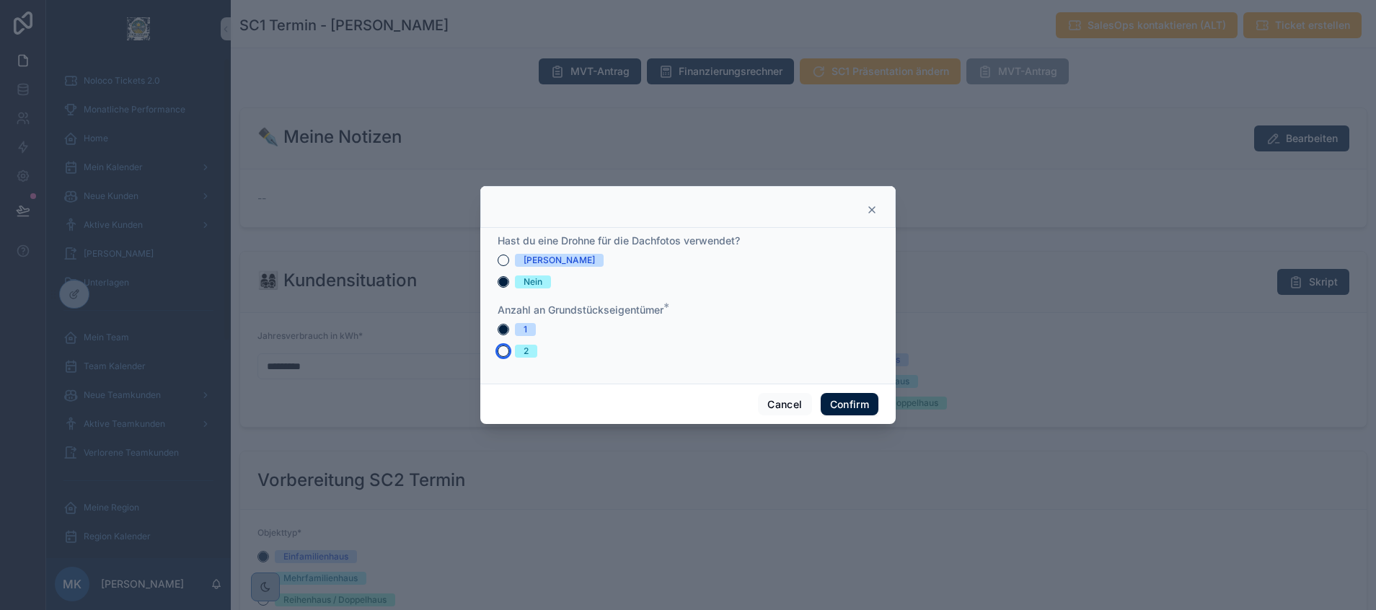
click at [508, 351] on button "2" at bounding box center [504, 351] width 12 height 12
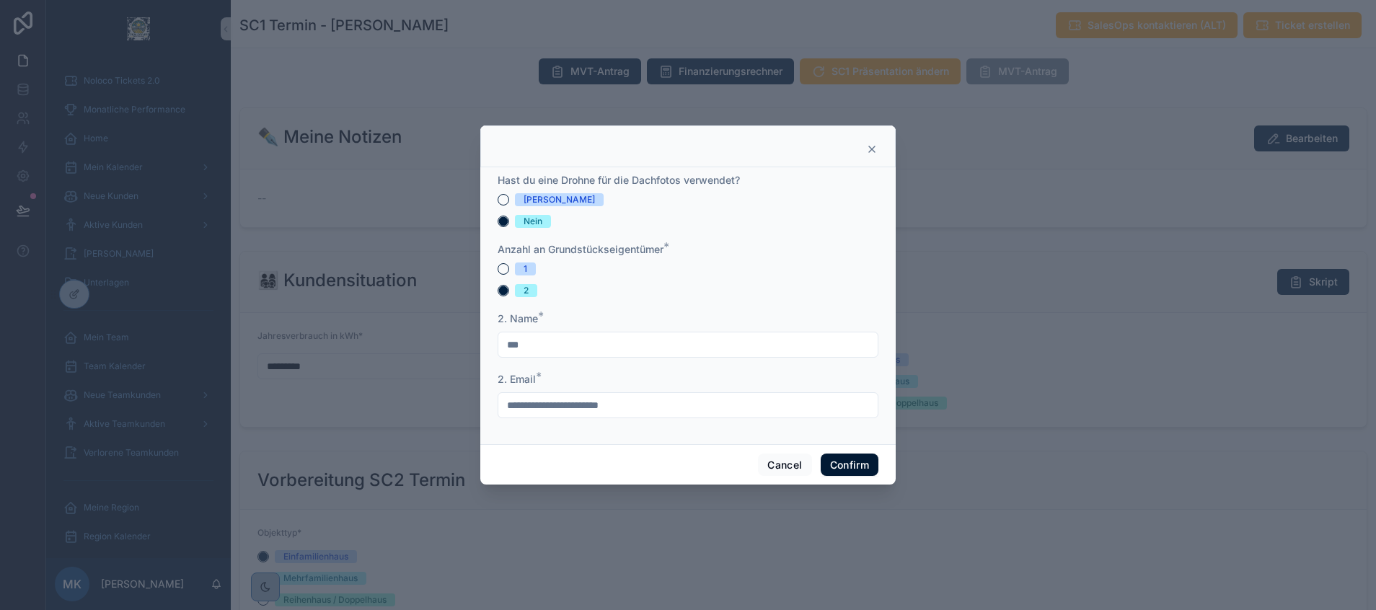
click at [521, 348] on input "***" at bounding box center [687, 345] width 379 height 20
click at [839, 465] on button "Confirm" at bounding box center [850, 465] width 58 height 23
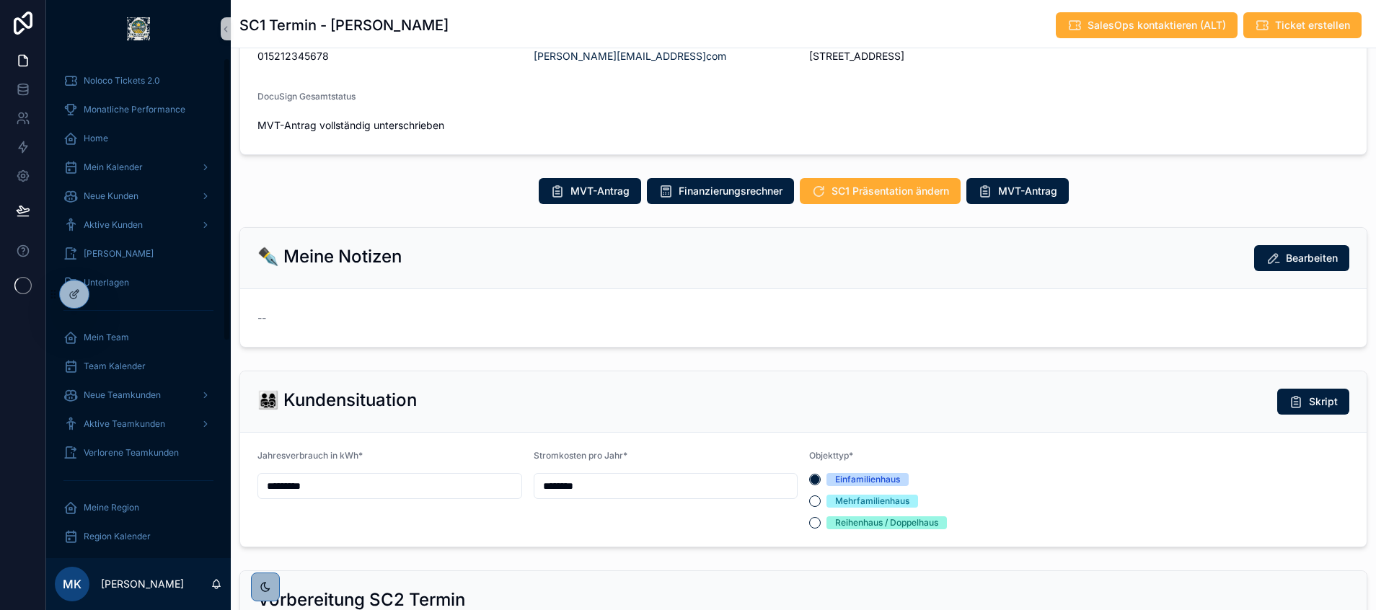
scroll to position [136, 0]
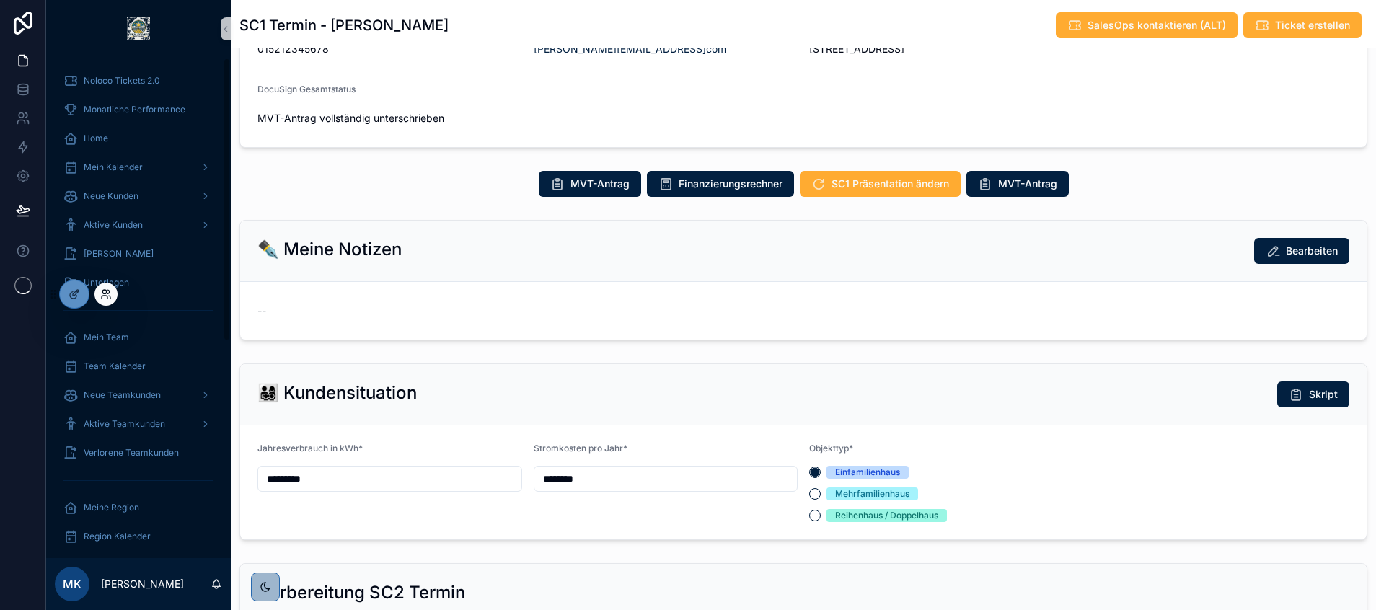
click at [107, 293] on icon at bounding box center [106, 294] width 12 height 12
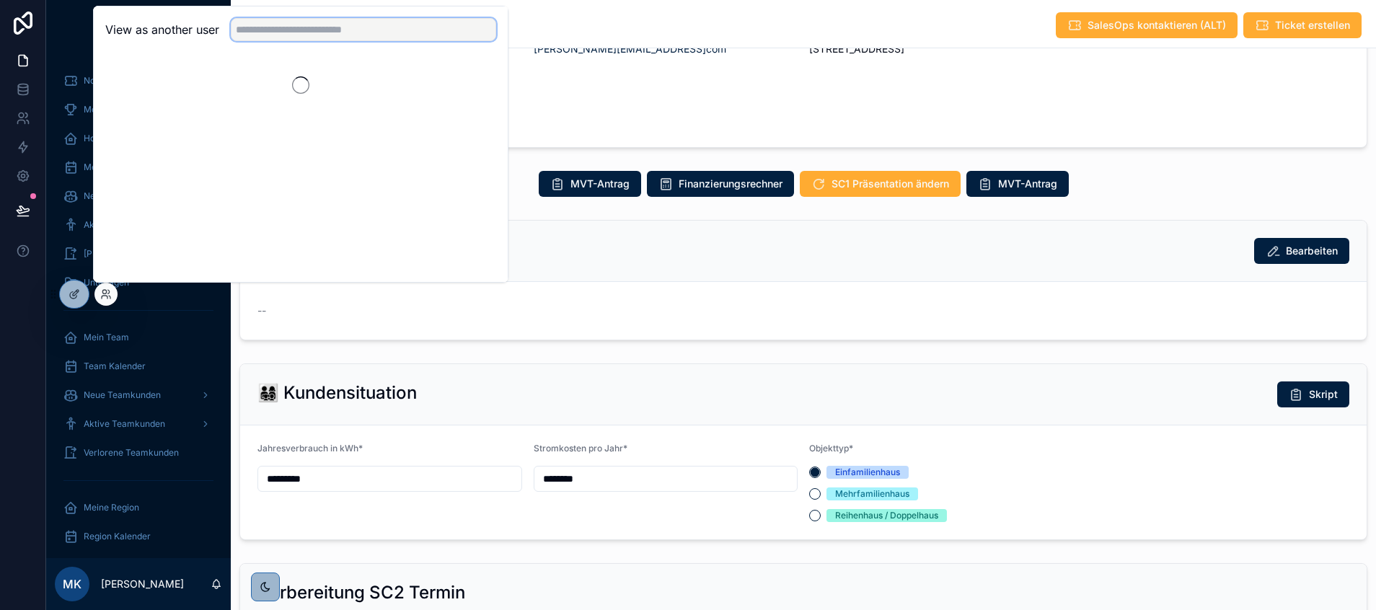
click at [278, 33] on input "text" at bounding box center [363, 29] width 265 height 23
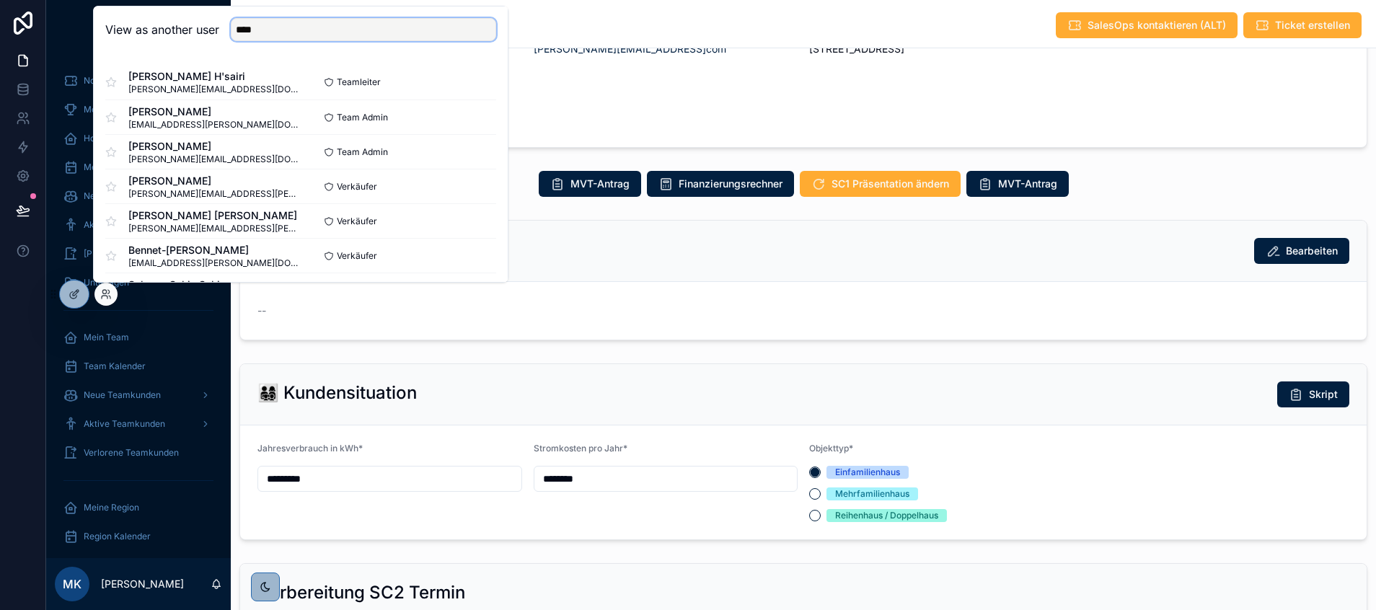
scroll to position [346, 0]
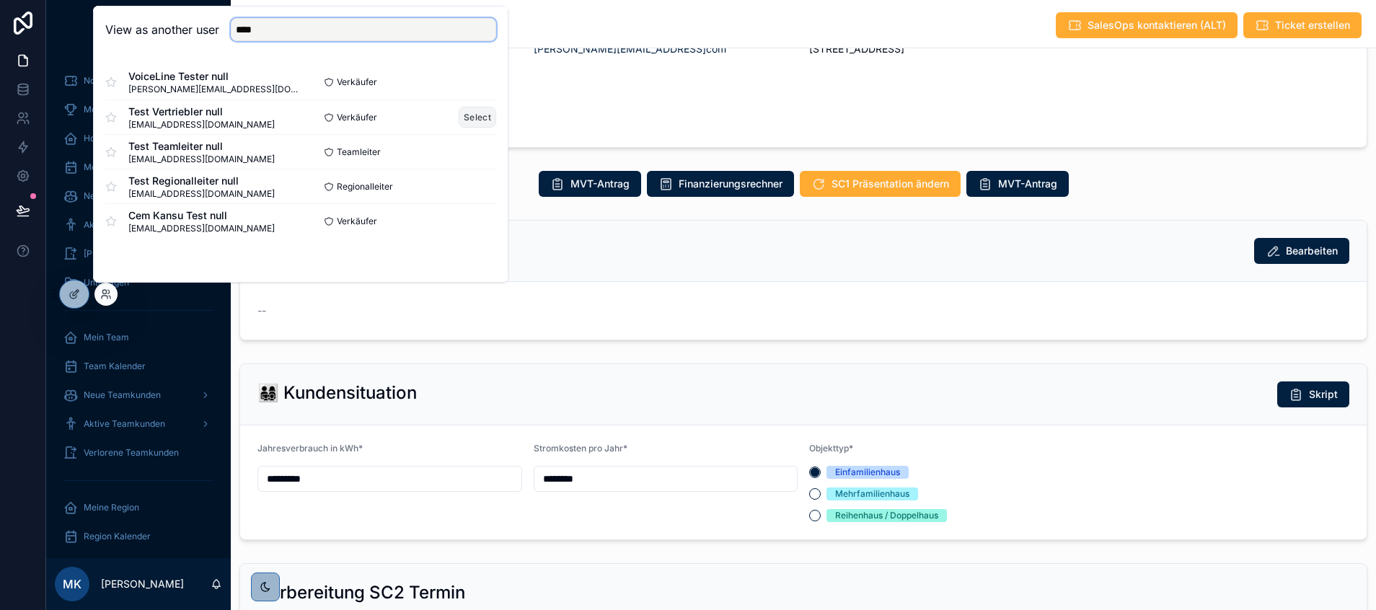
type input "****"
click at [465, 115] on button "Select" at bounding box center [477, 117] width 37 height 21
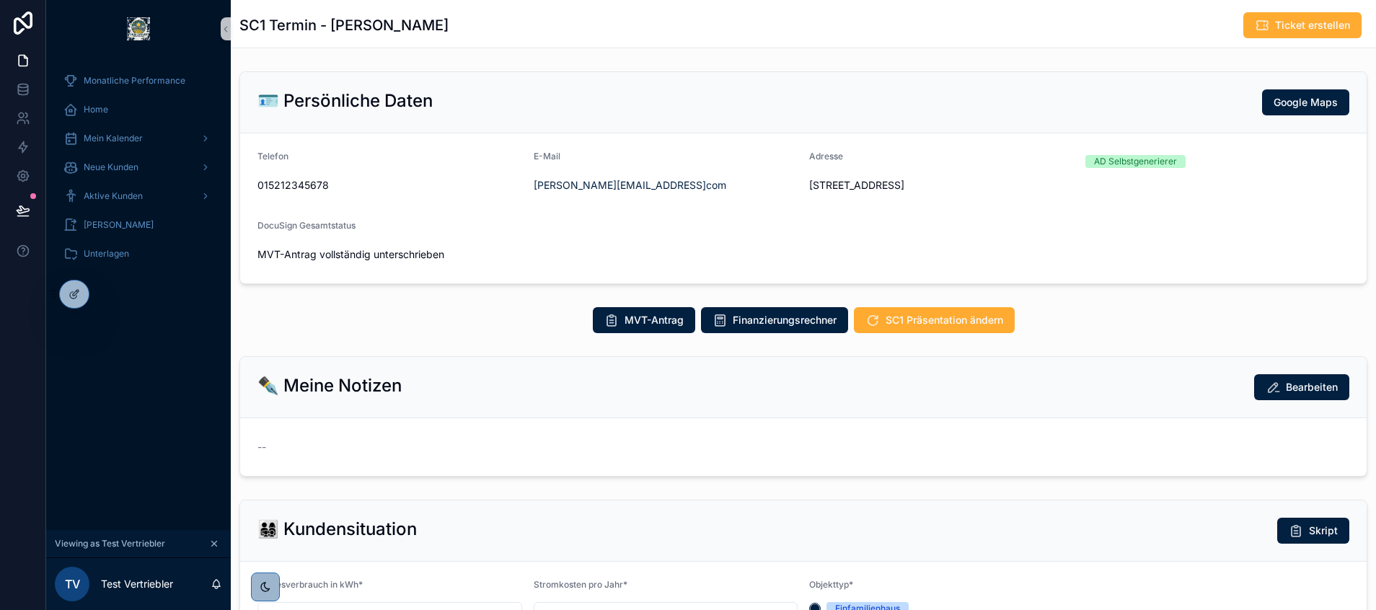
scroll to position [346, 0]
click at [70, 291] on icon at bounding box center [75, 294] width 12 height 12
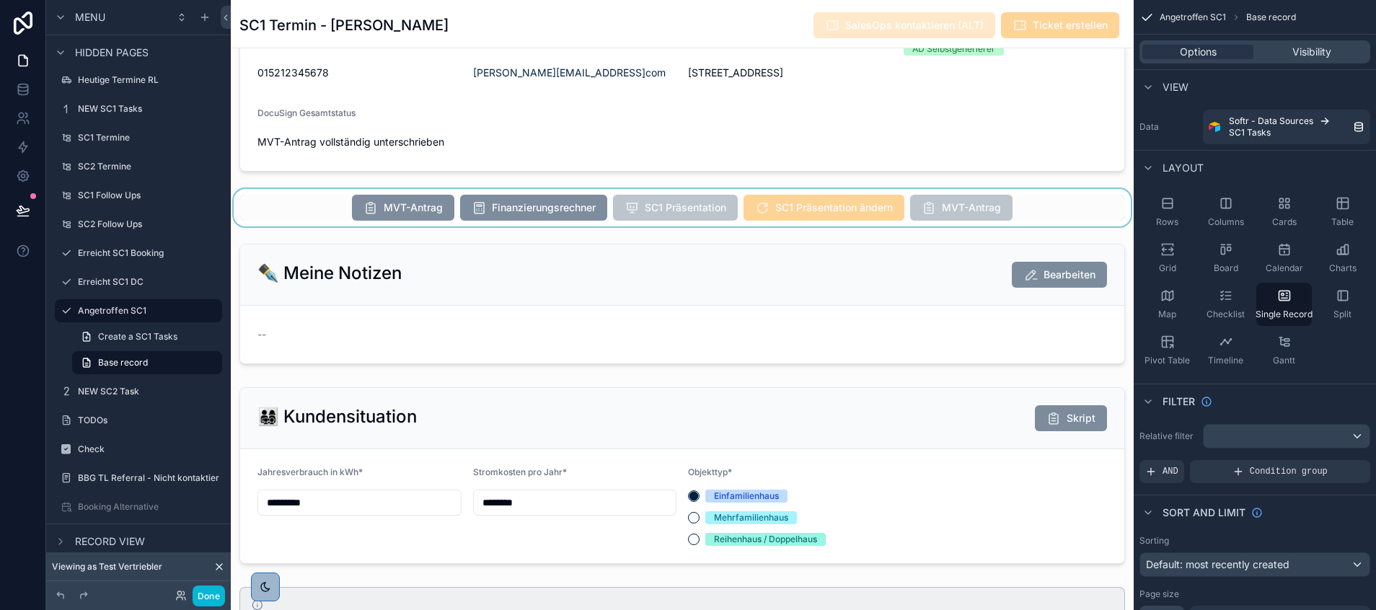
click at [736, 223] on div "scrollable content" at bounding box center [682, 207] width 903 height 37
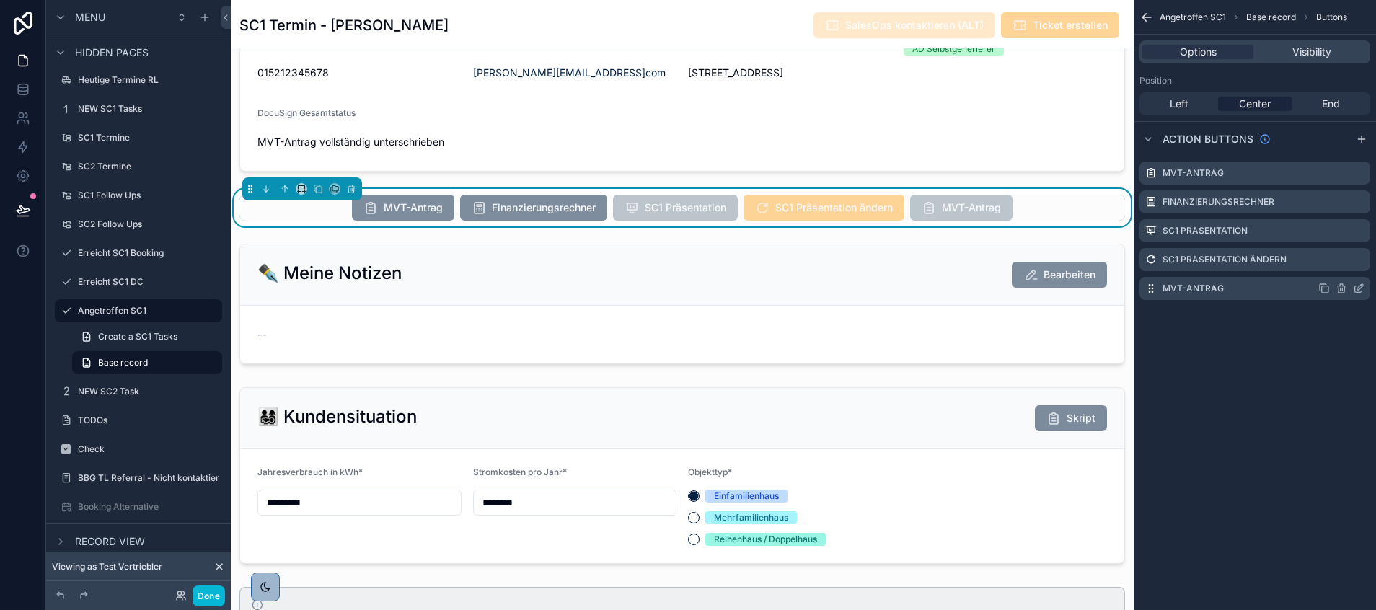
click at [1357, 286] on icon "scrollable content" at bounding box center [1359, 289] width 12 height 12
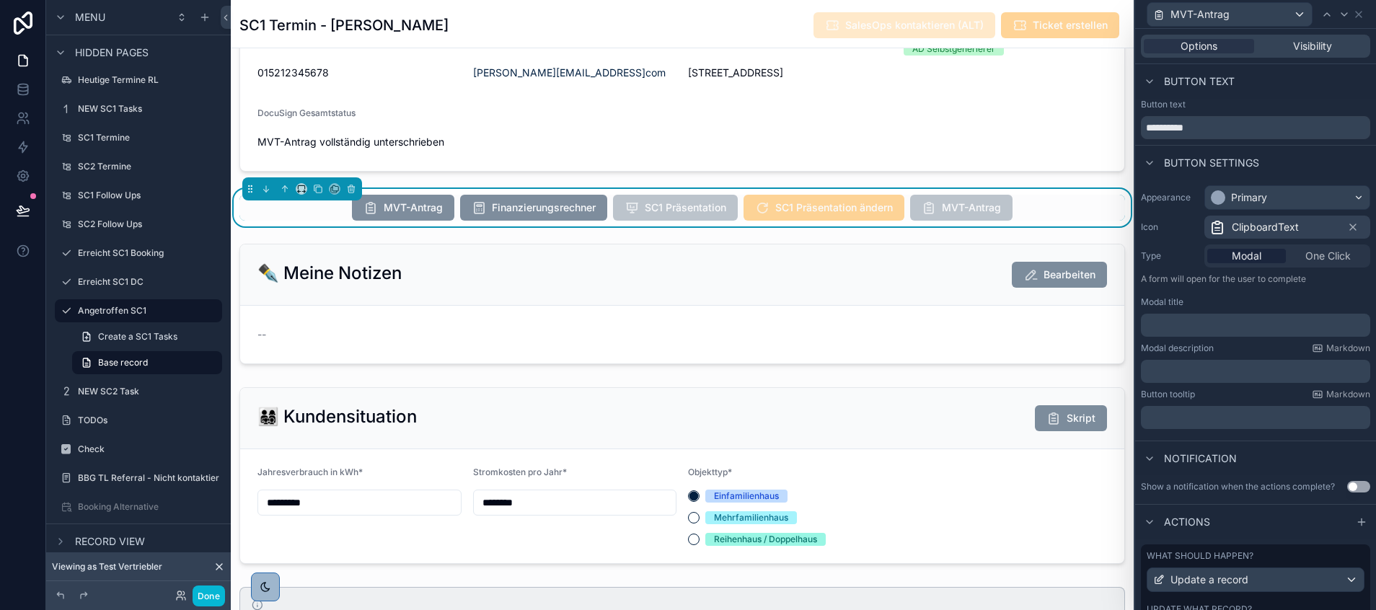
scroll to position [164, 0]
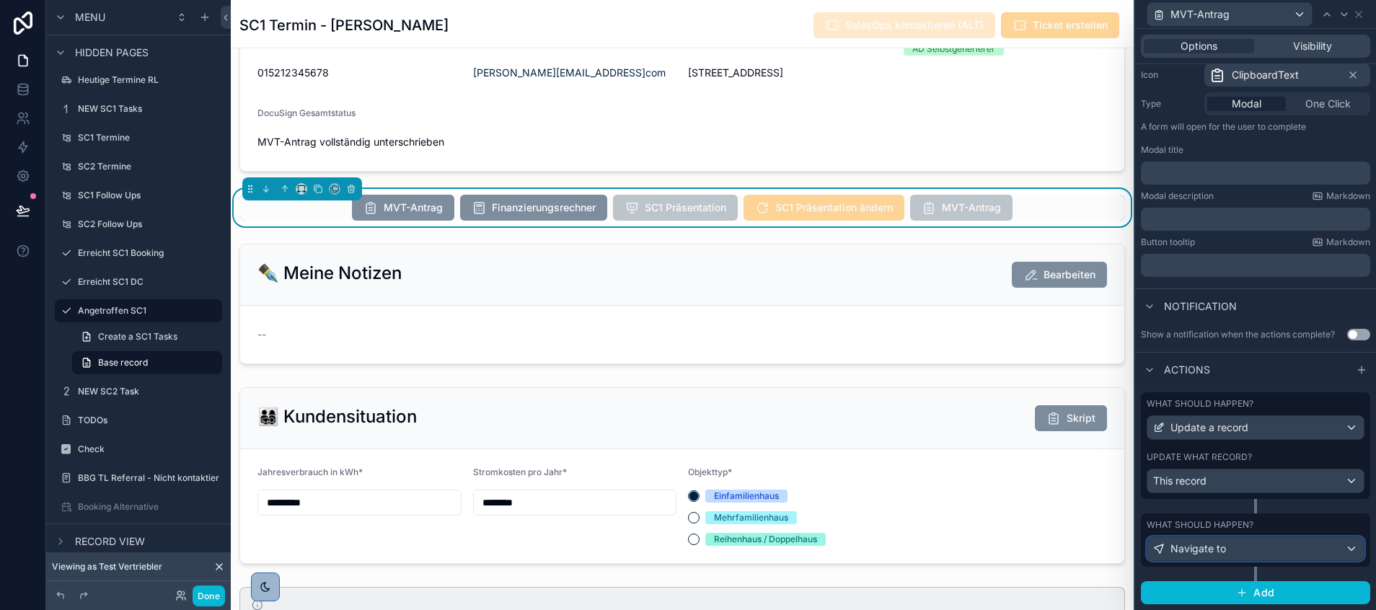
click at [1214, 537] on div "Navigate to" at bounding box center [1255, 548] width 216 height 23
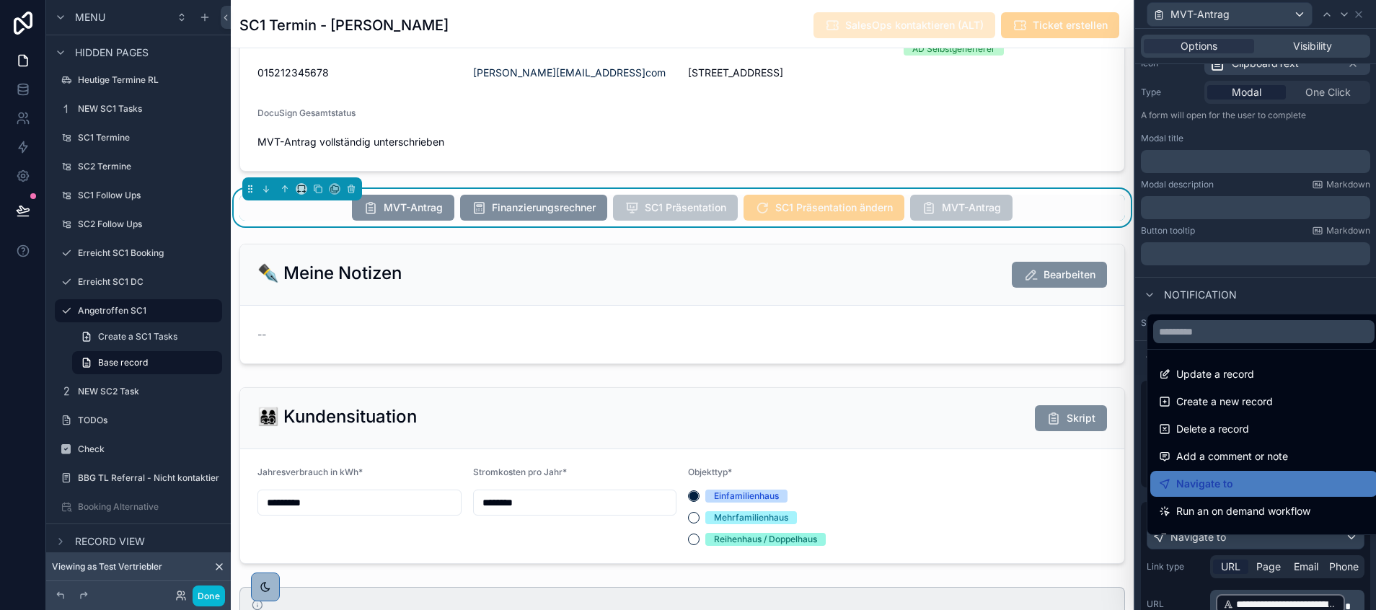
click at [1214, 551] on div at bounding box center [1255, 305] width 241 height 610
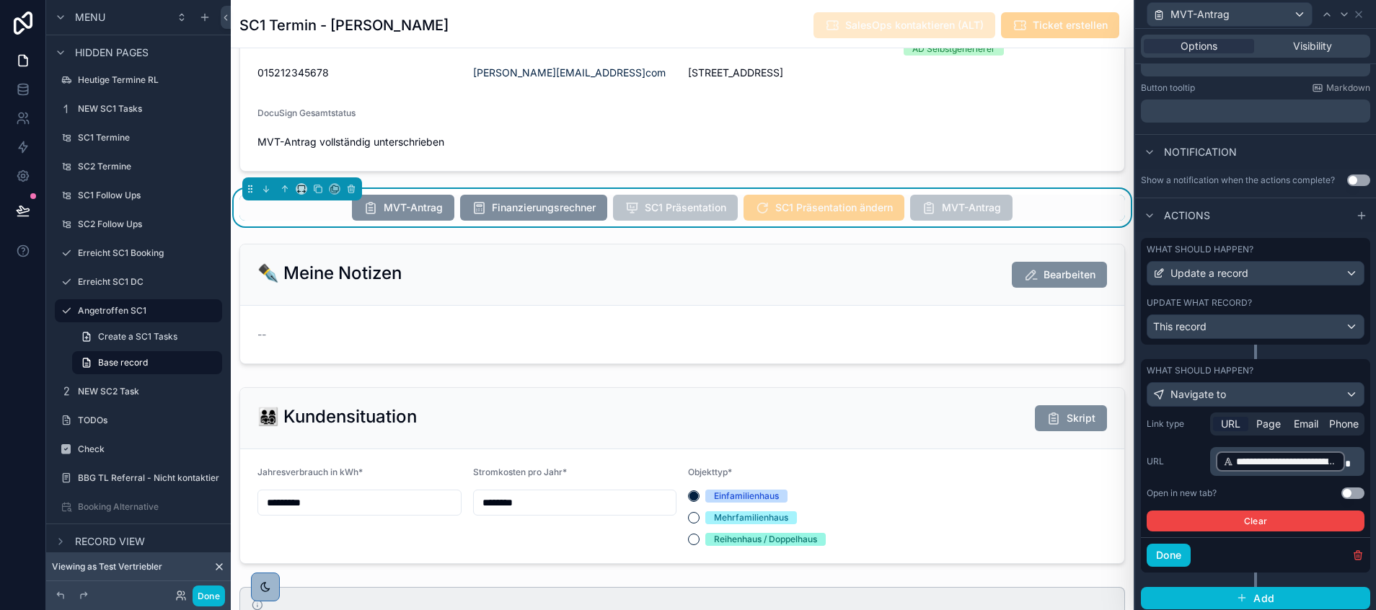
scroll to position [308, 0]
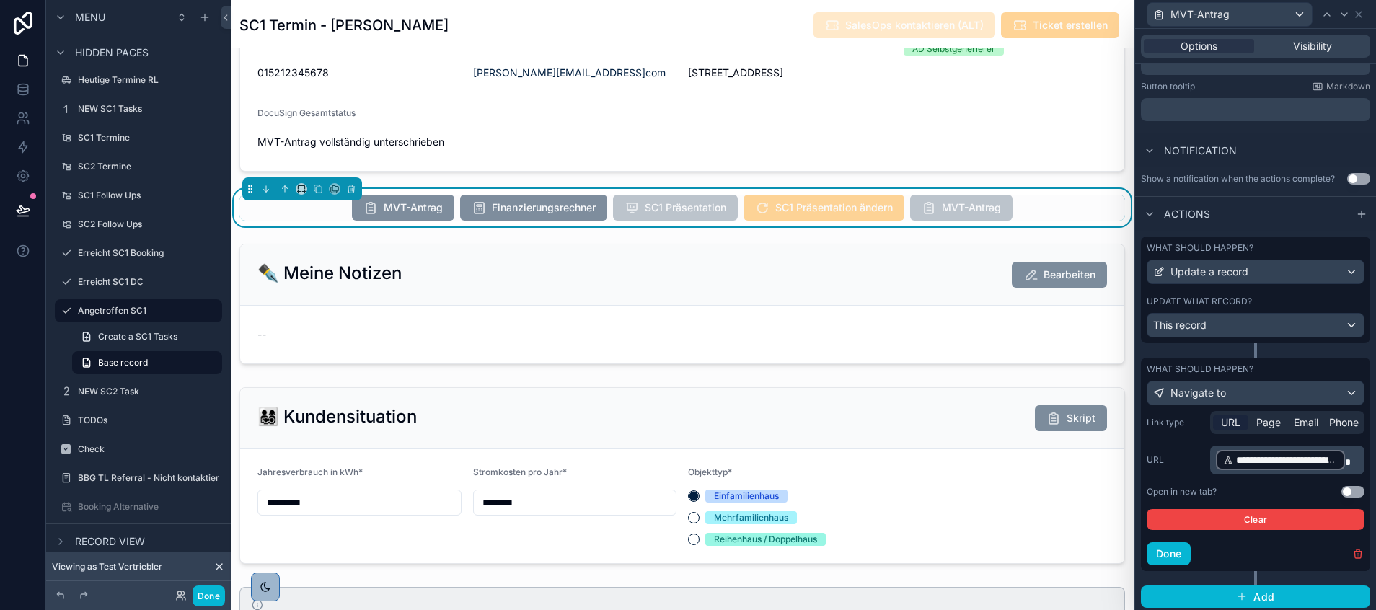
click at [1285, 467] on span "**********" at bounding box center [1287, 460] width 102 height 14
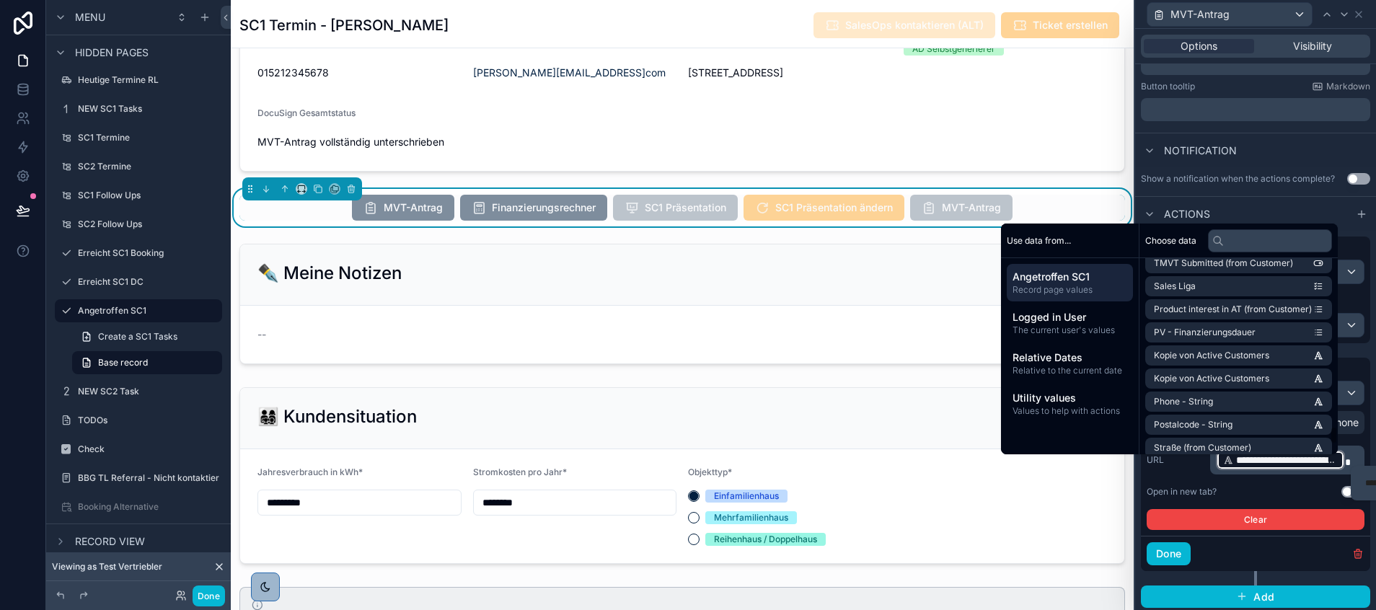
scroll to position [7750, 0]
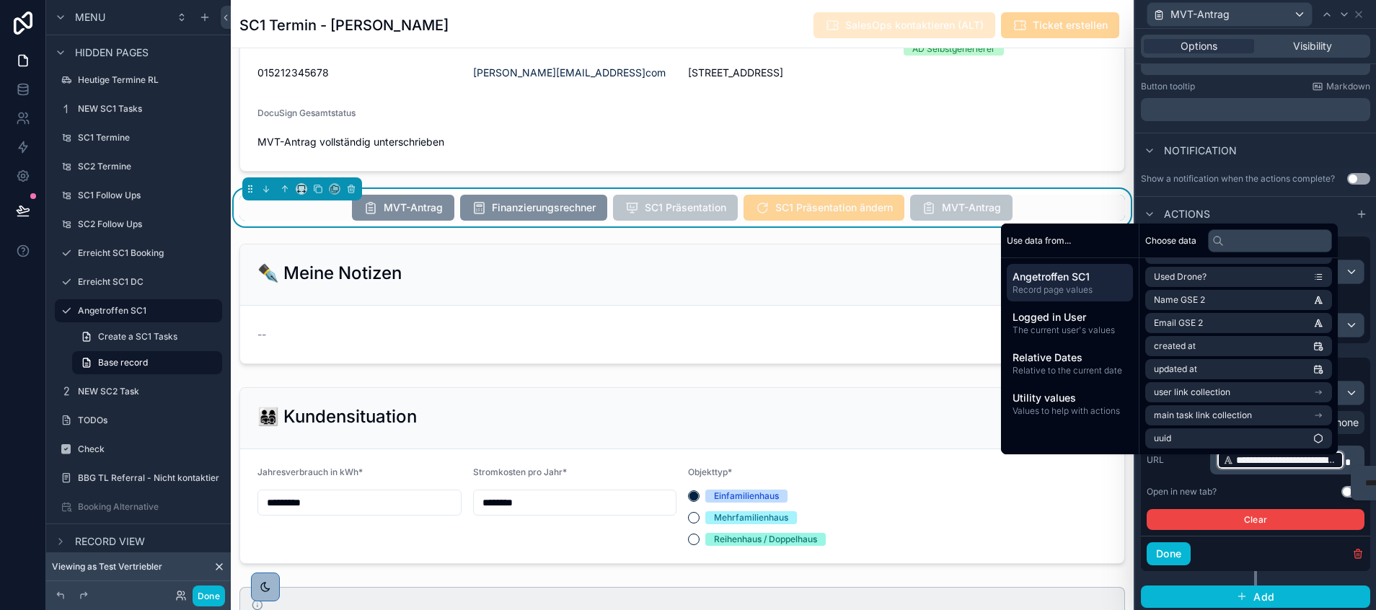
click at [1187, 474] on div "**********" at bounding box center [1255, 460] width 218 height 29
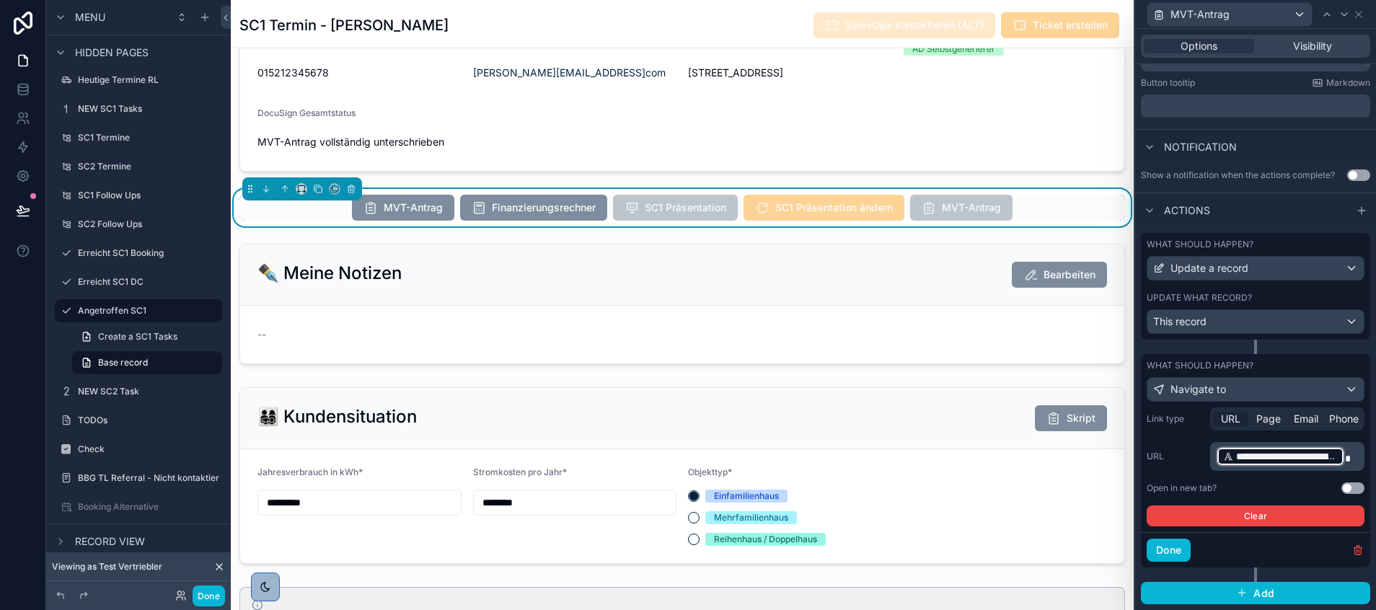
scroll to position [323, 0]
click at [1333, 482] on div "**********" at bounding box center [1255, 466] width 218 height 119
click at [1341, 486] on button "Use setting" at bounding box center [1352, 488] width 23 height 12
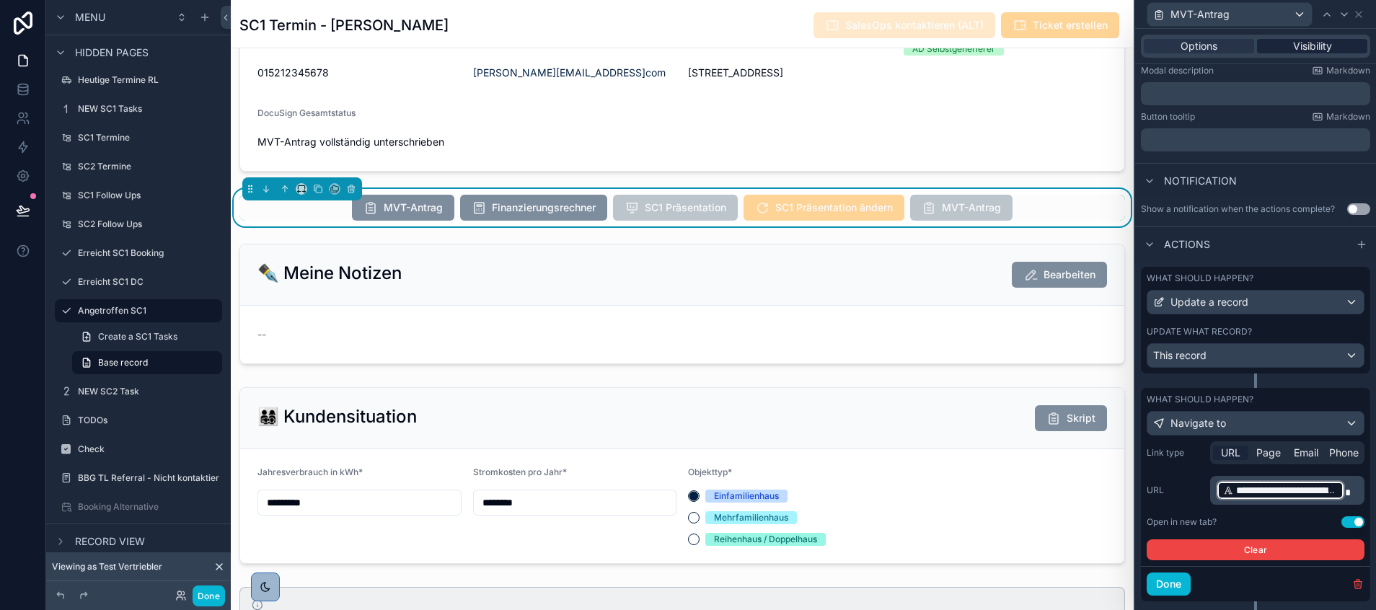
click at [1296, 53] on span "Visibility" at bounding box center [1312, 46] width 39 height 14
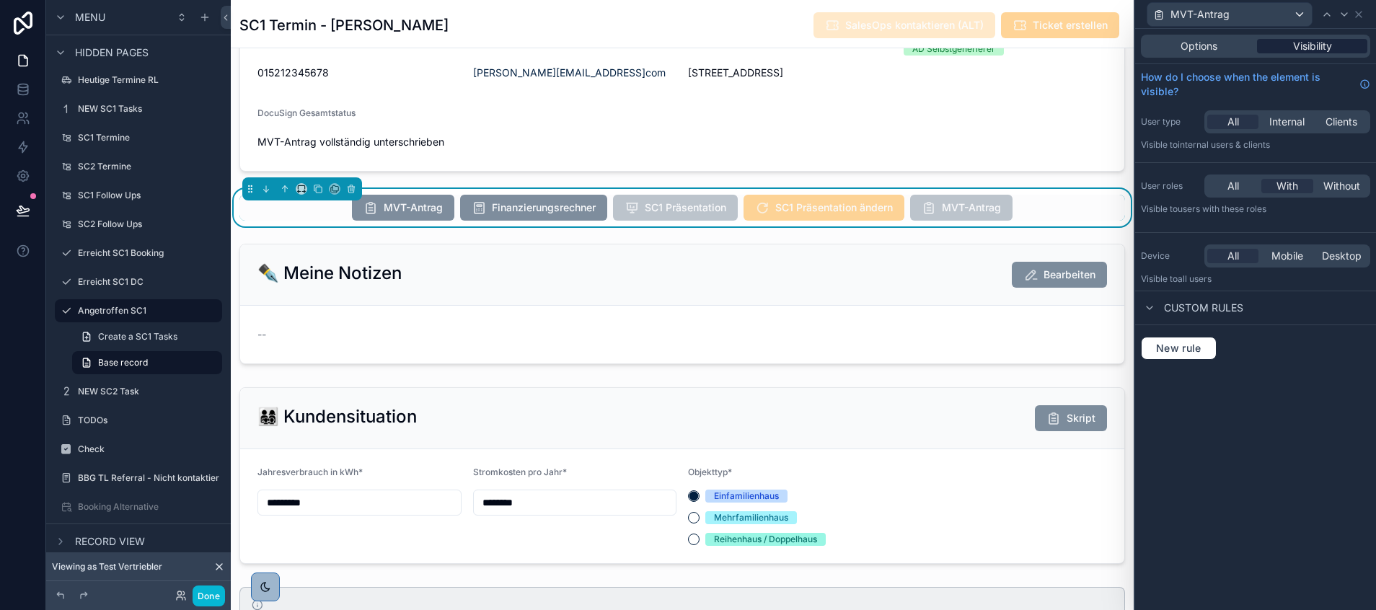
scroll to position [0, 0]
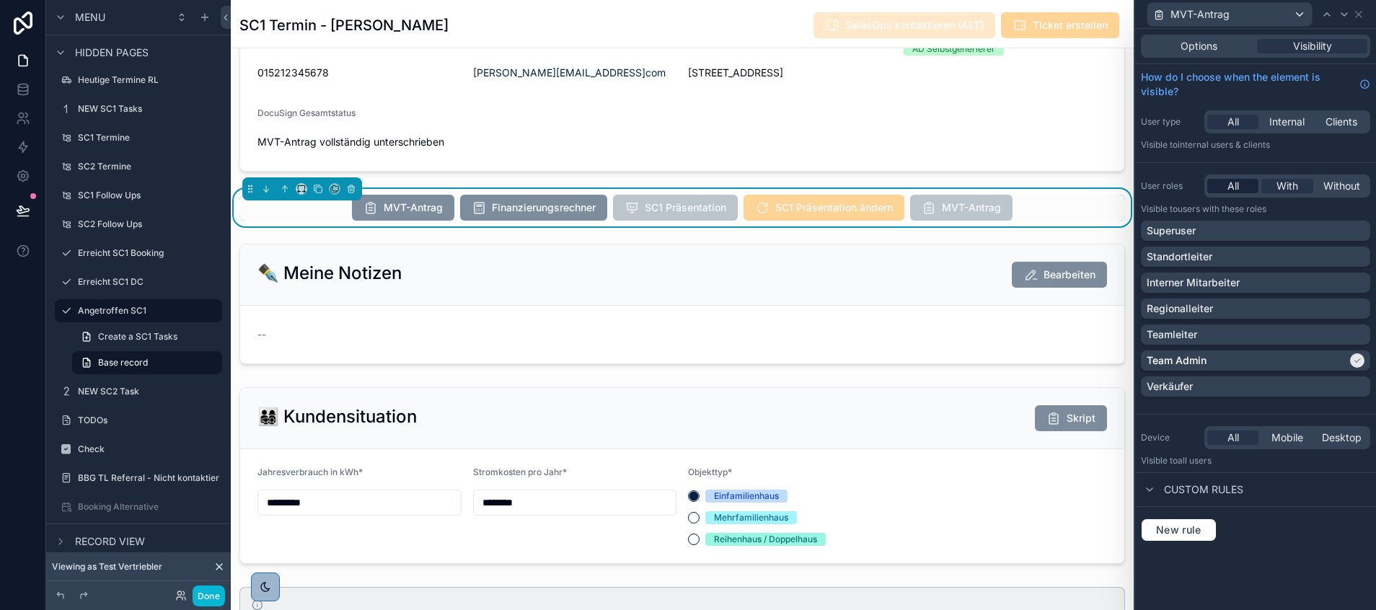
click at [1226, 189] on div "All" at bounding box center [1232, 186] width 51 height 14
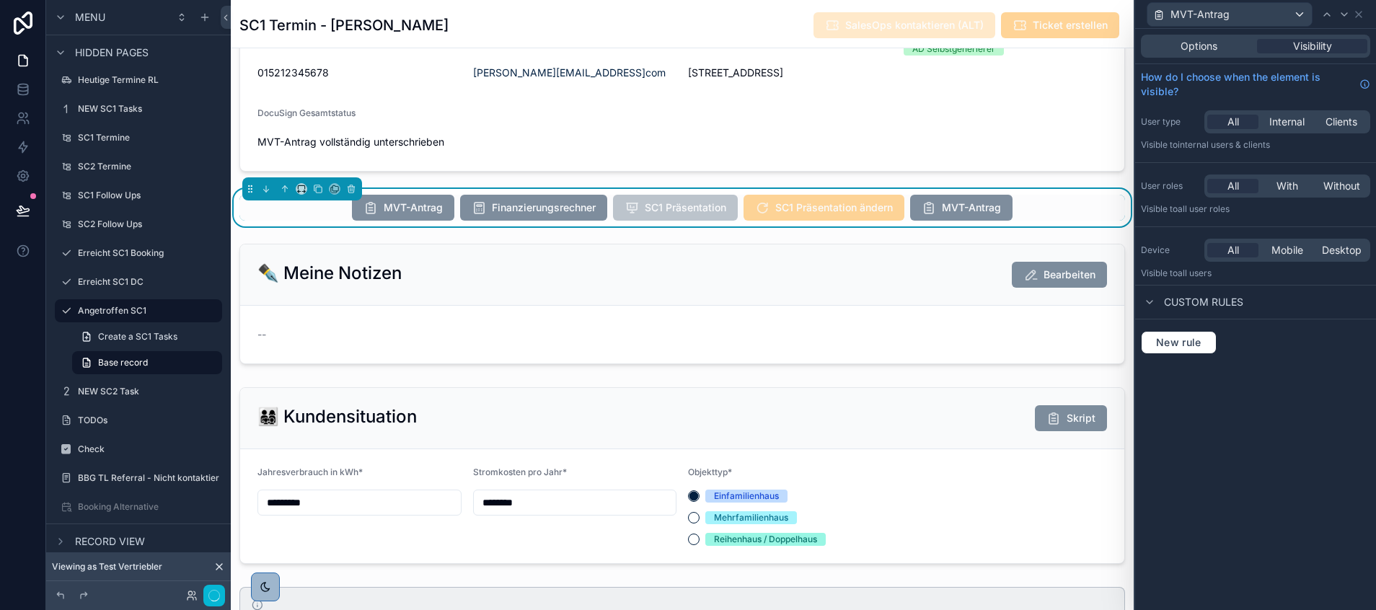
scroll to position [346, 0]
click at [1203, 43] on span "Options" at bounding box center [1198, 46] width 37 height 14
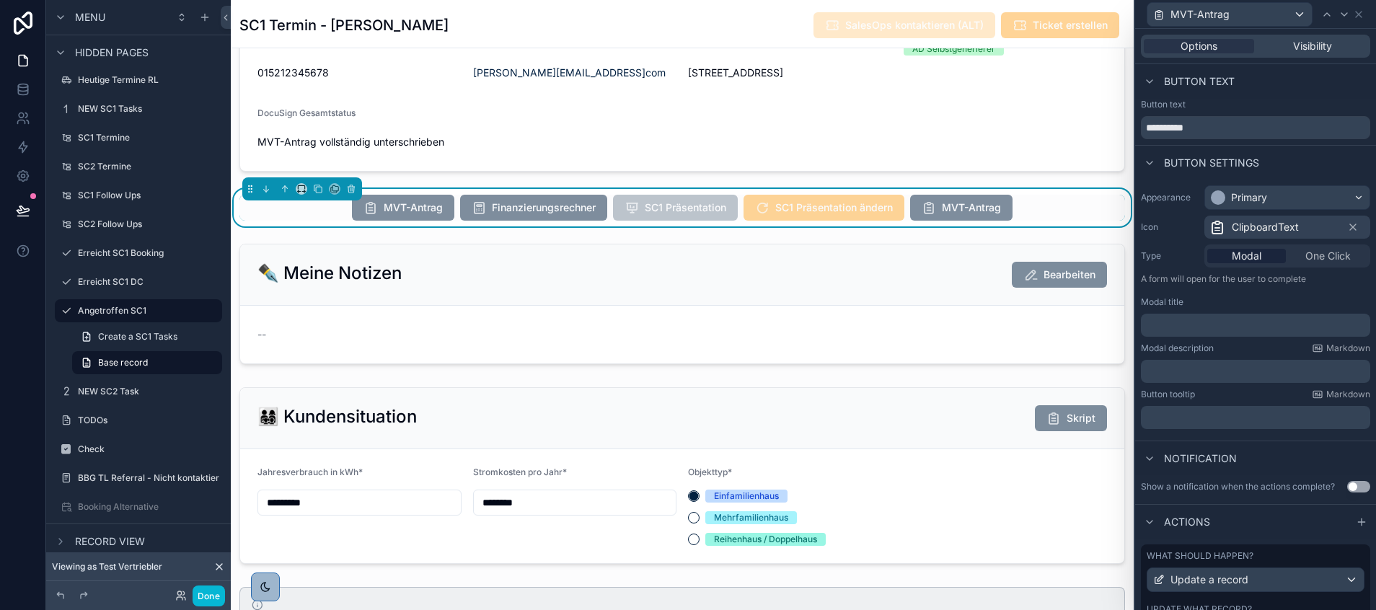
scroll to position [164, 0]
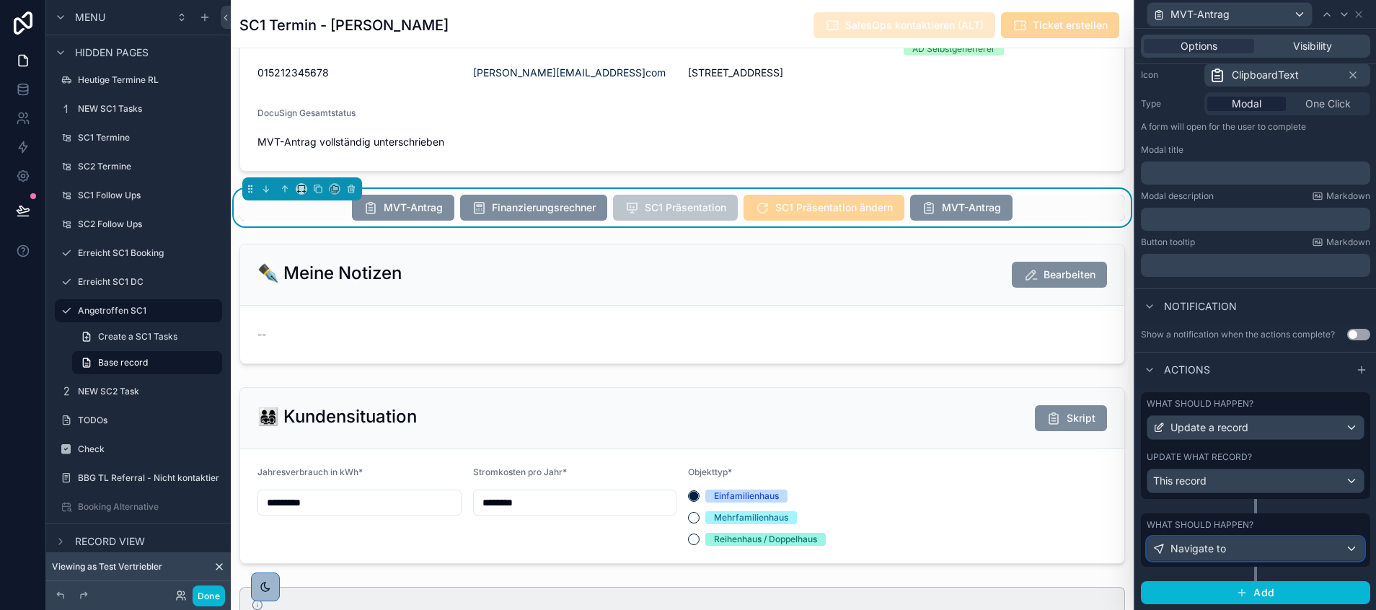
click at [1231, 543] on div "Navigate to" at bounding box center [1255, 548] width 216 height 23
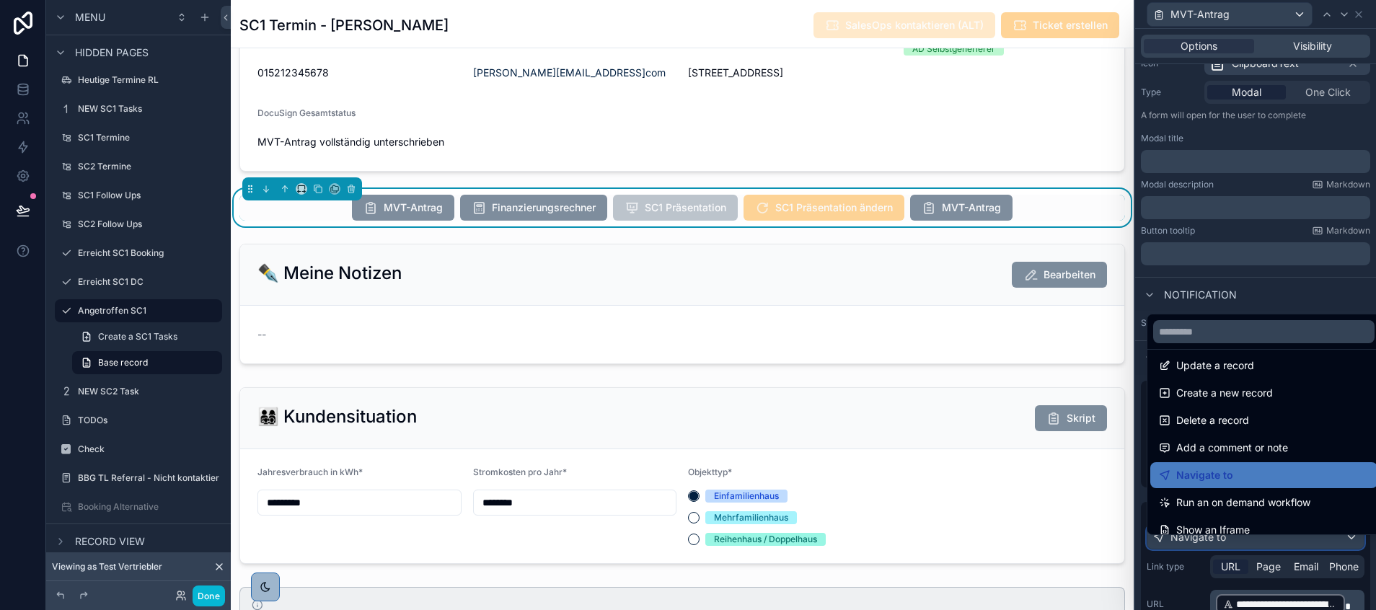
scroll to position [0, 0]
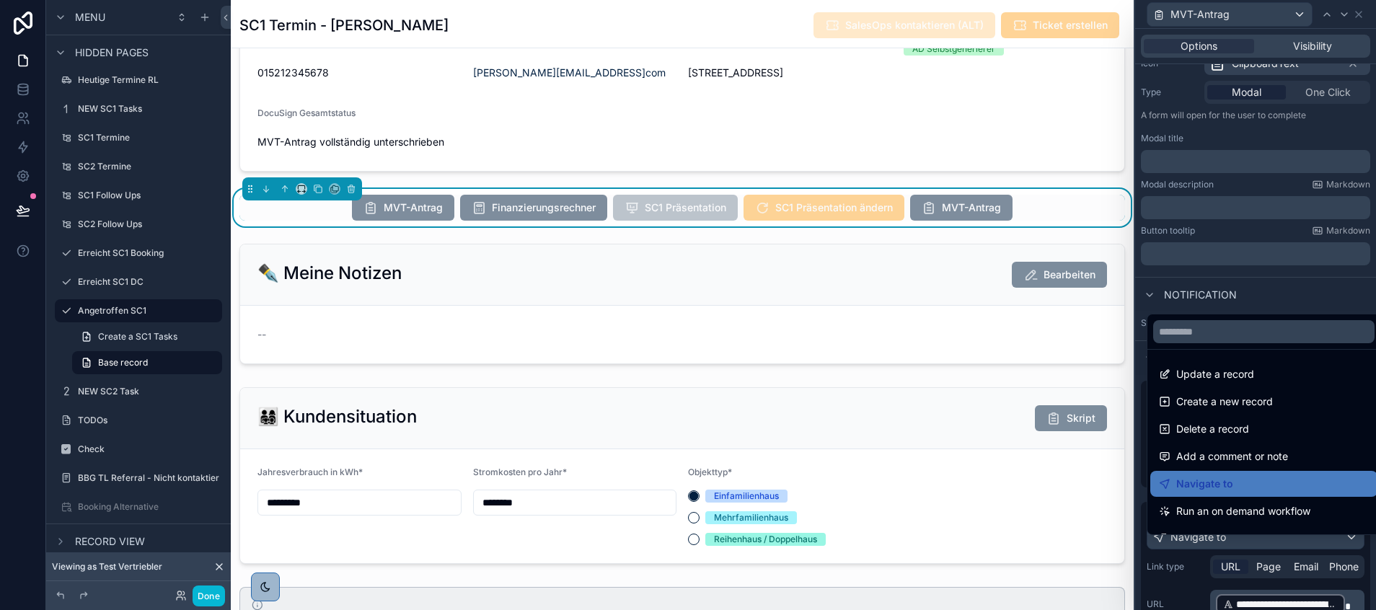
click at [1234, 556] on div at bounding box center [1255, 305] width 241 height 610
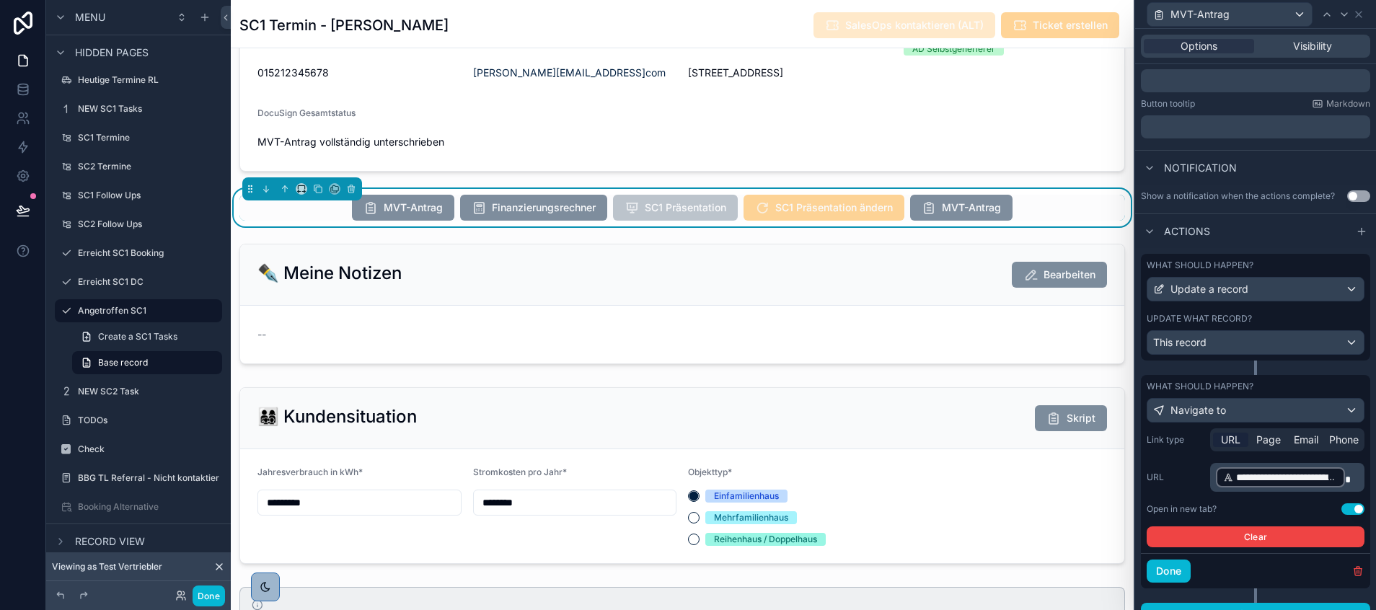
scroll to position [293, 0]
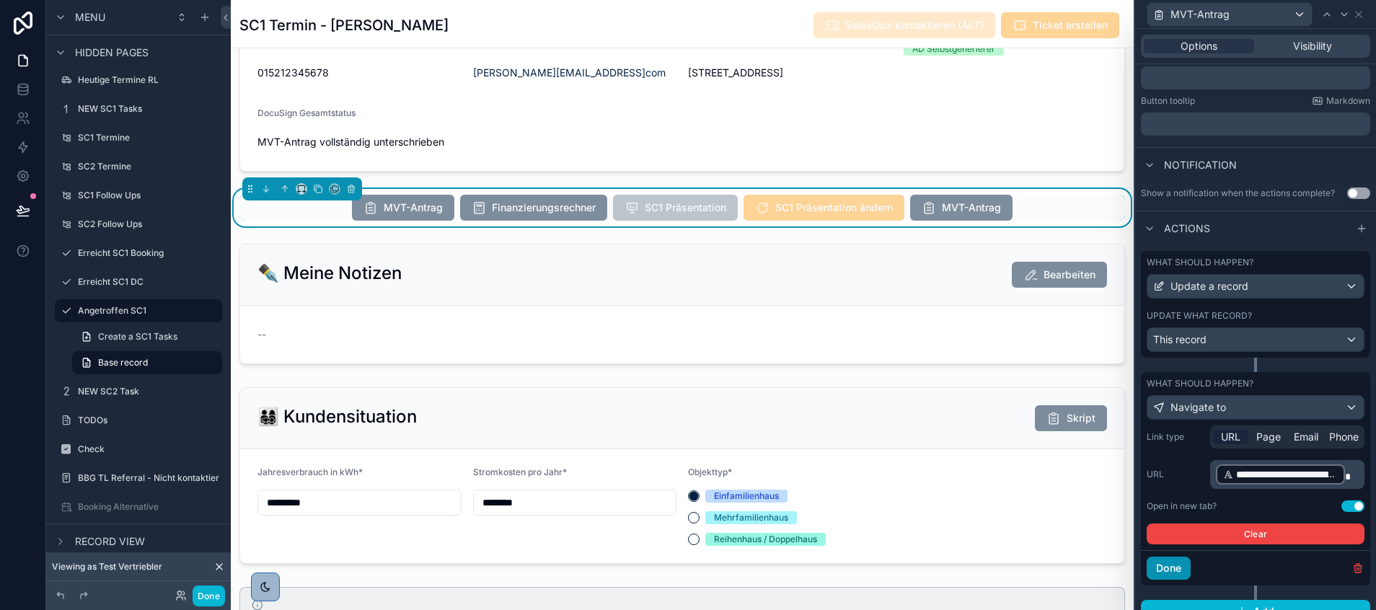
click at [1173, 580] on button "Done" at bounding box center [1168, 568] width 44 height 23
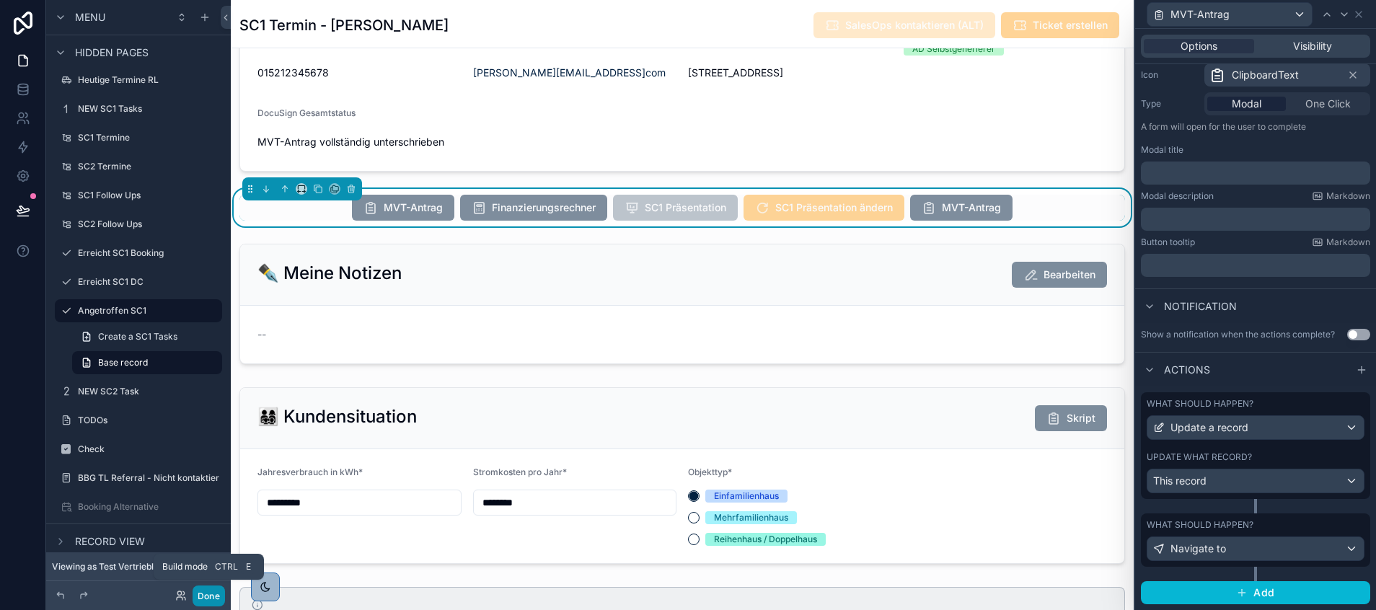
click at [199, 593] on button "Done" at bounding box center [209, 596] width 32 height 21
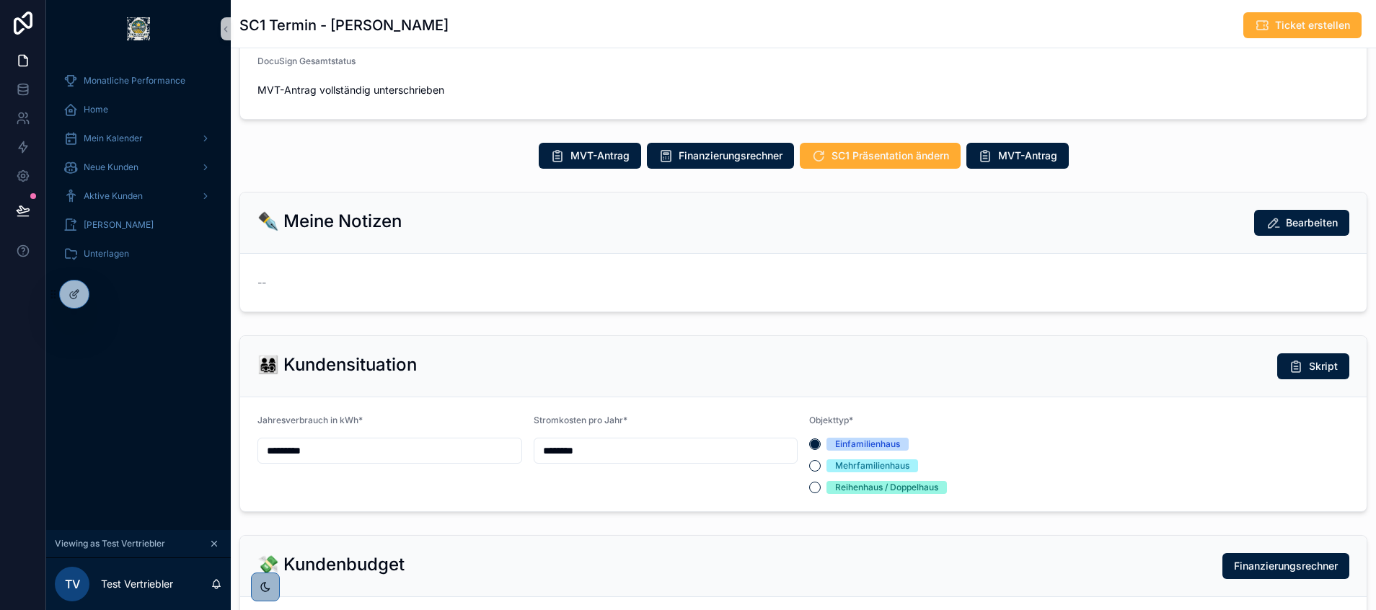
scroll to position [0, 0]
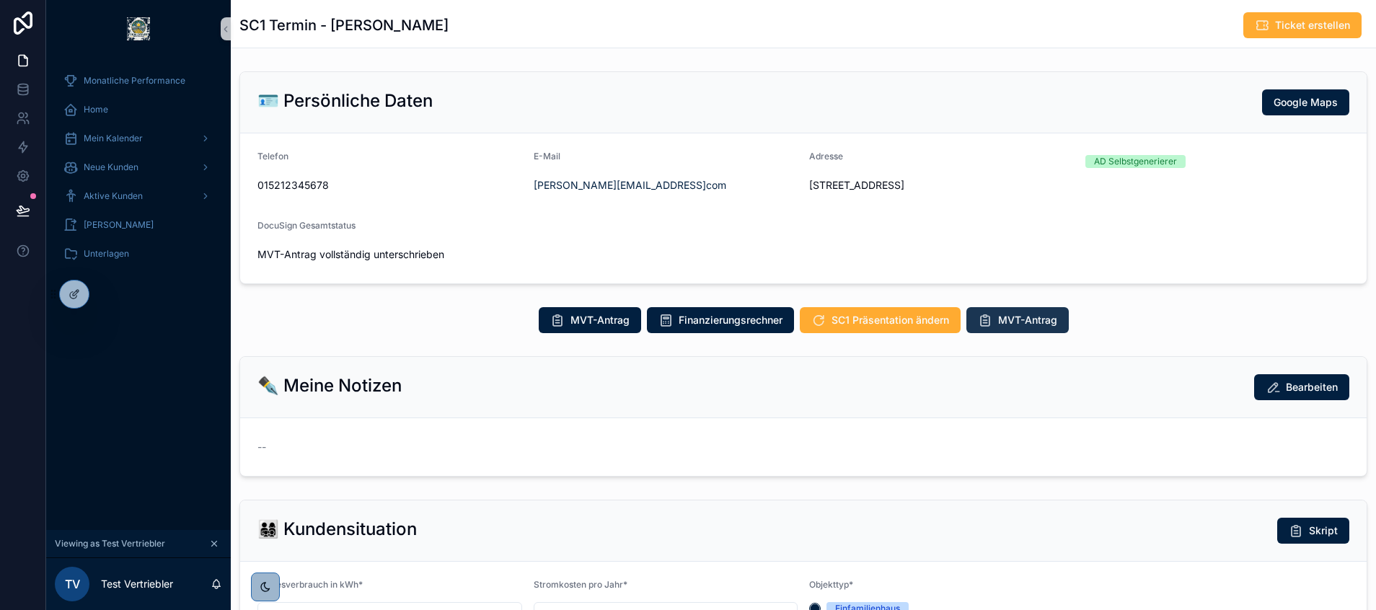
click at [1033, 321] on span "MVT-Antrag" at bounding box center [1027, 320] width 59 height 14
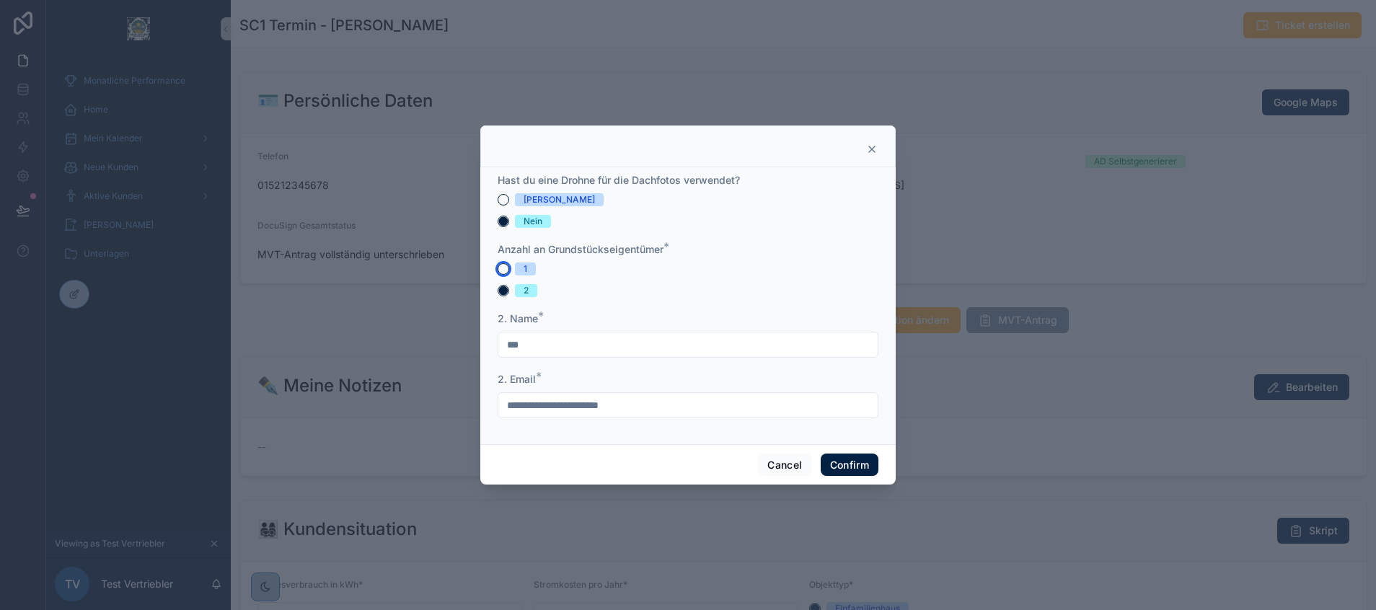
click at [503, 266] on button "1" at bounding box center [504, 269] width 12 height 12
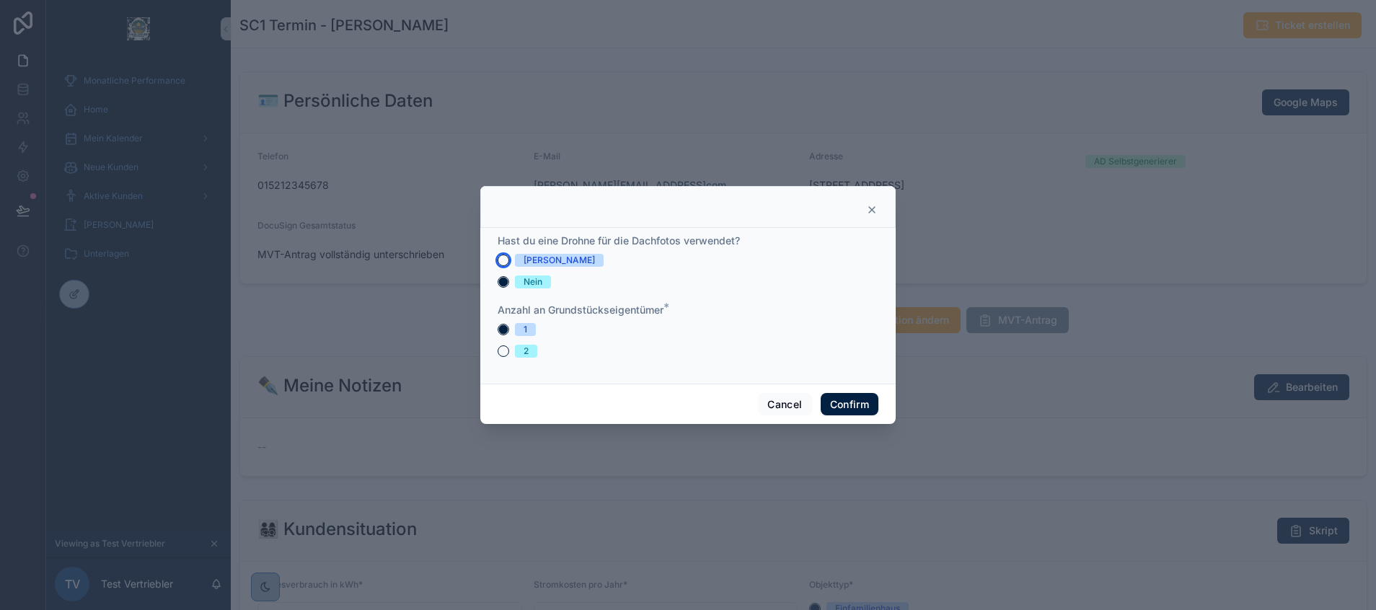
click at [502, 261] on button "[PERSON_NAME]" at bounding box center [504, 261] width 12 height 12
click at [849, 404] on button "Confirm" at bounding box center [850, 404] width 58 height 23
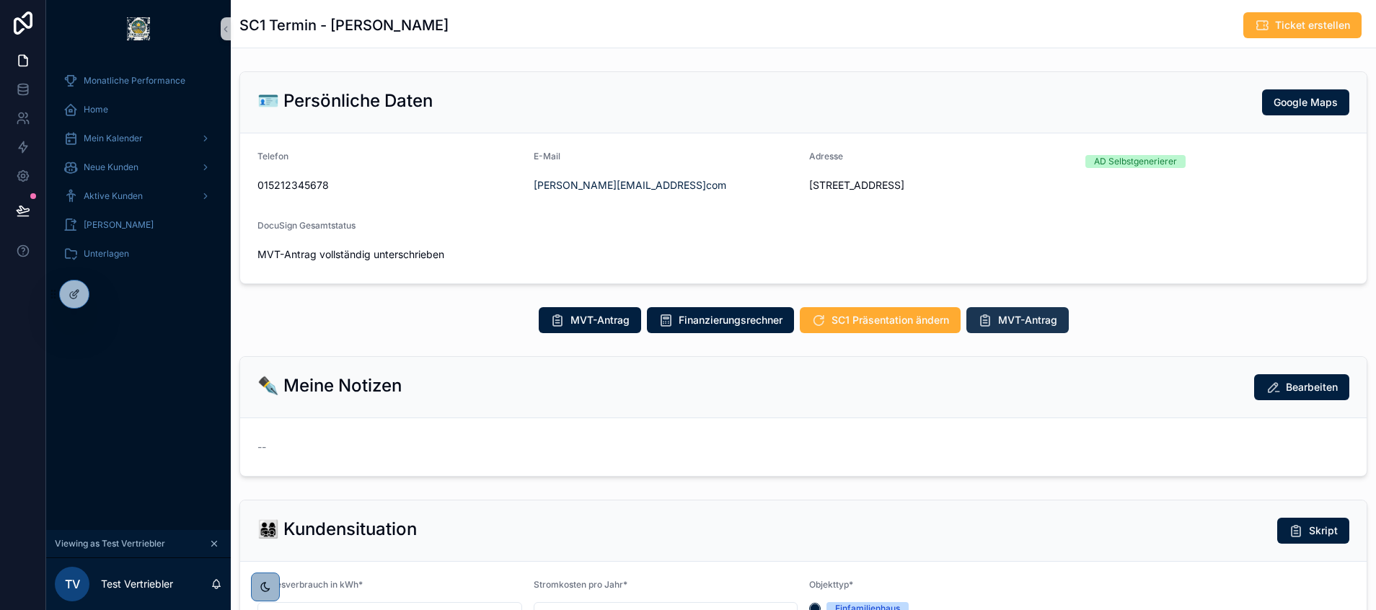
click at [1005, 322] on span "MVT-Antrag" at bounding box center [1027, 320] width 59 height 14
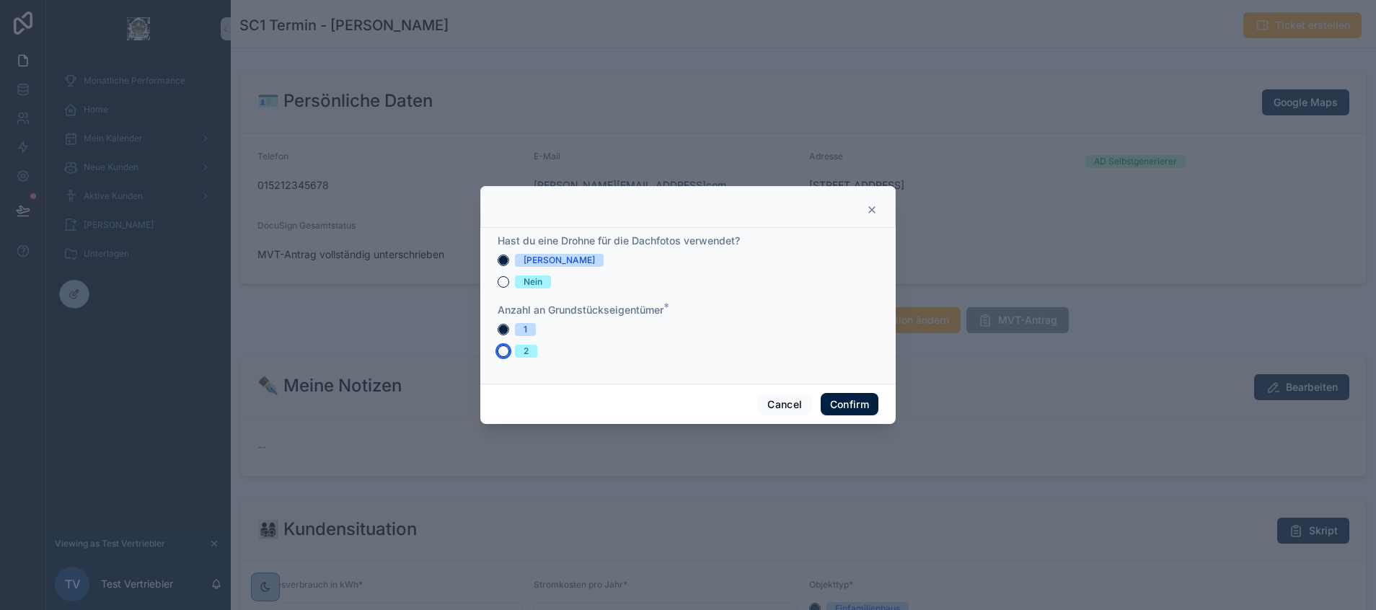
click at [503, 348] on button "2" at bounding box center [504, 351] width 12 height 12
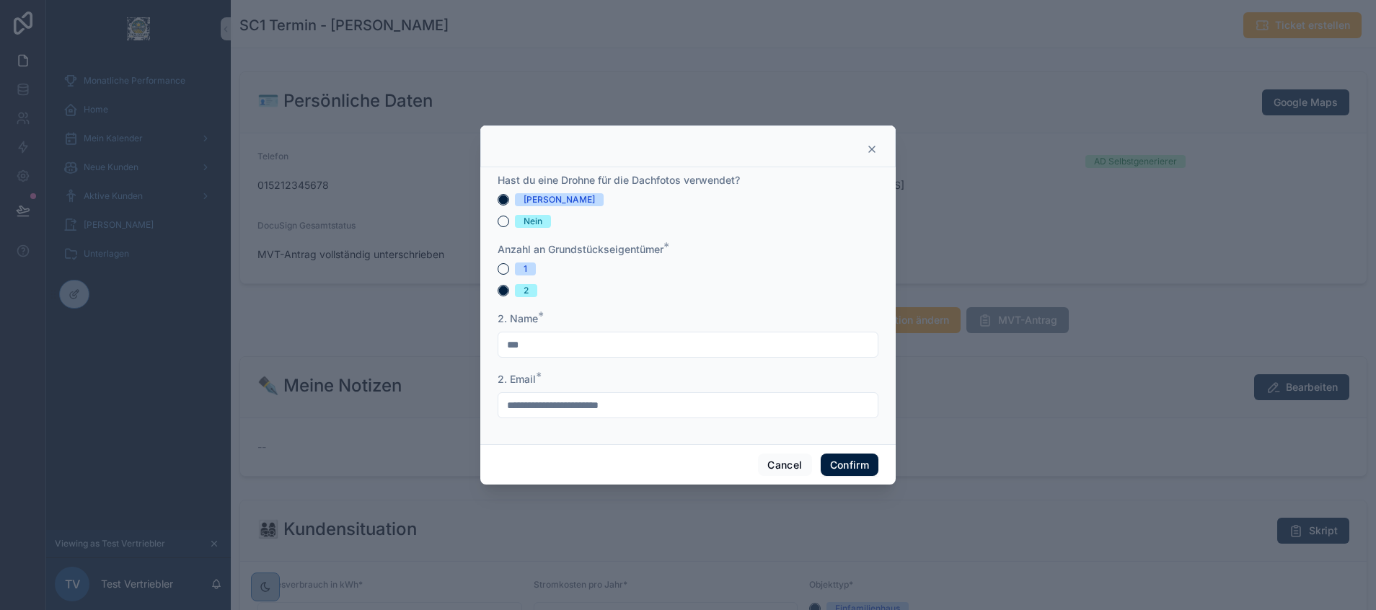
click at [547, 343] on input "***" at bounding box center [687, 345] width 379 height 20
type input "*"
click at [505, 221] on button "Nein" at bounding box center [504, 222] width 12 height 12
click at [850, 462] on button "Confirm" at bounding box center [850, 465] width 58 height 23
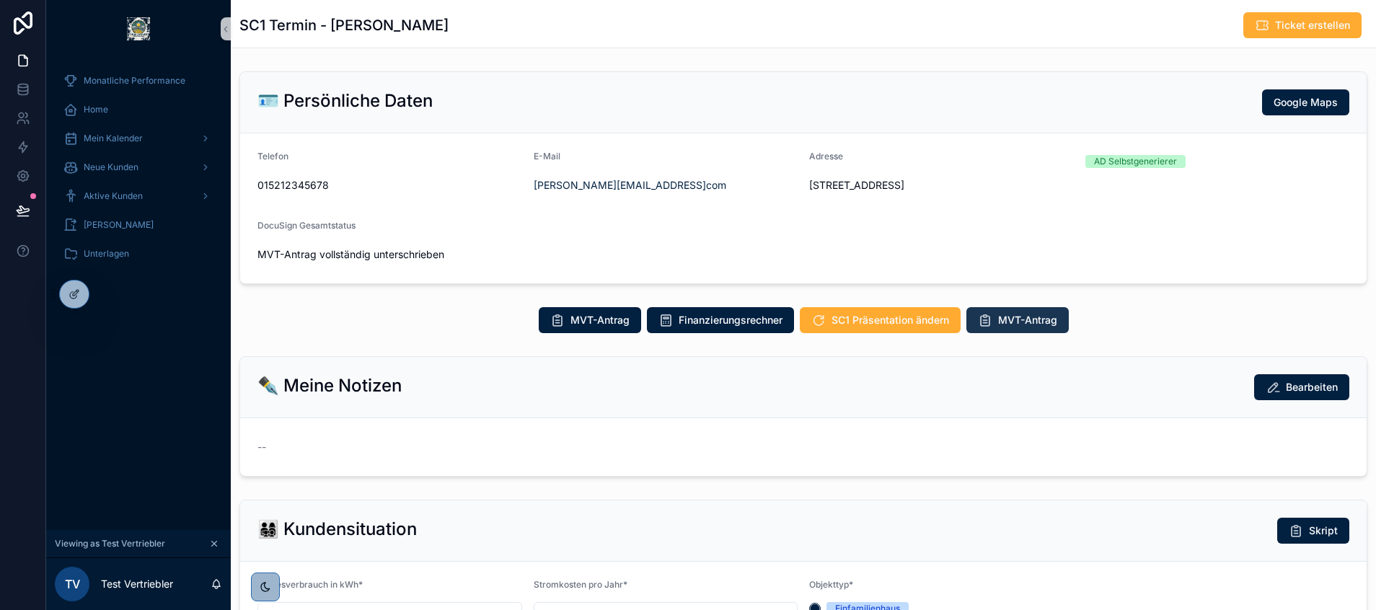
click at [999, 319] on span "MVT-Antrag" at bounding box center [1027, 320] width 59 height 14
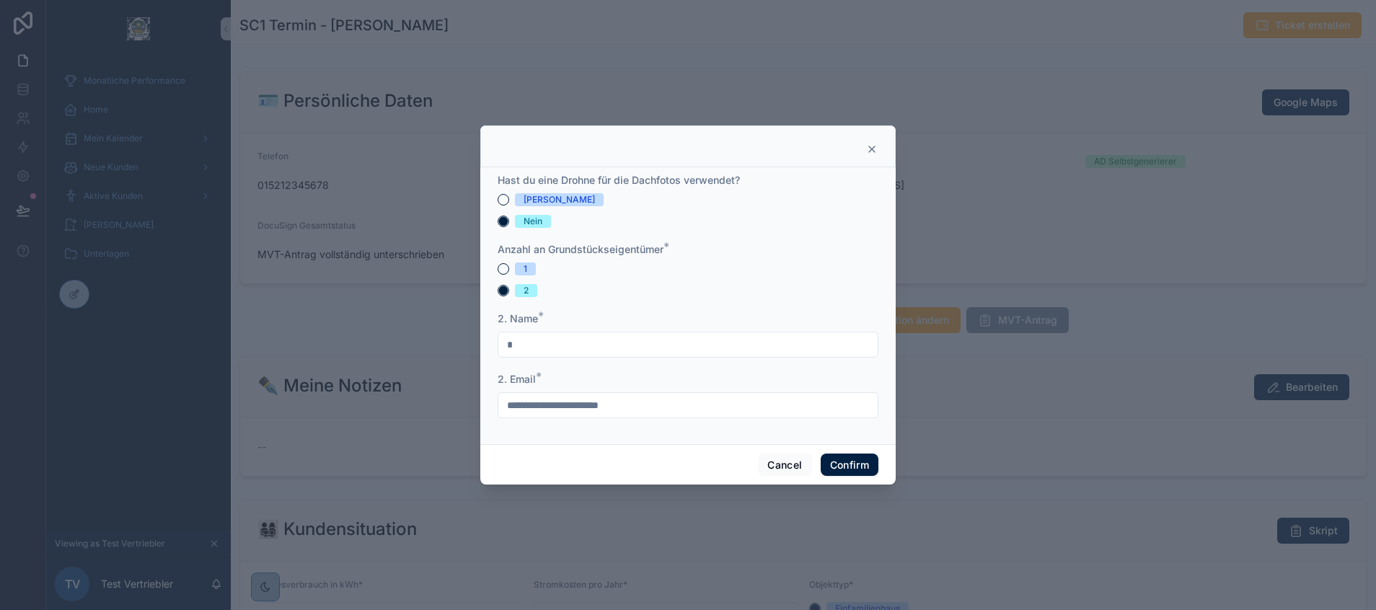
click at [573, 340] on input "*" at bounding box center [687, 345] width 379 height 20
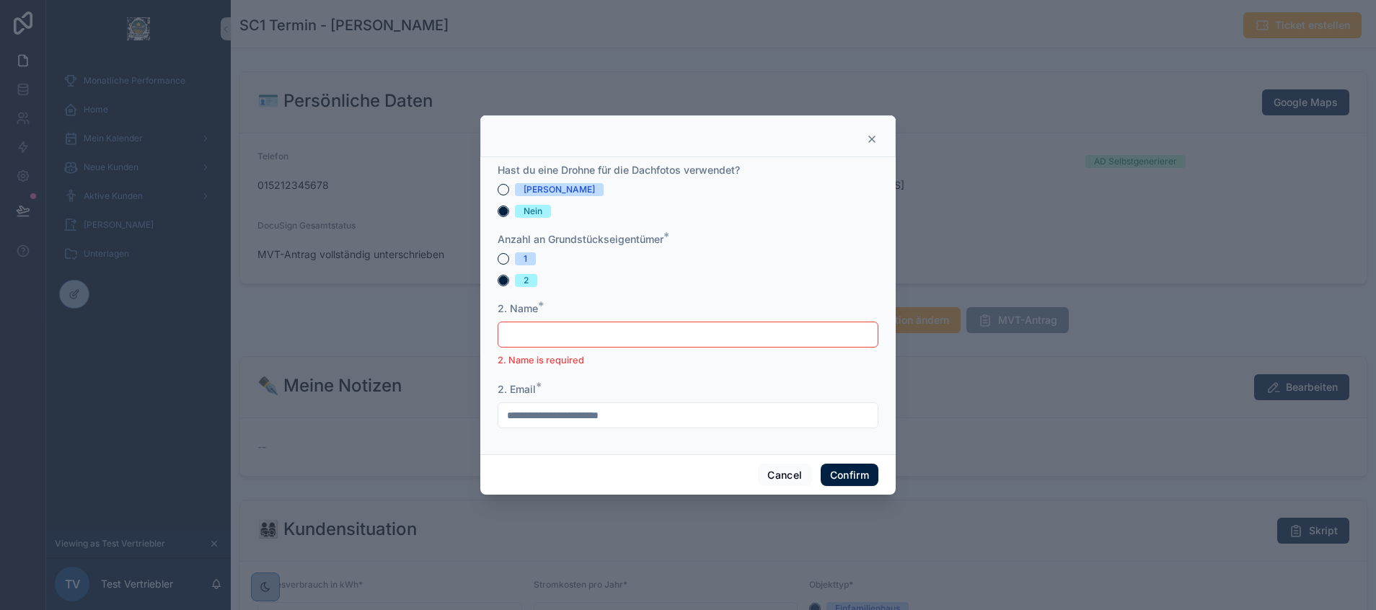
drag, startPoint x: 663, startPoint y: 415, endPoint x: 456, endPoint y: 407, distance: 207.8
click at [456, 407] on div "**********" at bounding box center [688, 305] width 1376 height 610
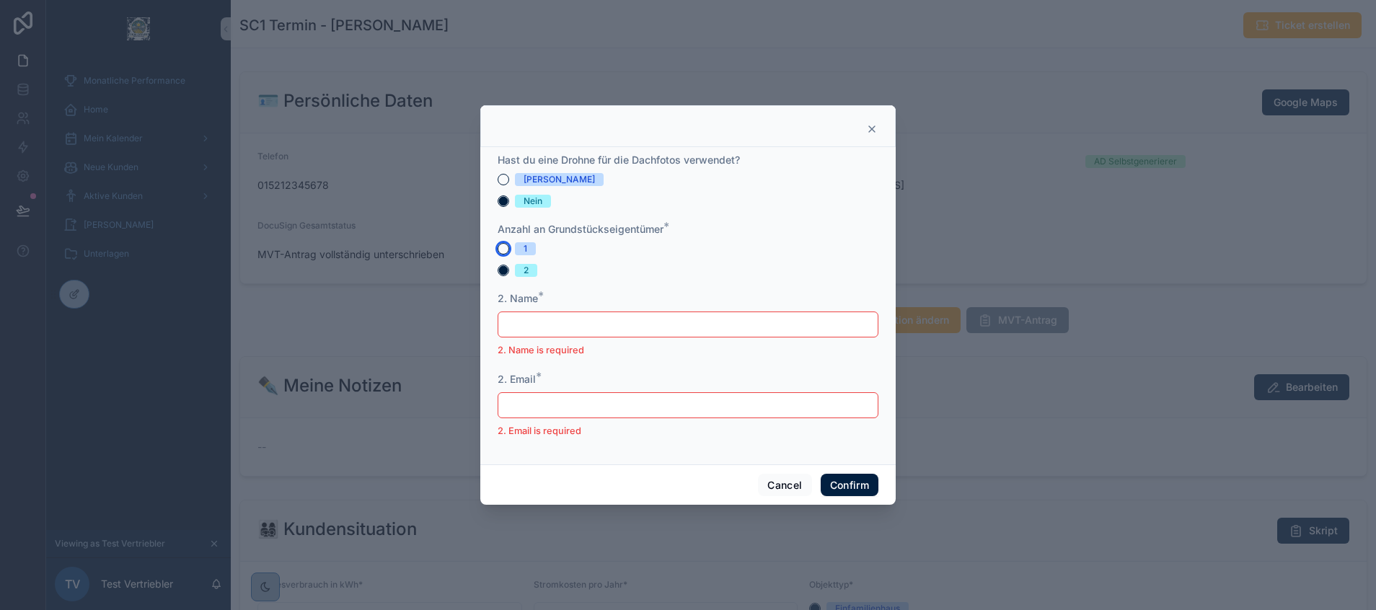
click at [505, 247] on button "1" at bounding box center [504, 249] width 12 height 12
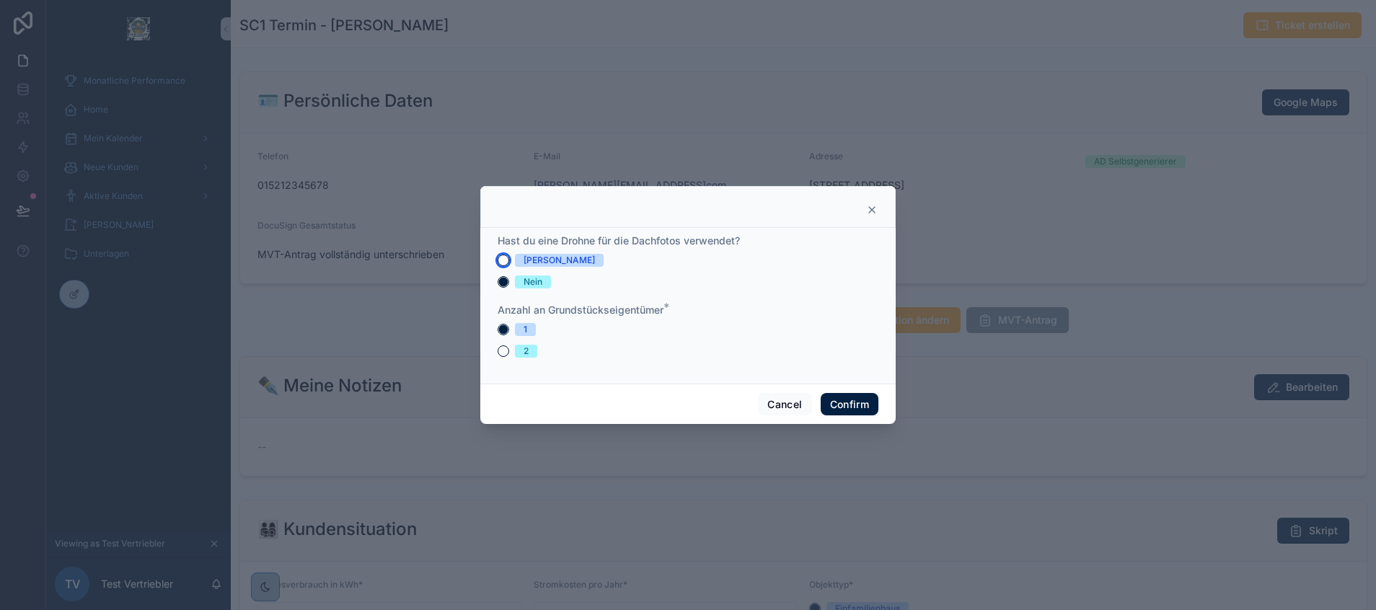
click at [503, 260] on button "[PERSON_NAME]" at bounding box center [504, 261] width 12 height 12
click at [845, 407] on button "Confirm" at bounding box center [850, 404] width 58 height 23
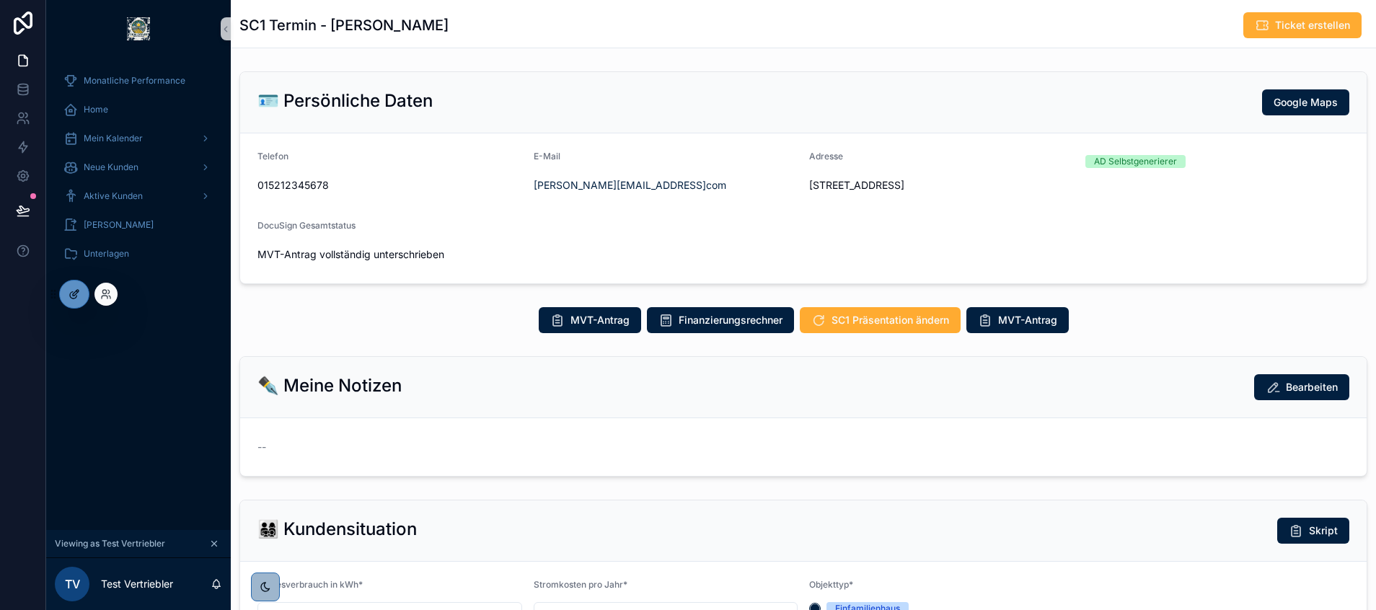
click at [79, 298] on icon at bounding box center [75, 294] width 12 height 12
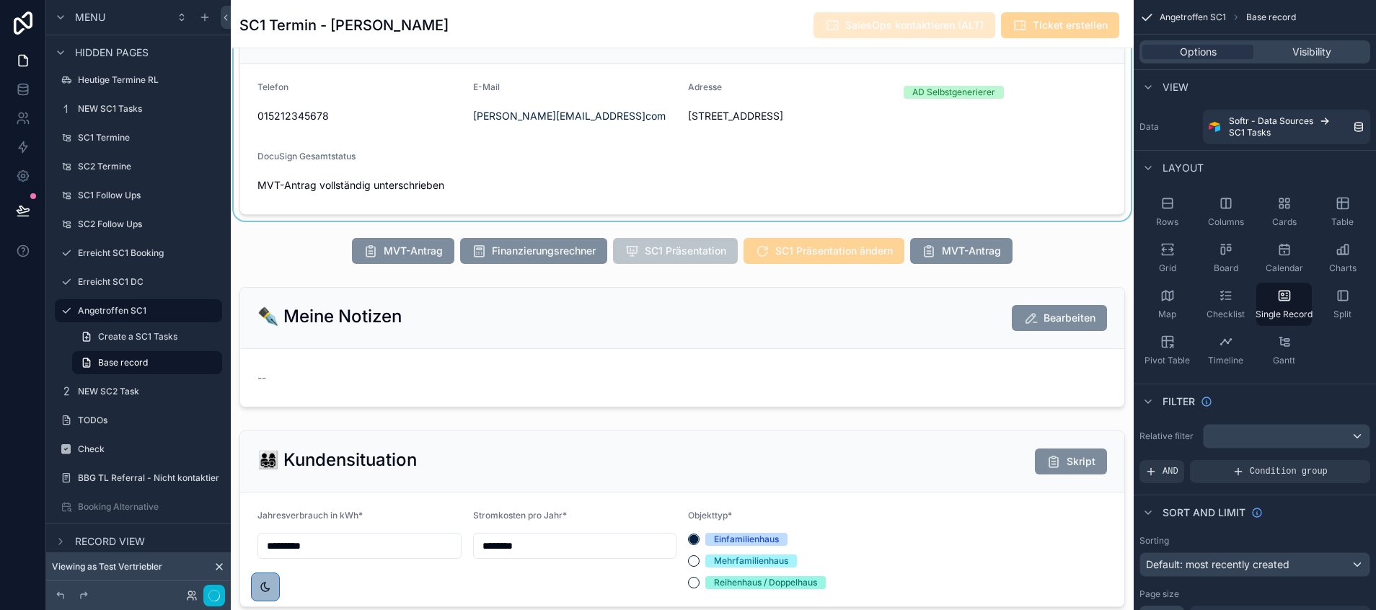
scroll to position [400, 0]
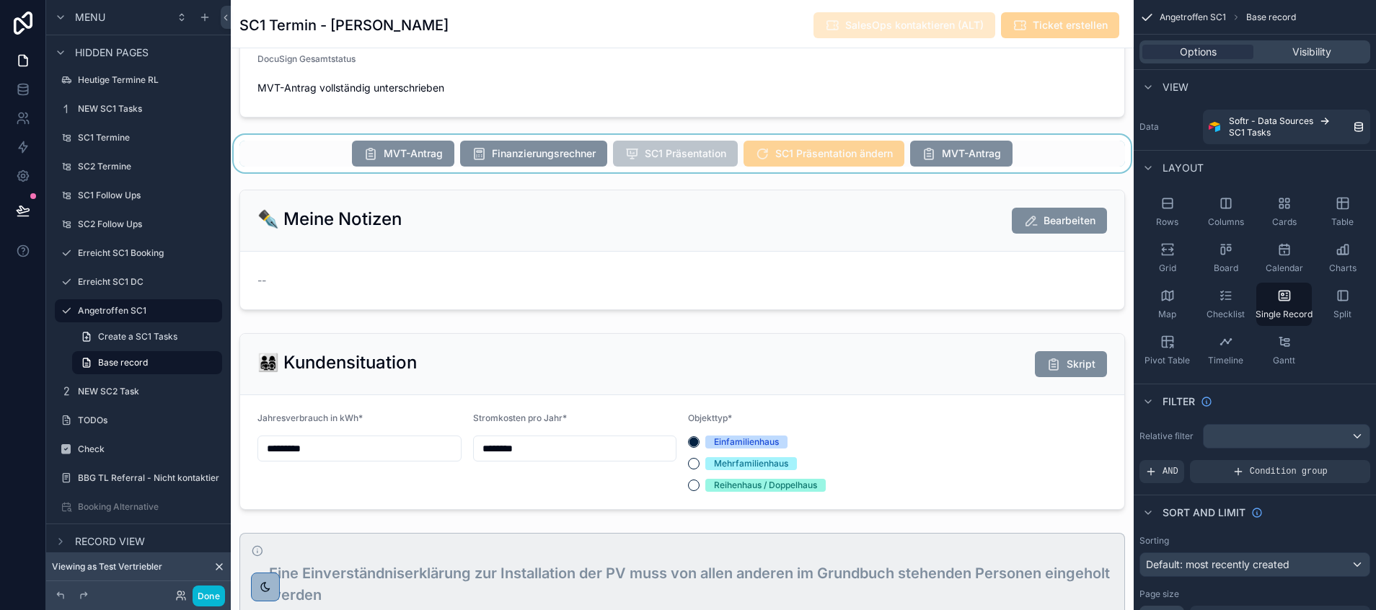
click at [946, 168] on div "scrollable content" at bounding box center [682, 153] width 903 height 37
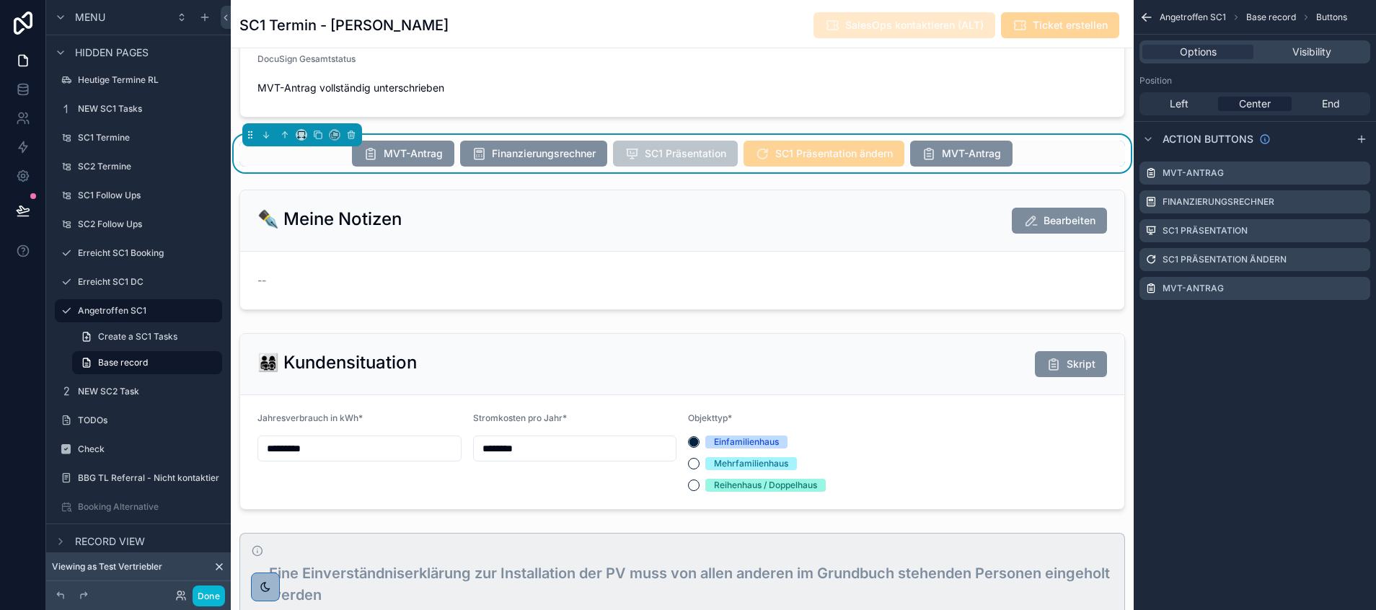
scroll to position [346, 0]
click at [1358, 288] on icon "scrollable content" at bounding box center [1360, 287] width 6 height 6
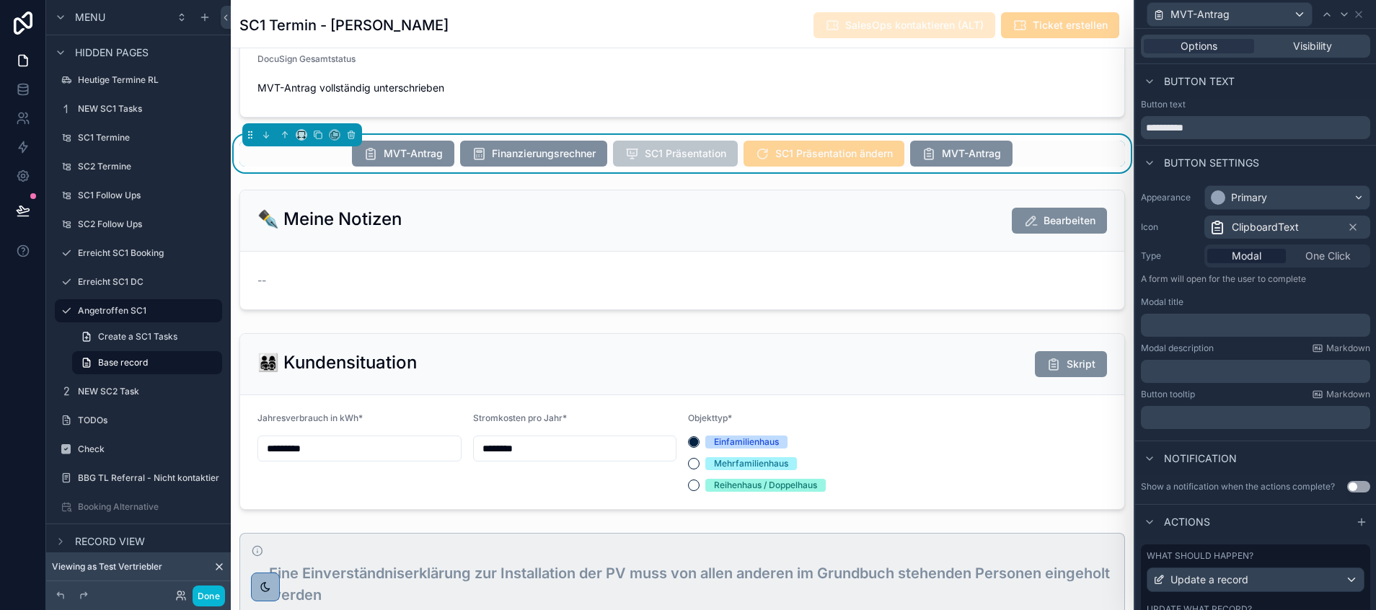
scroll to position [164, 0]
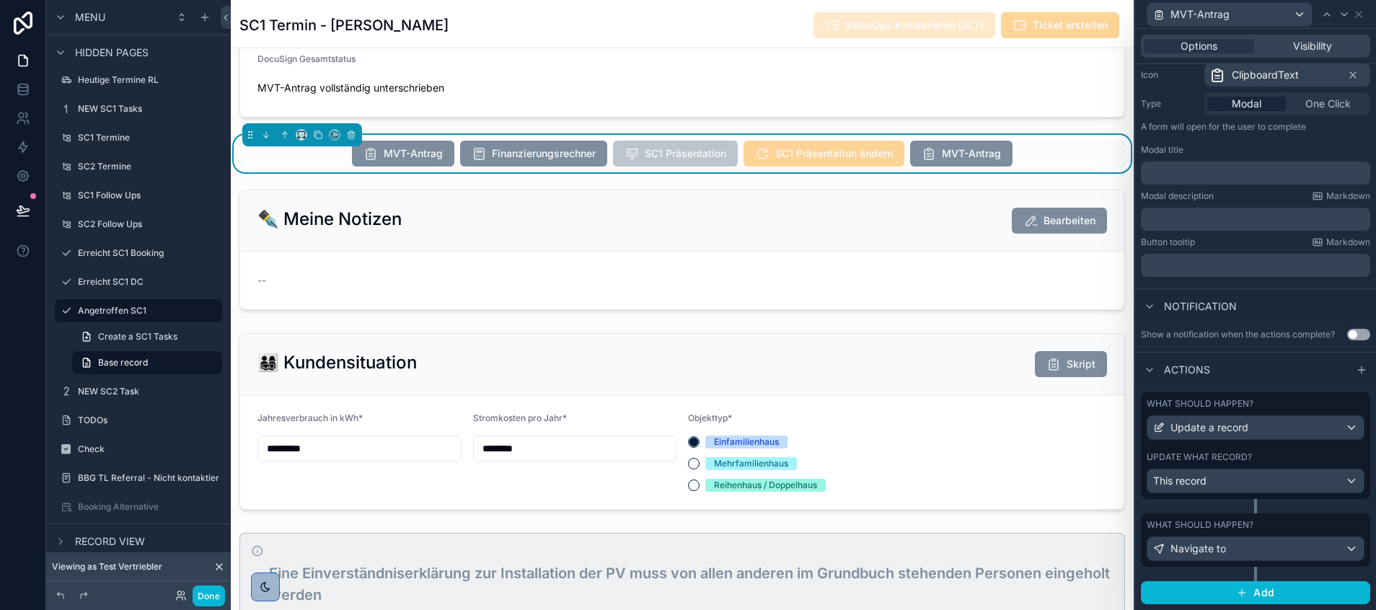
click at [1188, 534] on div "What should happen? Navigate to" at bounding box center [1255, 540] width 218 height 42
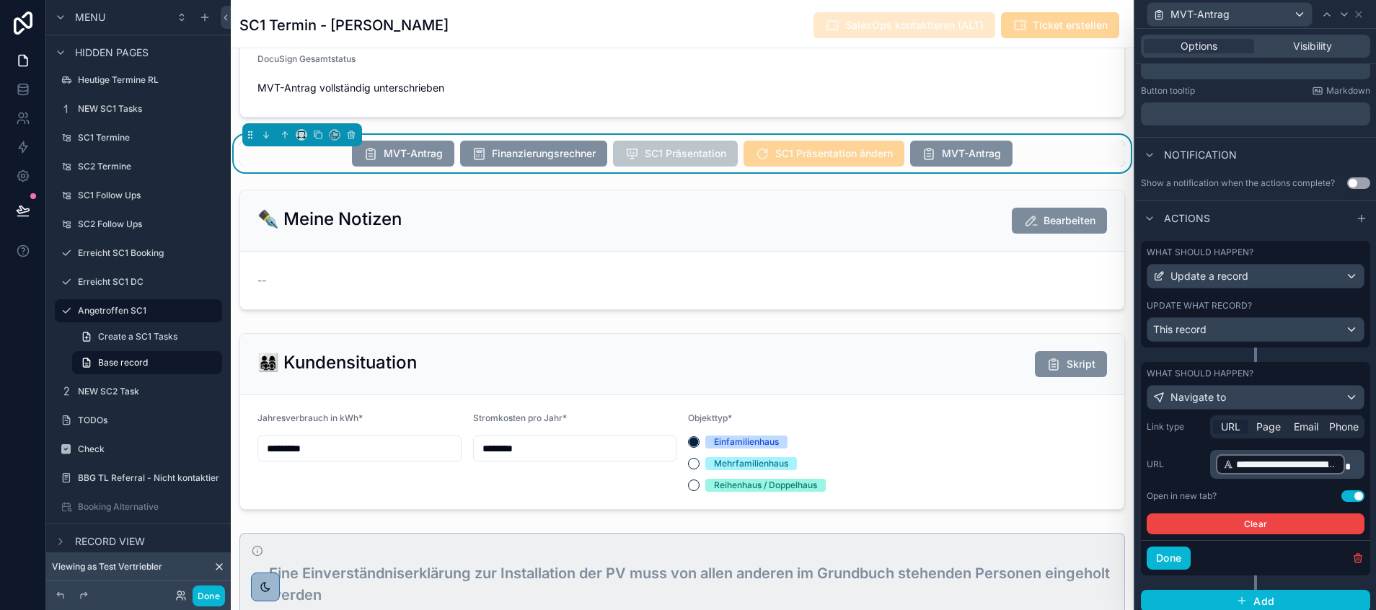
scroll to position [323, 0]
